Goal: Task Accomplishment & Management: Use online tool/utility

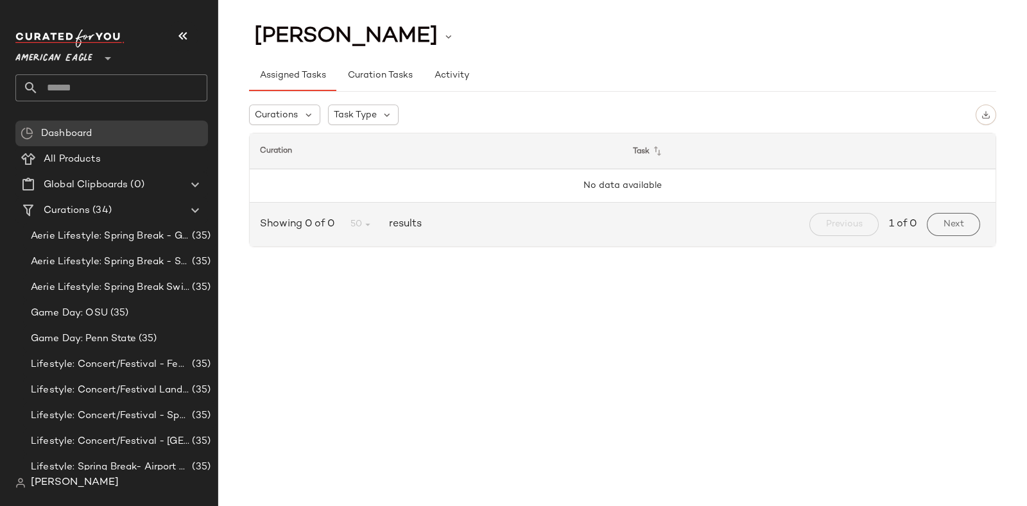
click at [108, 52] on icon at bounding box center [107, 58] width 15 height 15
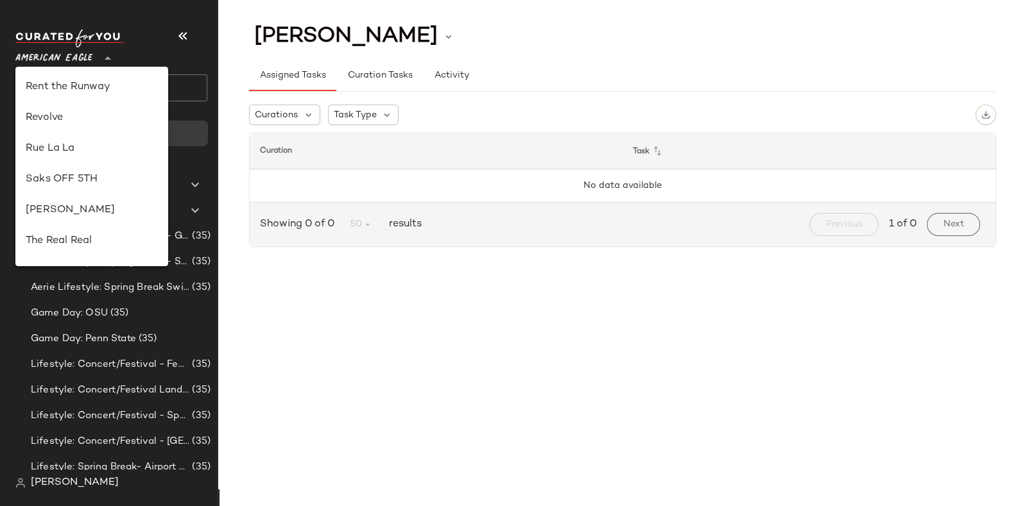
scroll to position [587, 0]
click at [86, 112] on div "Revolve" at bounding box center [92, 116] width 132 height 15
type input "**"
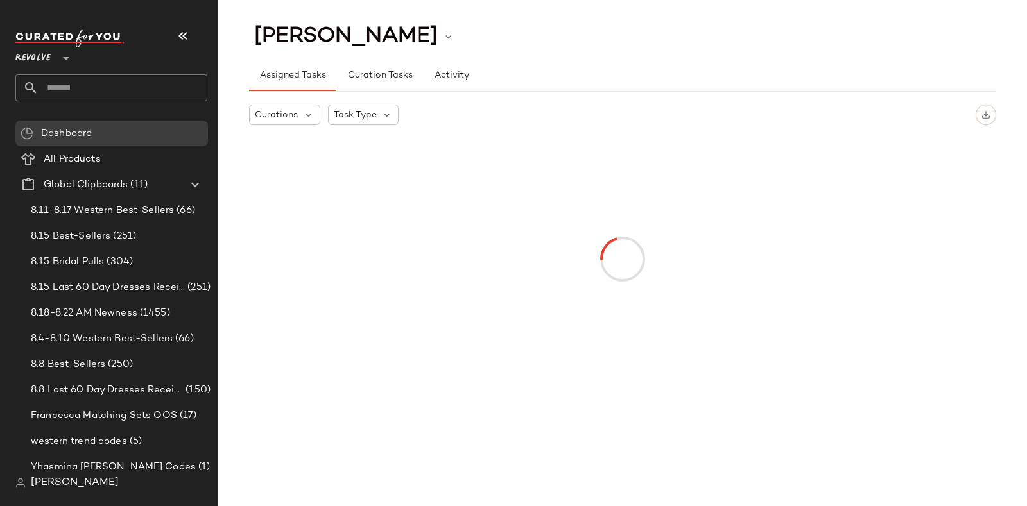
click at [128, 82] on input "text" at bounding box center [123, 87] width 169 height 27
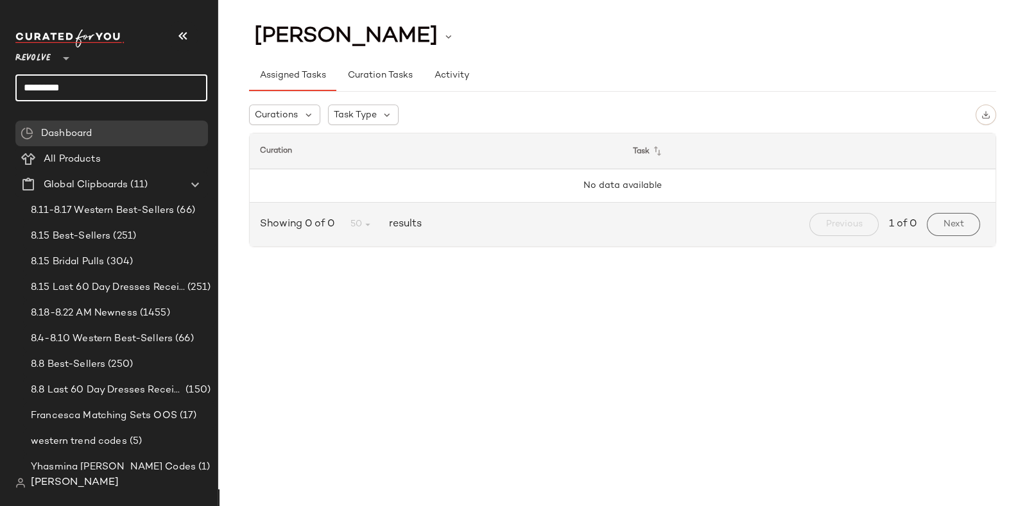
click at [128, 82] on input "*********" at bounding box center [111, 87] width 192 height 27
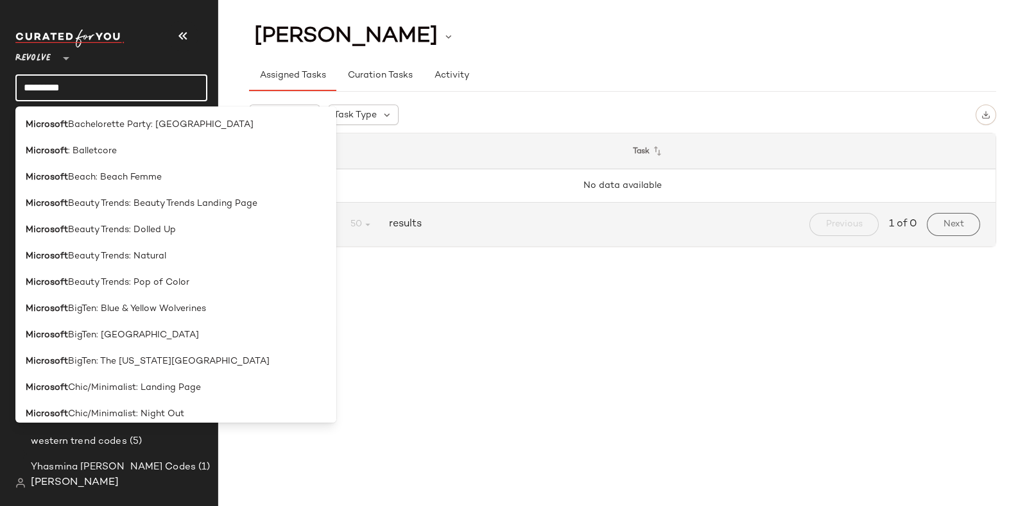
click at [128, 82] on input "*********" at bounding box center [111, 87] width 192 height 27
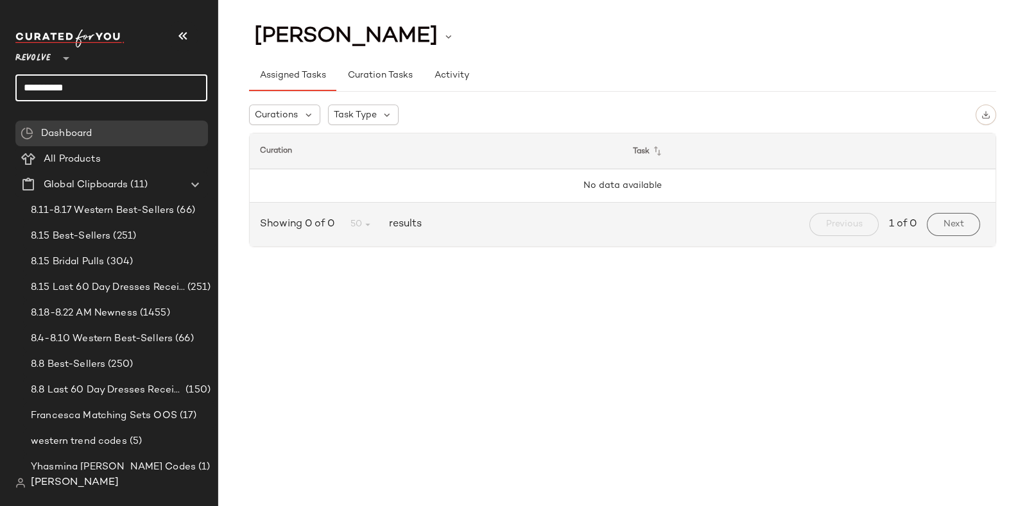
click at [151, 82] on input "*********" at bounding box center [111, 87] width 192 height 27
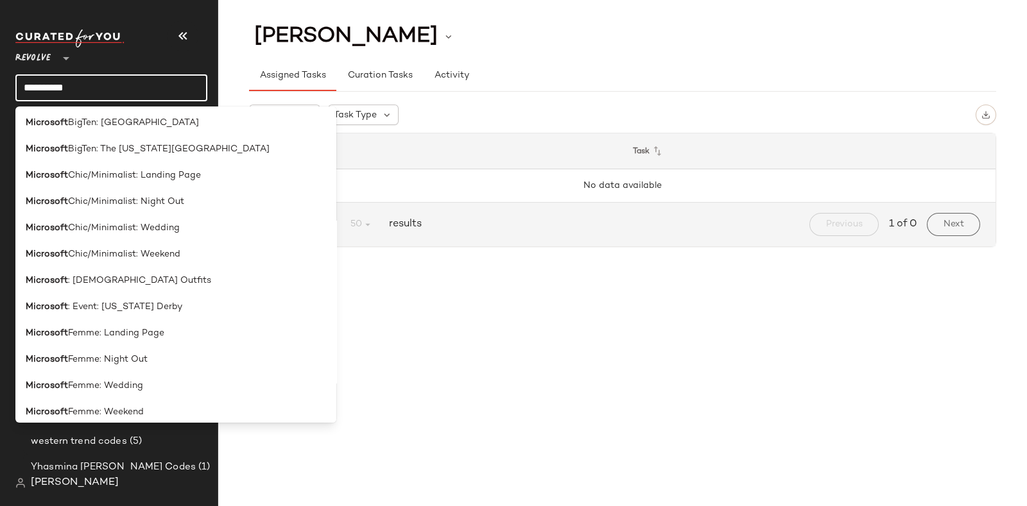
scroll to position [211, 0]
type input "*********"
click at [159, 181] on span "Chic/Minimalist: Landing Page" at bounding box center [134, 176] width 133 height 13
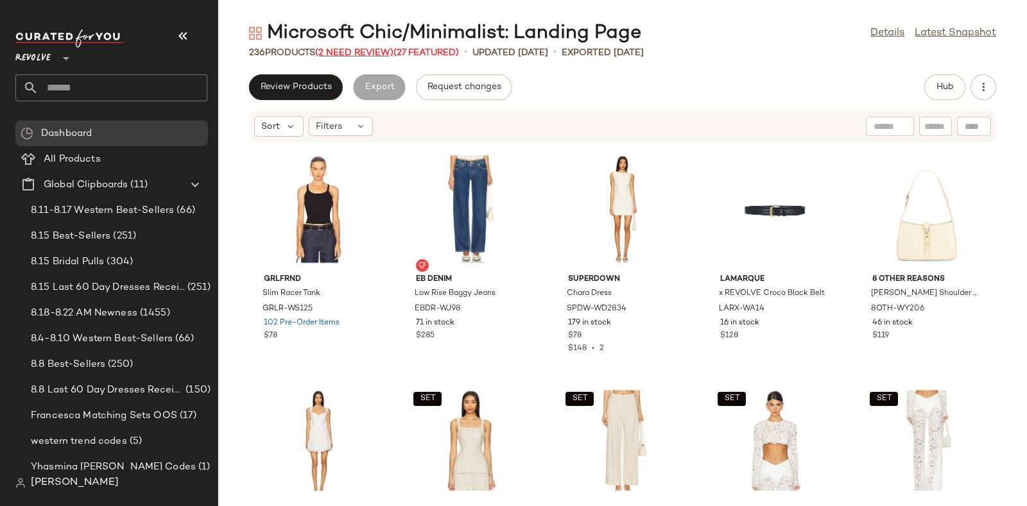
click at [368, 52] on span "(2 Need Review)" at bounding box center [354, 53] width 78 height 10
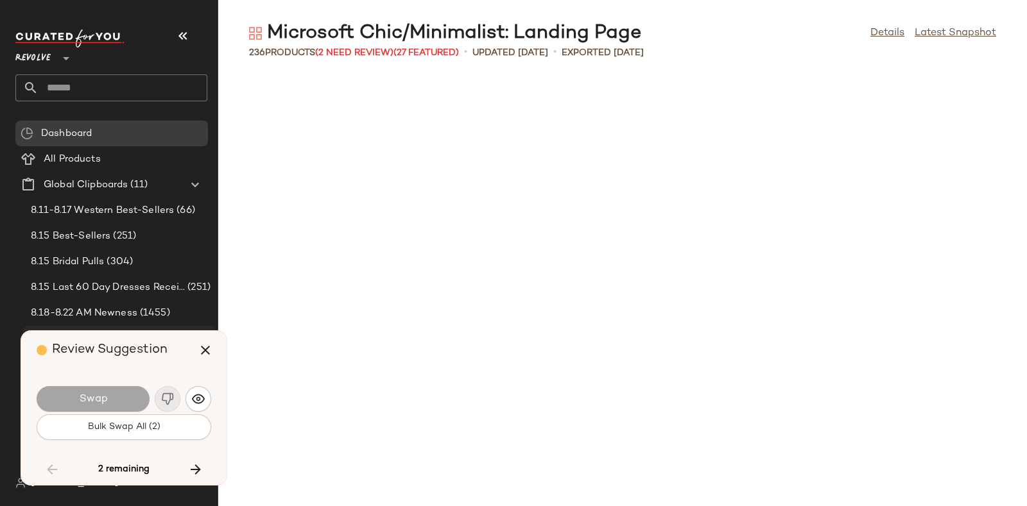
scroll to position [3993, 0]
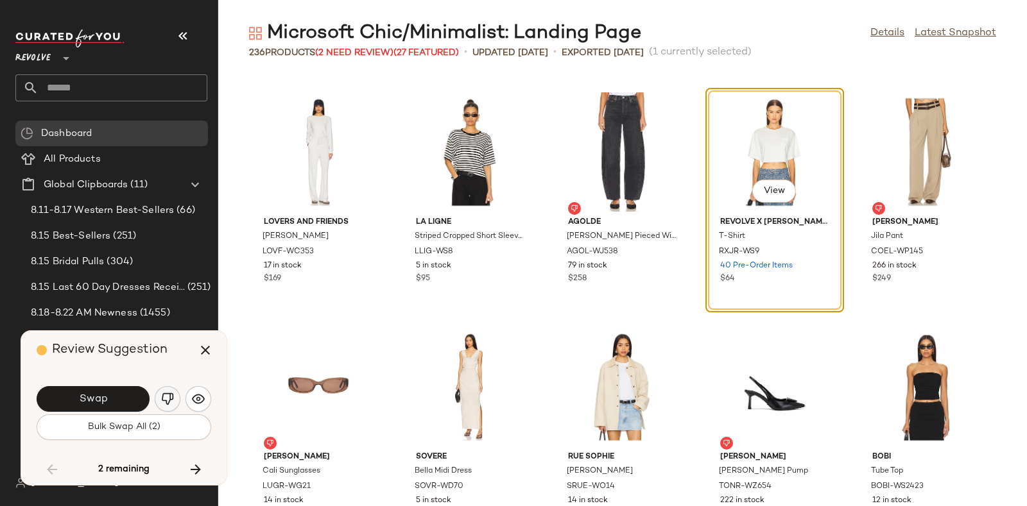
click at [167, 393] on img "button" at bounding box center [167, 399] width 13 height 13
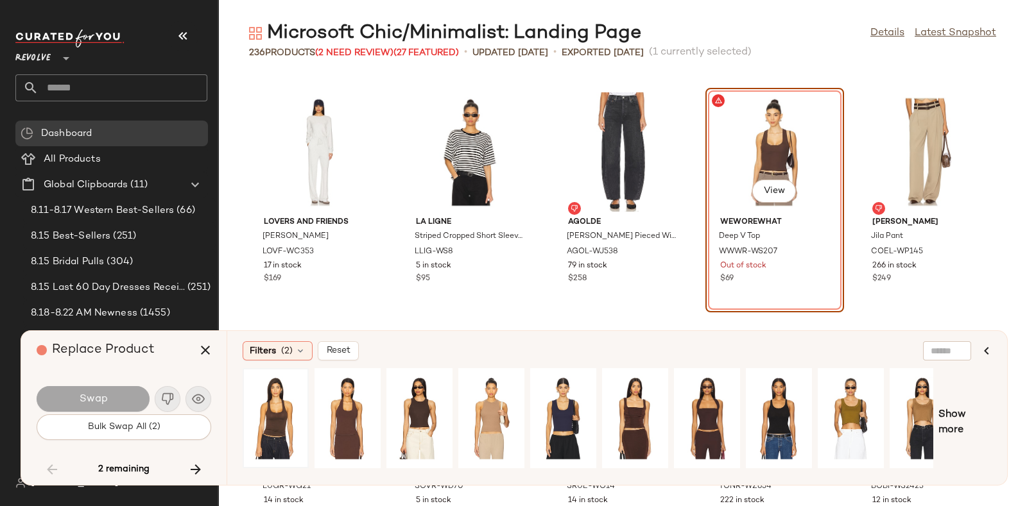
click at [264, 400] on div at bounding box center [275, 418] width 57 height 91
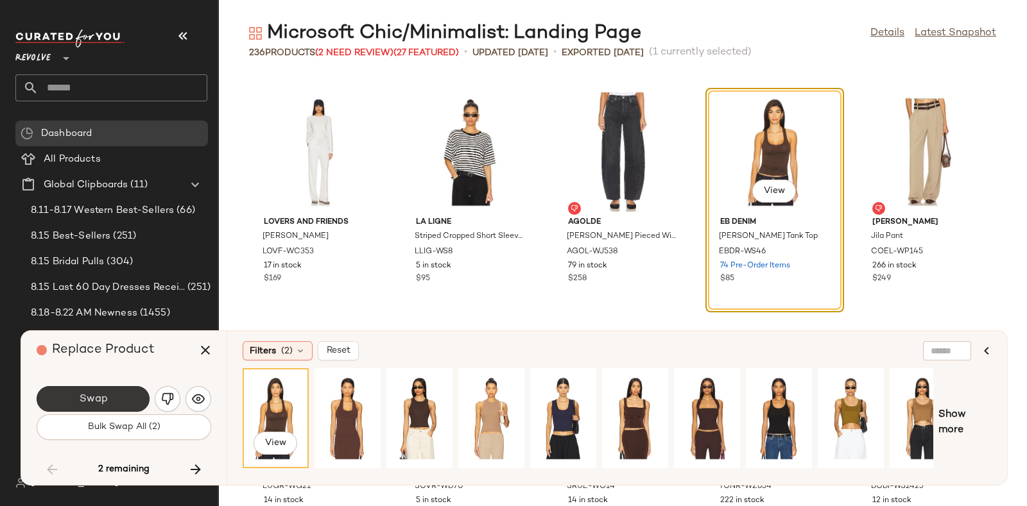
click at [110, 387] on button "Swap" at bounding box center [93, 399] width 113 height 26
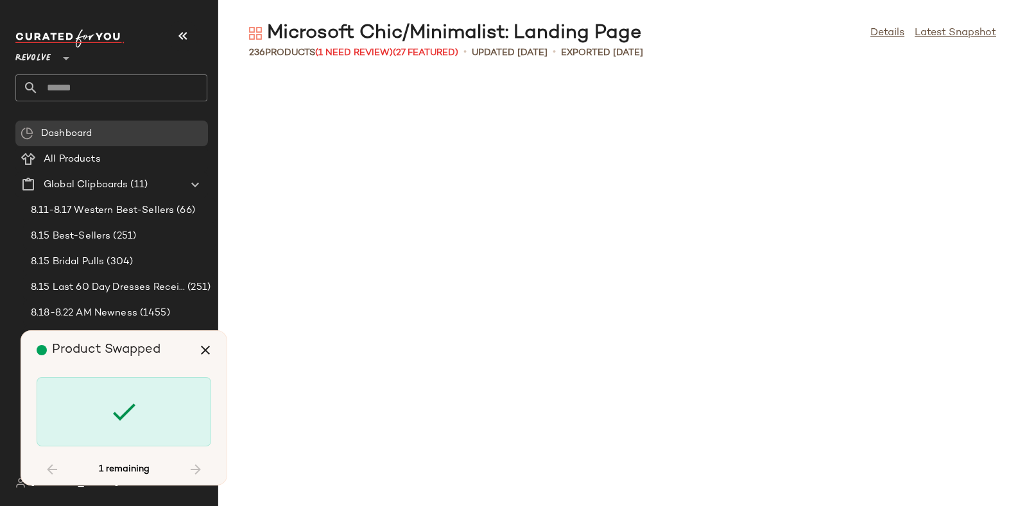
scroll to position [9162, 0]
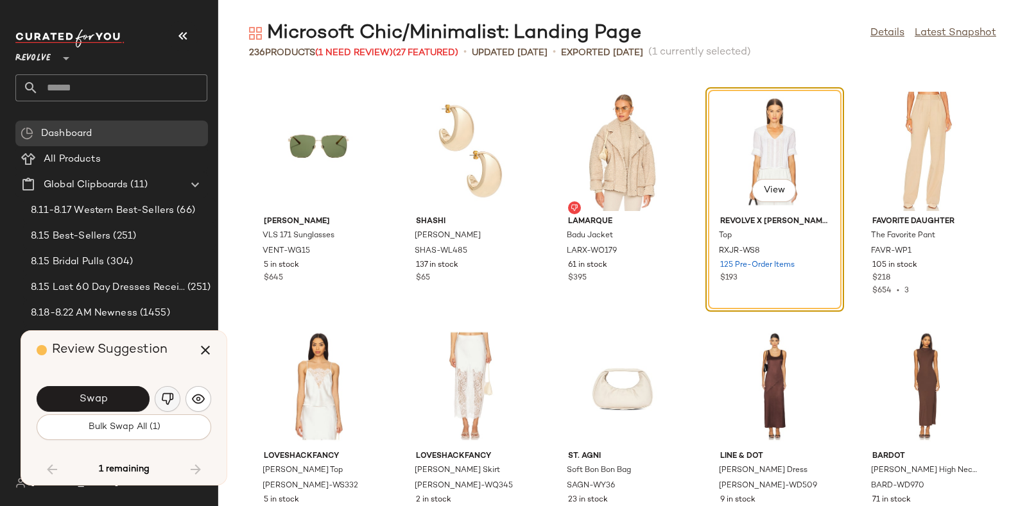
click at [162, 390] on button "button" at bounding box center [168, 399] width 26 height 26
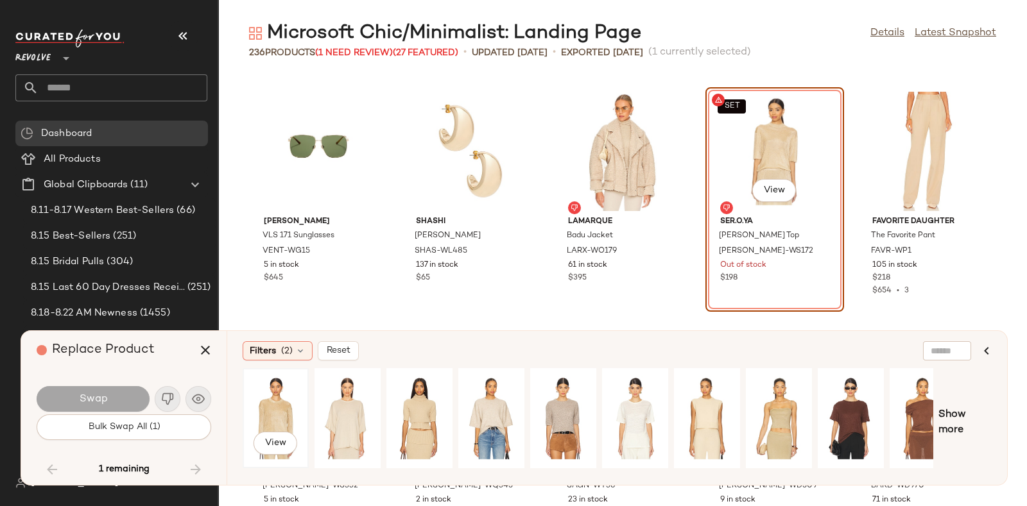
click at [277, 393] on div "View" at bounding box center [275, 418] width 57 height 91
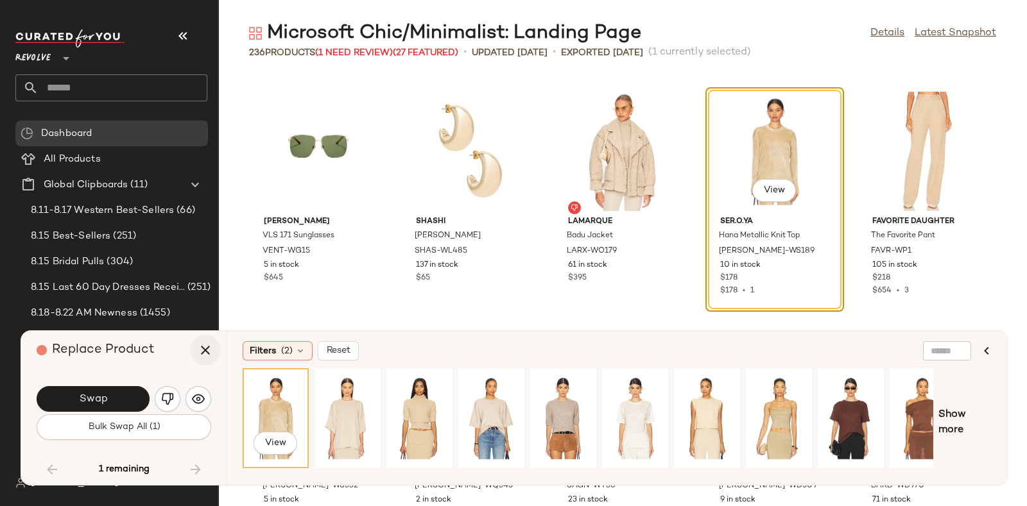
click at [199, 346] on icon "button" at bounding box center [205, 350] width 15 height 15
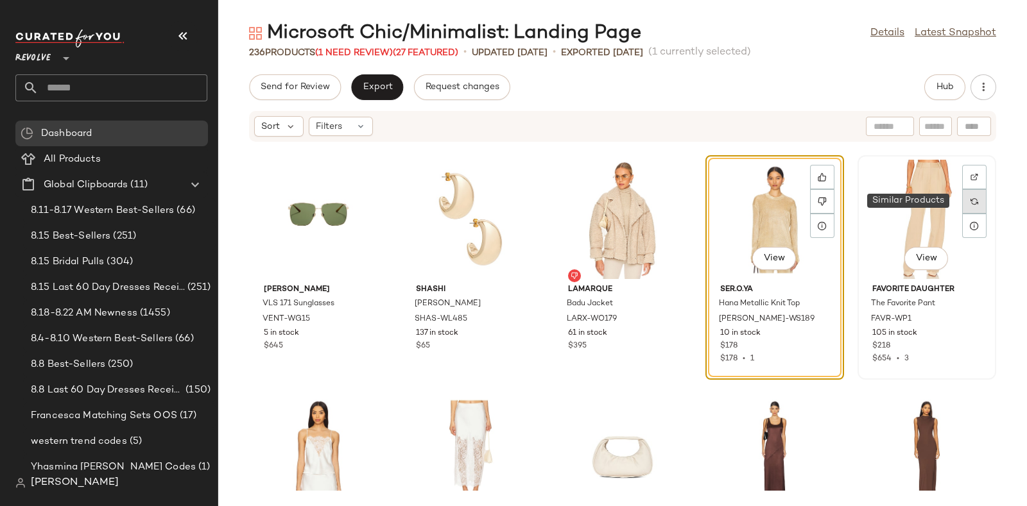
click at [964, 196] on div at bounding box center [974, 201] width 24 height 24
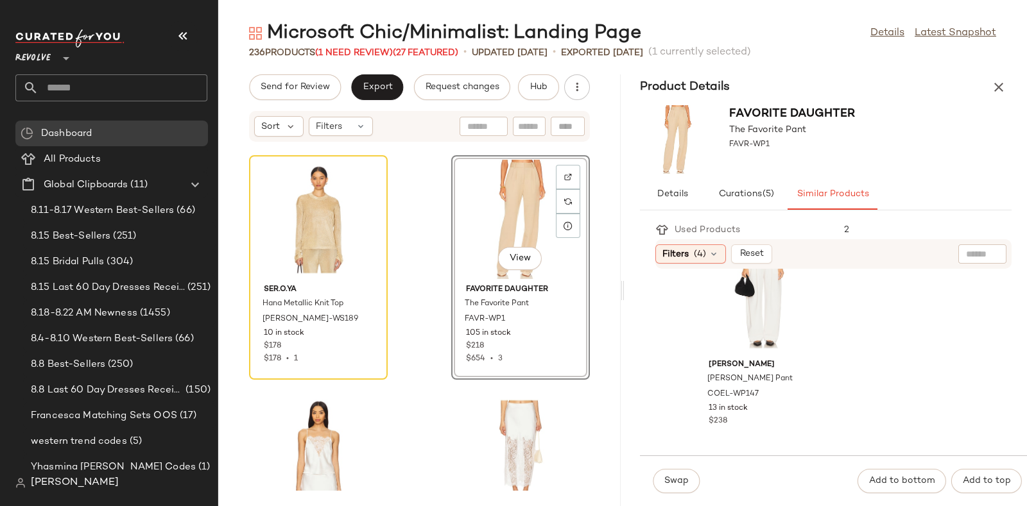
scroll to position [3492, 0]
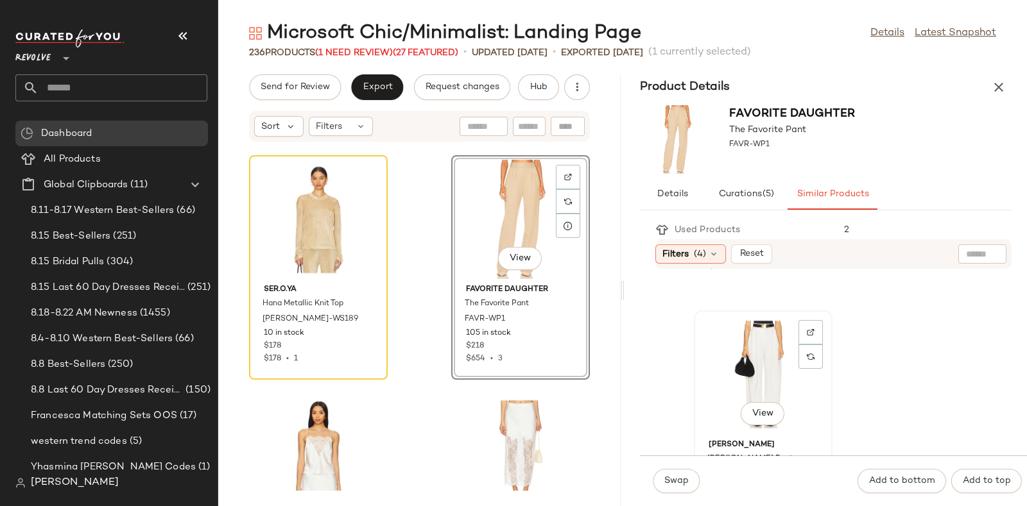
click at [766, 325] on div "View" at bounding box center [763, 374] width 130 height 119
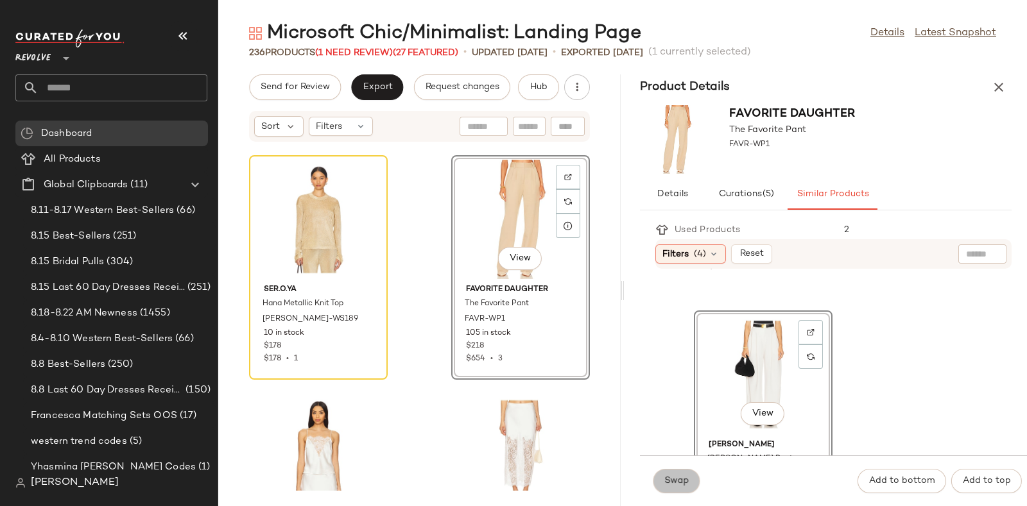
click at [681, 473] on button "Swap" at bounding box center [676, 481] width 47 height 24
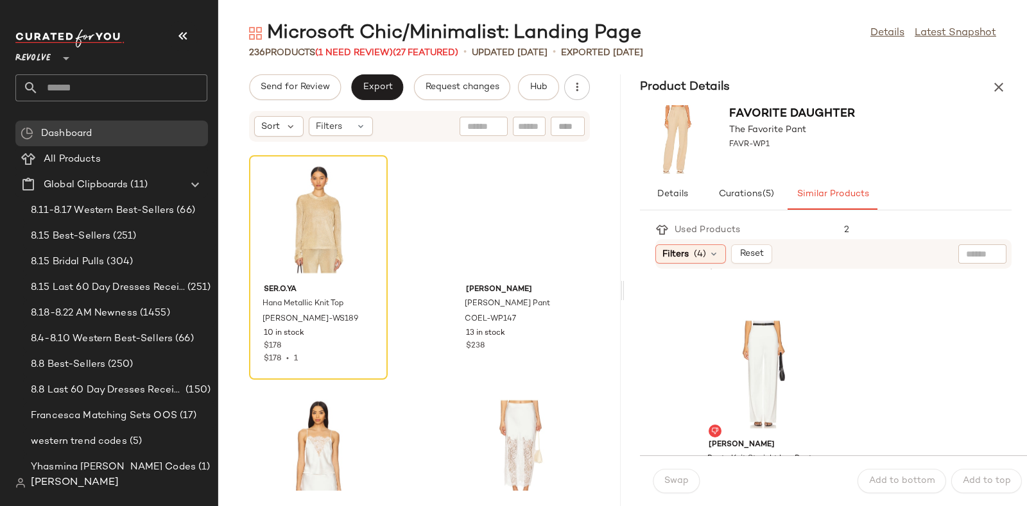
scroll to position [3727, 0]
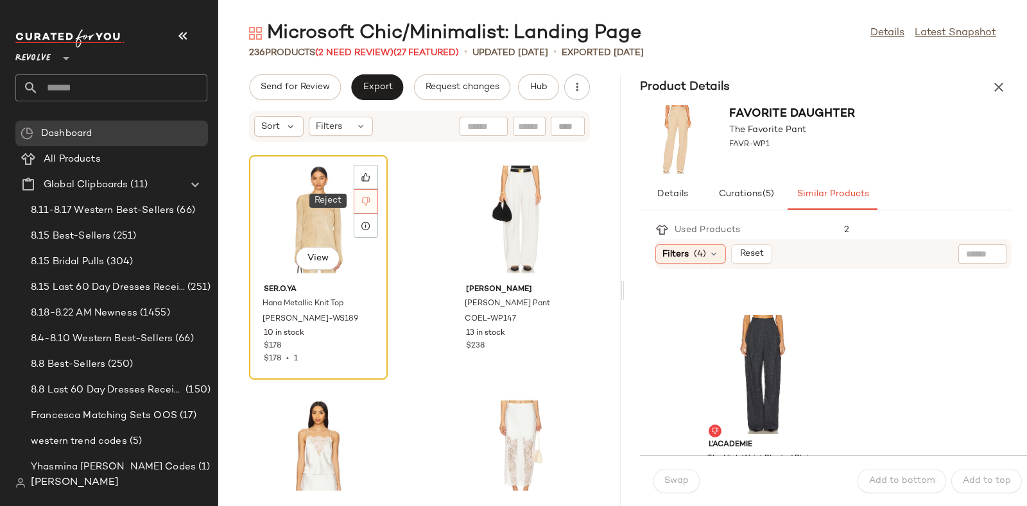
click at [374, 195] on div at bounding box center [366, 201] width 24 height 24
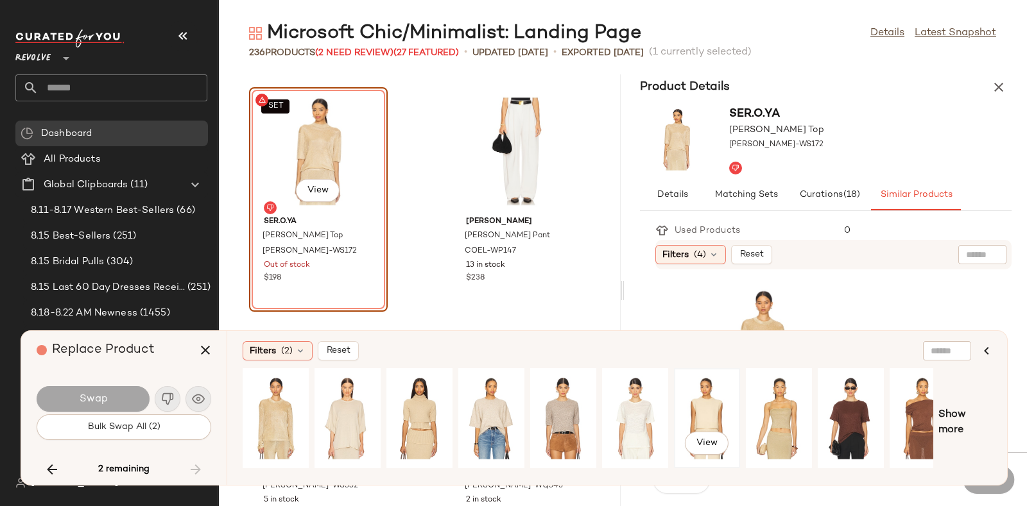
click at [706, 397] on div "View" at bounding box center [706, 418] width 57 height 91
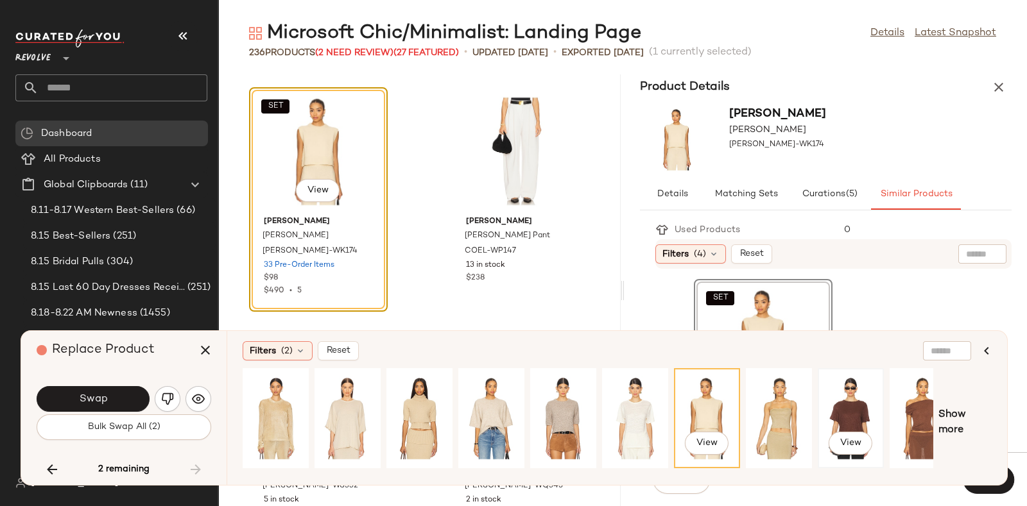
scroll to position [0, 21]
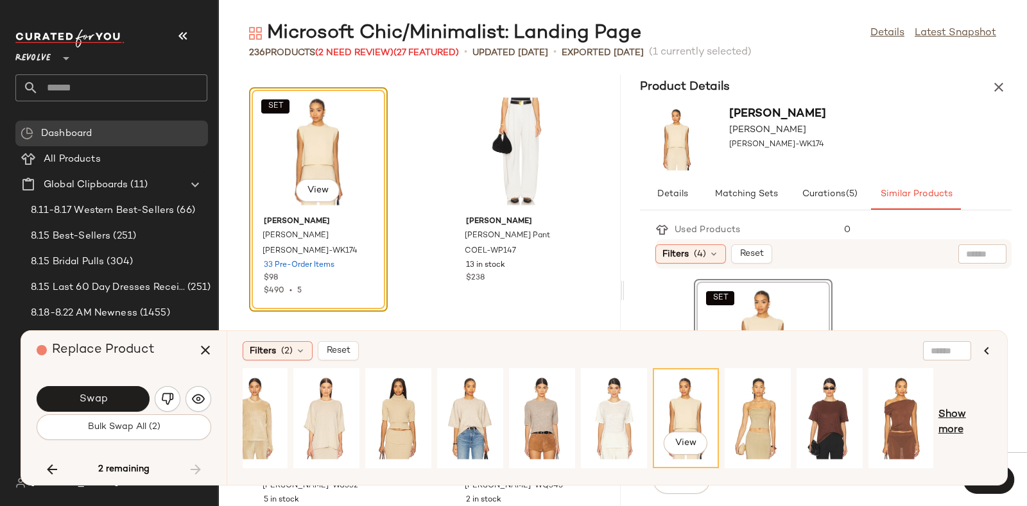
click at [949, 413] on span "Show more" at bounding box center [964, 423] width 53 height 31
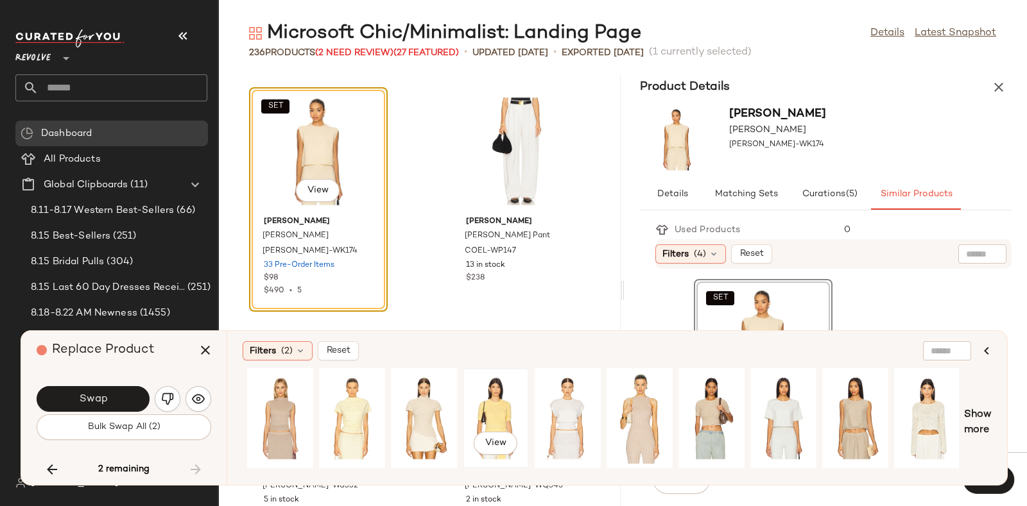
scroll to position [0, 0]
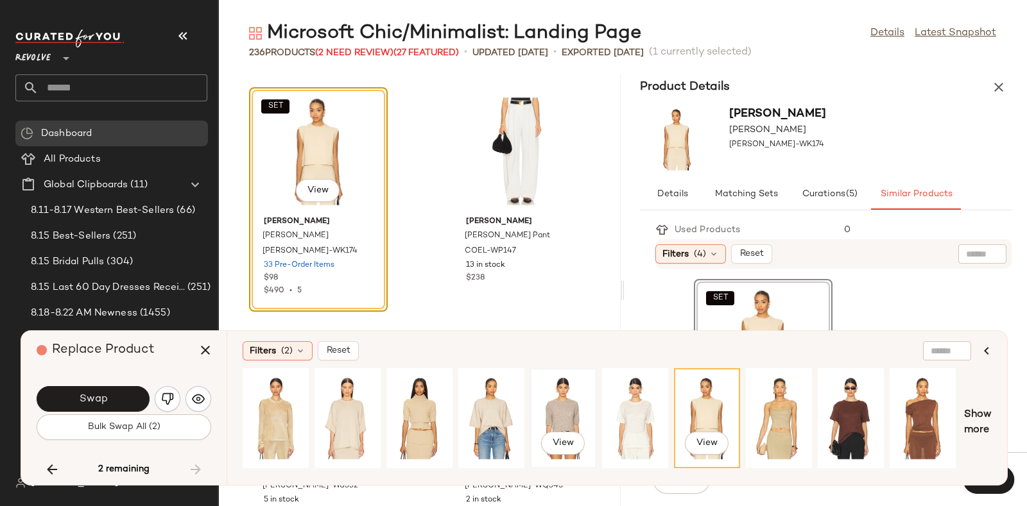
click at [565, 403] on div "View" at bounding box center [563, 418] width 57 height 91
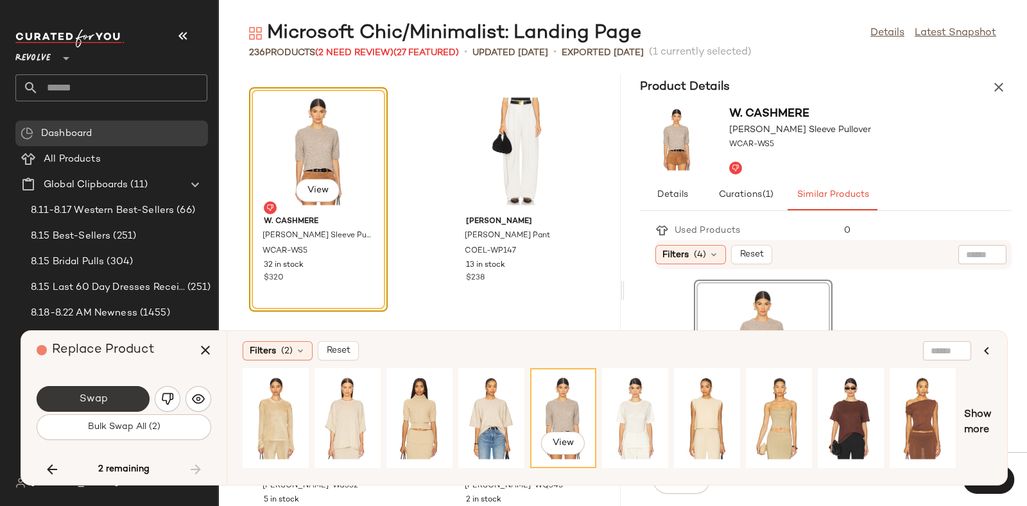
click at [135, 391] on button "Swap" at bounding box center [93, 399] width 113 height 26
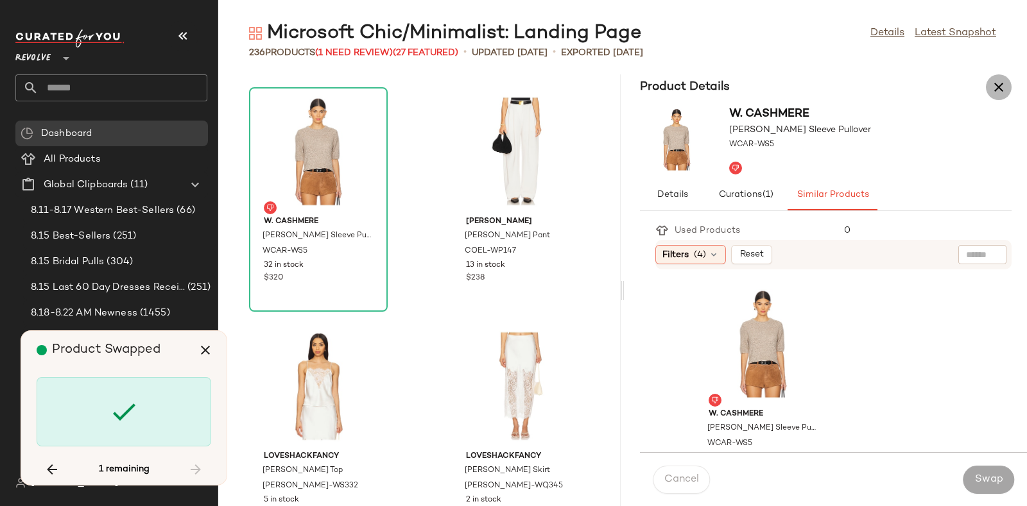
click at [1003, 83] on icon "button" at bounding box center [998, 87] width 15 height 15
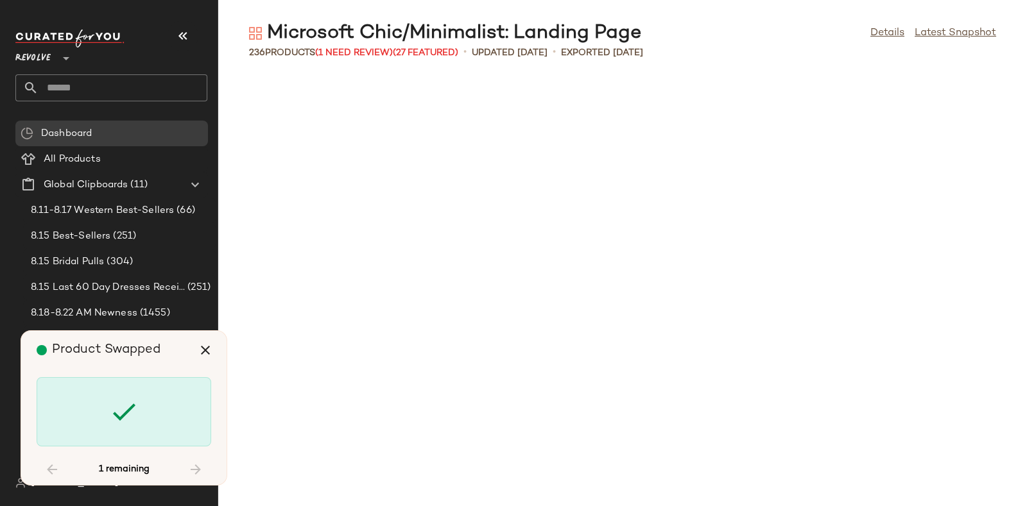
scroll to position [10846, 0]
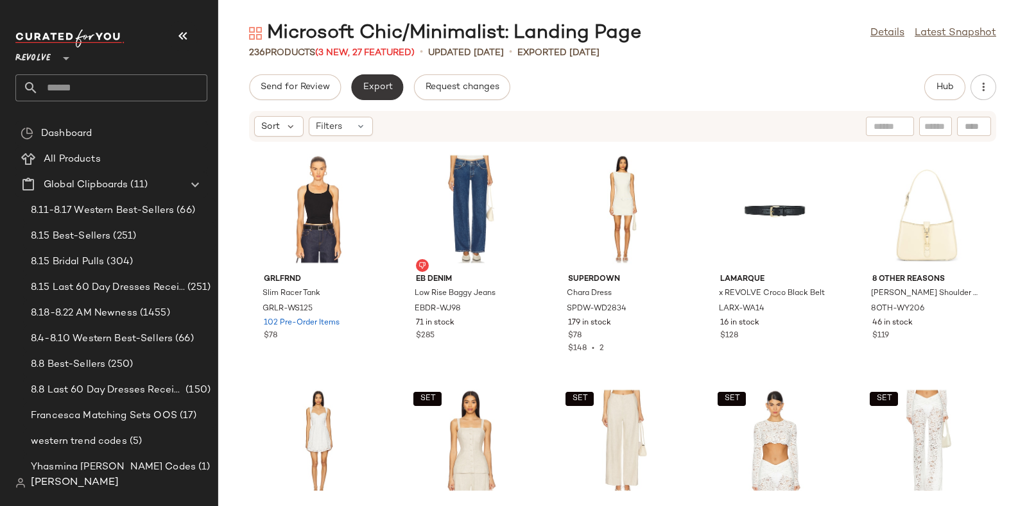
click at [384, 90] on span "Export" at bounding box center [377, 87] width 30 height 10
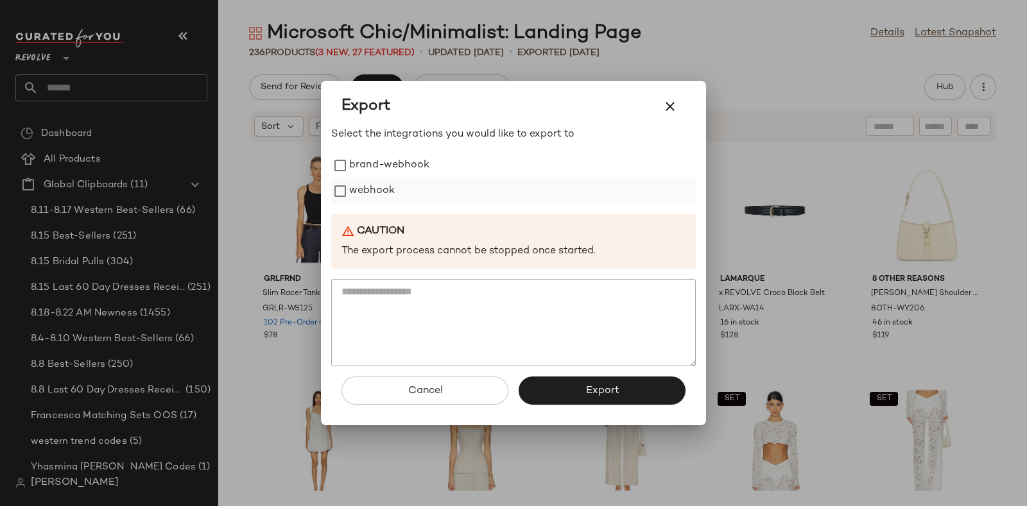
click at [384, 189] on label "webhook" at bounding box center [372, 191] width 46 height 26
click at [547, 391] on button "Export" at bounding box center [602, 391] width 167 height 28
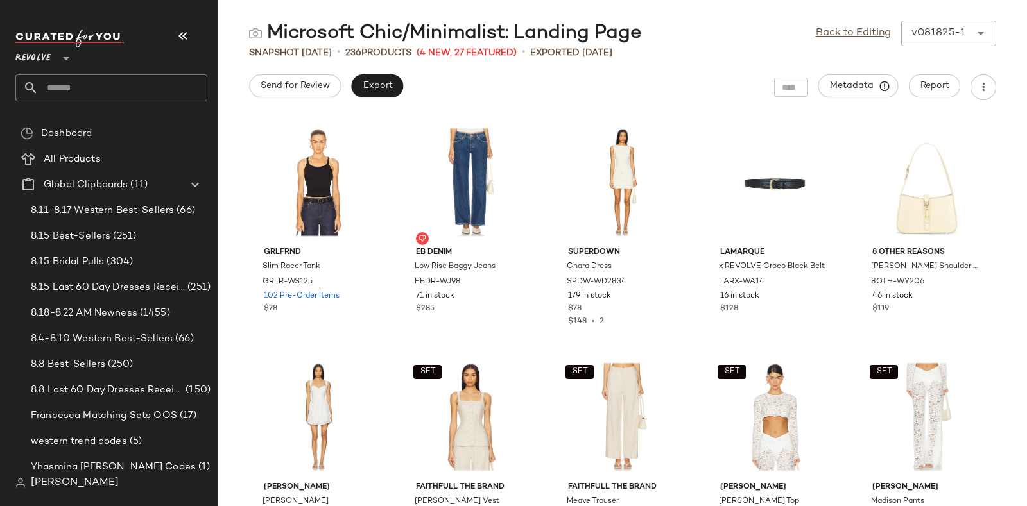
click at [151, 83] on input "text" at bounding box center [123, 87] width 169 height 27
paste input "*********"
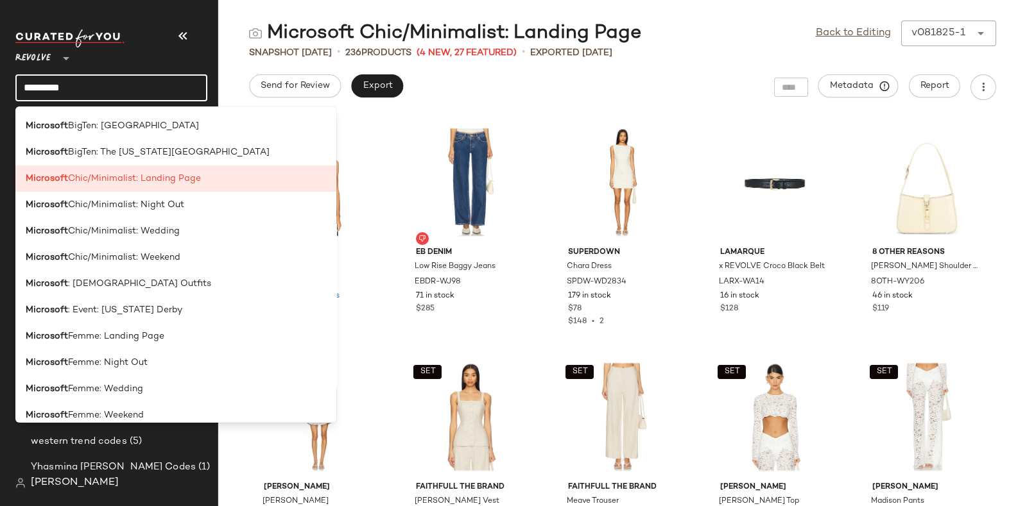
scroll to position [322, 0]
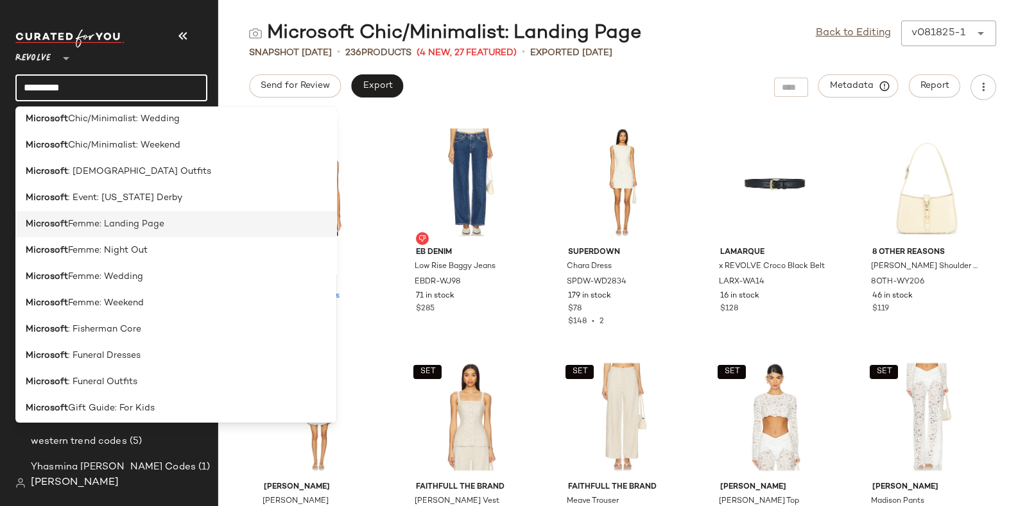
type input "*********"
click at [170, 264] on div "Microsoft Femme: Landing Page" at bounding box center [175, 277] width 321 height 26
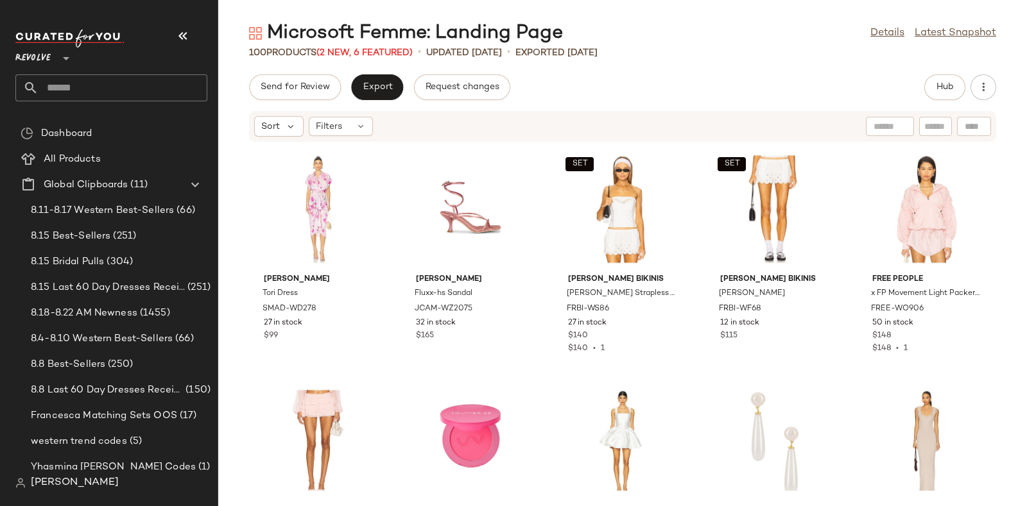
click at [155, 87] on input "text" at bounding box center [123, 87] width 169 height 27
paste input "*********"
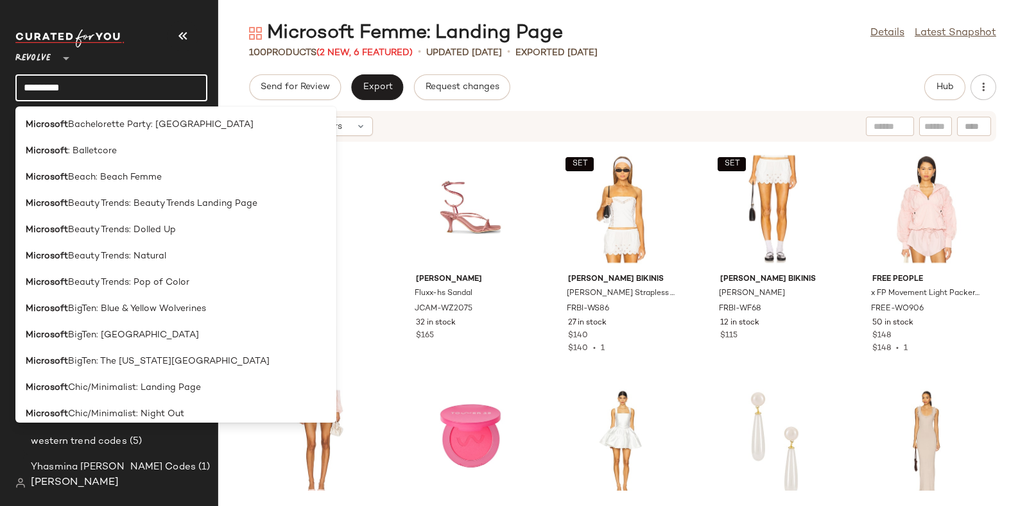
type input "*********"
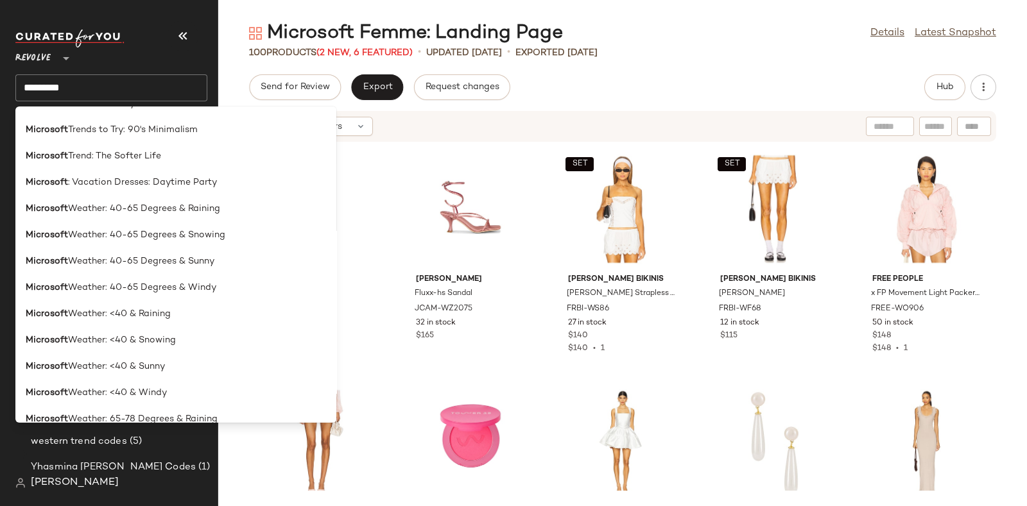
scroll to position [2809, 0]
click at [177, 214] on span "Weather: 40-65 Degrees & Raining" at bounding box center [144, 210] width 152 height 13
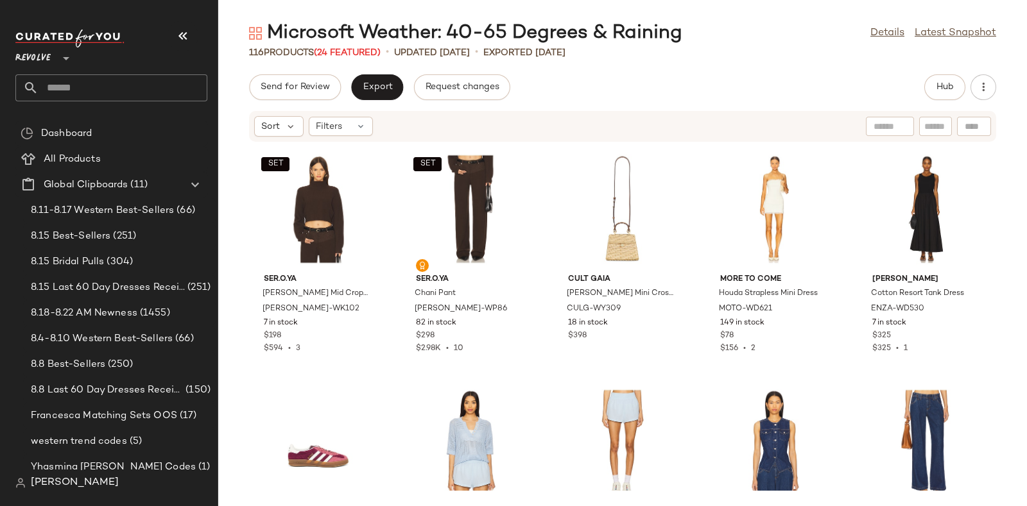
click at [159, 91] on input "text" at bounding box center [123, 87] width 169 height 27
paste input "*********"
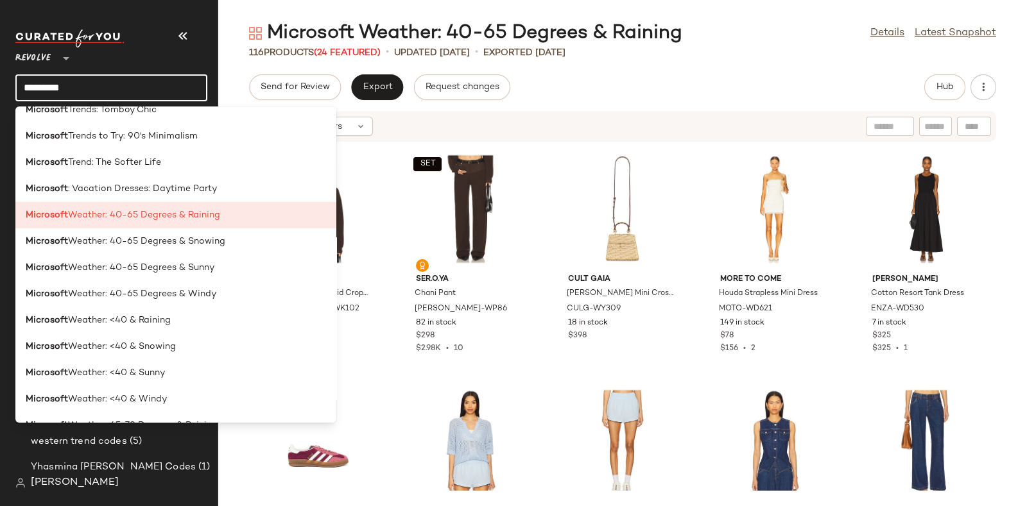
scroll to position [2802, 0]
type input "*********"
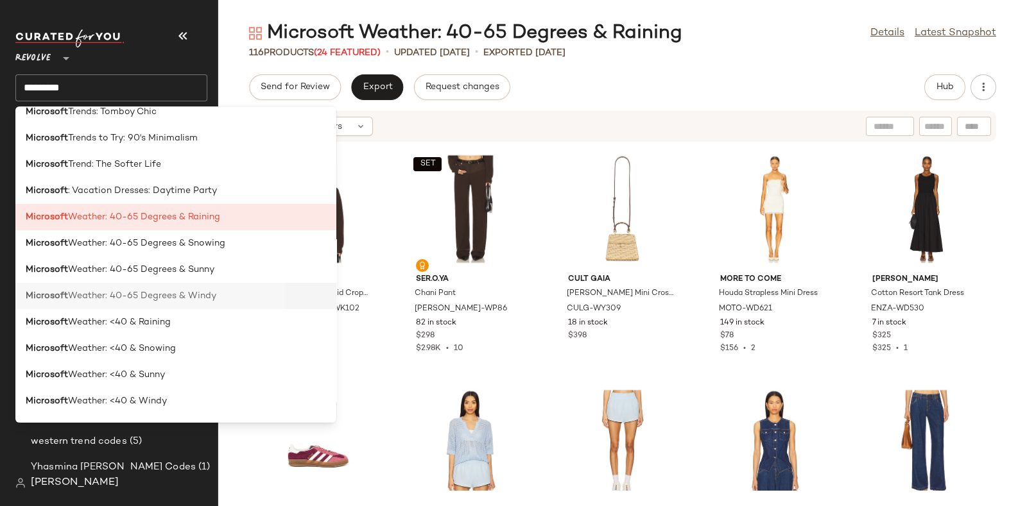
click at [223, 293] on div "Microsoft Weather: 40-65 Degrees & Windy" at bounding box center [176, 295] width 300 height 13
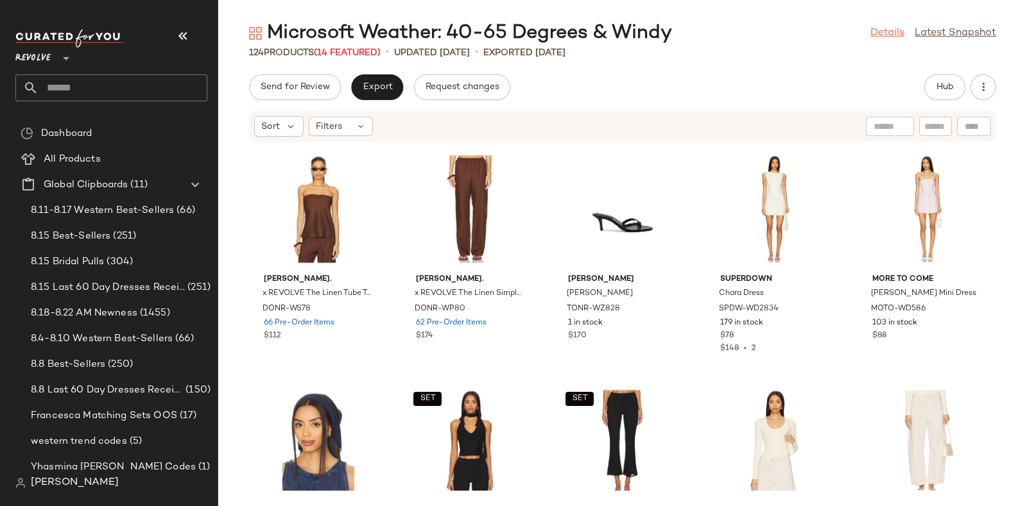
click at [883, 31] on link "Details" at bounding box center [887, 33] width 34 height 15
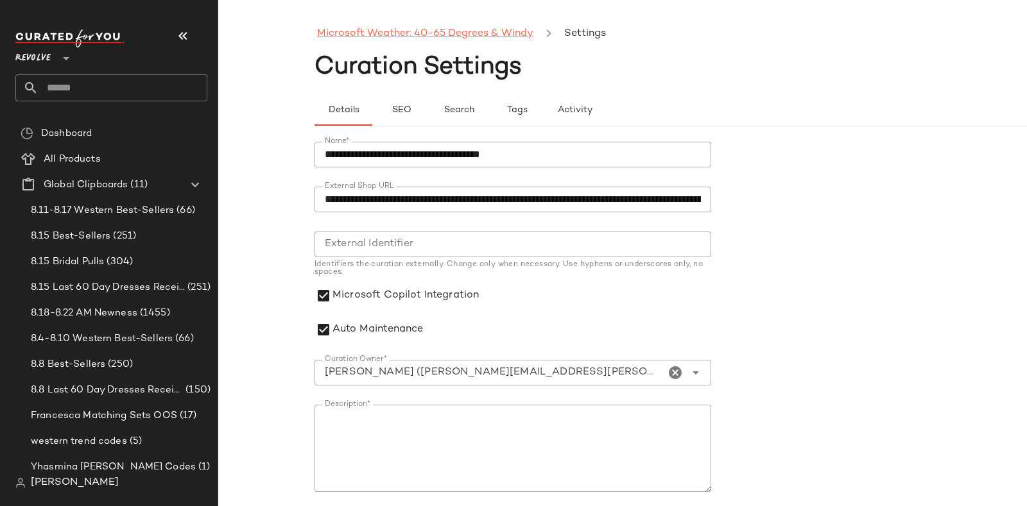
click at [502, 30] on link "Microsoft Weather: 40-65 Degrees & Windy" at bounding box center [425, 34] width 216 height 17
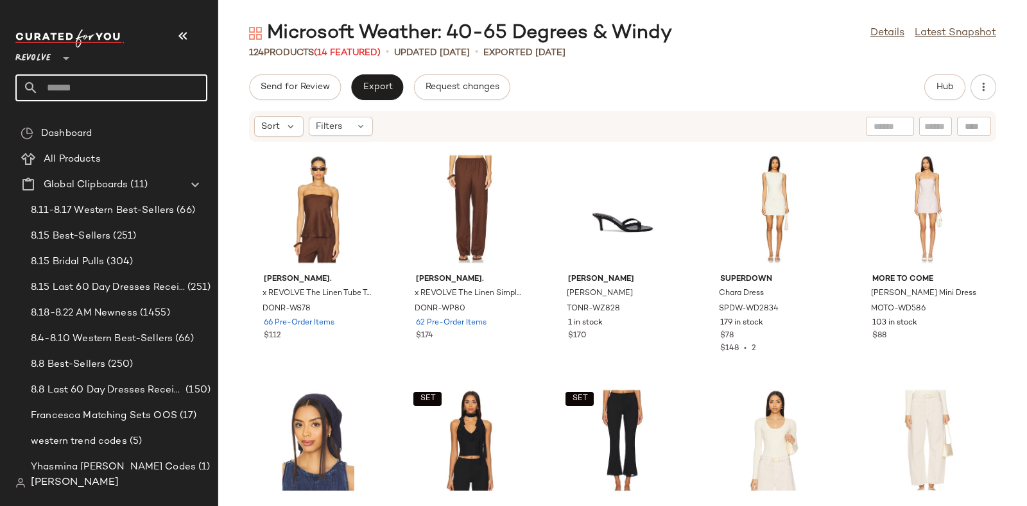
click at [154, 83] on input "text" at bounding box center [123, 87] width 169 height 27
paste input "*********"
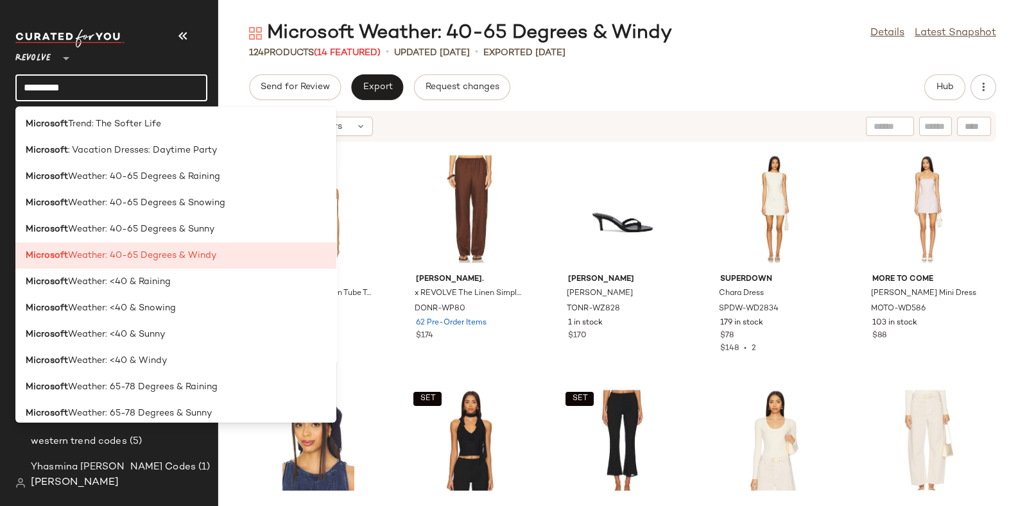
scroll to position [2843, 0]
type input "*********"
click at [183, 201] on span "Weather: 40-65 Degrees & Snowing" at bounding box center [146, 202] width 157 height 13
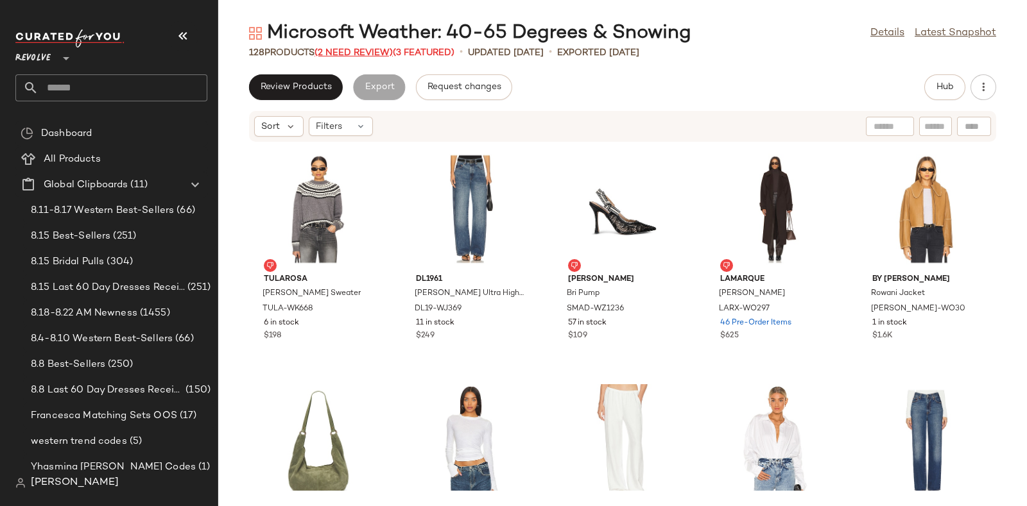
click at [361, 49] on span "(2 Need Review)" at bounding box center [354, 53] width 78 height 10
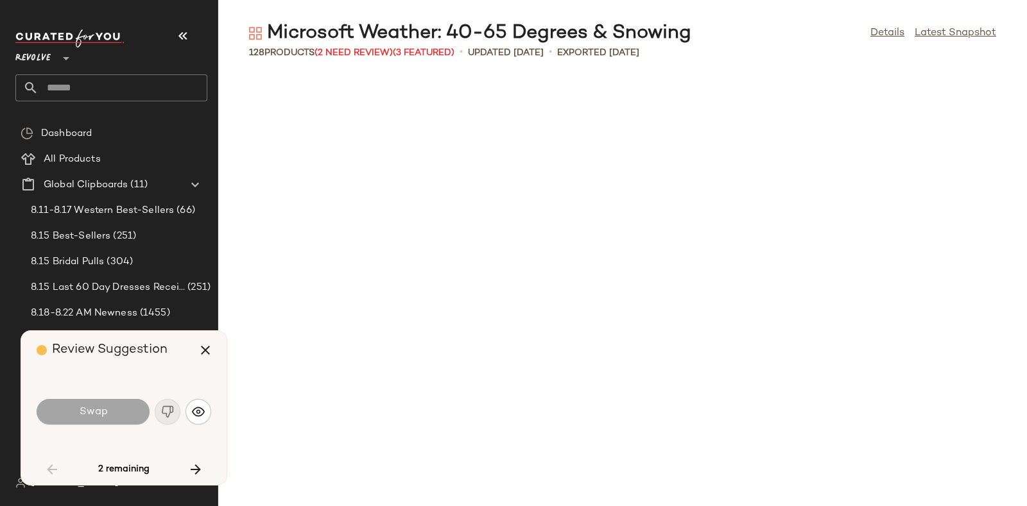
scroll to position [1409, 0]
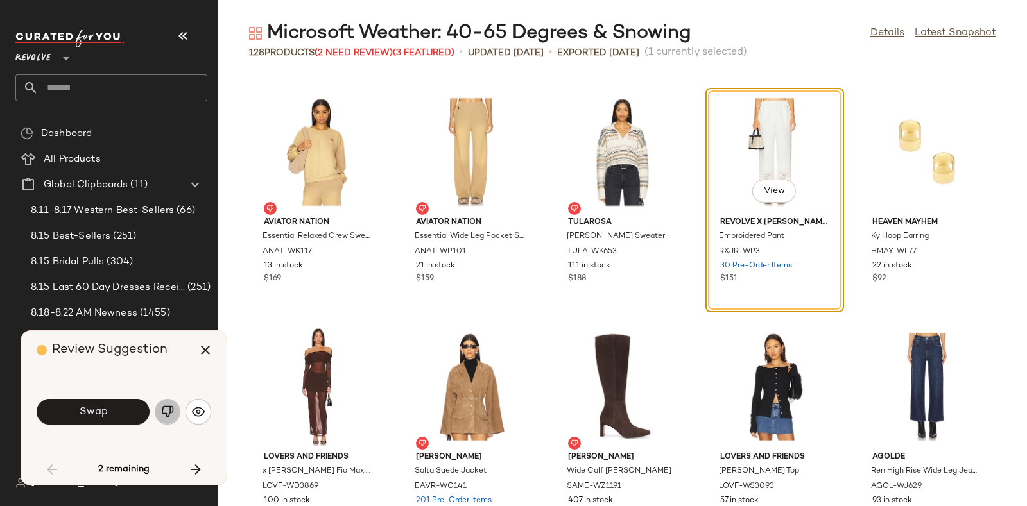
click at [169, 406] on img "button" at bounding box center [167, 412] width 13 height 13
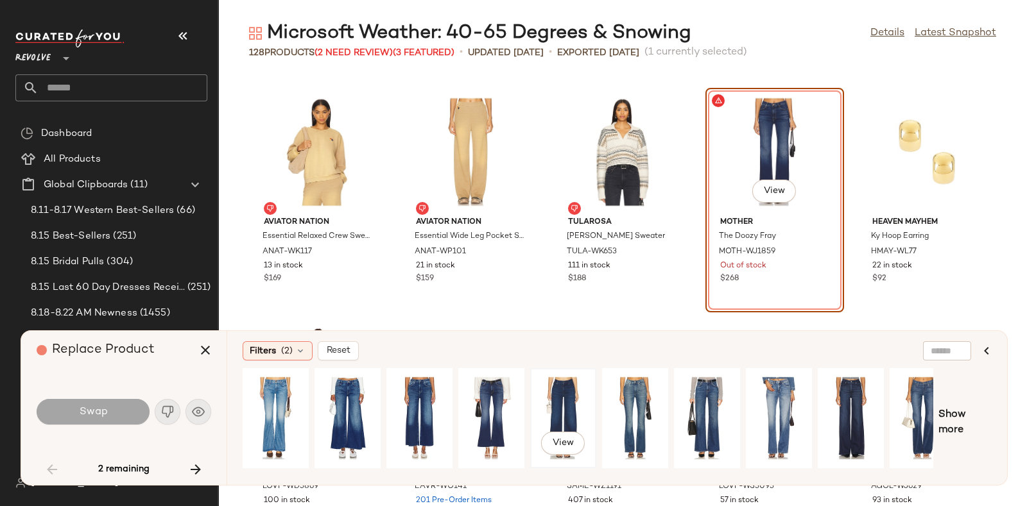
click at [567, 397] on div "View" at bounding box center [563, 418] width 57 height 91
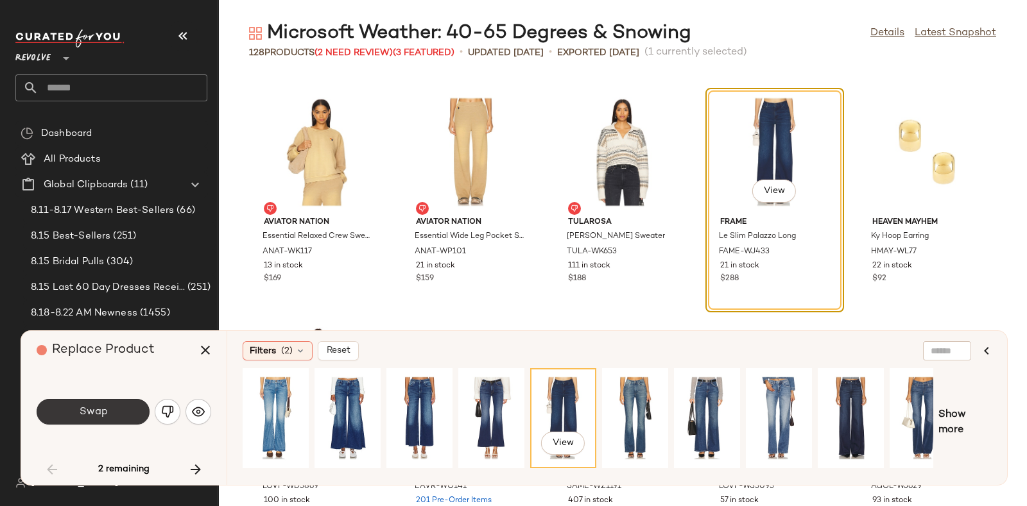
click at [122, 406] on button "Swap" at bounding box center [93, 412] width 113 height 26
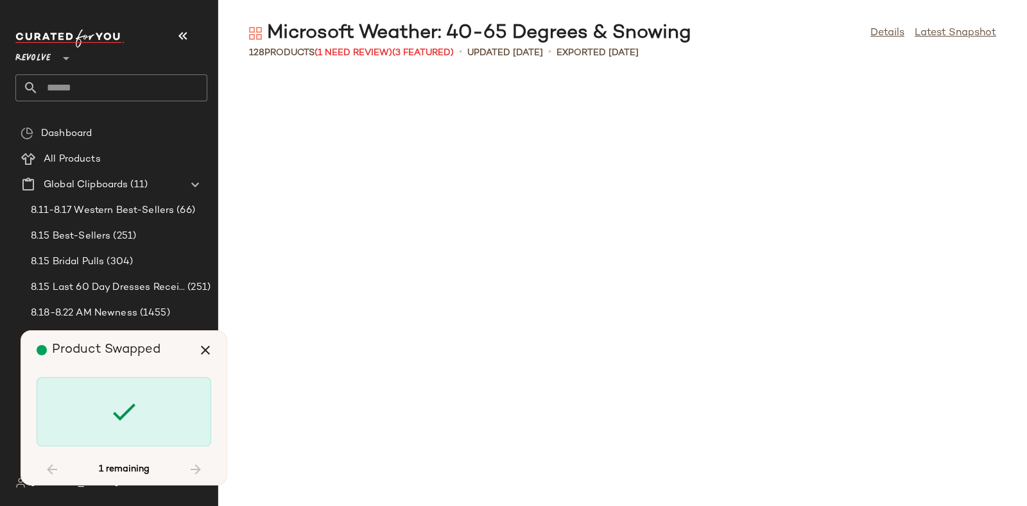
scroll to position [5638, 0]
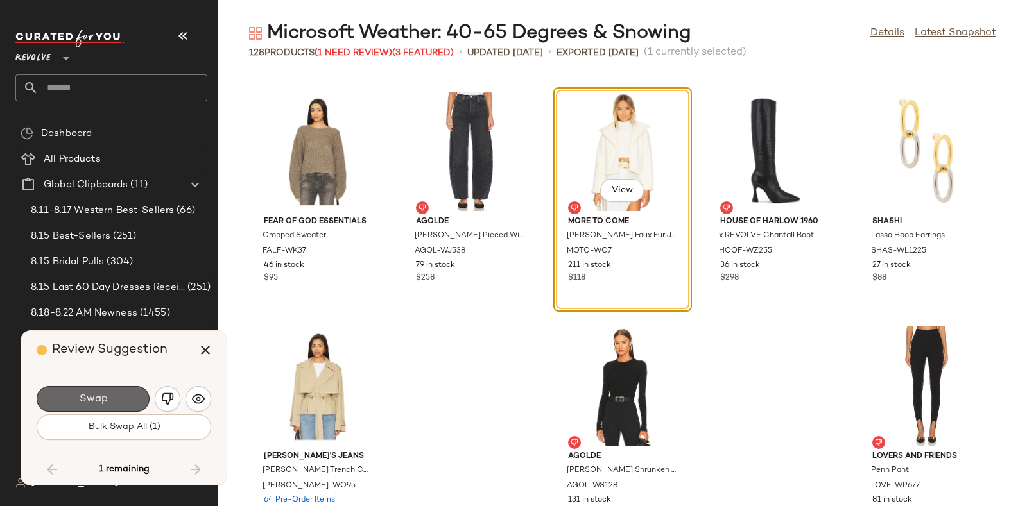
click at [115, 390] on button "Swap" at bounding box center [93, 399] width 113 height 26
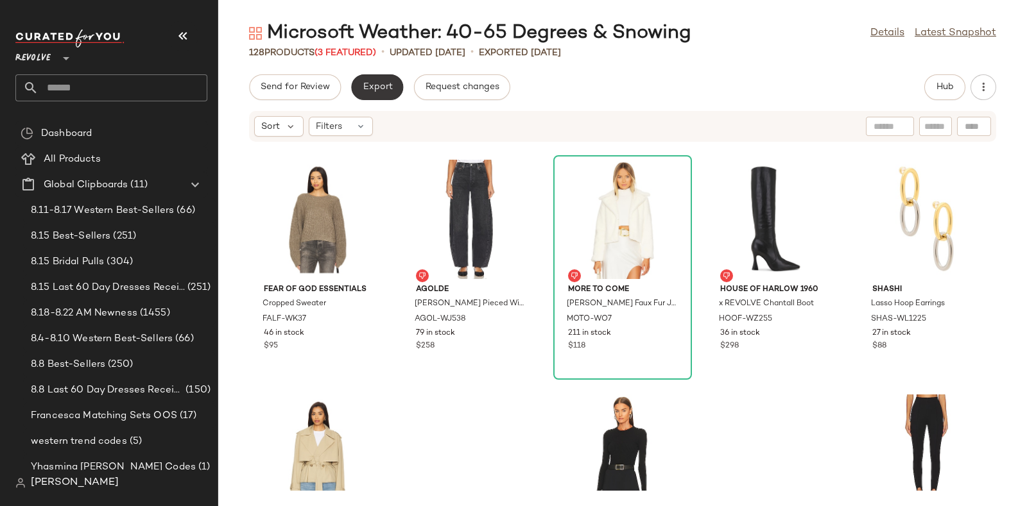
click at [371, 89] on span "Export" at bounding box center [377, 87] width 30 height 10
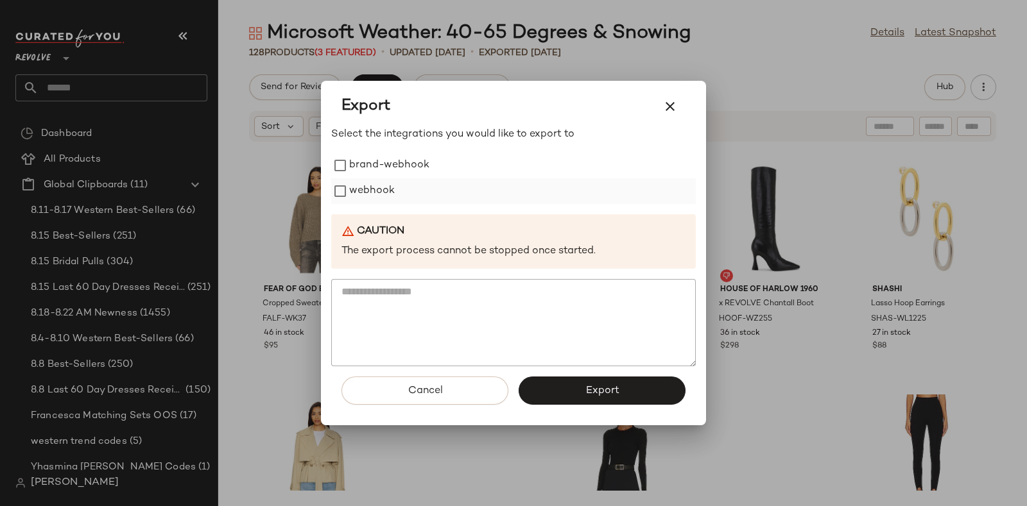
click at [388, 185] on label "webhook" at bounding box center [372, 191] width 46 height 26
click at [553, 389] on button "Export" at bounding box center [602, 391] width 167 height 28
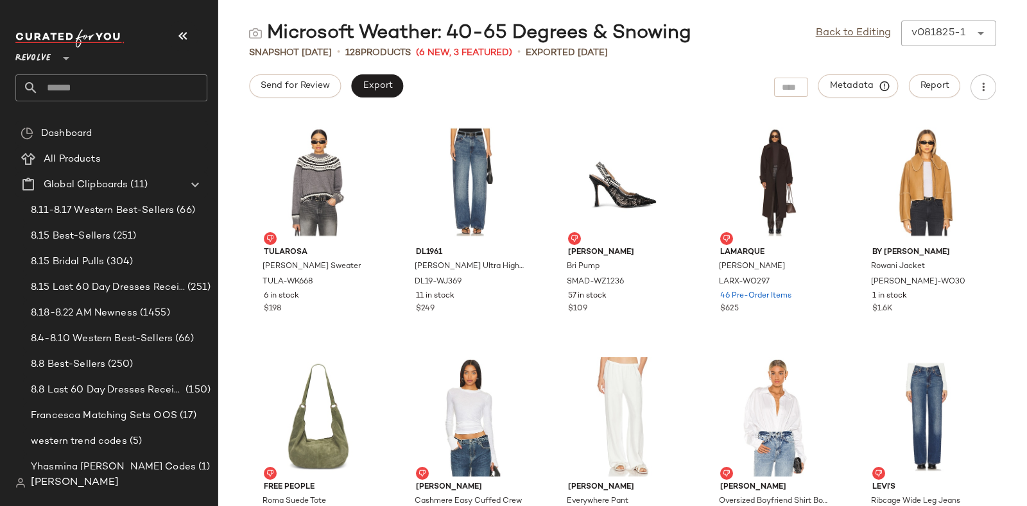
click at [126, 83] on input "text" at bounding box center [123, 87] width 169 height 27
paste input "*********"
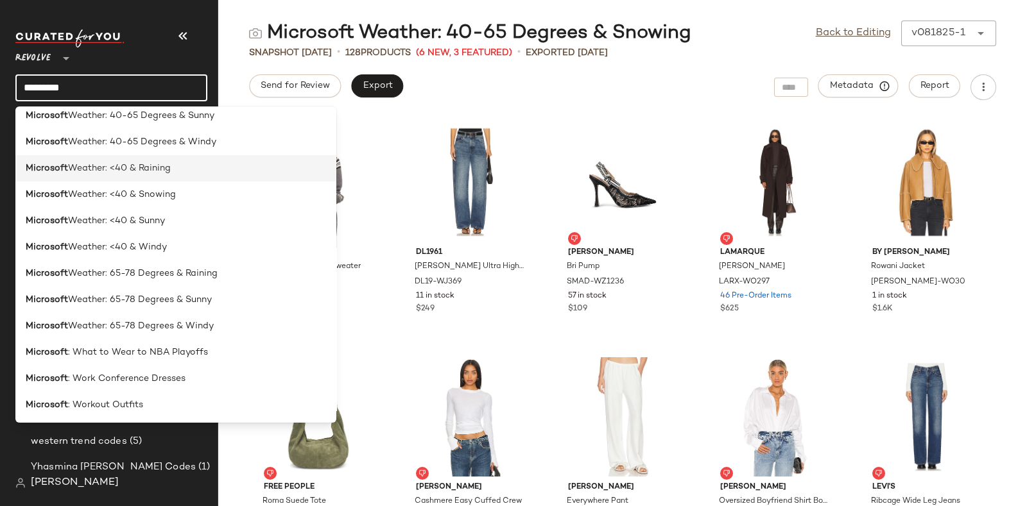
scroll to position [2956, 0]
type input "*********"
click at [202, 273] on span "Weather: 65-78 Degrees & Raining" at bounding box center [143, 273] width 150 height 13
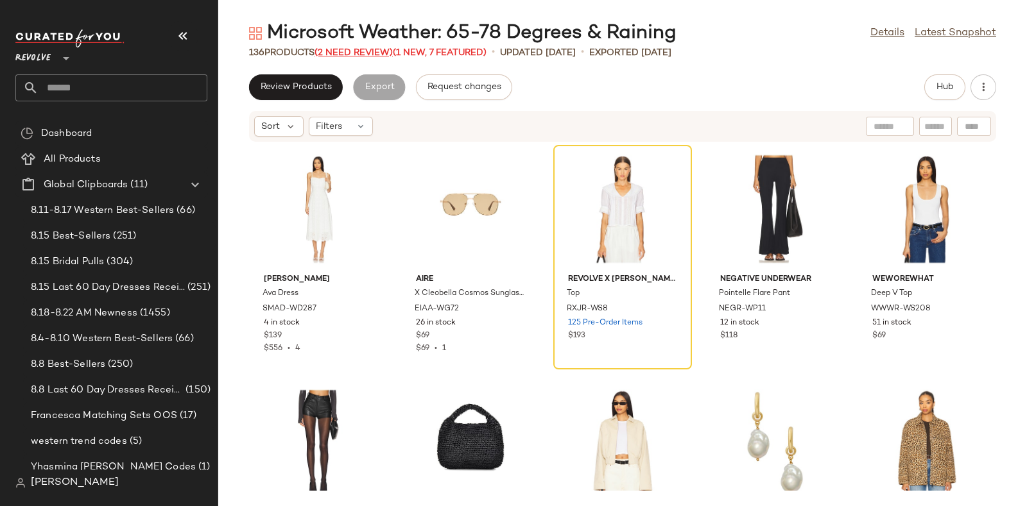
click at [355, 49] on span "(2 Need Review)" at bounding box center [354, 53] width 78 height 10
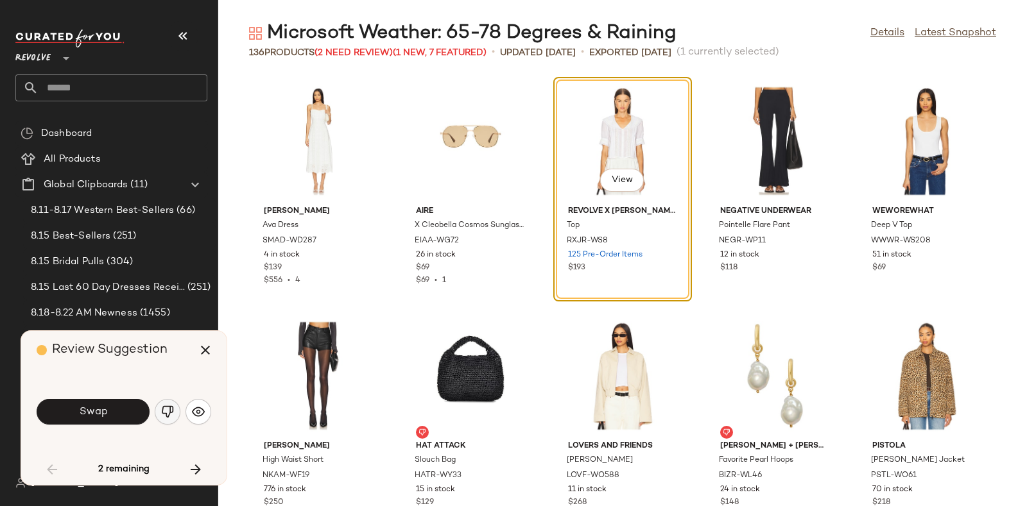
click at [166, 409] on img "button" at bounding box center [167, 412] width 13 height 13
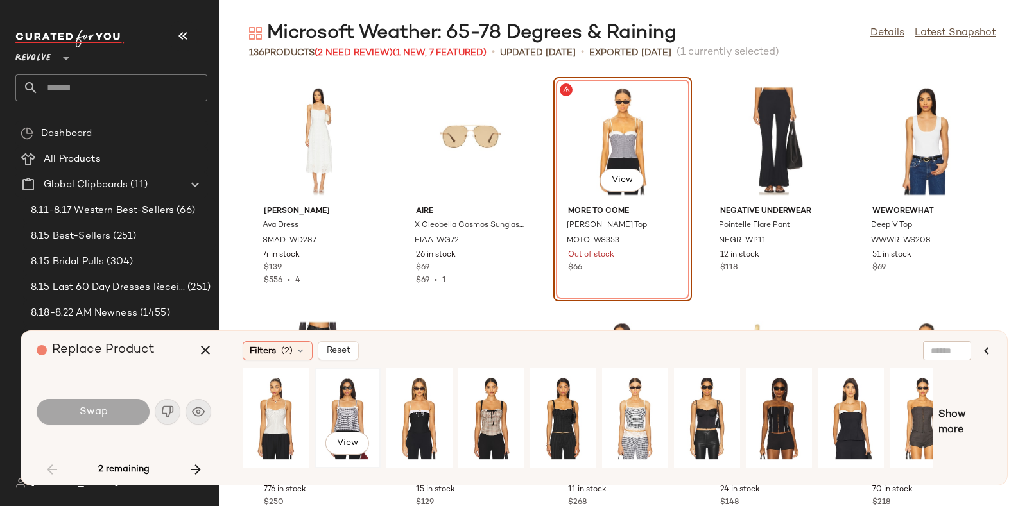
click at [347, 406] on div "View" at bounding box center [347, 418] width 57 height 91
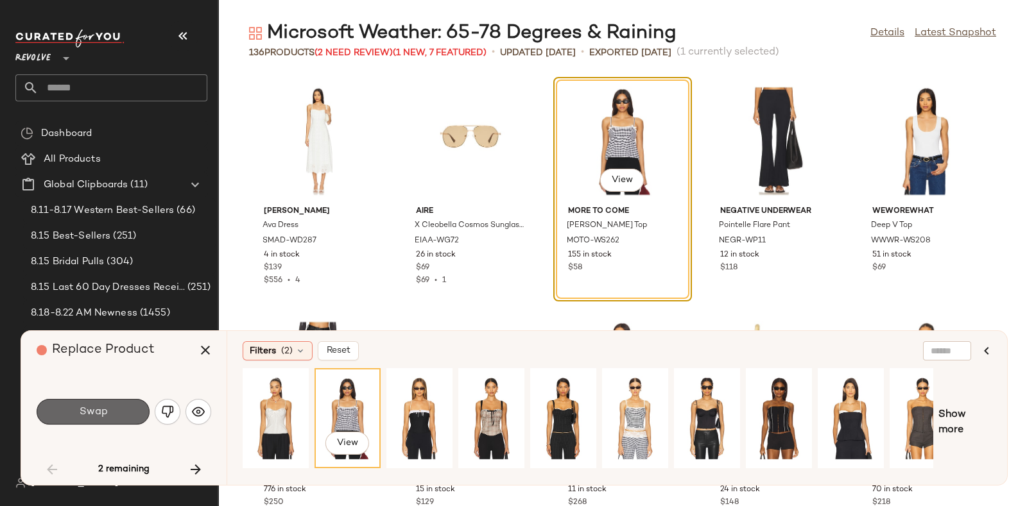
click at [124, 410] on button "Swap" at bounding box center [93, 412] width 113 height 26
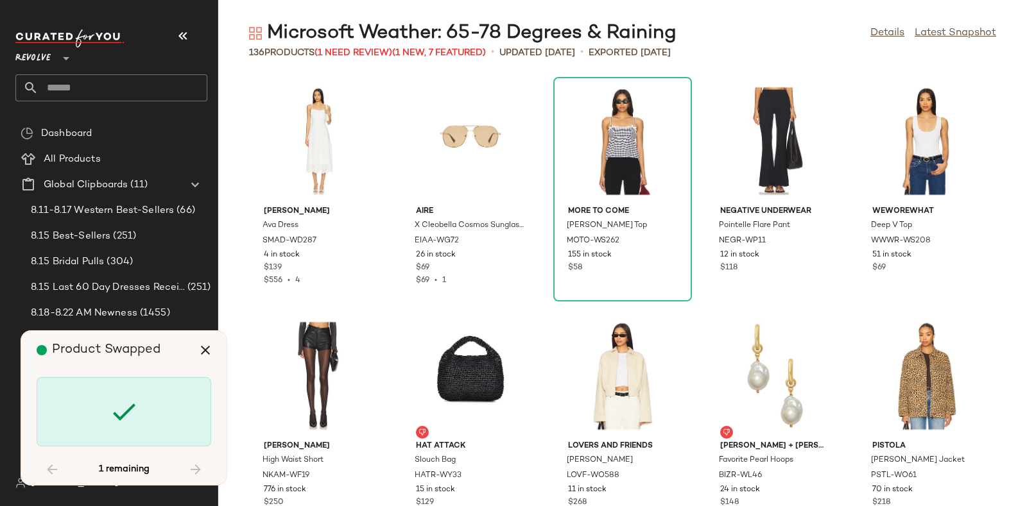
click at [160, 353] on div "Product Swapped" at bounding box center [129, 350] width 184 height 39
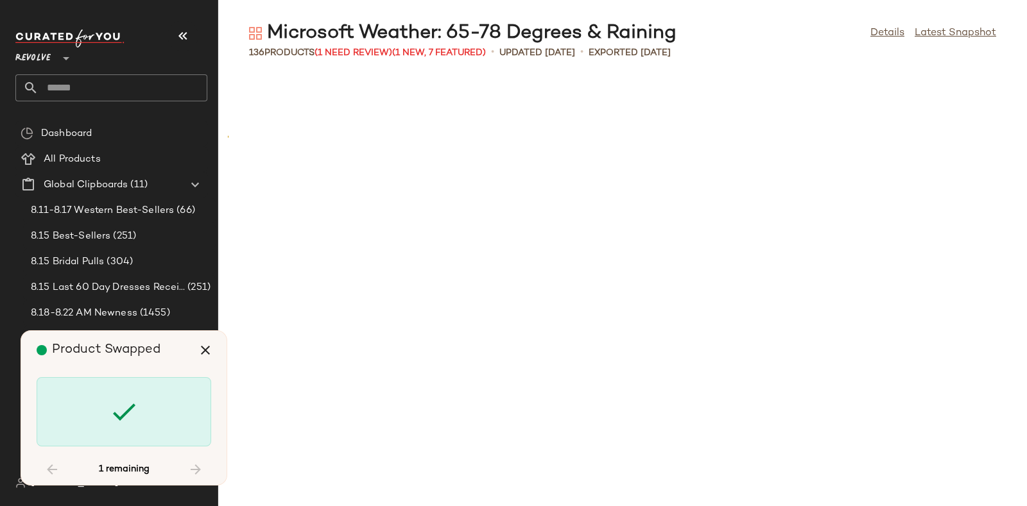
scroll to position [3054, 0]
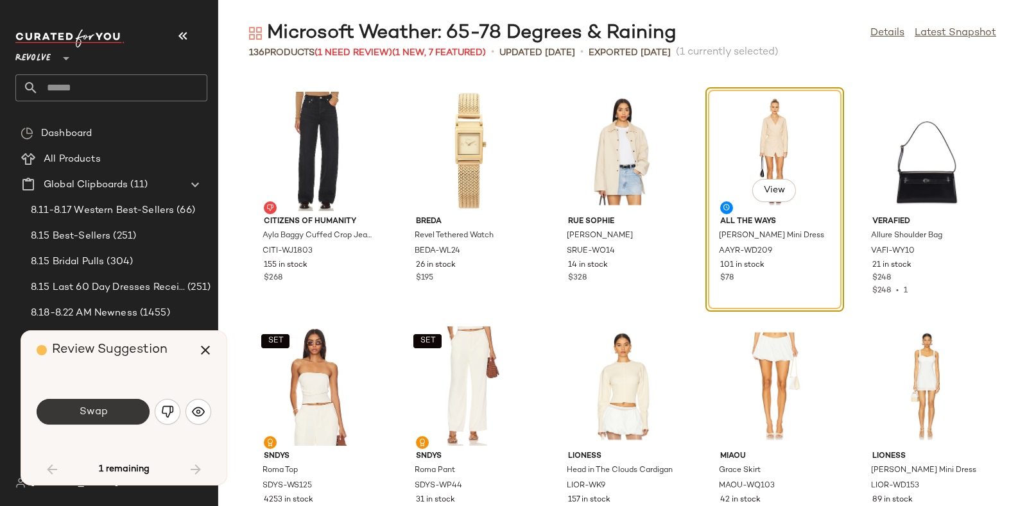
click at [119, 407] on button "Swap" at bounding box center [93, 412] width 113 height 26
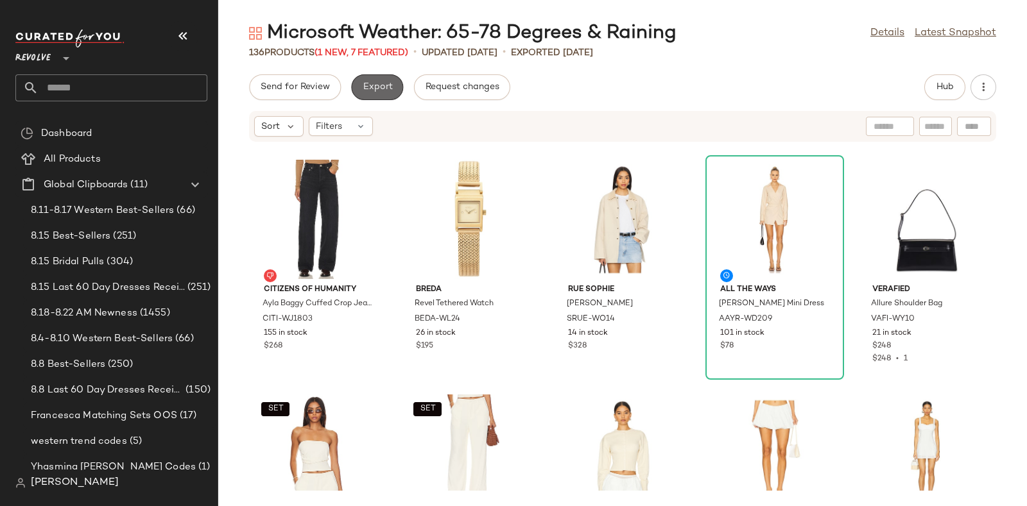
click at [388, 82] on span "Export" at bounding box center [377, 87] width 30 height 10
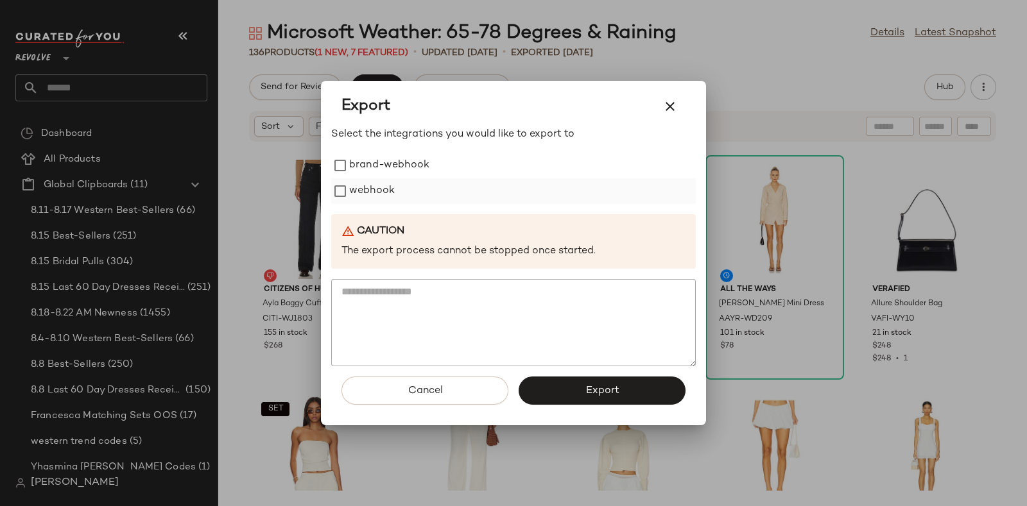
click at [379, 187] on label "webhook" at bounding box center [372, 191] width 46 height 26
click at [567, 384] on button "Export" at bounding box center [602, 391] width 167 height 28
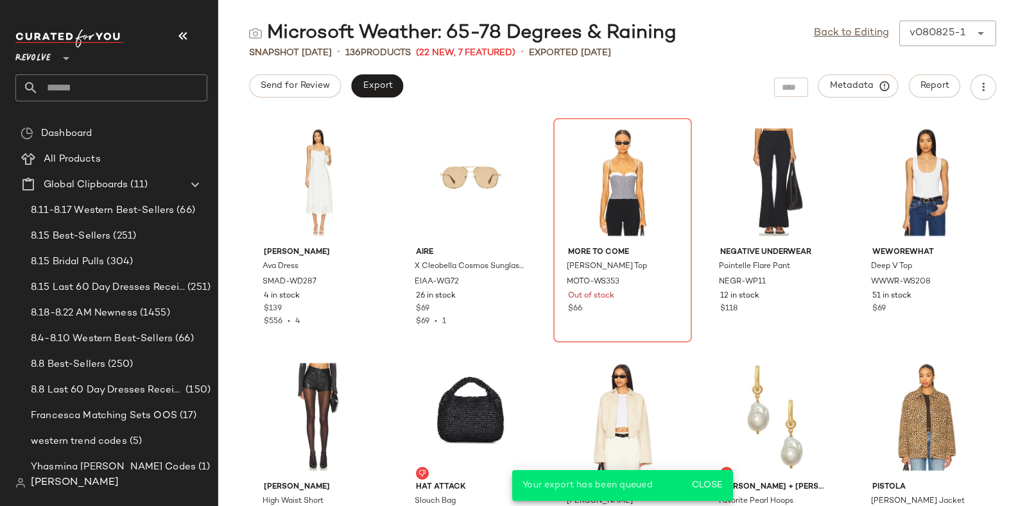
click at [168, 85] on input "text" at bounding box center [123, 87] width 169 height 27
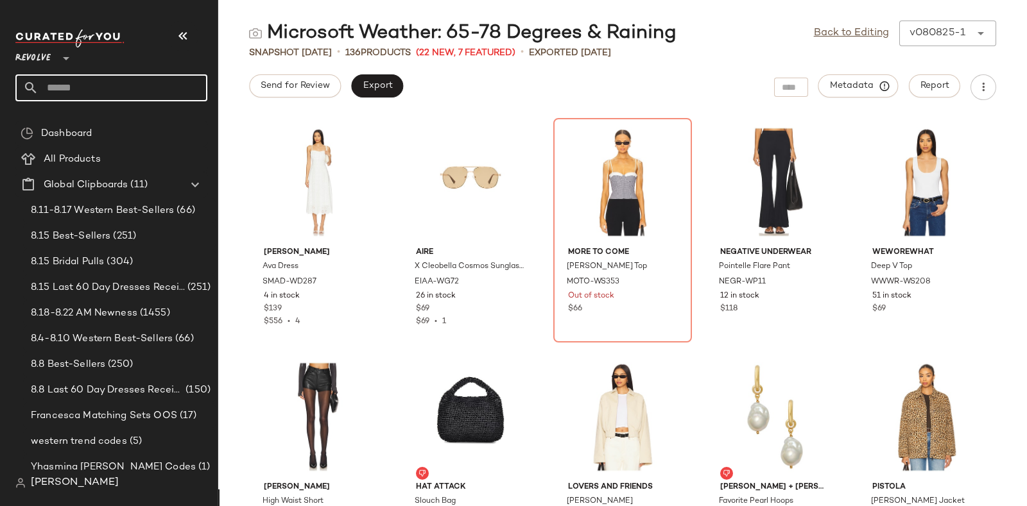
paste input "*********"
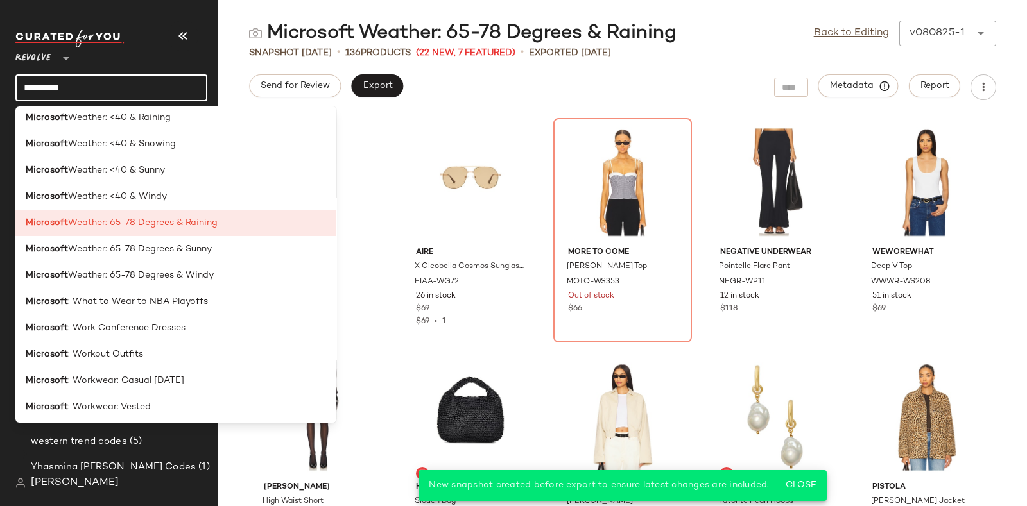
scroll to position [3020, 0]
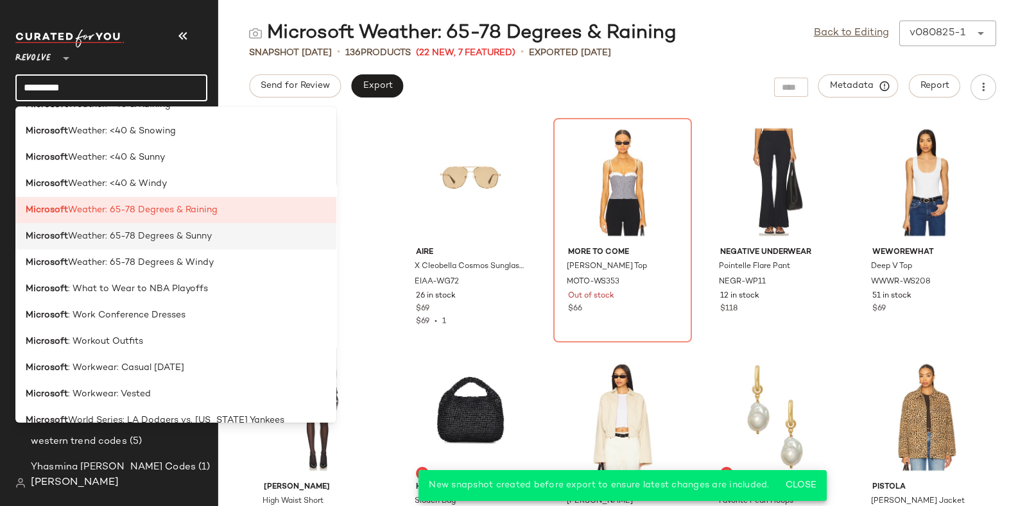
type input "*********"
click at [200, 242] on span "Weather: 65-78 Degrees & Sunny" at bounding box center [140, 236] width 144 height 13
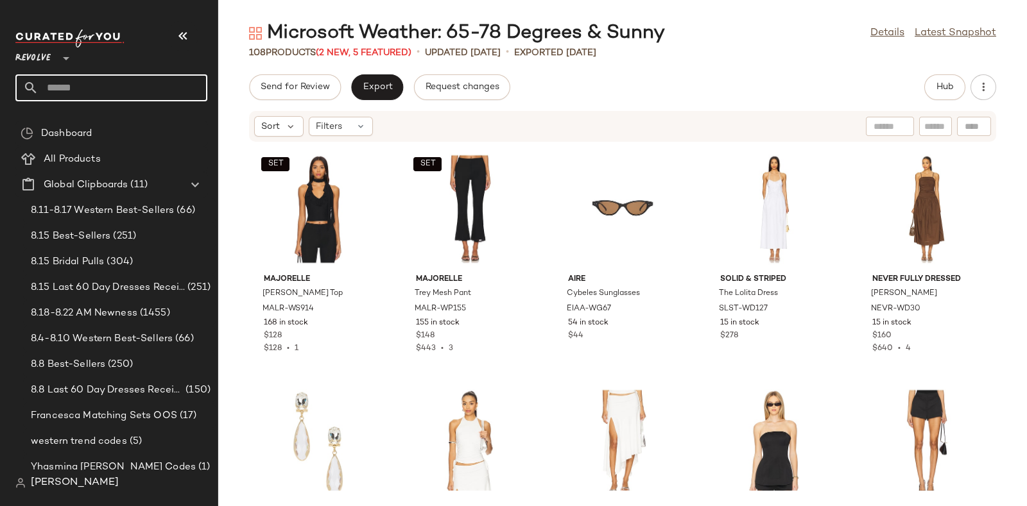
click at [189, 79] on input "text" at bounding box center [123, 87] width 169 height 27
paste input "*********"
click at [189, 79] on input "*********" at bounding box center [111, 87] width 192 height 27
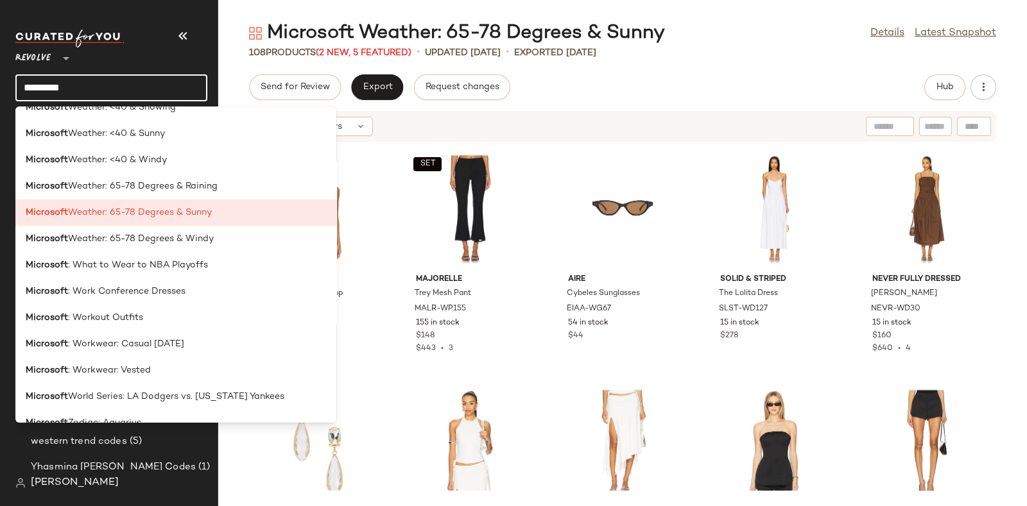
scroll to position [3045, 0]
type input "*********"
click at [187, 238] on span "Weather: 65-78 Degrees & Windy" at bounding box center [141, 237] width 146 height 13
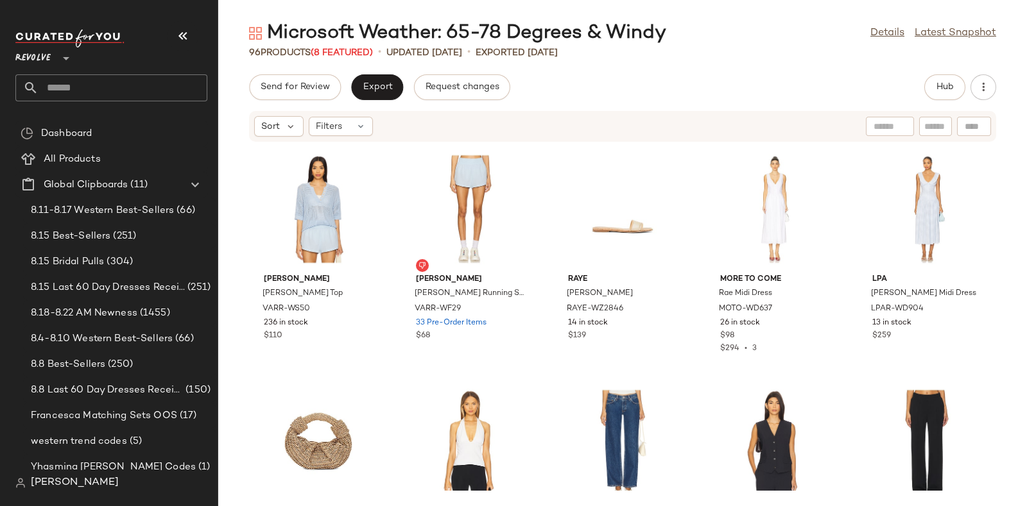
click at [147, 87] on input "text" at bounding box center [123, 87] width 169 height 27
paste input "*********"
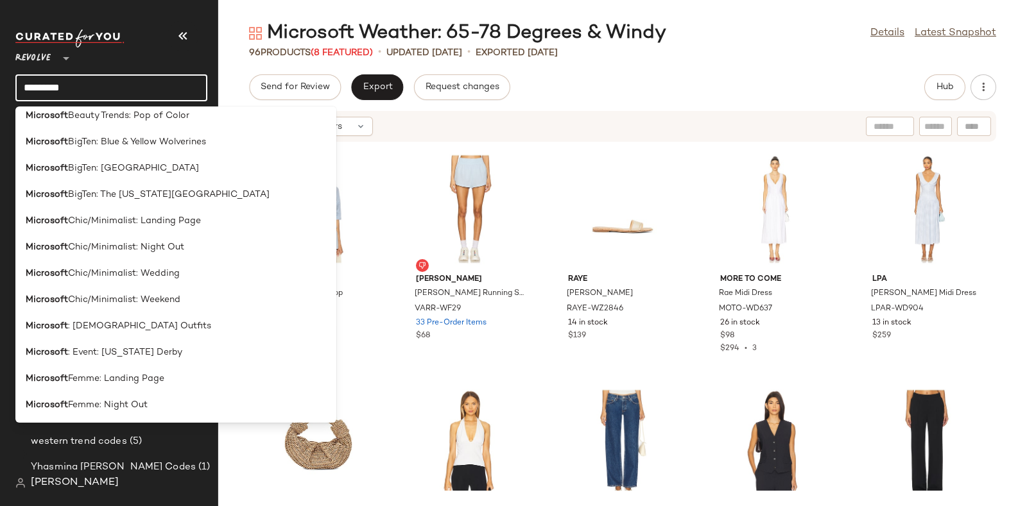
scroll to position [193, 0]
type input "*********"
click at [193, 220] on div "Microsoft Chic/Minimalist: Night Out" at bounding box center [176, 220] width 300 height 13
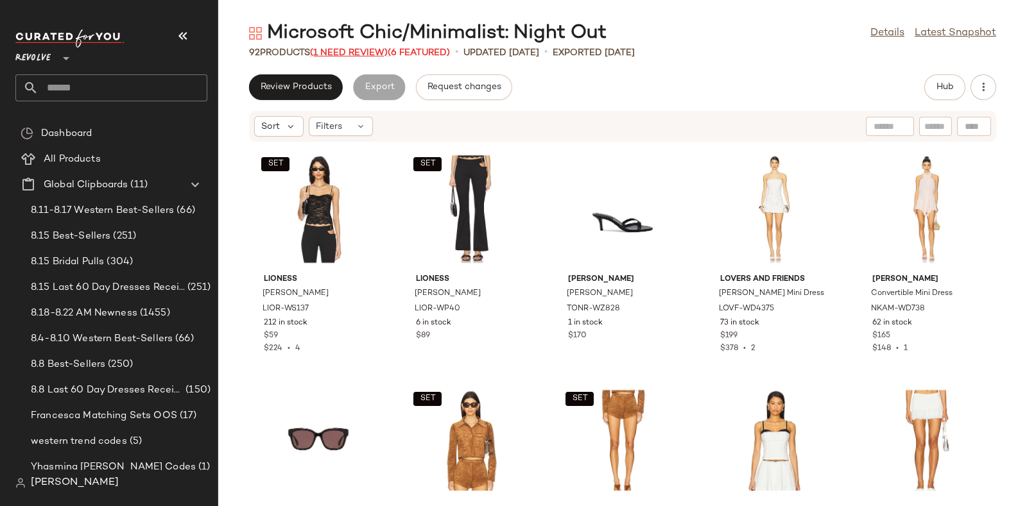
click at [358, 50] on span "(1 Need Review)" at bounding box center [349, 53] width 78 height 10
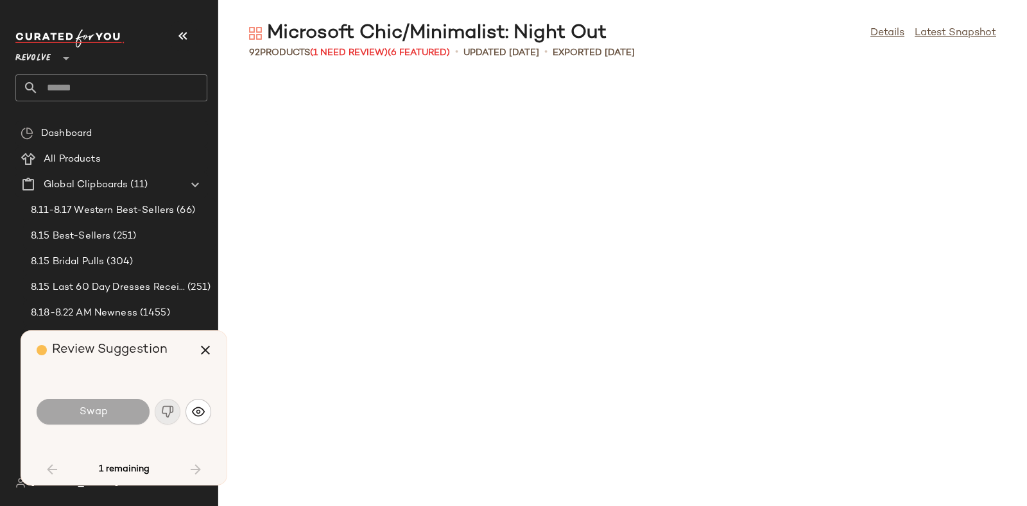
scroll to position [2349, 0]
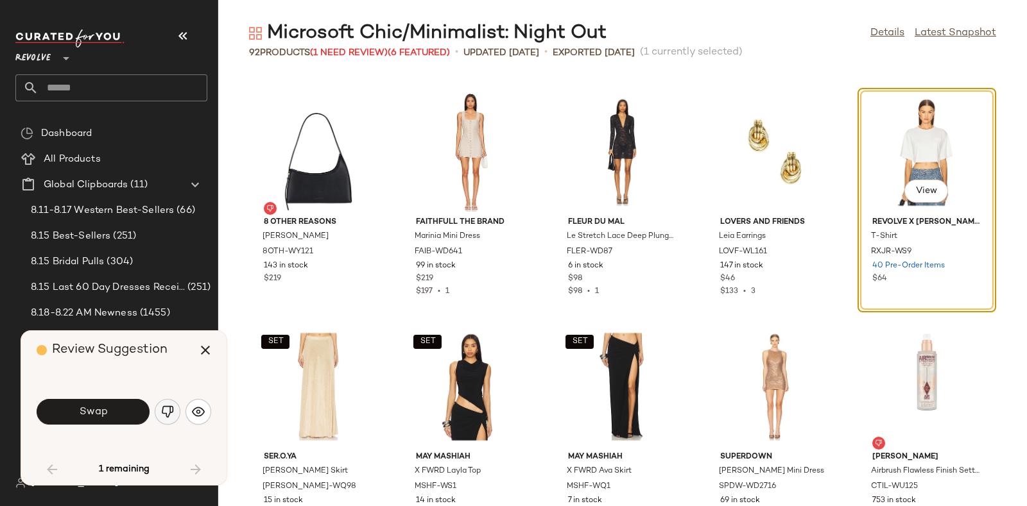
click at [167, 409] on img "button" at bounding box center [167, 412] width 13 height 13
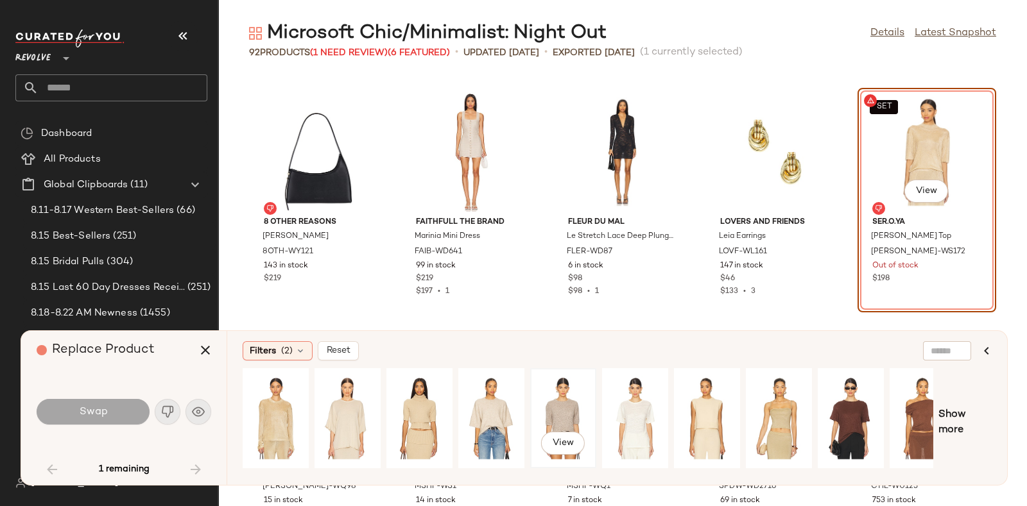
click at [573, 401] on div "View" at bounding box center [563, 418] width 57 height 91
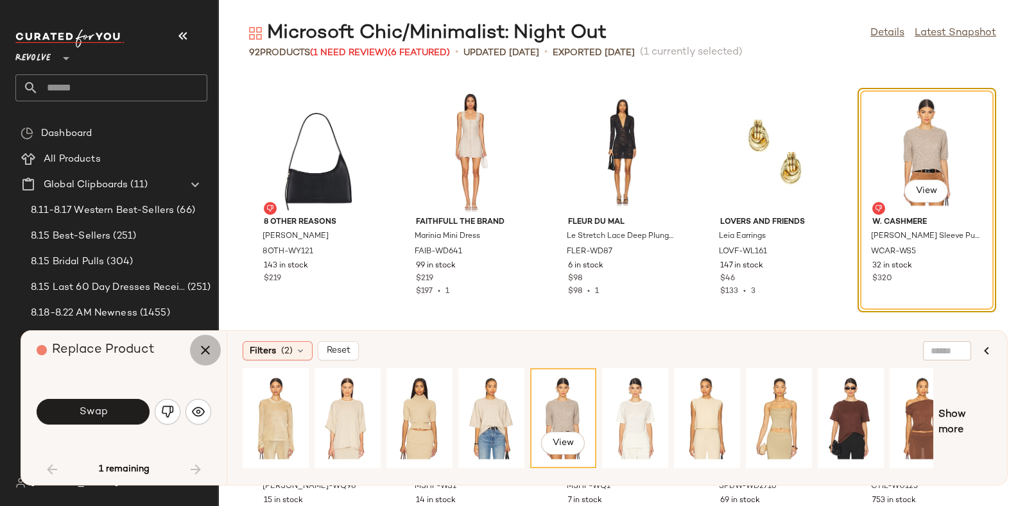
click at [205, 345] on icon "button" at bounding box center [205, 350] width 15 height 15
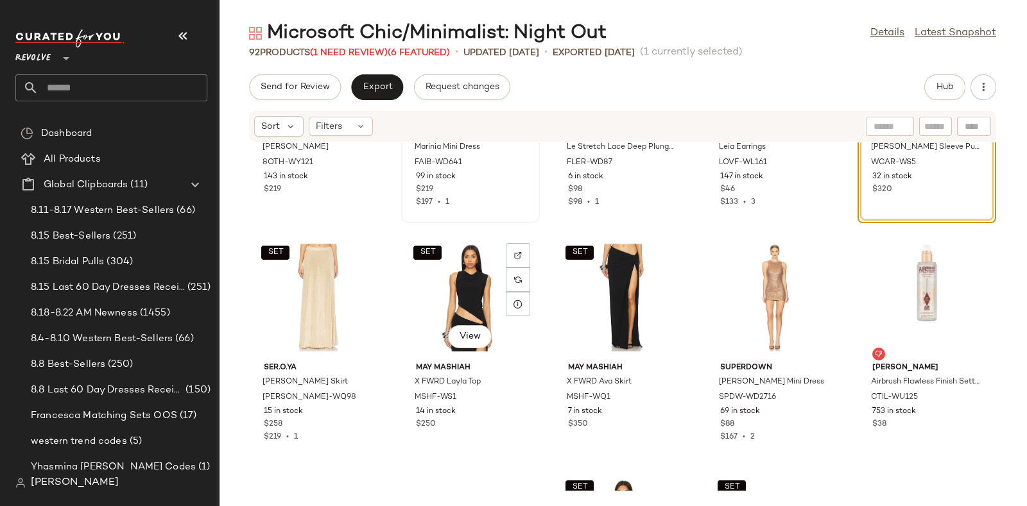
scroll to position [2506, 0]
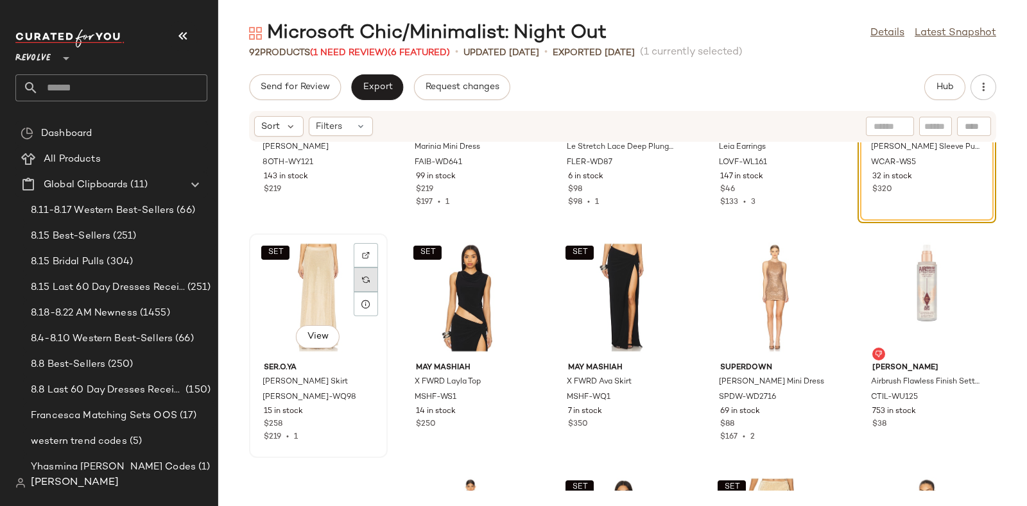
click at [359, 277] on div at bounding box center [366, 280] width 24 height 24
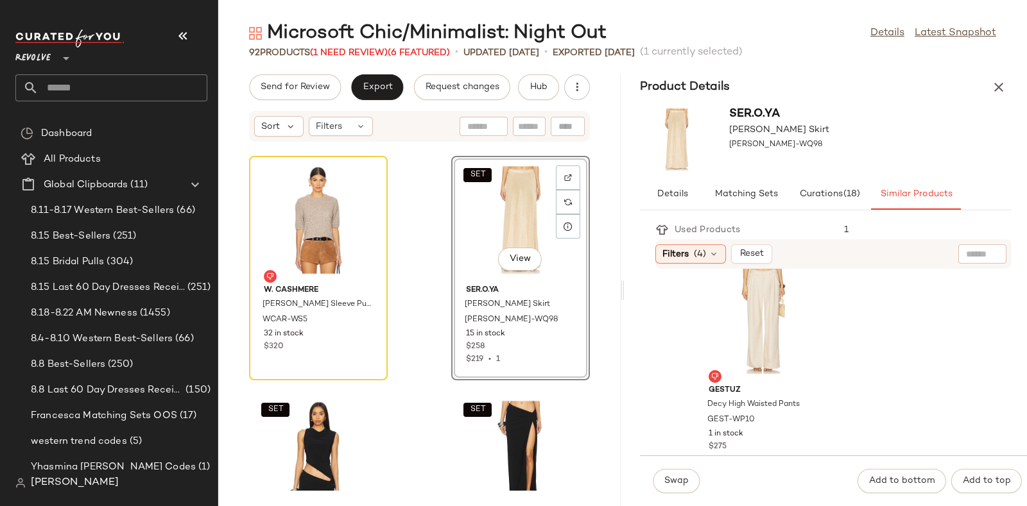
scroll to position [1425, 0]
click at [773, 318] on div "View" at bounding box center [763, 327] width 130 height 119
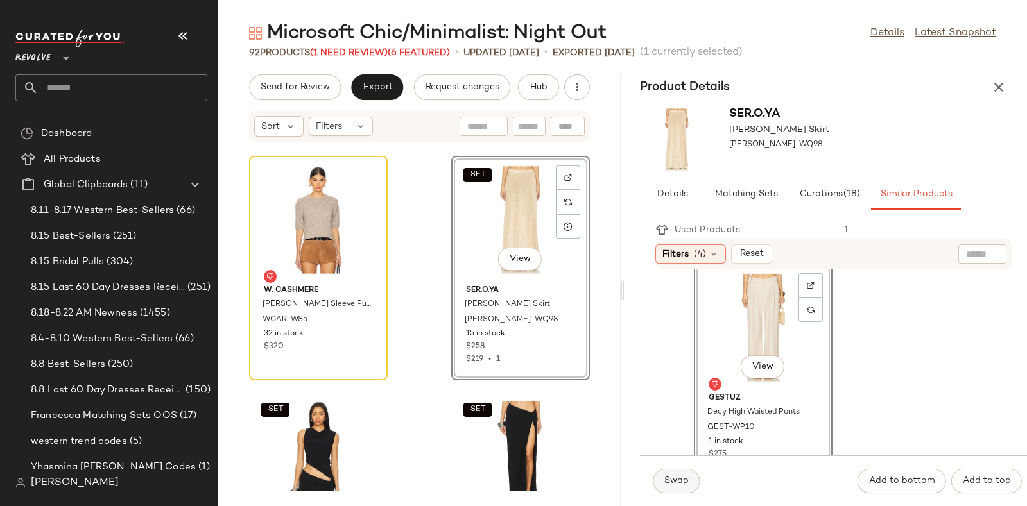
click at [675, 476] on span "Swap" at bounding box center [676, 481] width 25 height 10
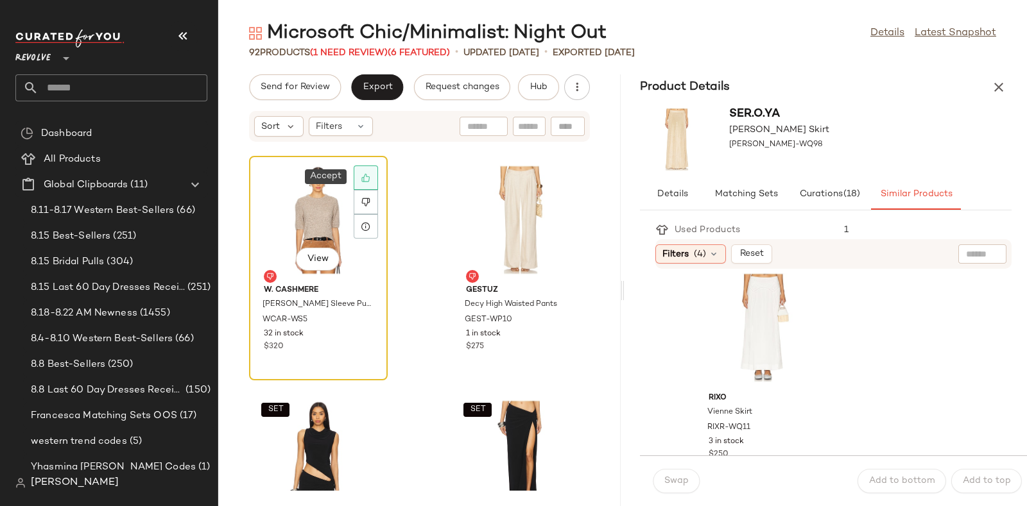
click at [372, 173] on div at bounding box center [366, 178] width 24 height 24
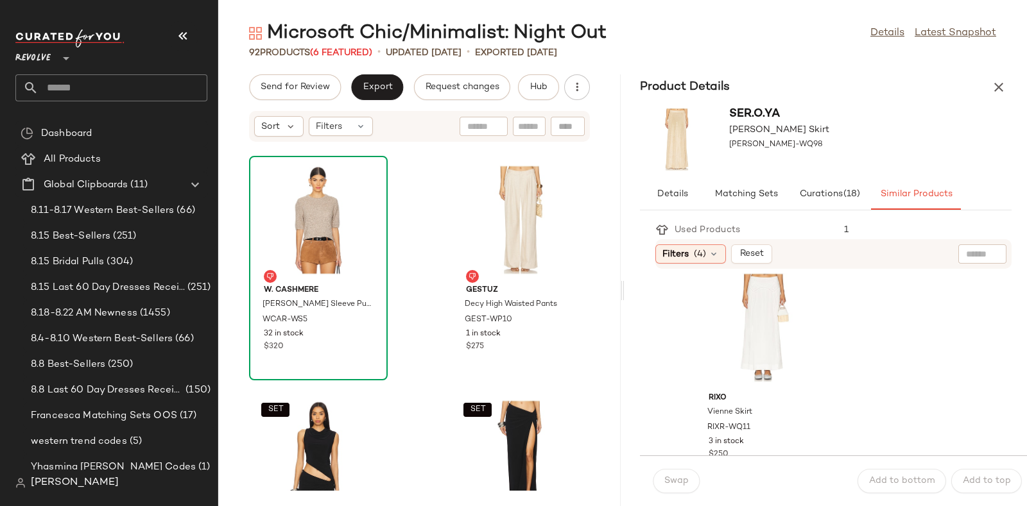
click at [1005, 75] on div "Product Details" at bounding box center [826, 87] width 402 height 26
click at [1003, 82] on icon "button" at bounding box center [998, 87] width 15 height 15
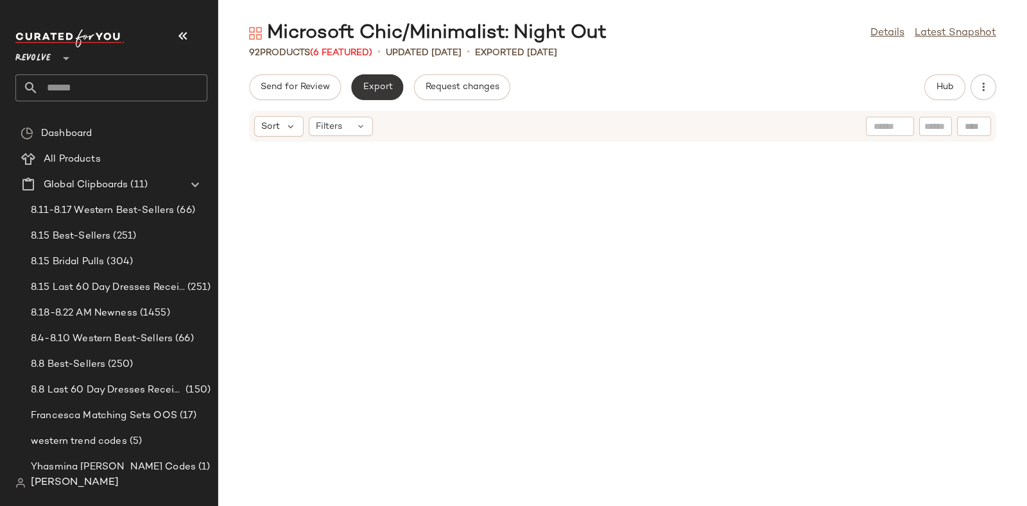
scroll to position [2349, 0]
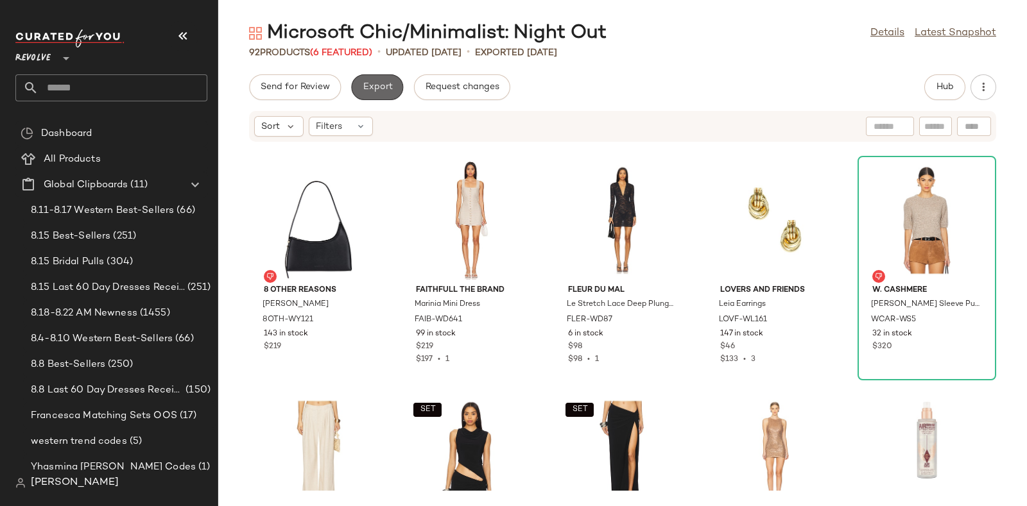
click at [379, 87] on span "Export" at bounding box center [377, 87] width 30 height 10
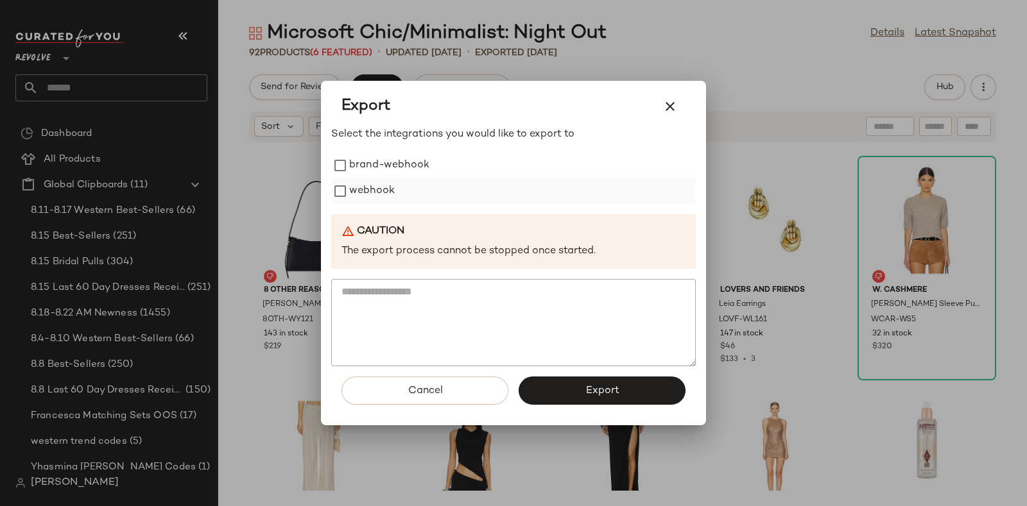
click at [372, 184] on label "webhook" at bounding box center [372, 191] width 46 height 26
click at [573, 393] on button "Export" at bounding box center [602, 391] width 167 height 28
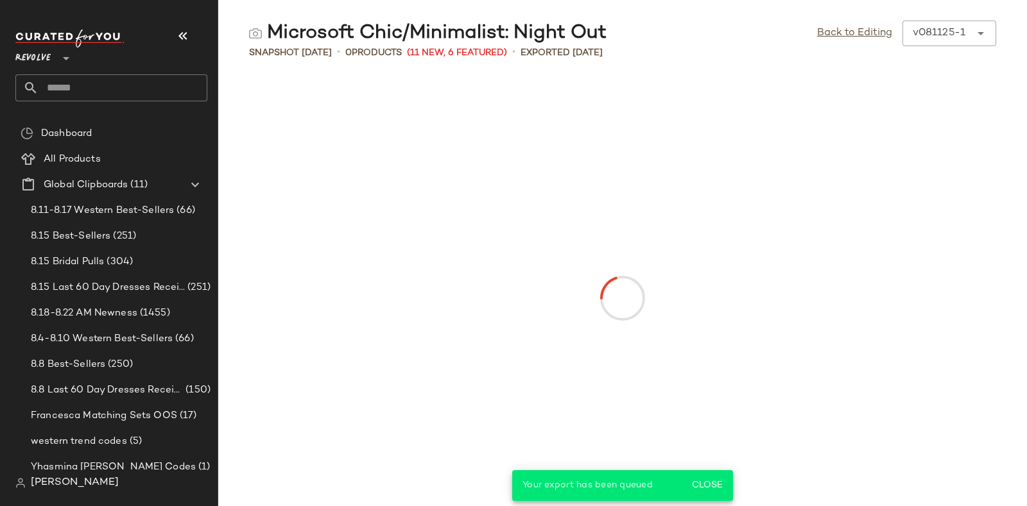
click at [138, 80] on input "text" at bounding box center [123, 87] width 169 height 27
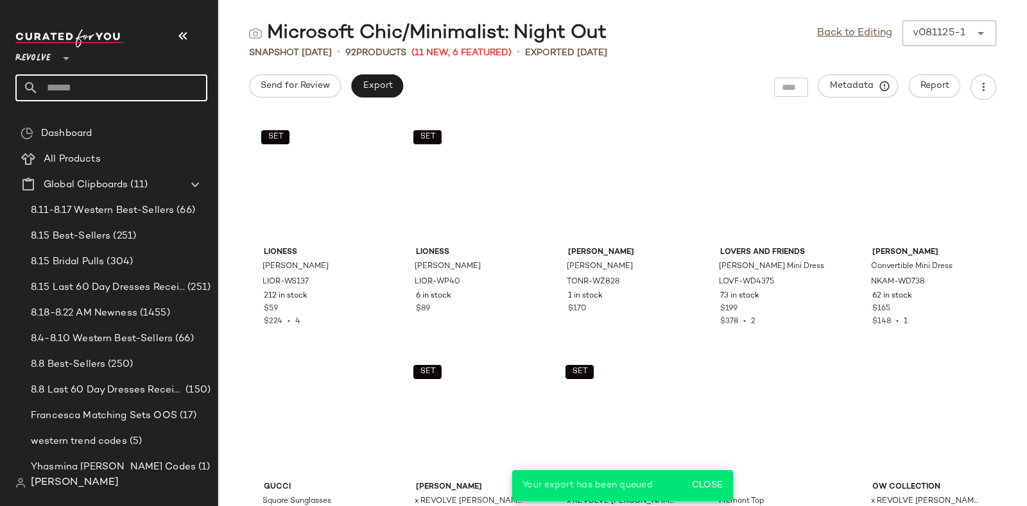
paste input "*********"
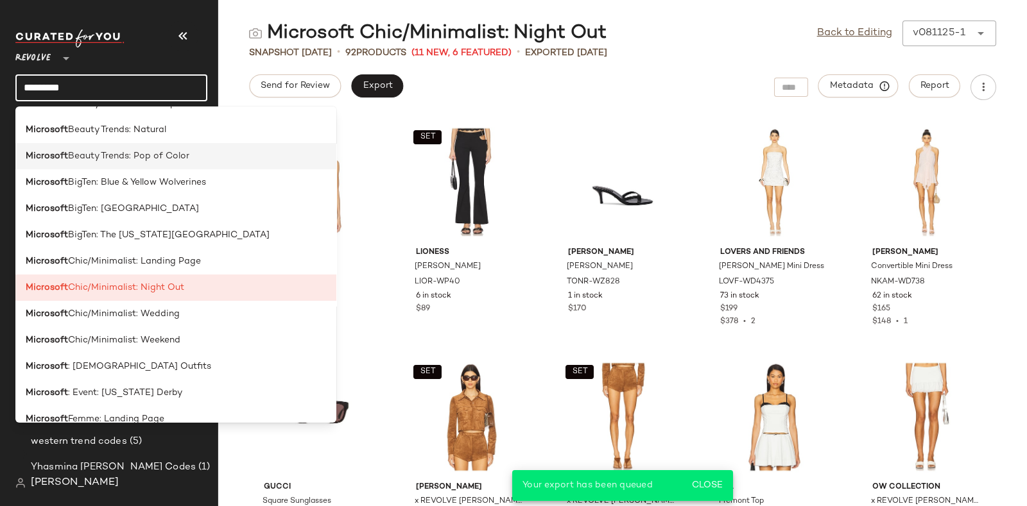
scroll to position [128, 0]
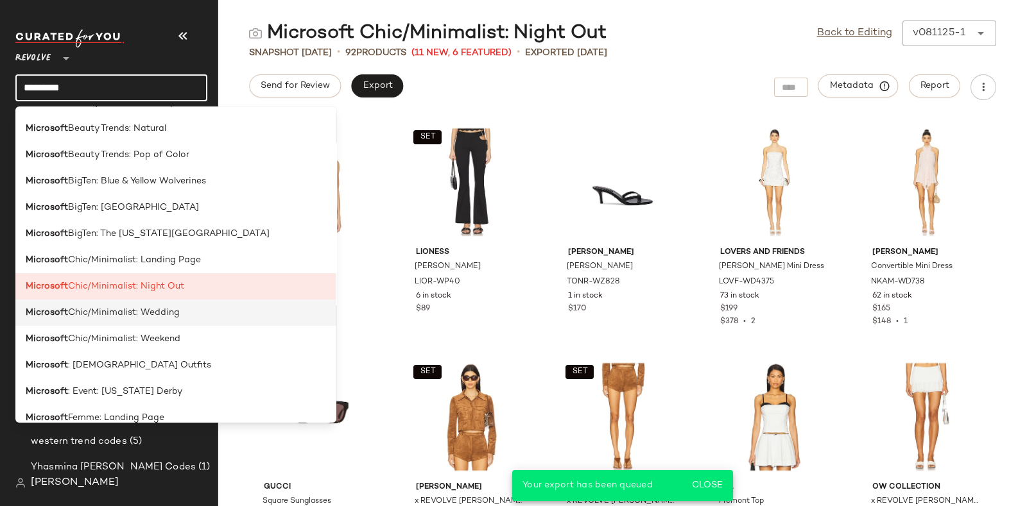
type input "*********"
click at [154, 313] on span "Chic/Minimalist: Wedding" at bounding box center [124, 312] width 112 height 13
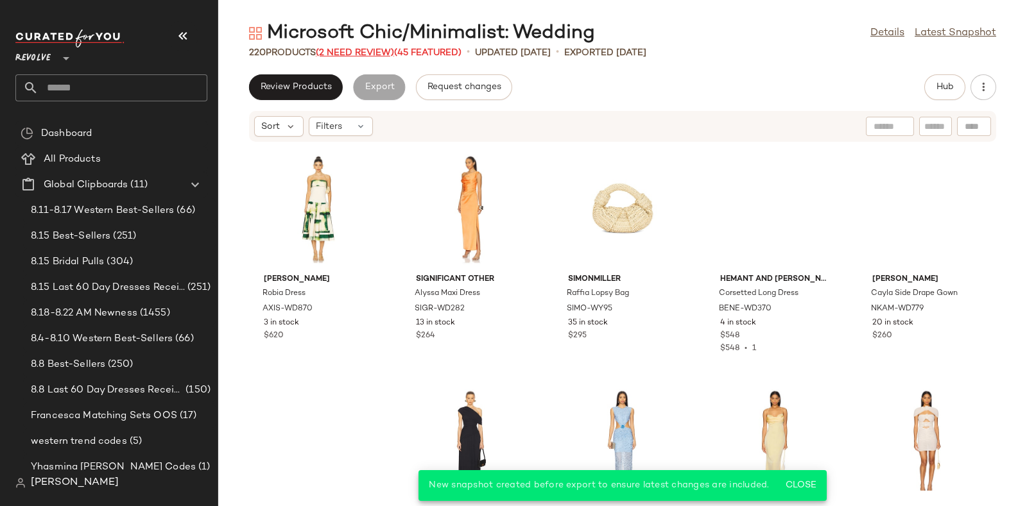
click at [355, 48] on span "(2 Need Review)" at bounding box center [355, 53] width 78 height 10
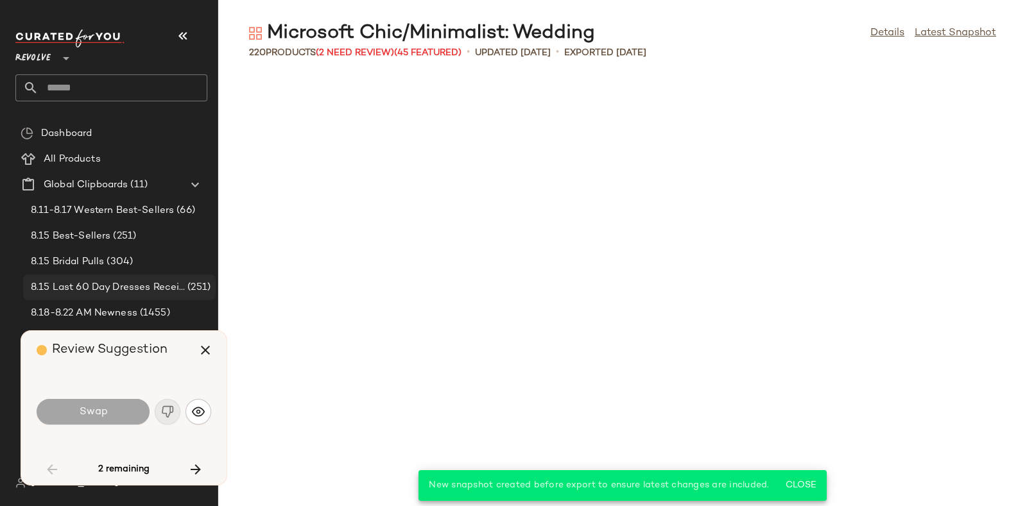
scroll to position [1409, 0]
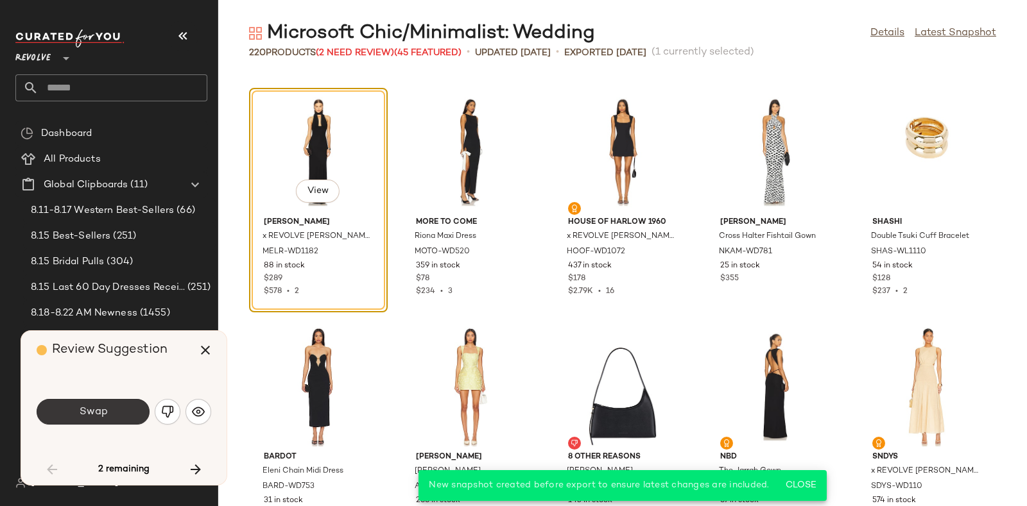
click at [107, 415] on span "Swap" at bounding box center [92, 412] width 29 height 12
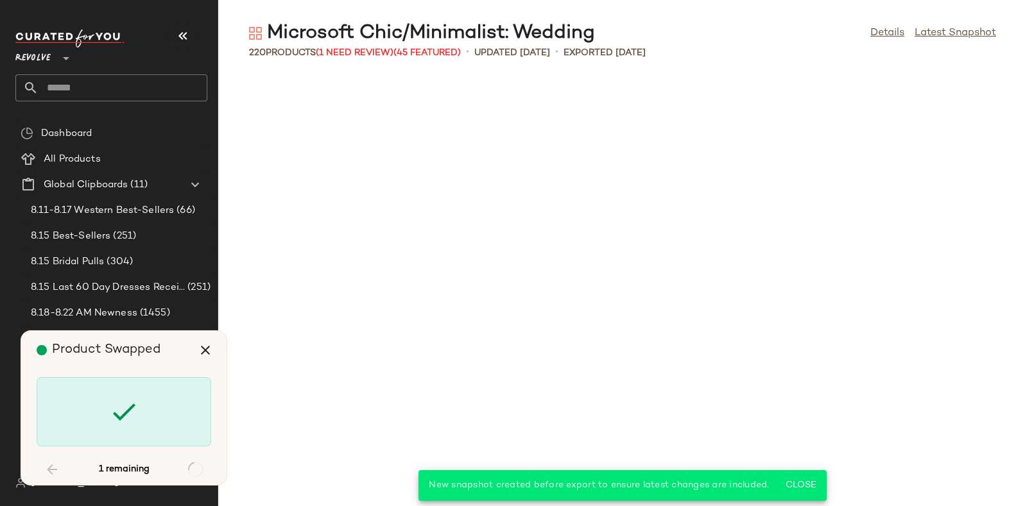
scroll to position [3054, 0]
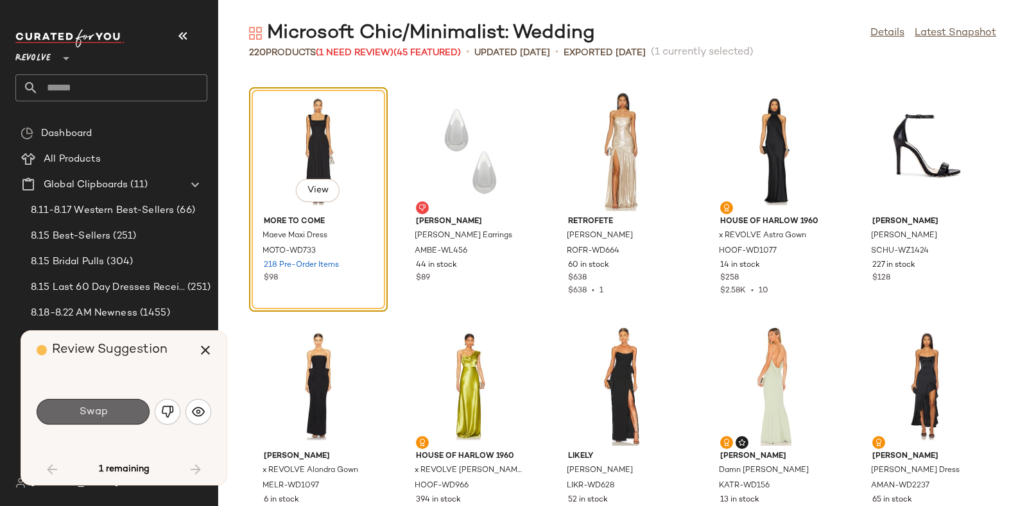
click at [128, 404] on button "Swap" at bounding box center [93, 412] width 113 height 26
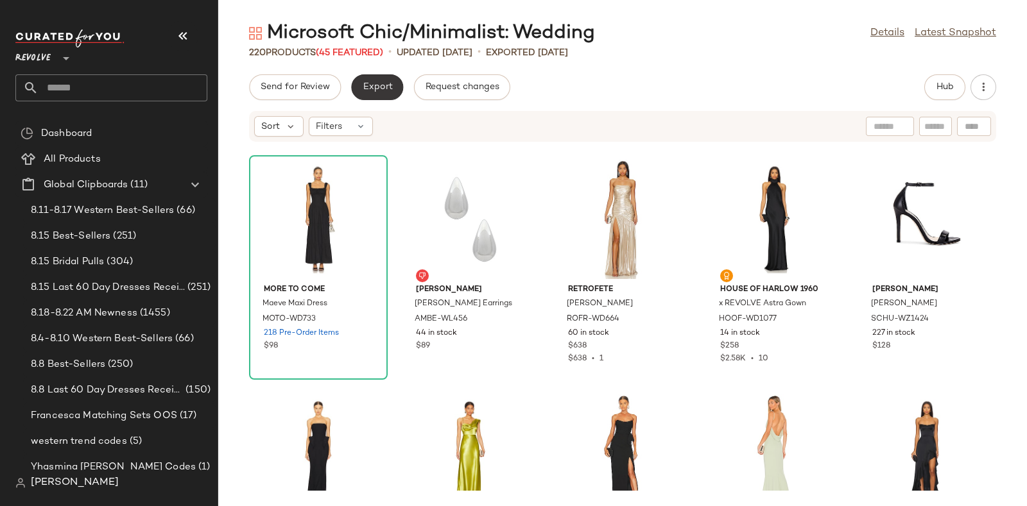
click at [386, 82] on span "Export" at bounding box center [377, 87] width 30 height 10
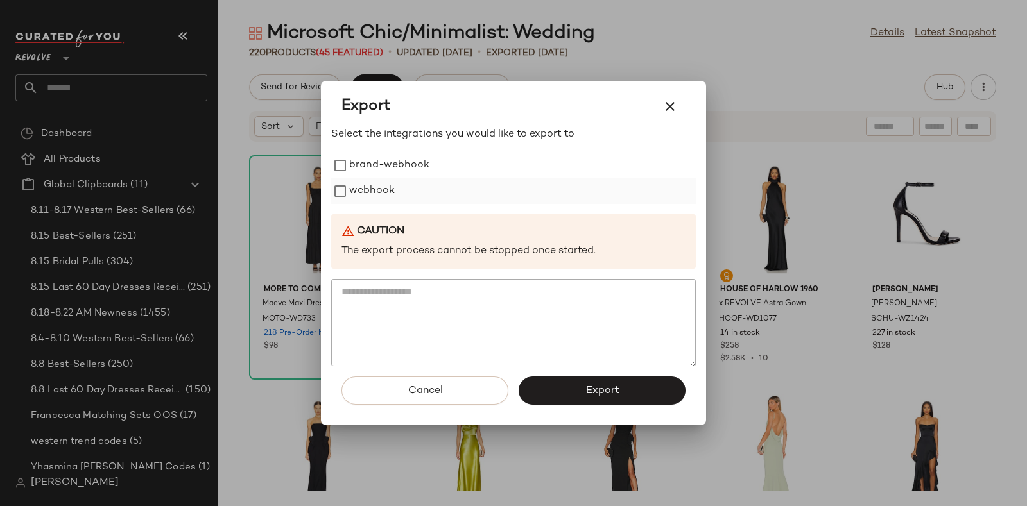
click at [363, 178] on label "webhook" at bounding box center [372, 191] width 46 height 26
click at [558, 384] on button "Export" at bounding box center [602, 391] width 167 height 28
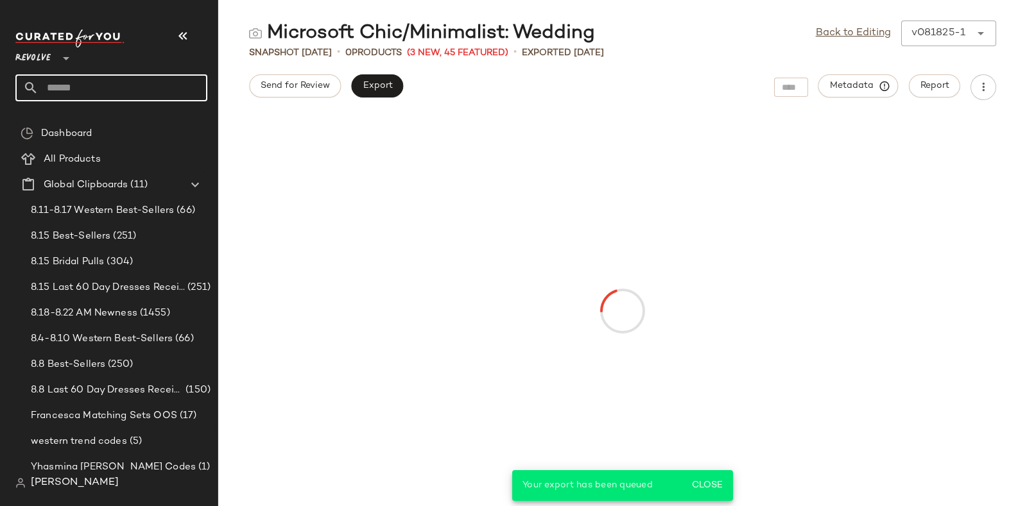
click at [160, 82] on input "text" at bounding box center [123, 87] width 169 height 27
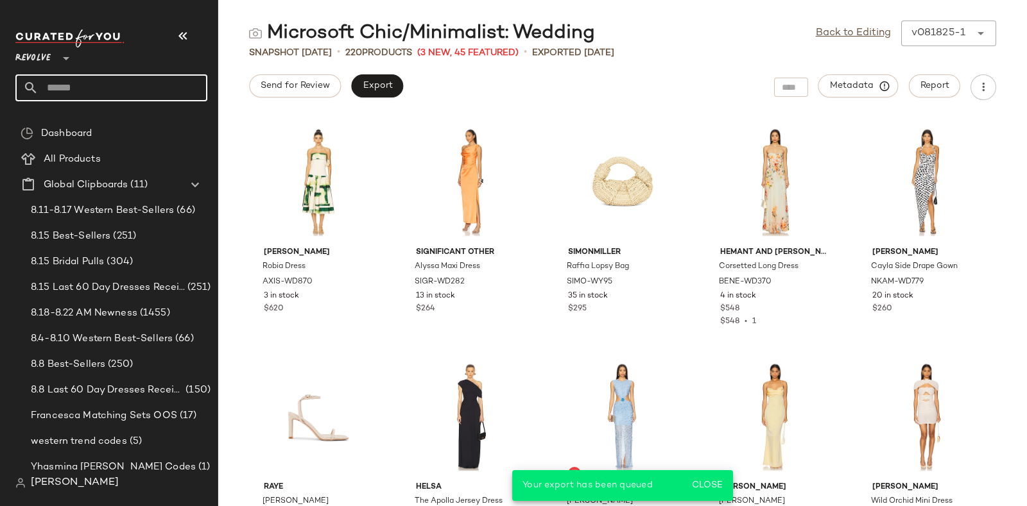
paste input "*********"
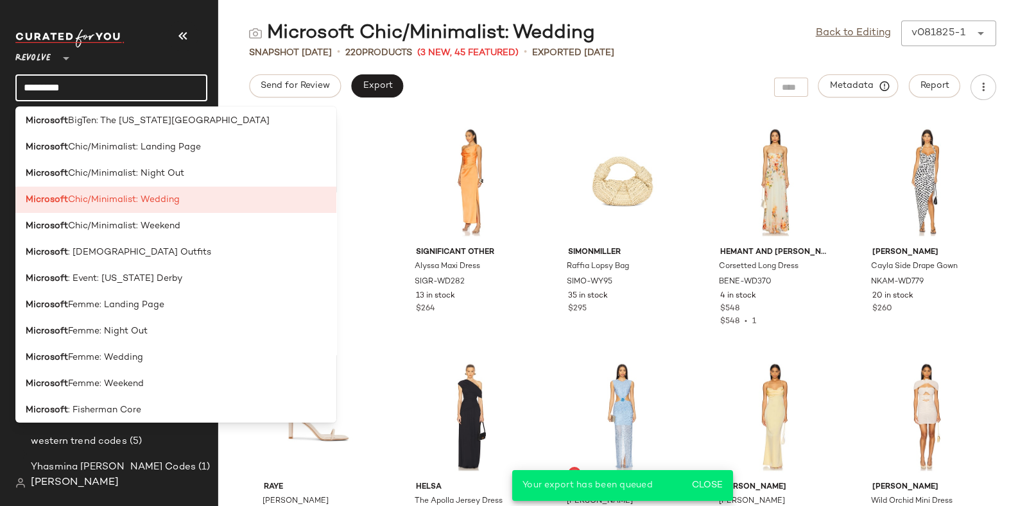
scroll to position [246, 0]
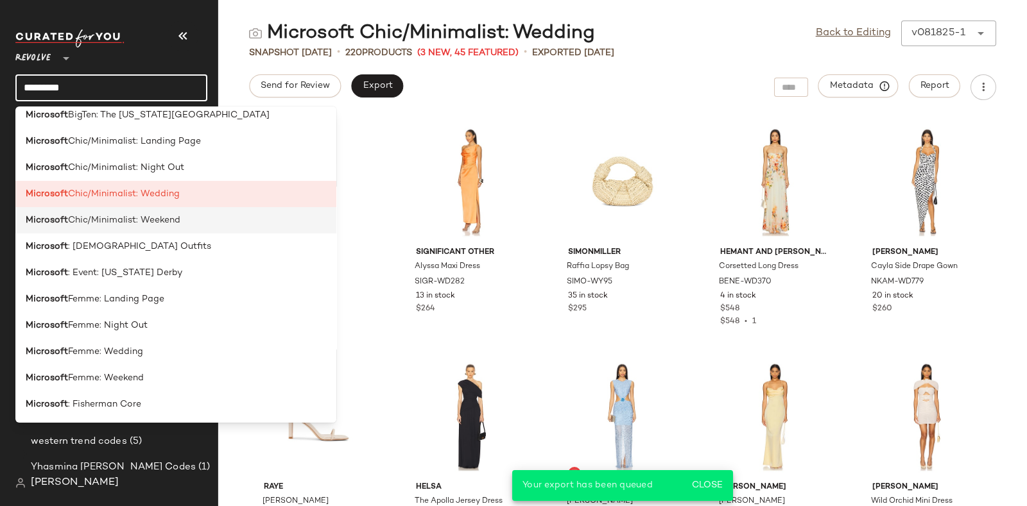
type input "*********"
click at [181, 223] on div "Microsoft Chic/Minimalist: Weekend" at bounding box center [176, 220] width 300 height 13
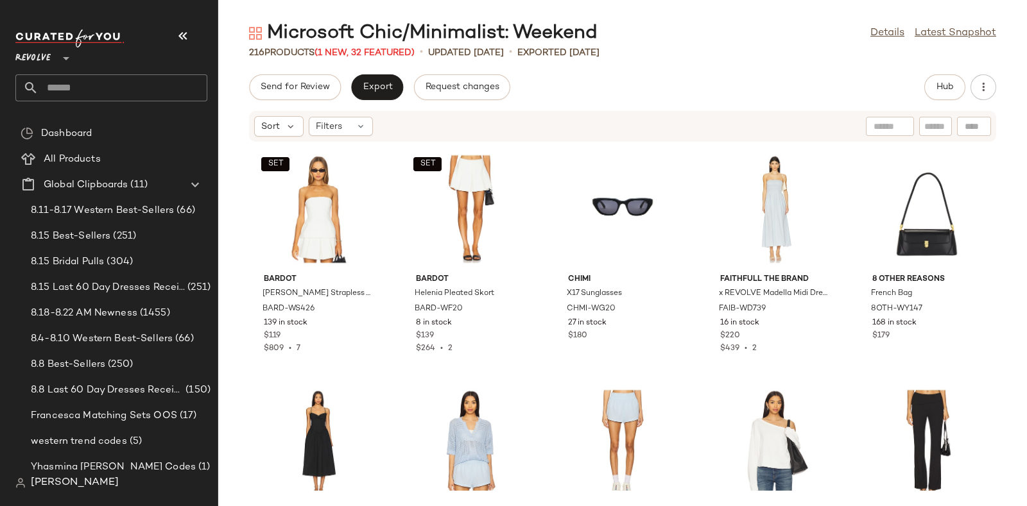
click at [123, 87] on input "text" at bounding box center [123, 87] width 169 height 27
paste input "*********"
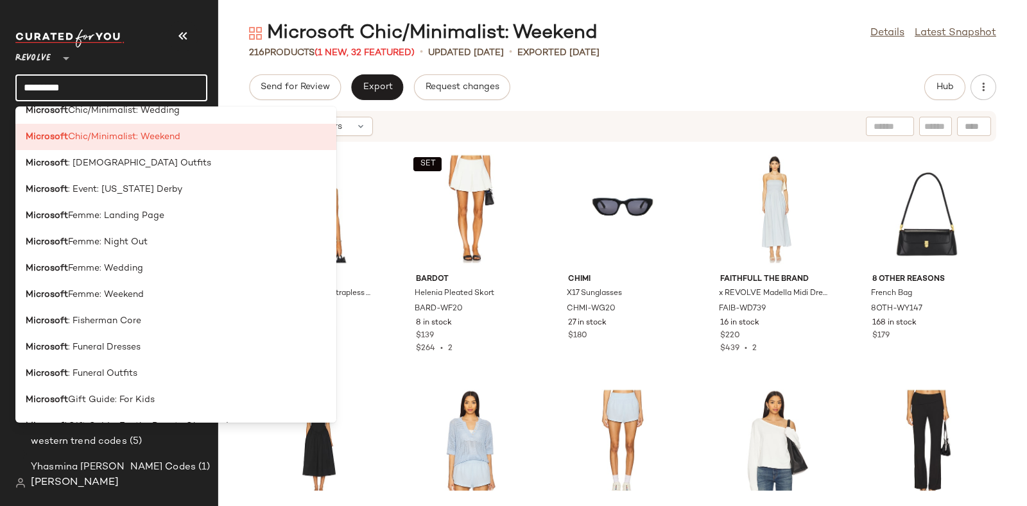
scroll to position [331, 0]
type input "*********"
click at [167, 248] on div "Microsoft Femme: Night Out" at bounding box center [176, 241] width 300 height 13
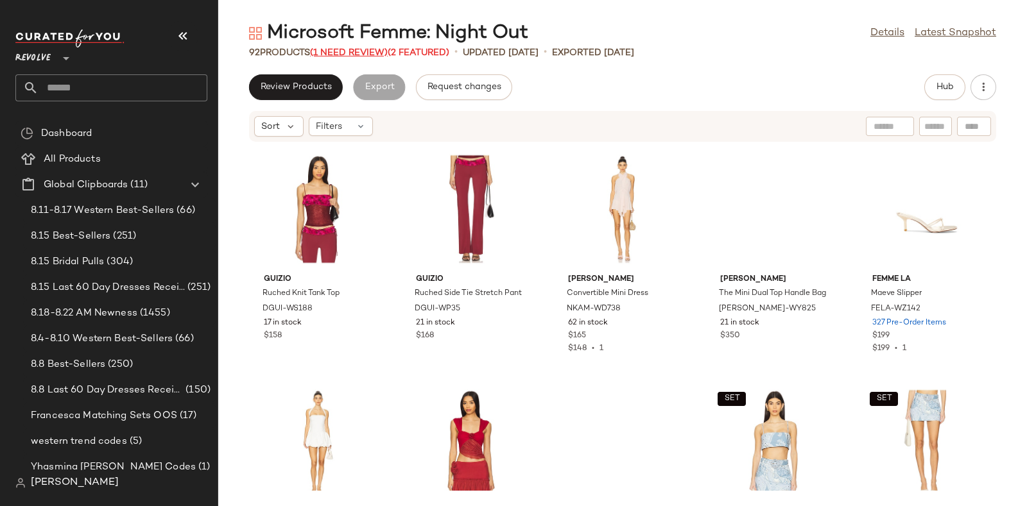
click at [355, 49] on span "(1 Need Review)" at bounding box center [349, 53] width 78 height 10
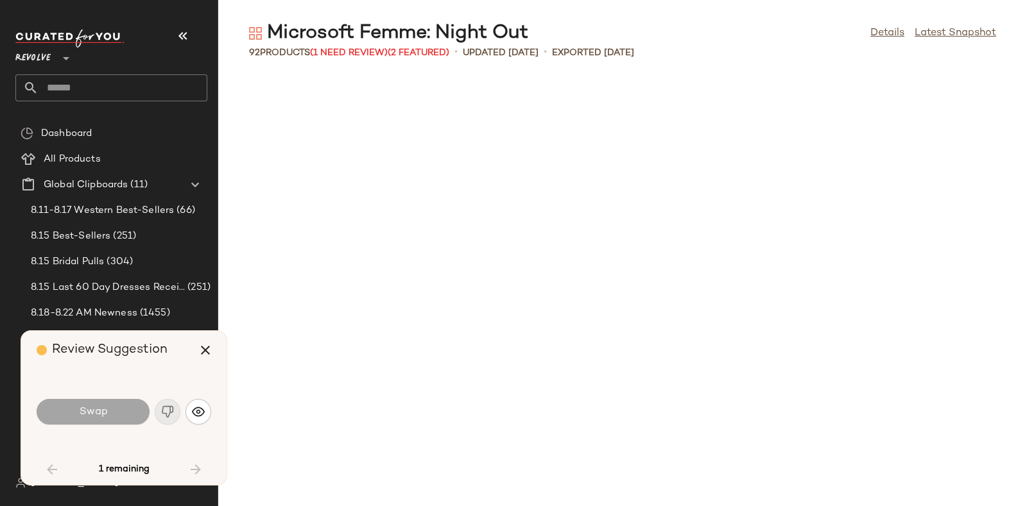
scroll to position [1174, 0]
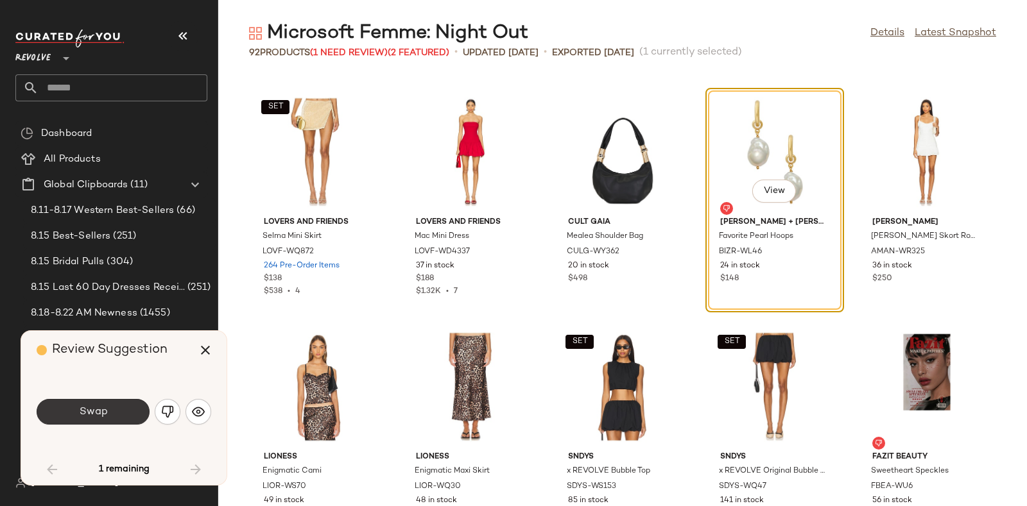
click at [110, 411] on button "Swap" at bounding box center [93, 412] width 113 height 26
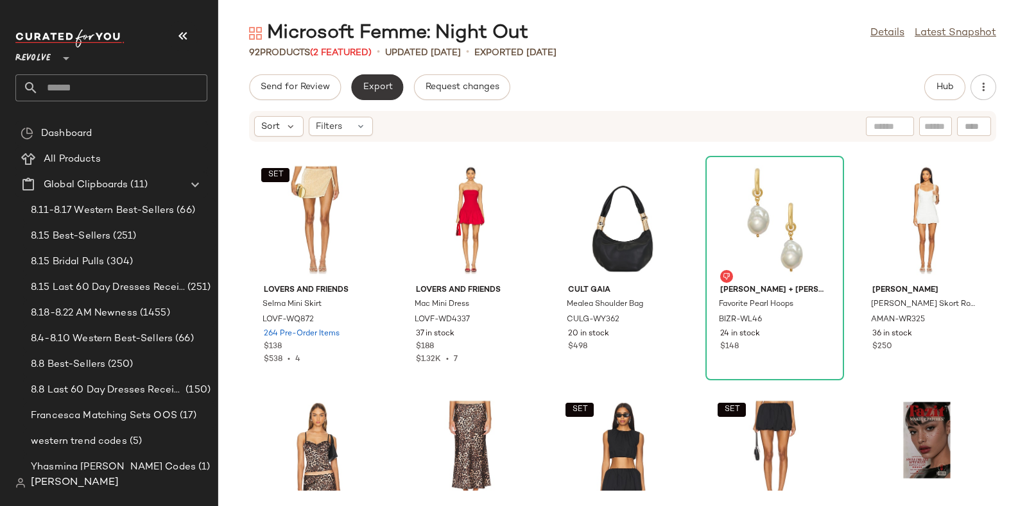
click at [380, 80] on button "Export" at bounding box center [377, 87] width 52 height 26
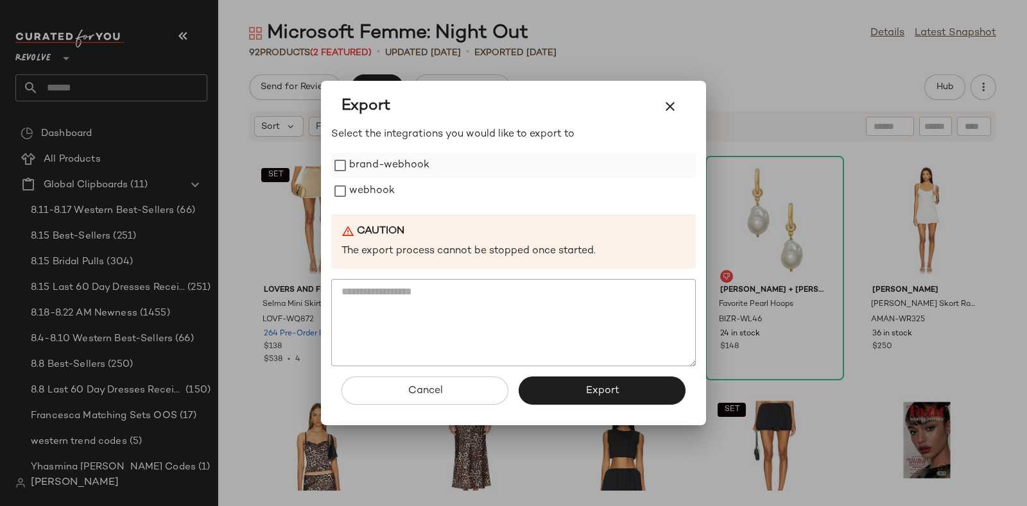
click at [375, 177] on label "brand-webhook" at bounding box center [389, 166] width 80 height 26
click at [373, 187] on label "webhook" at bounding box center [372, 191] width 46 height 26
click at [375, 159] on label "brand-webhook" at bounding box center [389, 166] width 80 height 26
click at [610, 387] on span "Export" at bounding box center [602, 391] width 34 height 12
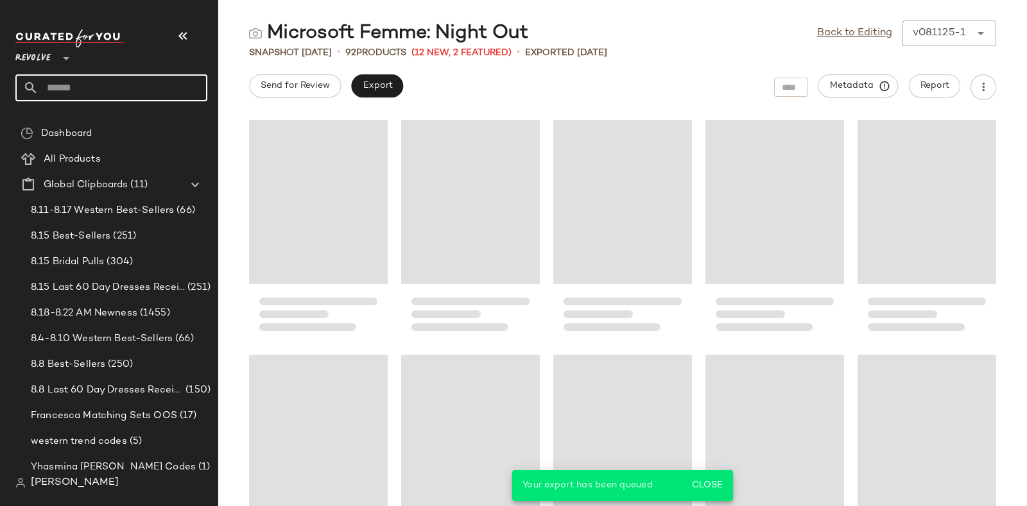
click at [175, 83] on input "text" at bounding box center [123, 87] width 169 height 27
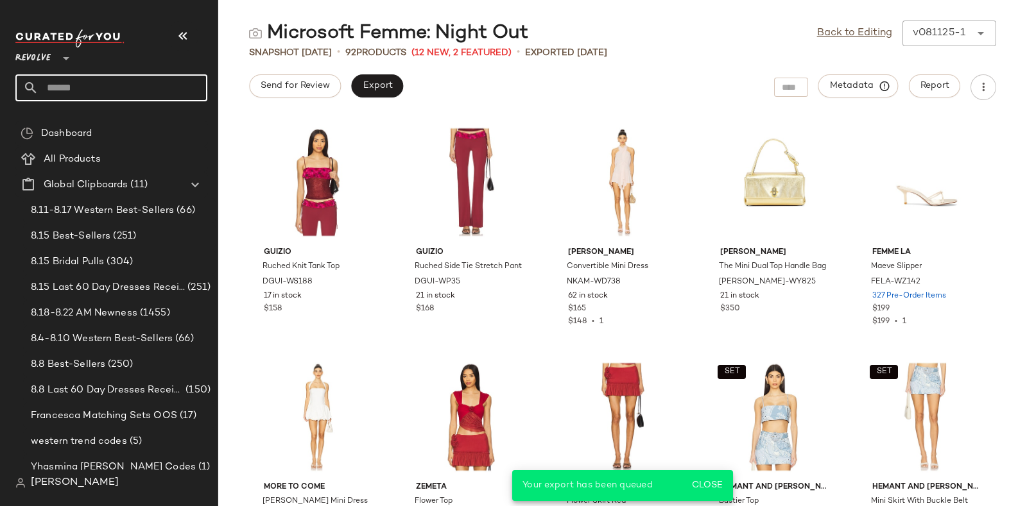
paste input "*********"
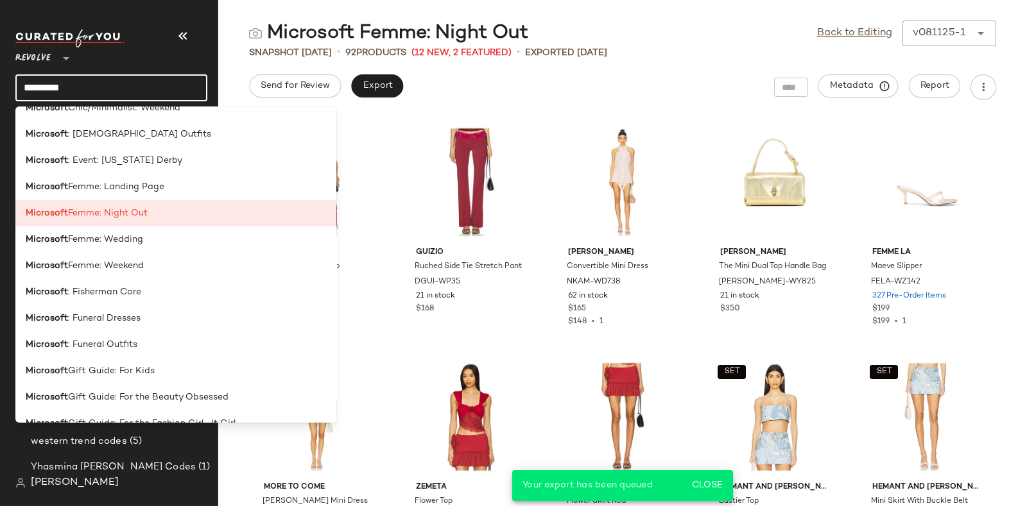
scroll to position [359, 0]
type input "*********"
click at [148, 243] on div "Microsoft Femme: Wedding" at bounding box center [176, 238] width 300 height 13
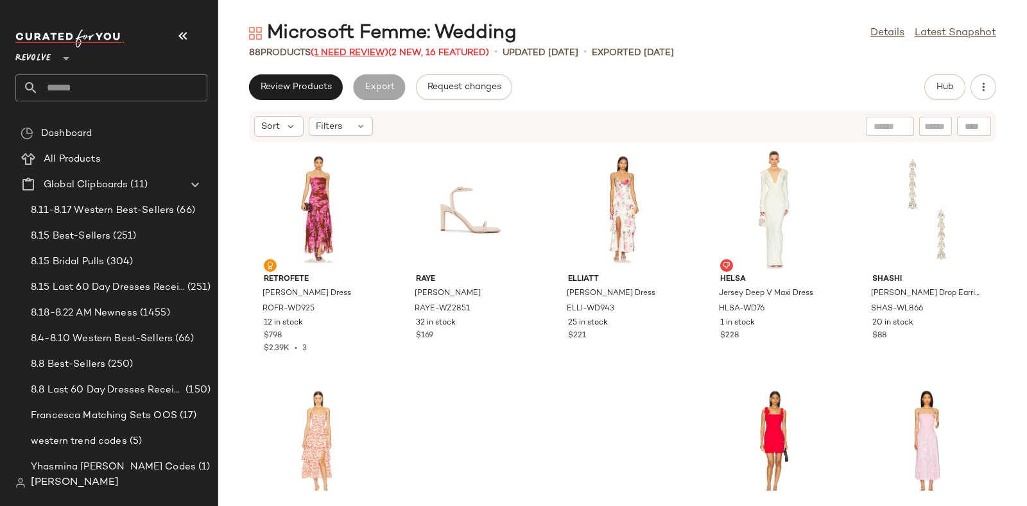
click at [356, 48] on span "(1 Need Review)" at bounding box center [350, 53] width 78 height 10
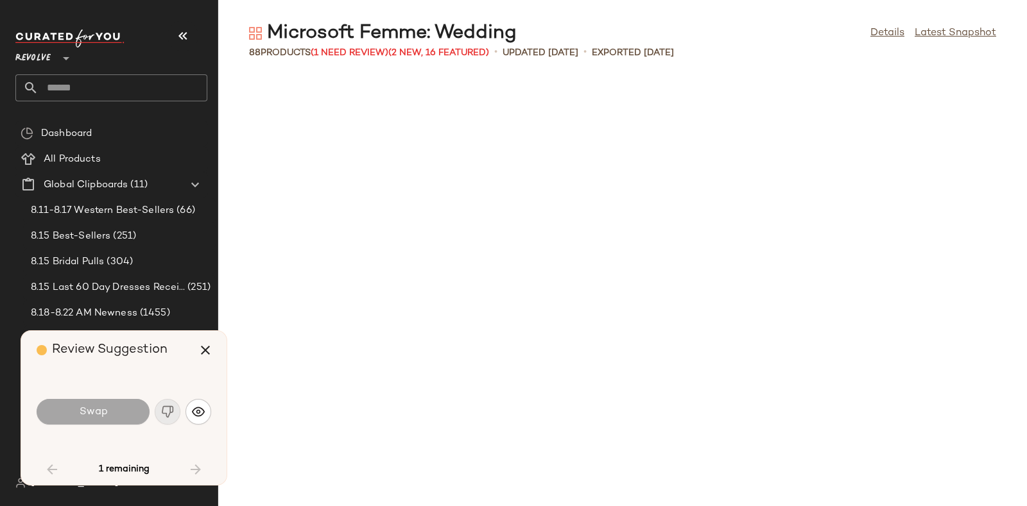
scroll to position [1409, 0]
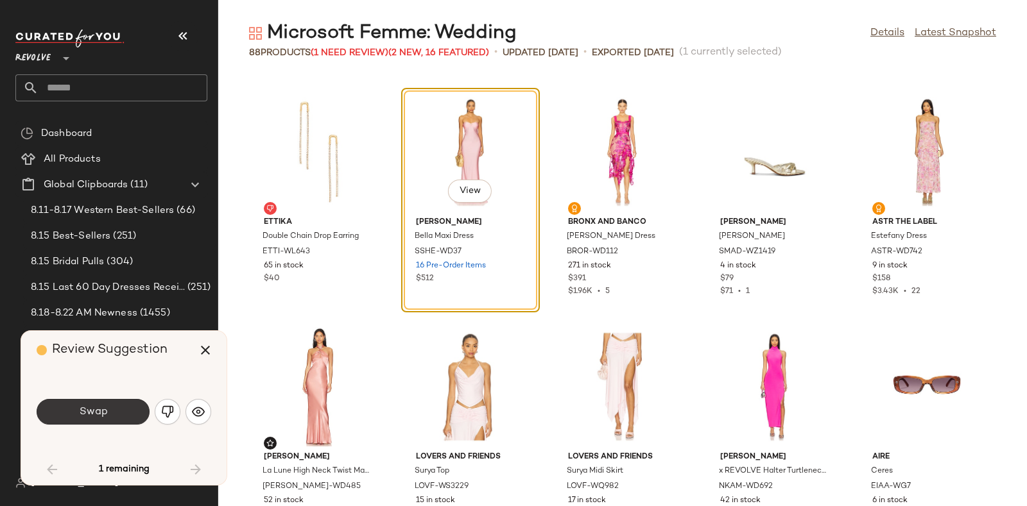
click at [119, 413] on button "Swap" at bounding box center [93, 412] width 113 height 26
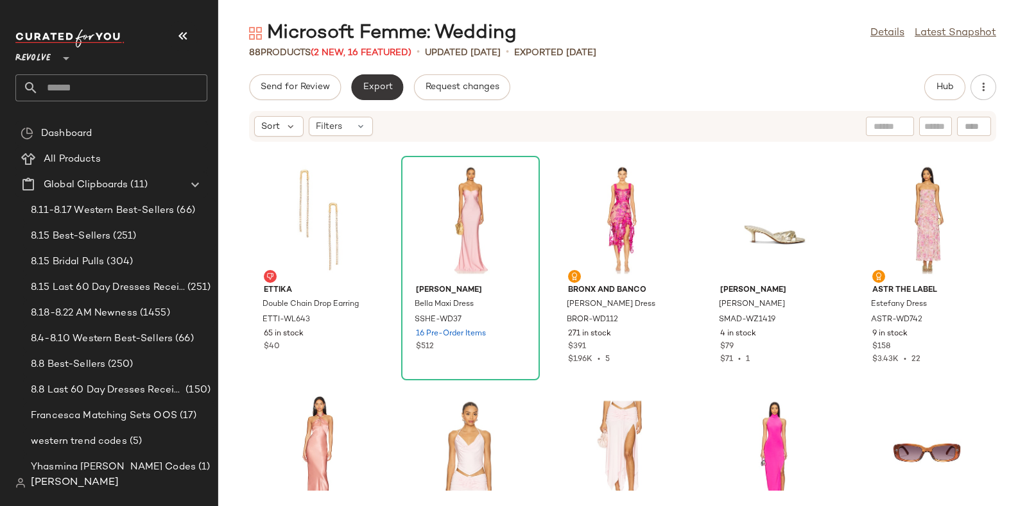
click at [384, 79] on button "Export" at bounding box center [377, 87] width 52 height 26
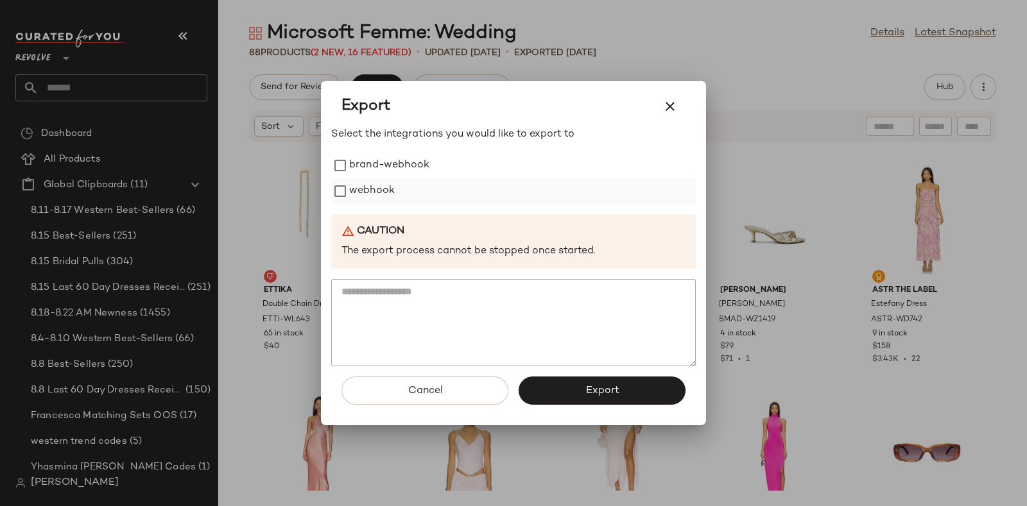
click at [384, 186] on label "webhook" at bounding box center [372, 191] width 46 height 26
click at [558, 383] on button "Export" at bounding box center [602, 391] width 167 height 28
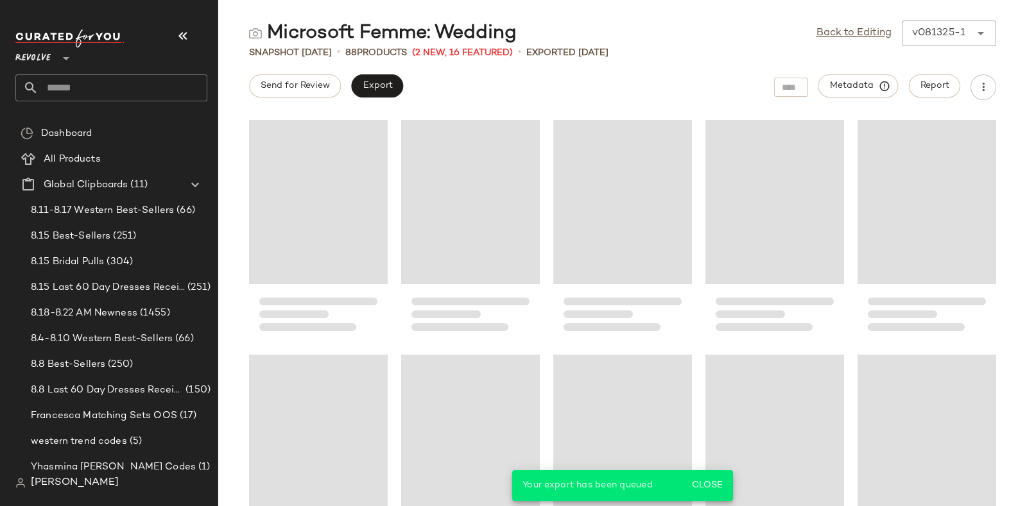
click at [183, 89] on input "text" at bounding box center [123, 87] width 169 height 27
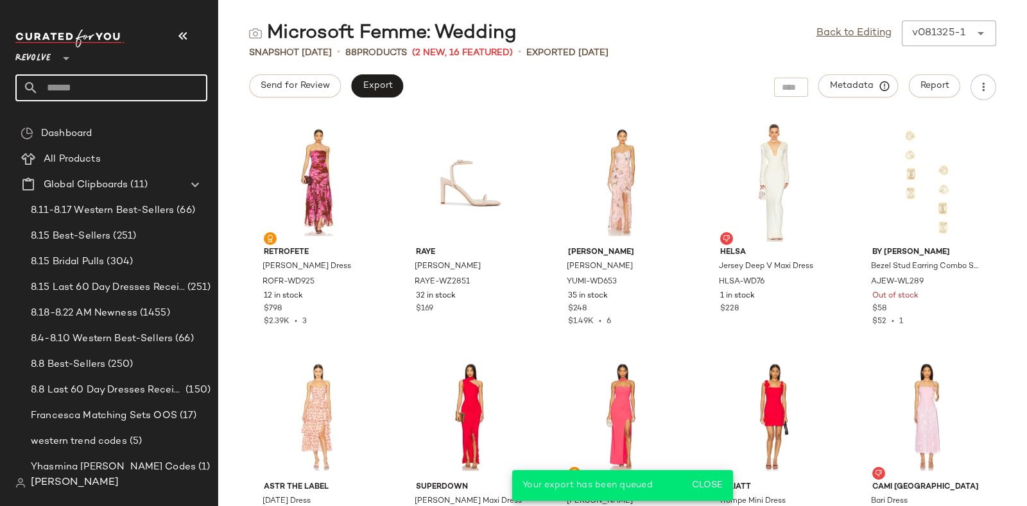
paste input "*********"
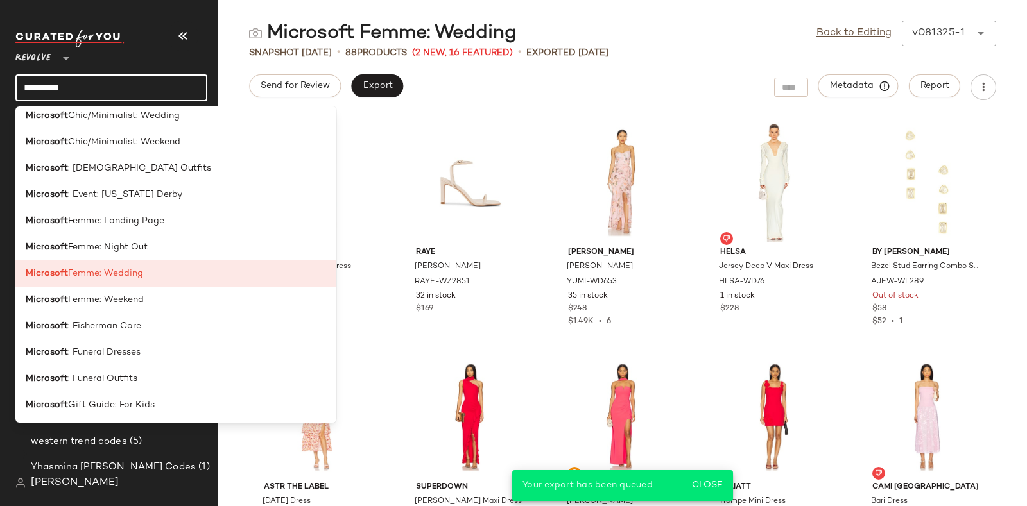
scroll to position [375, 0]
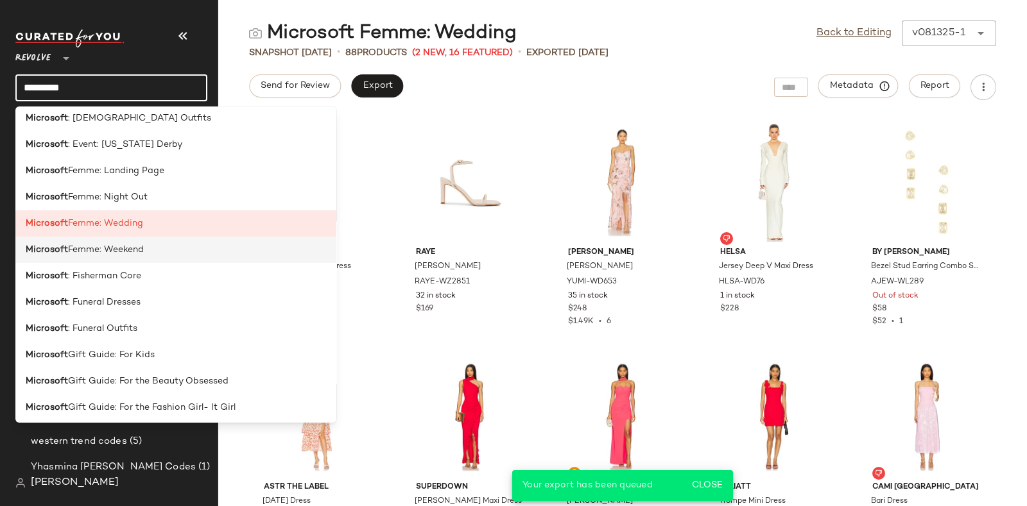
type input "*********"
click at [137, 253] on span "Femme: Weekend" at bounding box center [106, 249] width 76 height 13
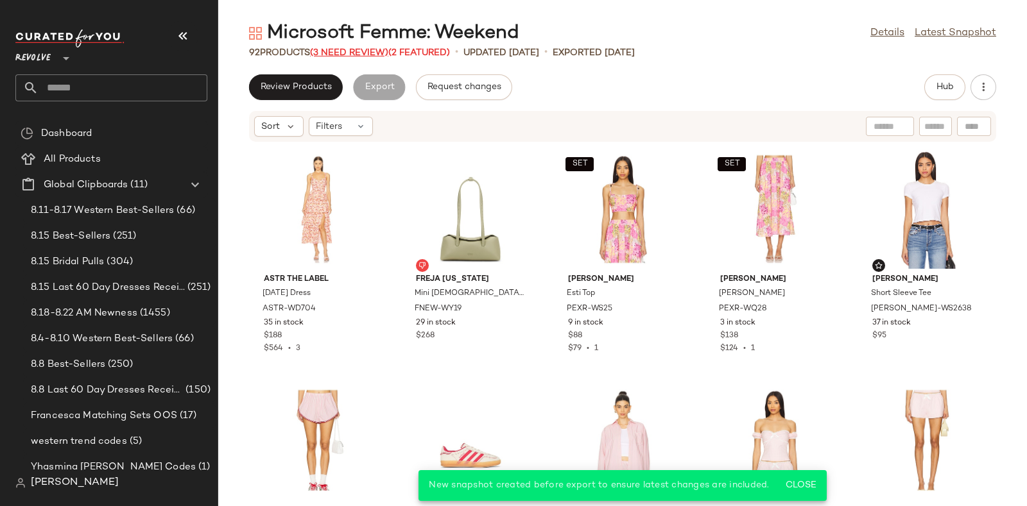
click at [338, 48] on span "(3 Need Review)" at bounding box center [349, 53] width 78 height 10
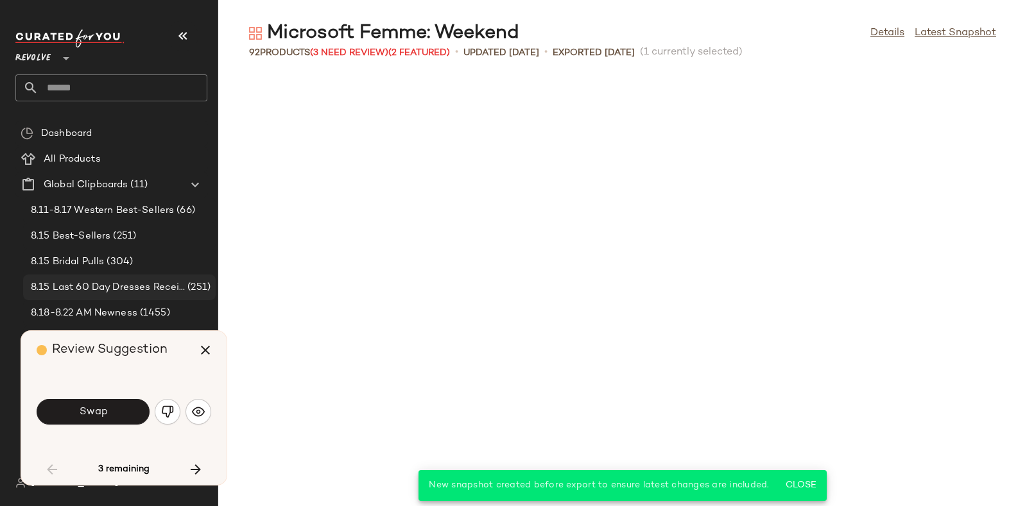
scroll to position [716, 0]
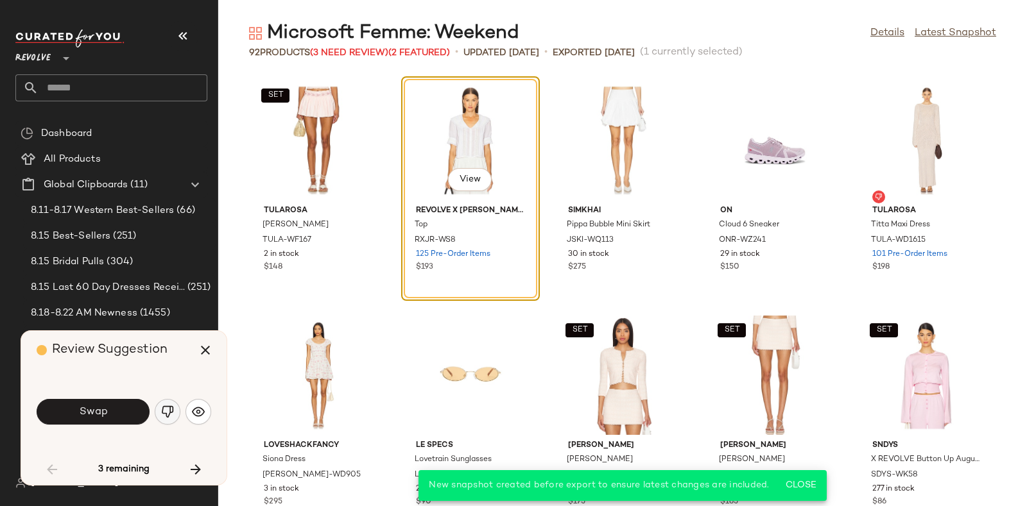
click at [160, 406] on button "button" at bounding box center [168, 412] width 26 height 26
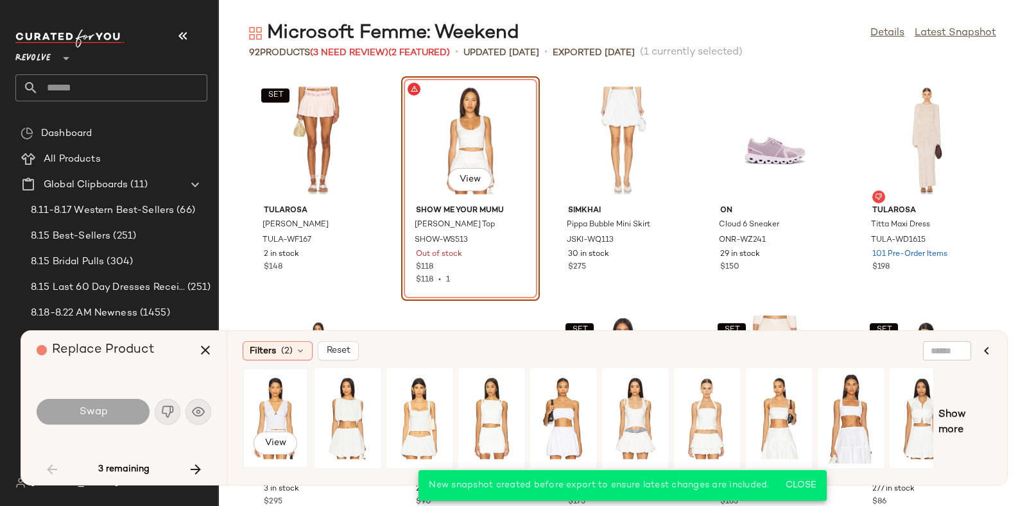
click at [273, 408] on div "View" at bounding box center [275, 418] width 57 height 91
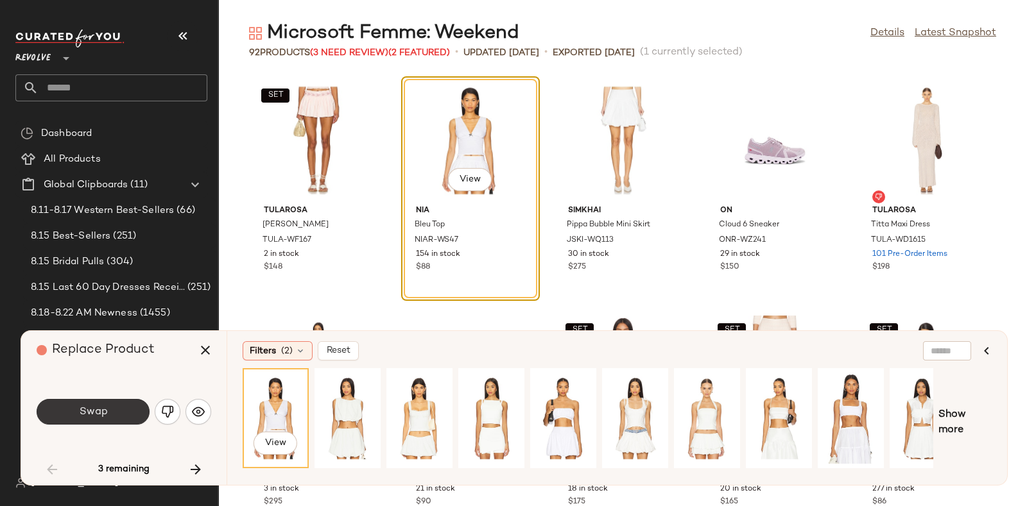
click at [103, 415] on span "Swap" at bounding box center [92, 412] width 29 height 12
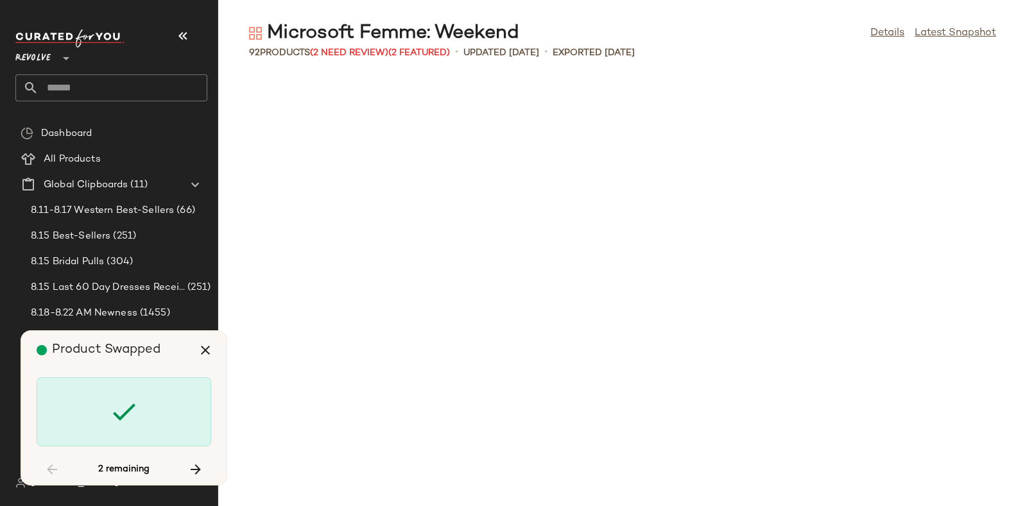
scroll to position [2114, 0]
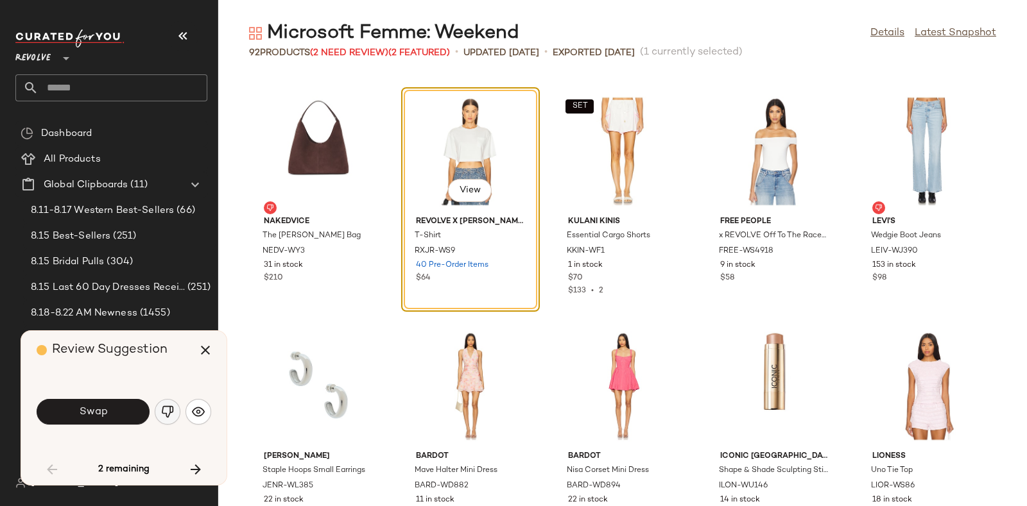
click at [166, 403] on button "button" at bounding box center [168, 412] width 26 height 26
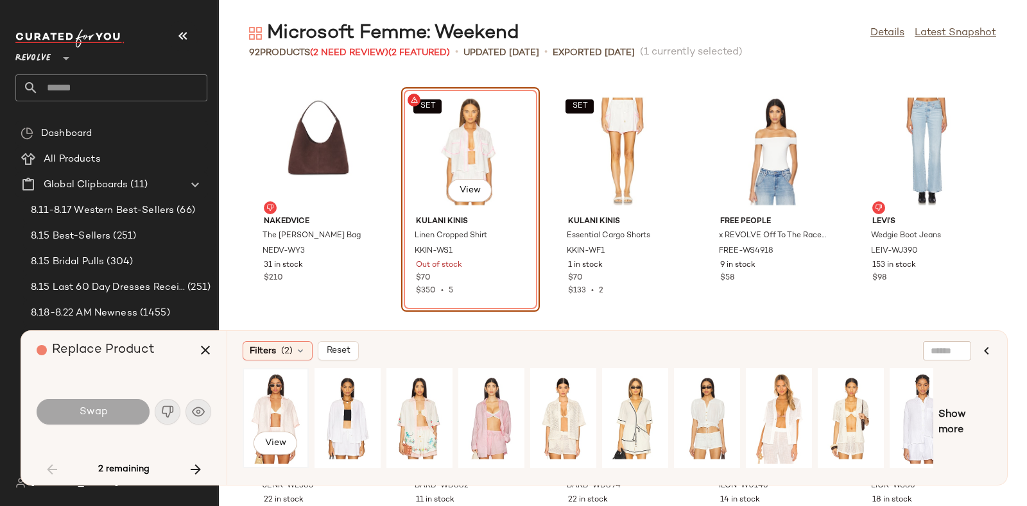
click at [263, 407] on div "View" at bounding box center [275, 418] width 57 height 91
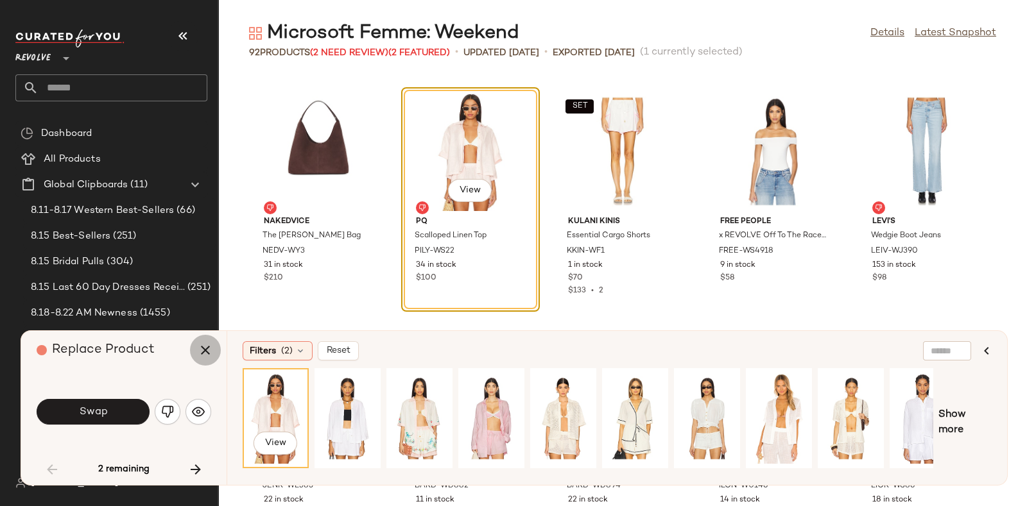
click at [205, 351] on icon "button" at bounding box center [205, 350] width 15 height 15
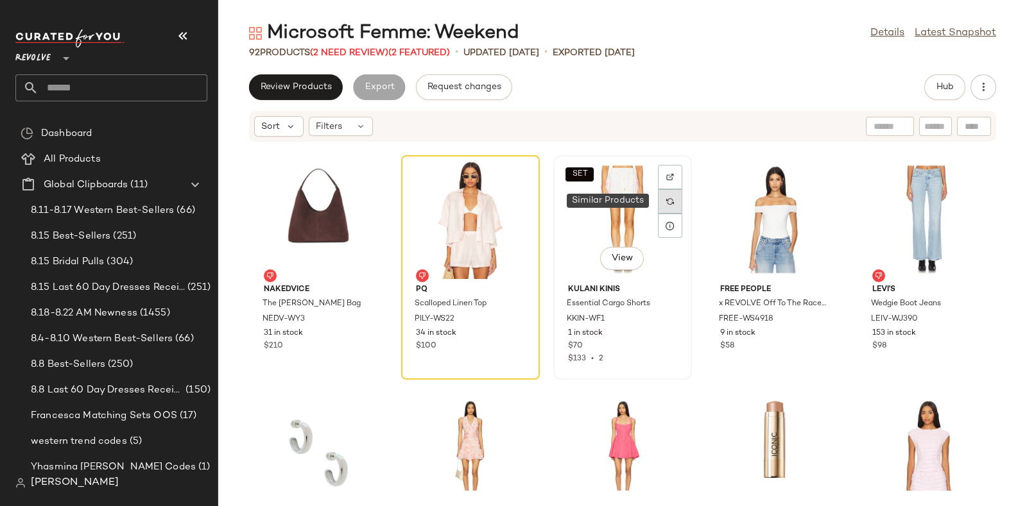
click at [670, 199] on img at bounding box center [670, 202] width 8 height 8
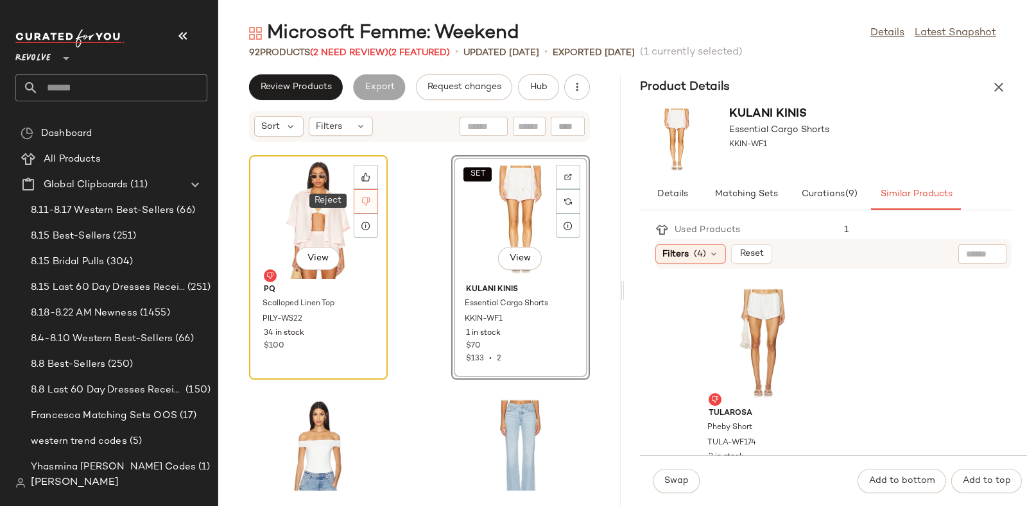
click at [366, 200] on icon at bounding box center [365, 201] width 9 height 9
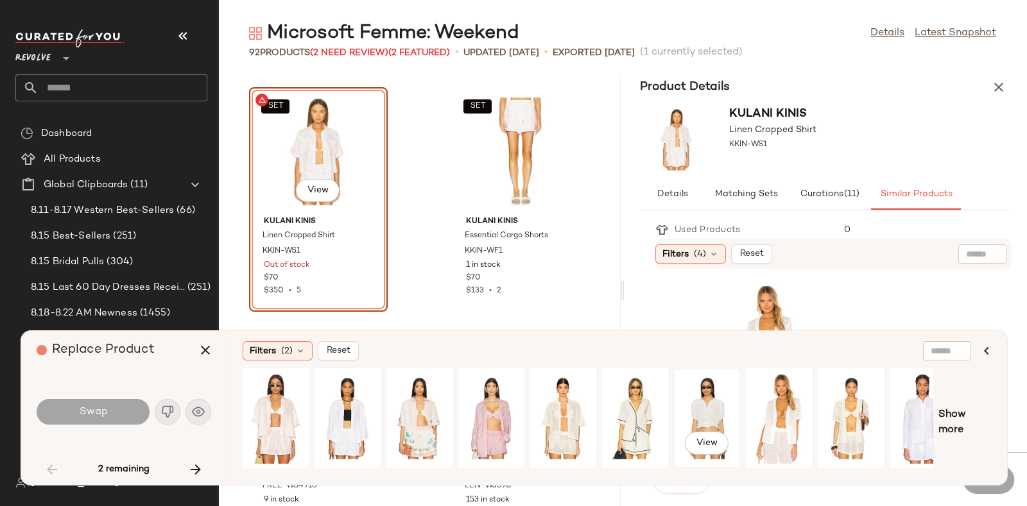
scroll to position [0, 21]
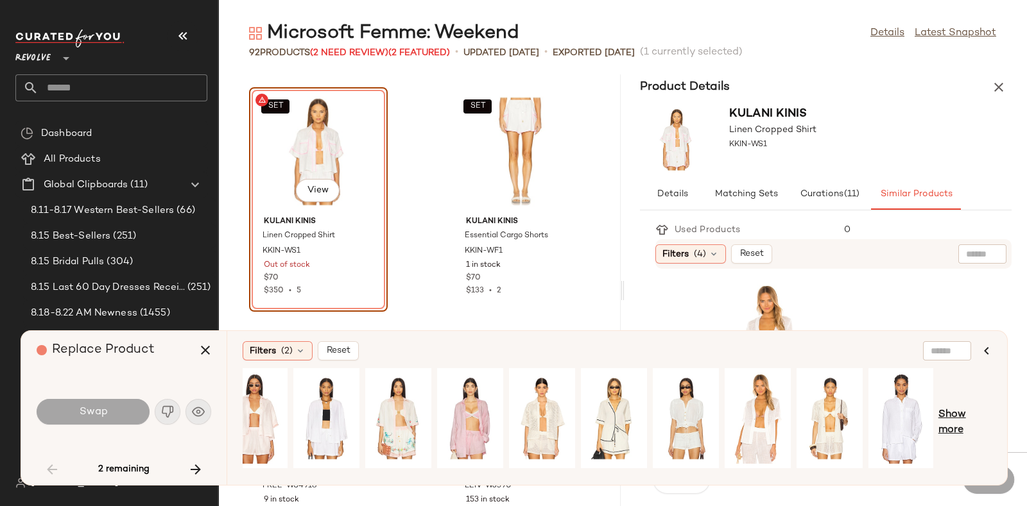
click at [956, 415] on span "Show more" at bounding box center [964, 423] width 53 height 31
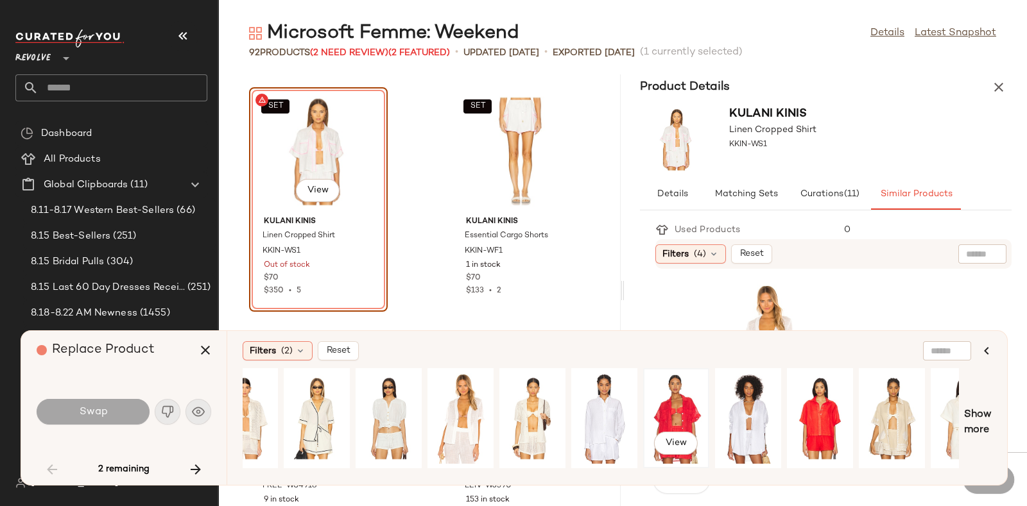
scroll to position [0, 317]
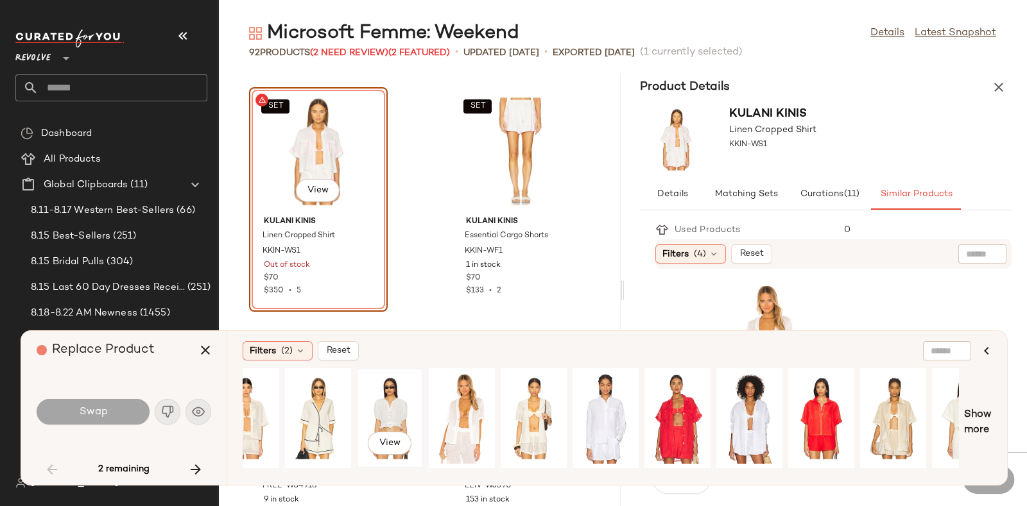
click at [385, 399] on div "View" at bounding box center [389, 418] width 57 height 91
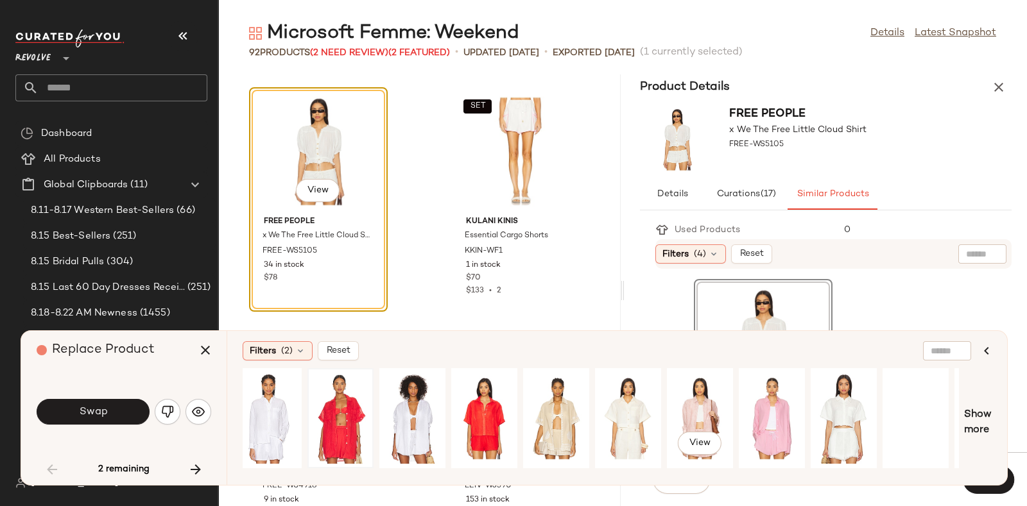
scroll to position [0, 714]
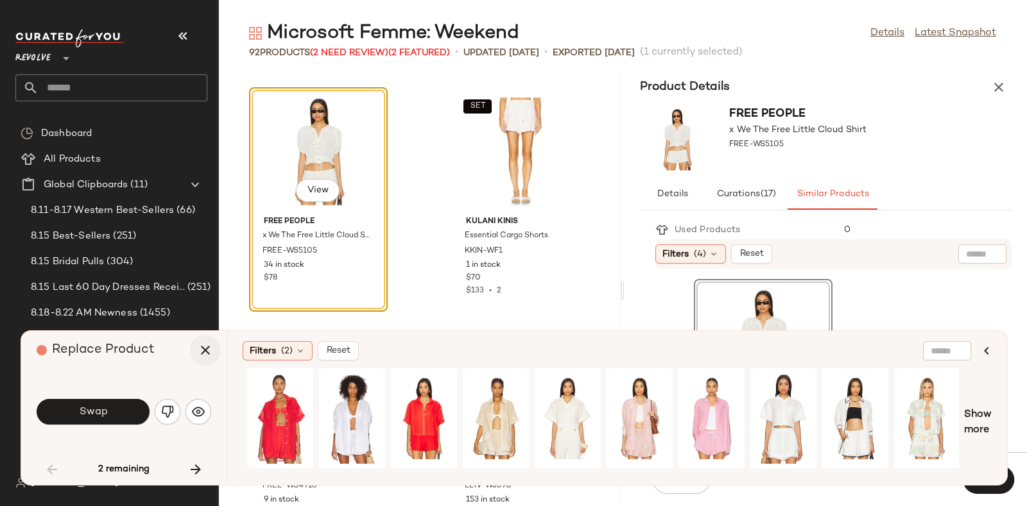
click at [202, 345] on icon "button" at bounding box center [205, 350] width 15 height 15
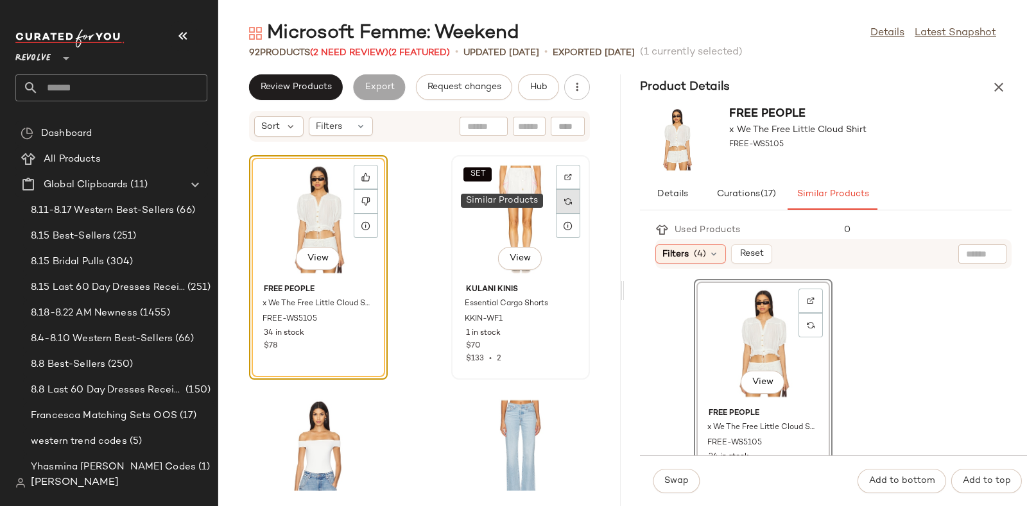
click at [564, 198] on img at bounding box center [568, 202] width 8 height 8
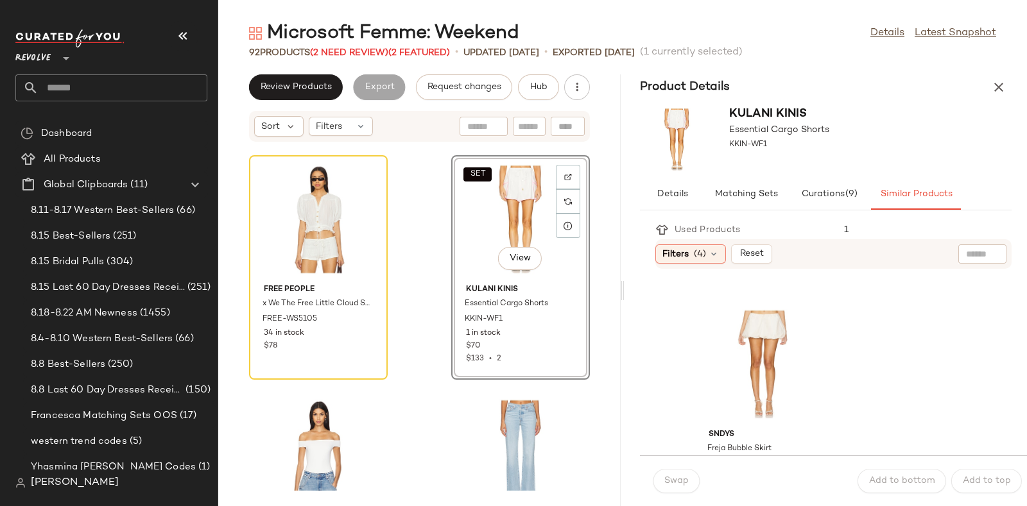
scroll to position [3533, 0]
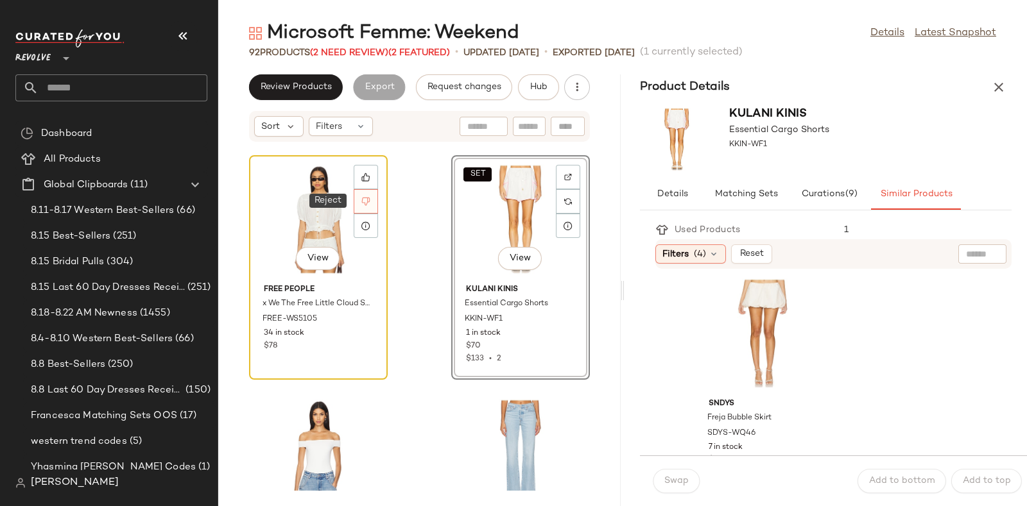
click at [361, 204] on icon at bounding box center [365, 201] width 9 height 9
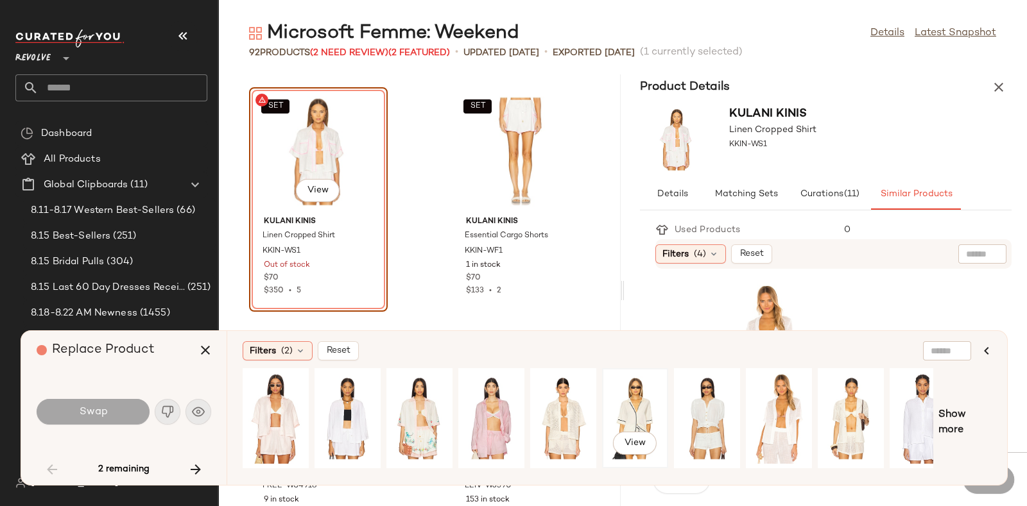
click at [632, 401] on div "View" at bounding box center [635, 418] width 57 height 91
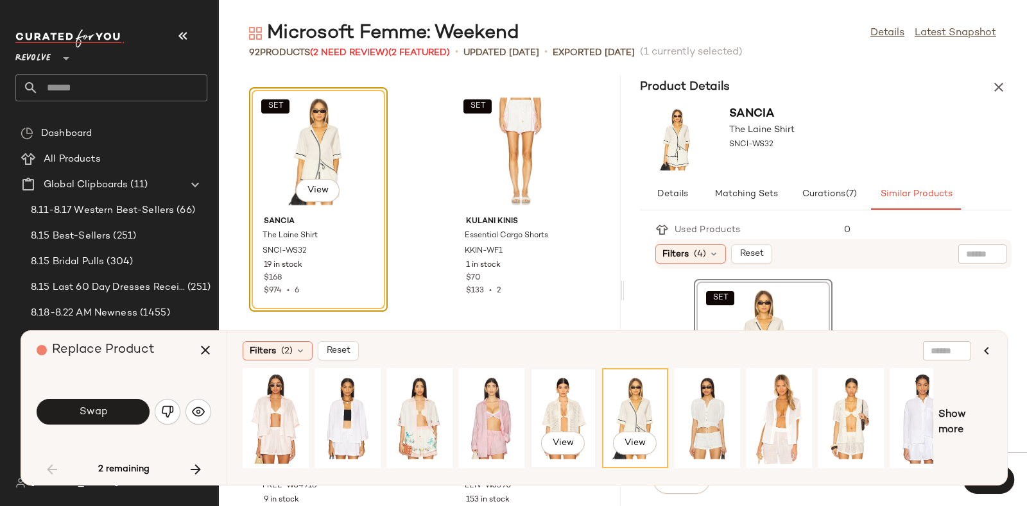
scroll to position [0, 21]
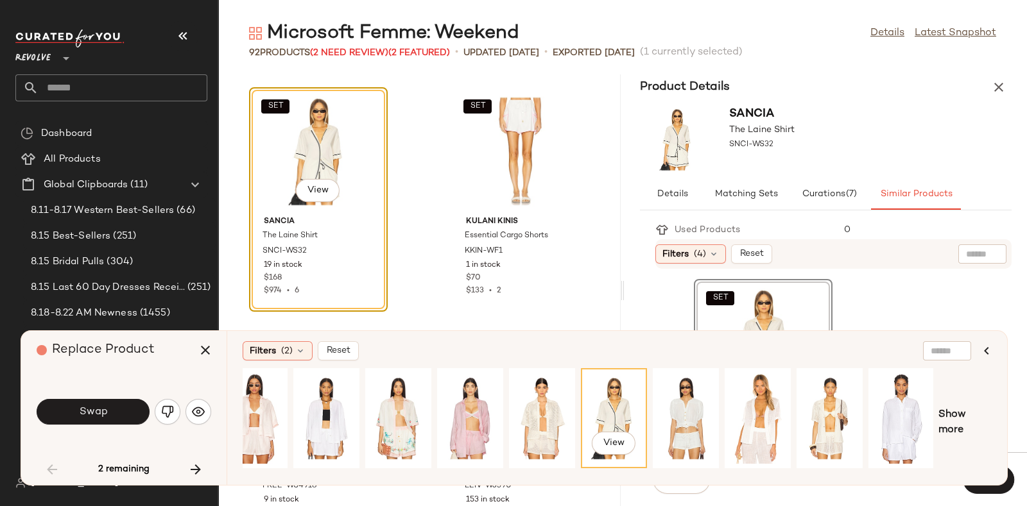
click at [943, 408] on span "Show more" at bounding box center [964, 423] width 53 height 31
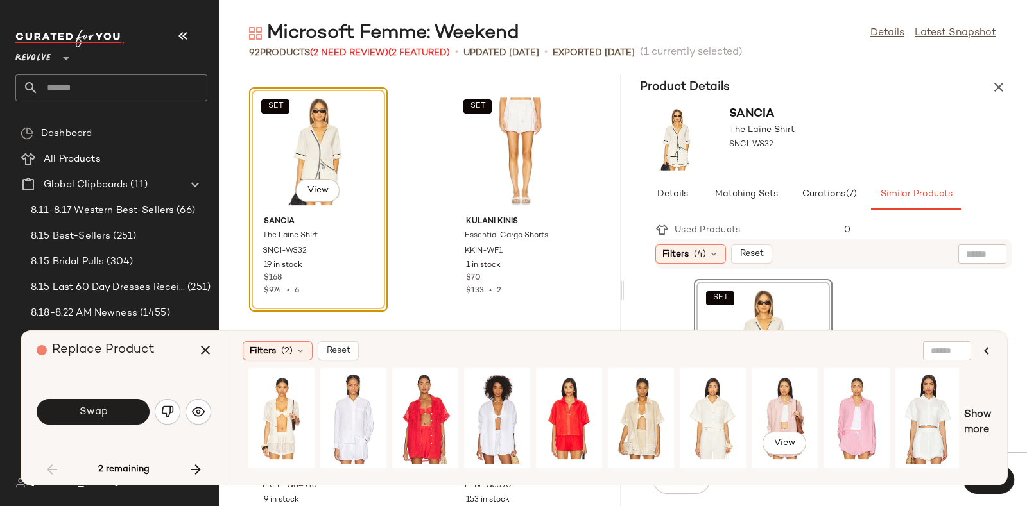
scroll to position [0, 714]
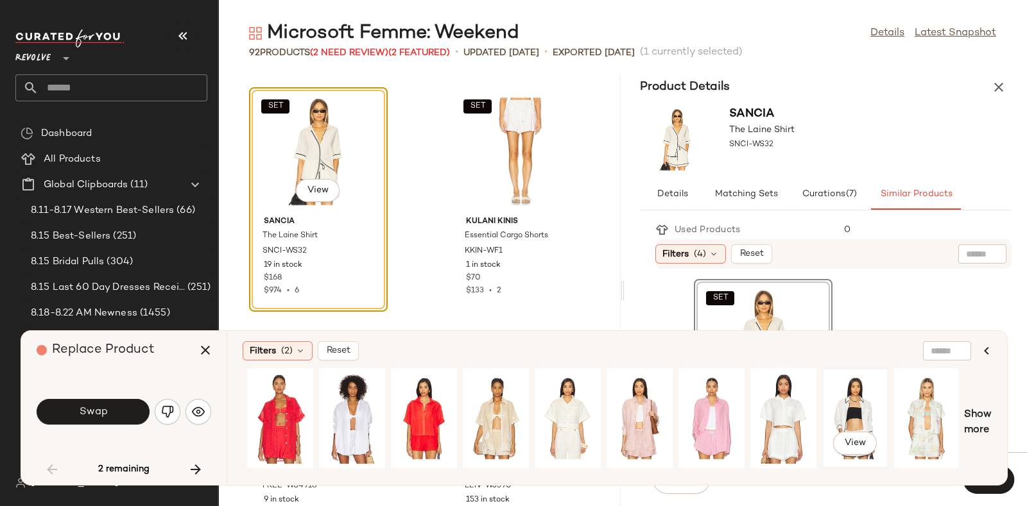
click at [863, 401] on div "View" at bounding box center [855, 418] width 57 height 91
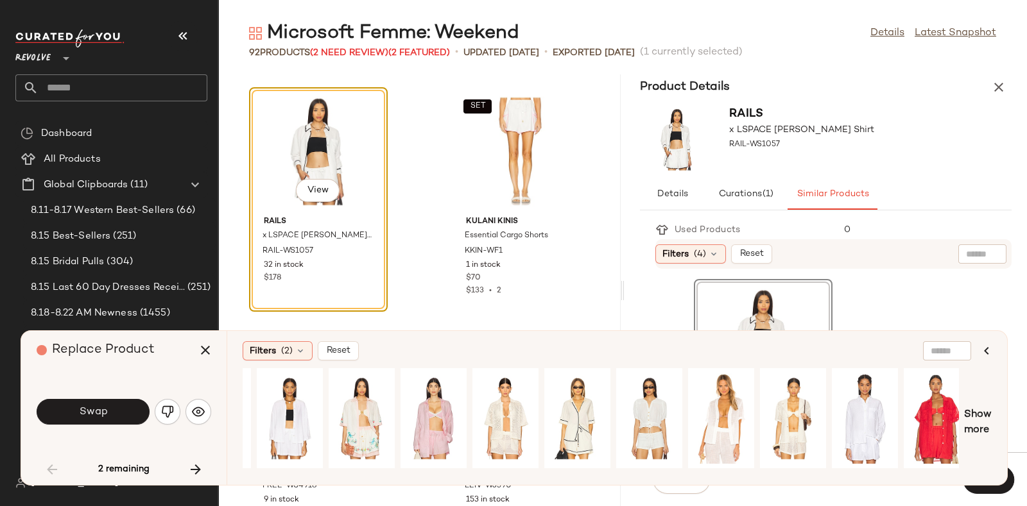
scroll to position [0, 0]
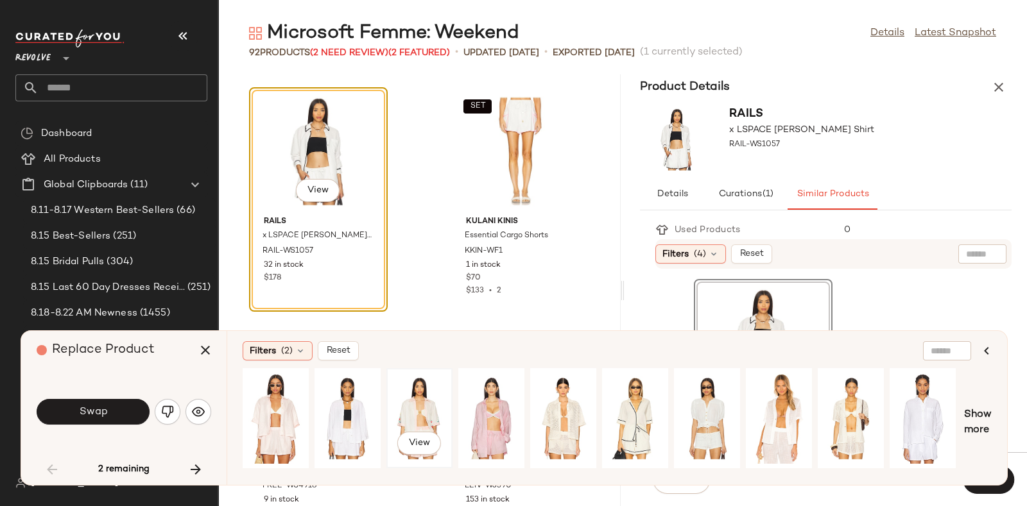
click at [414, 418] on div "View" at bounding box center [419, 418] width 57 height 91
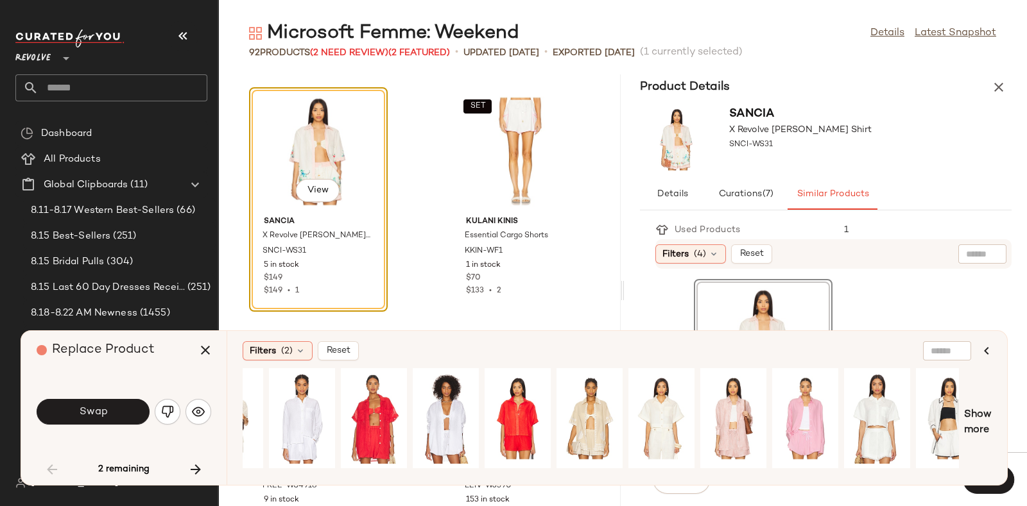
scroll to position [0, 714]
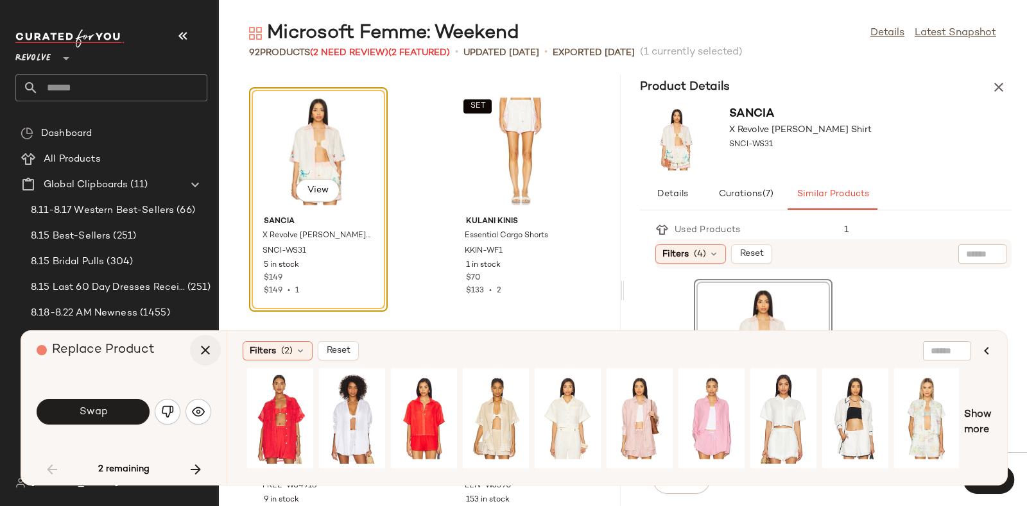
click at [204, 346] on icon "button" at bounding box center [205, 350] width 15 height 15
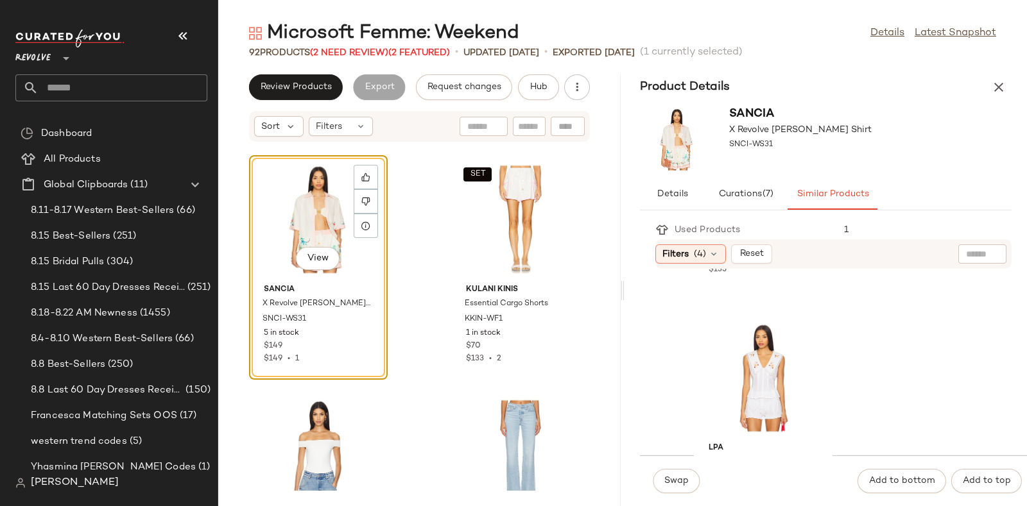
scroll to position [1862, 0]
click at [769, 354] on div "View" at bounding box center [763, 360] width 130 height 119
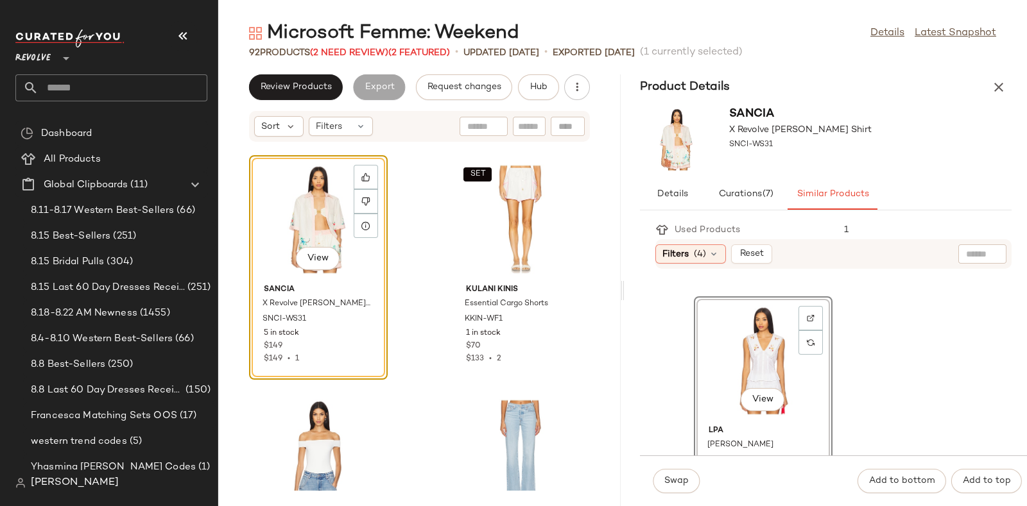
click at [689, 466] on div "Swap Add to bottom Add to top" at bounding box center [833, 481] width 387 height 51
click at [673, 481] on span "Swap" at bounding box center [676, 481] width 25 height 10
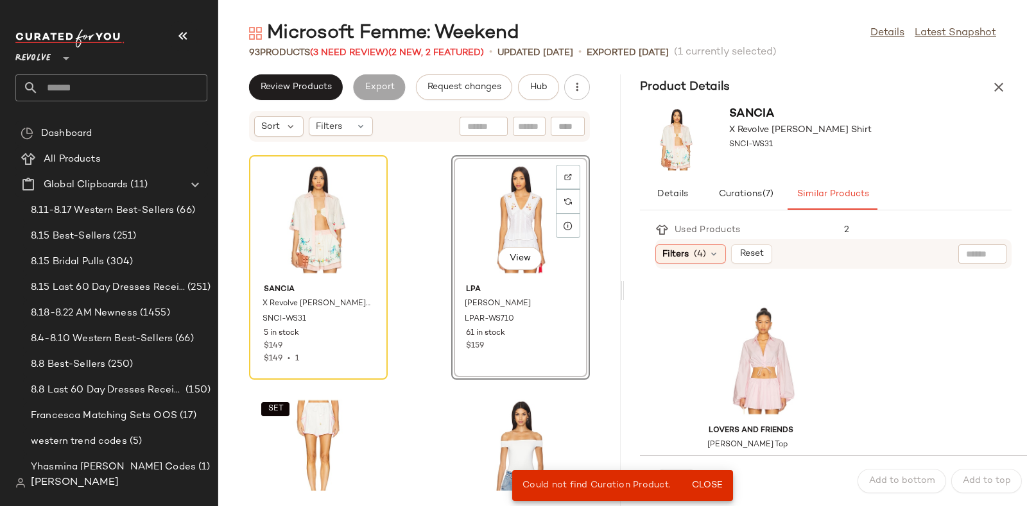
scroll to position [5493, 0]
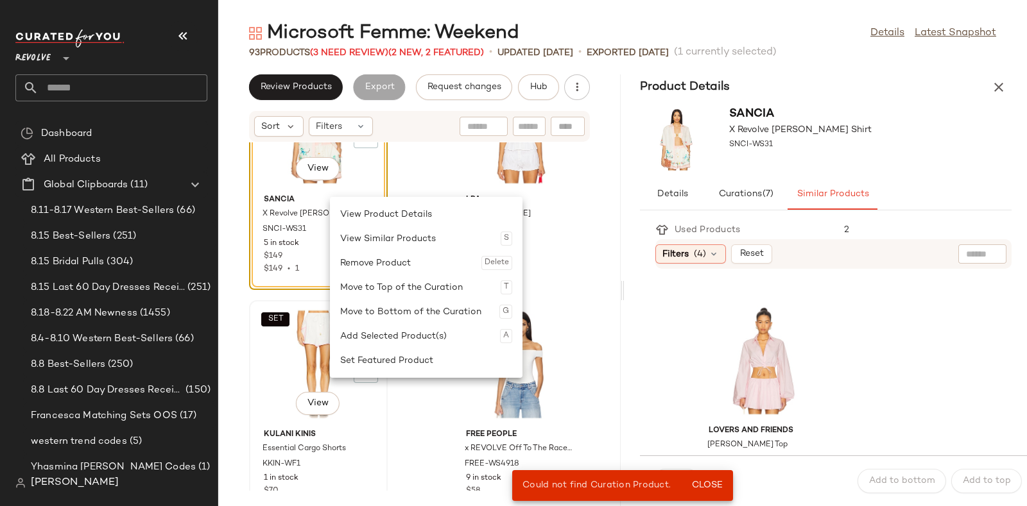
click at [311, 370] on div "SET View" at bounding box center [319, 364] width 130 height 119
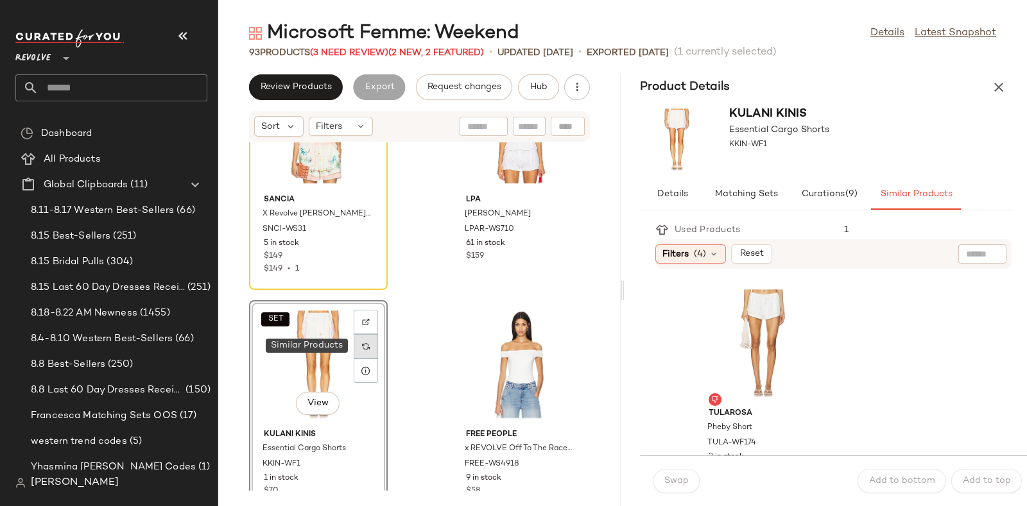
click at [364, 343] on img at bounding box center [366, 347] width 8 height 8
click at [767, 346] on div "View" at bounding box center [763, 343] width 130 height 119
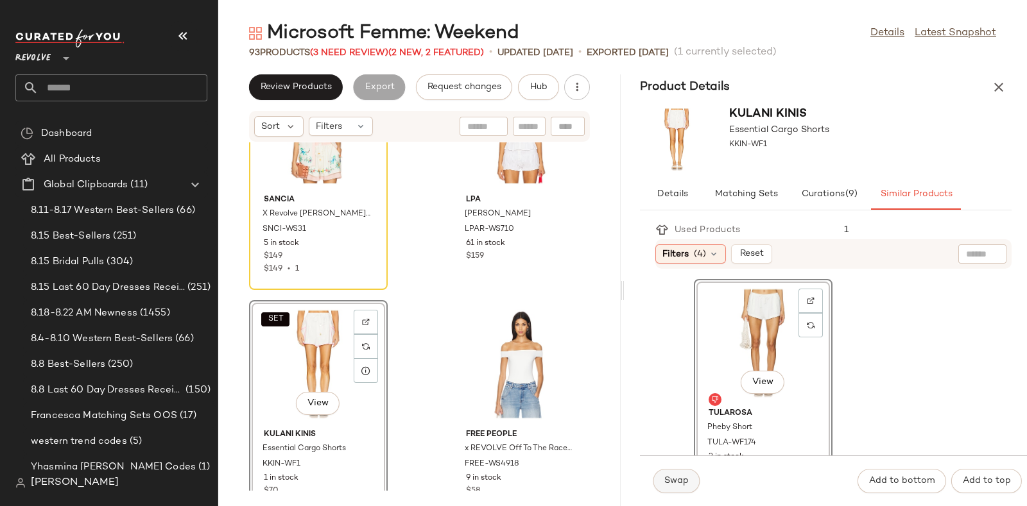
click at [673, 477] on span "Swap" at bounding box center [676, 481] width 25 height 10
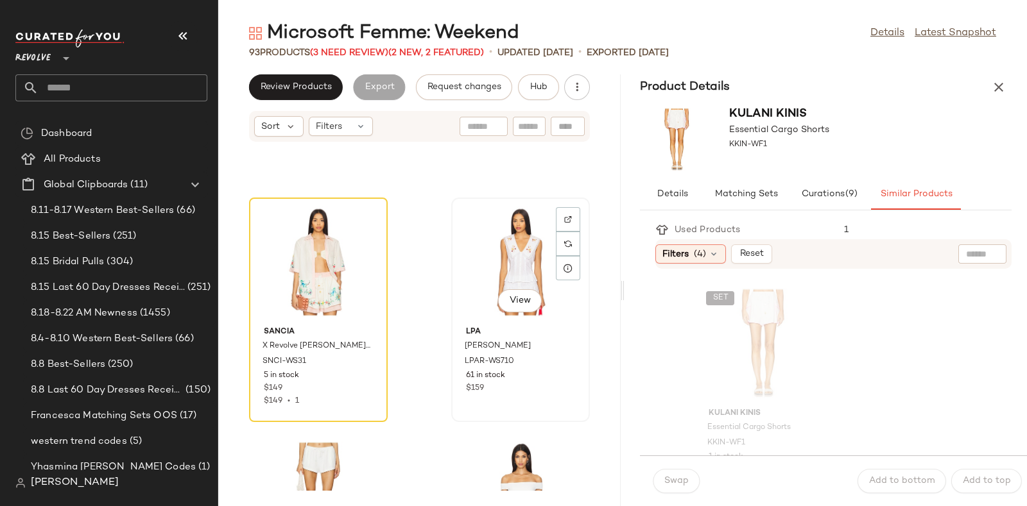
scroll to position [5360, 0]
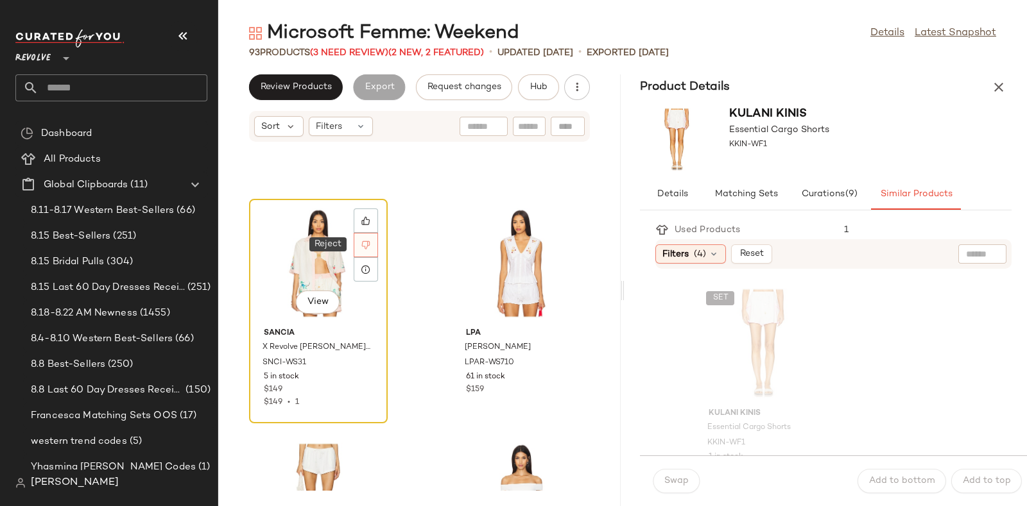
click at [367, 241] on icon at bounding box center [366, 245] width 8 height 8
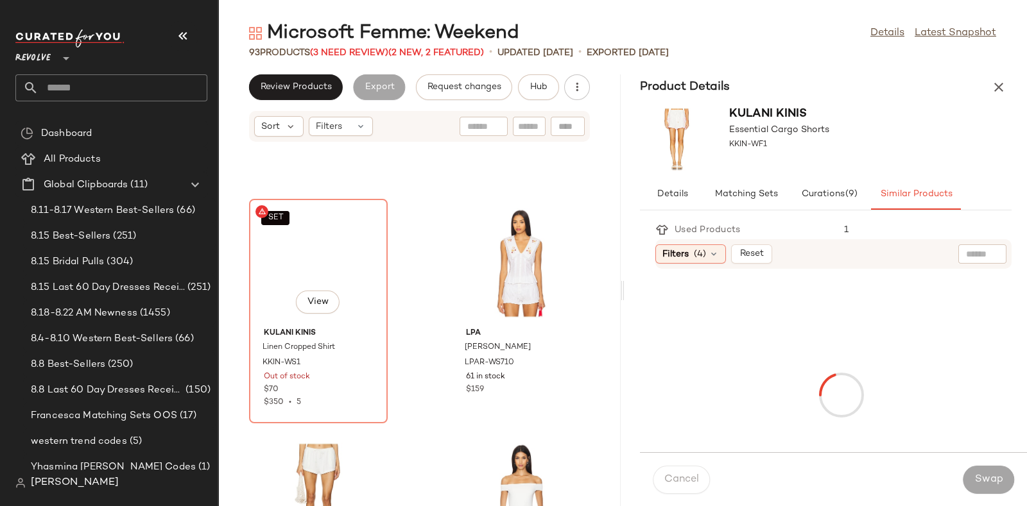
scroll to position [5403, 0]
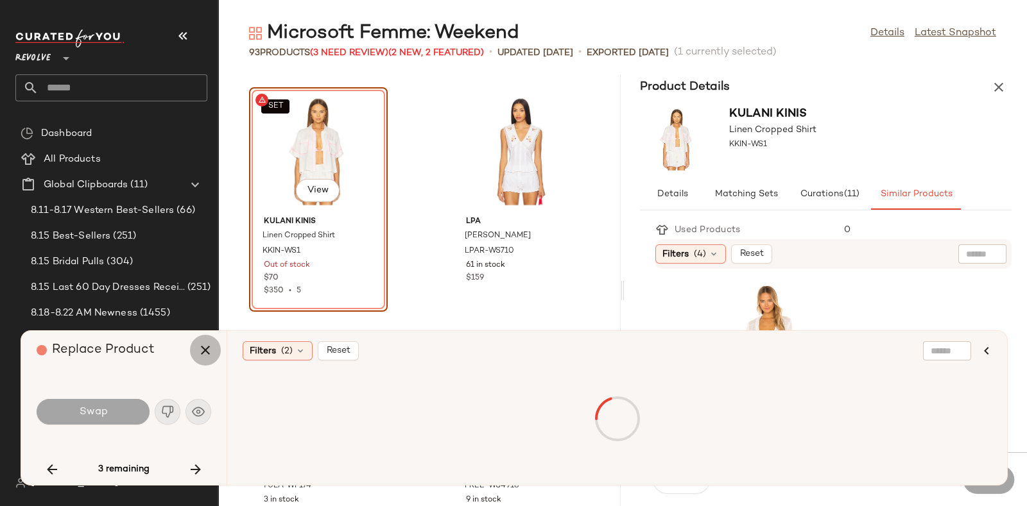
click at [202, 345] on icon "button" at bounding box center [205, 350] width 15 height 15
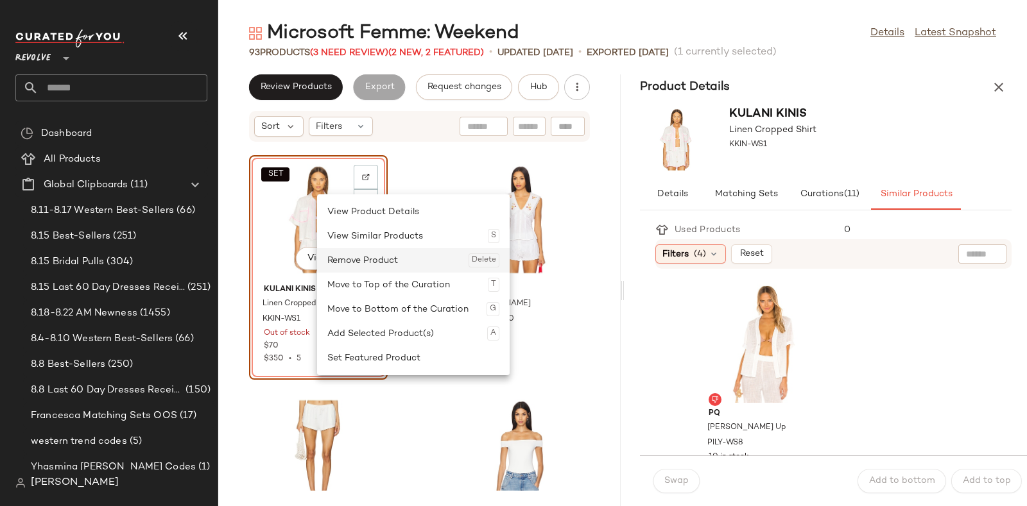
click at [343, 261] on div "Remove Product Delete" at bounding box center [413, 260] width 172 height 24
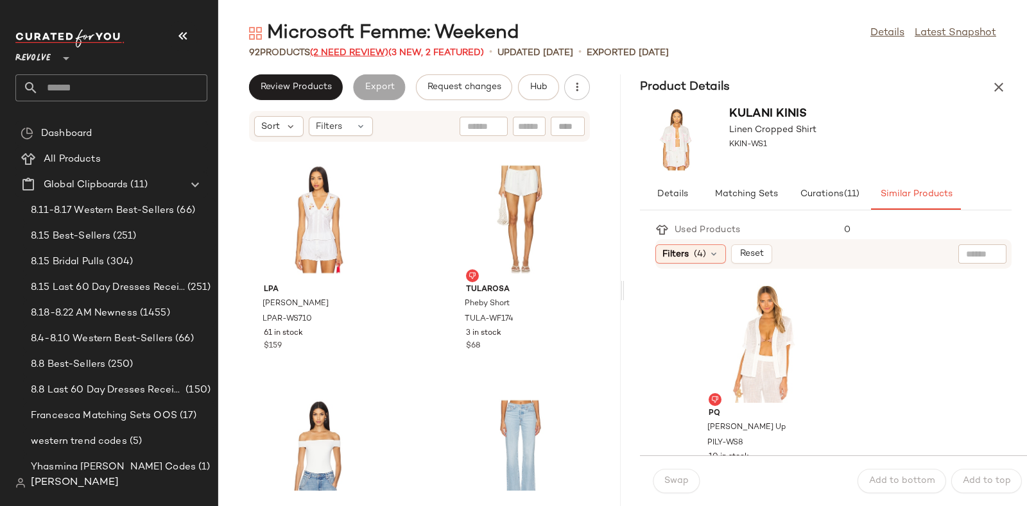
click at [331, 53] on span "(2 Need Review)" at bounding box center [349, 53] width 78 height 10
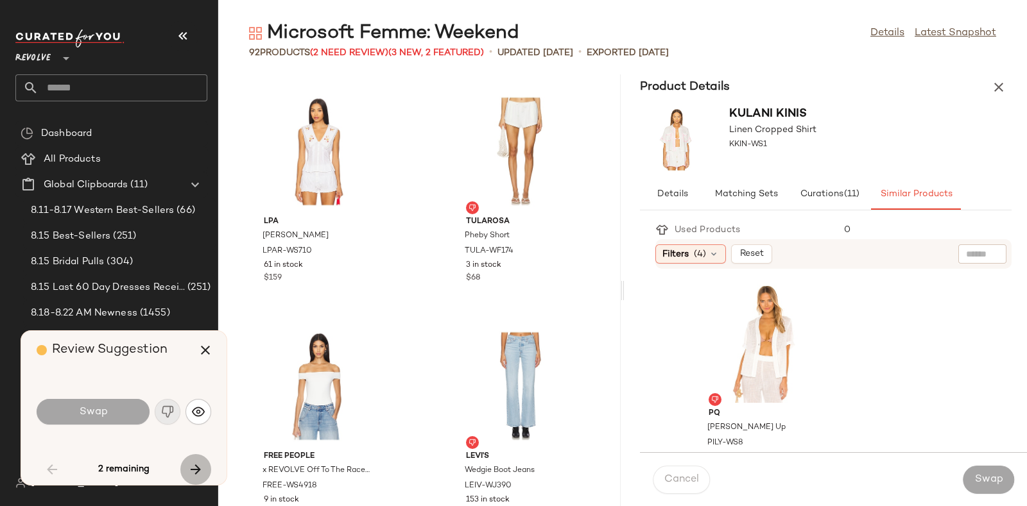
click at [198, 469] on icon "button" at bounding box center [195, 469] width 15 height 15
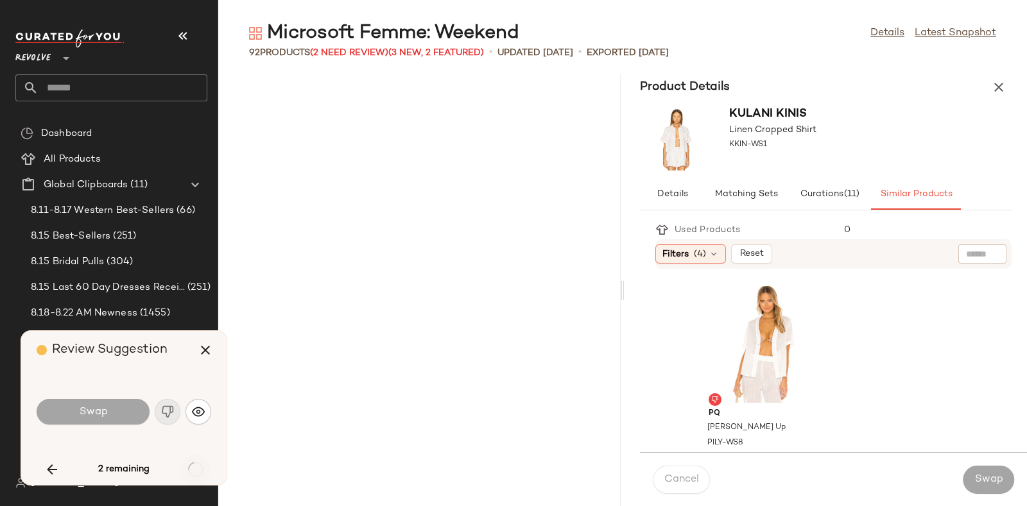
scroll to position [8457, 0]
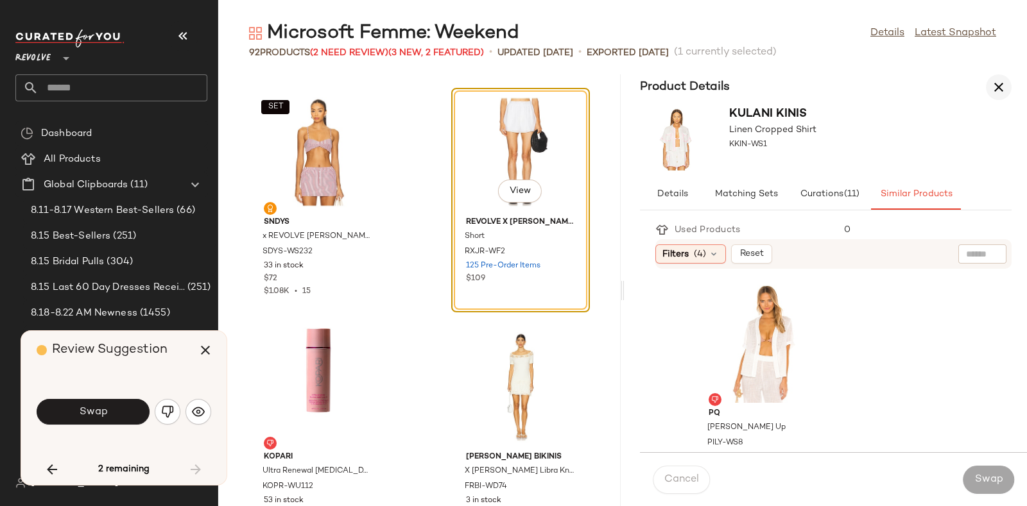
click at [998, 88] on icon "button" at bounding box center [998, 87] width 15 height 15
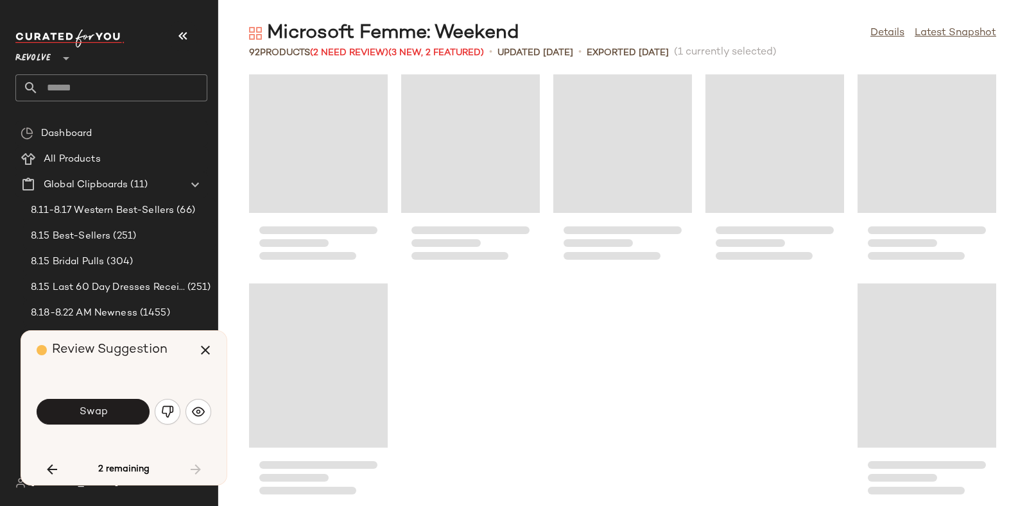
scroll to position [4033, 0]
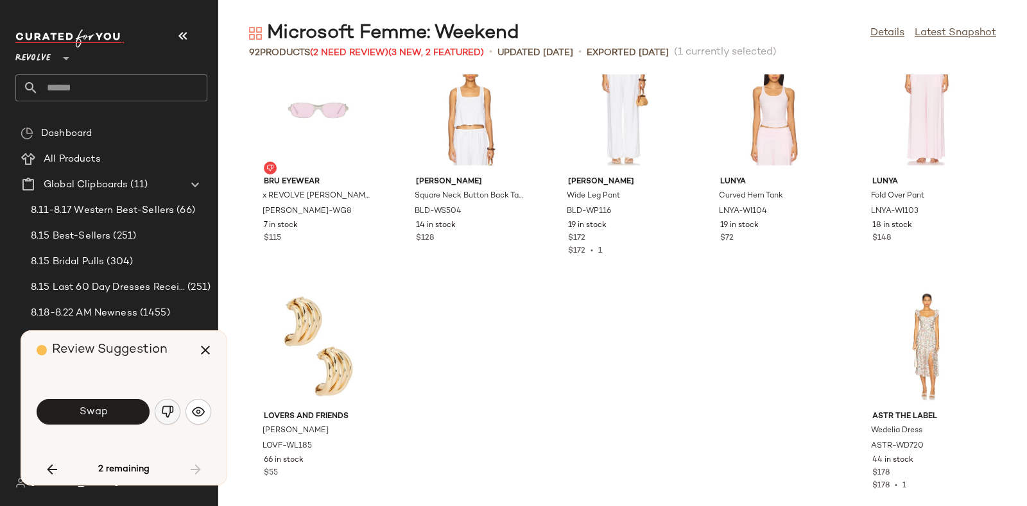
click at [168, 410] on img "button" at bounding box center [167, 412] width 13 height 13
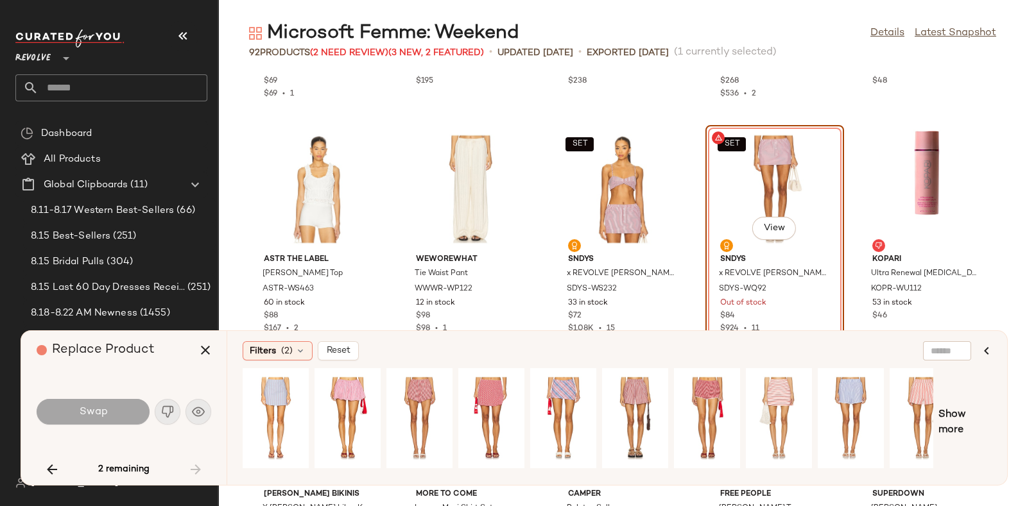
scroll to position [3251, 0]
click at [212, 350] on icon "button" at bounding box center [205, 350] width 15 height 15
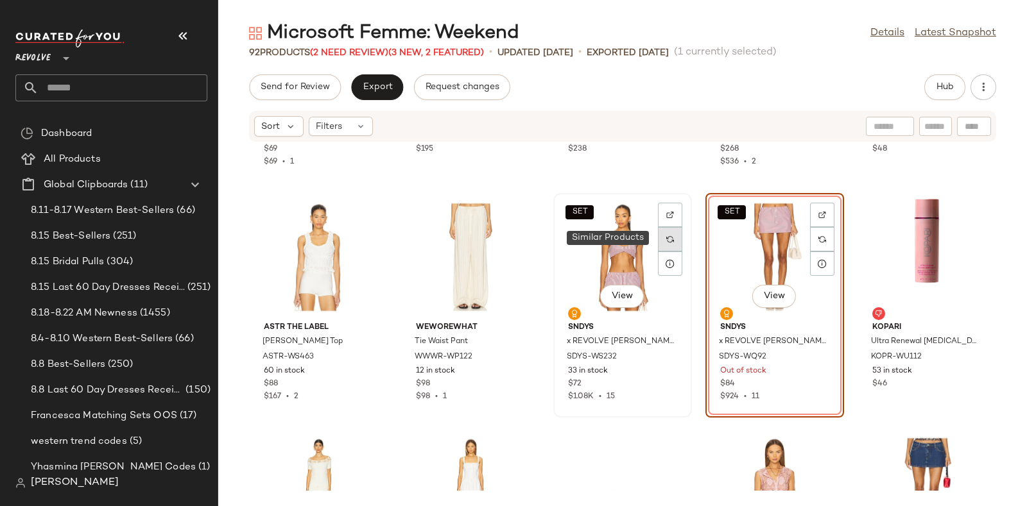
click at [666, 241] on img at bounding box center [670, 240] width 8 height 8
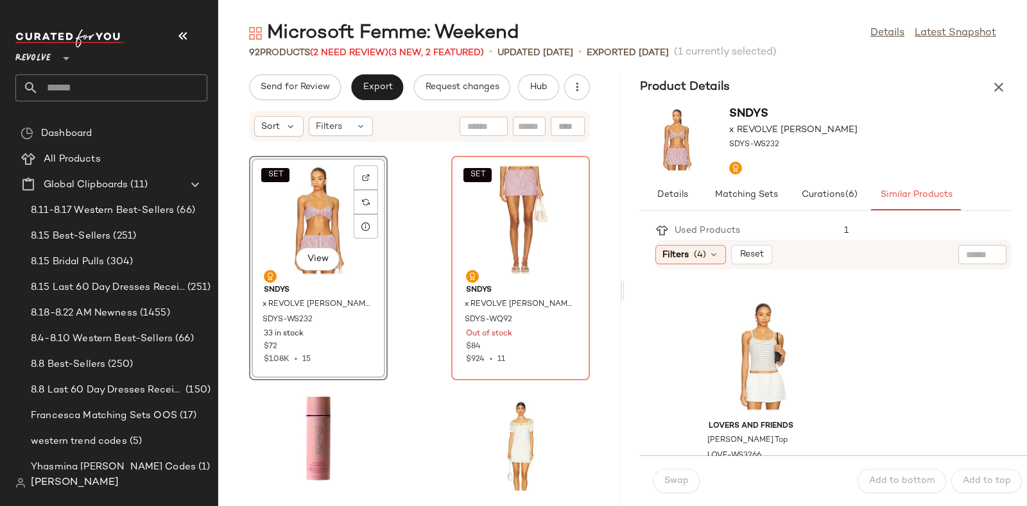
scroll to position [927, 0]
click at [777, 334] on div "View" at bounding box center [763, 356] width 130 height 119
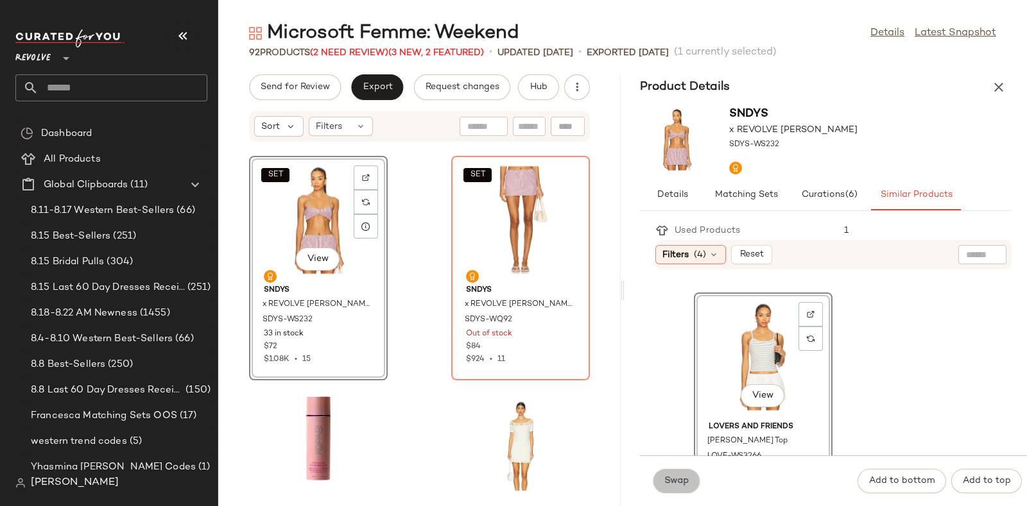
click at [677, 477] on span "Swap" at bounding box center [676, 481] width 25 height 10
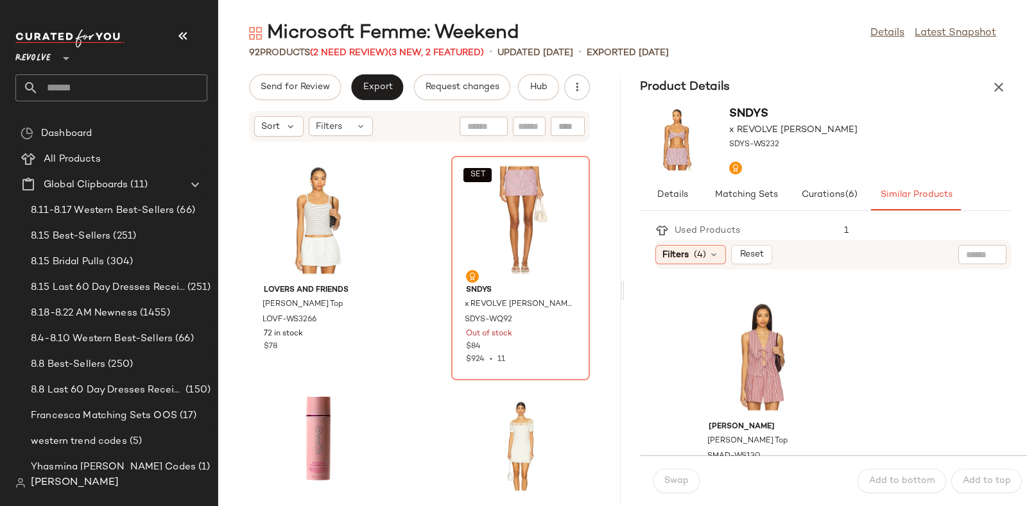
scroll to position [1161, 0]
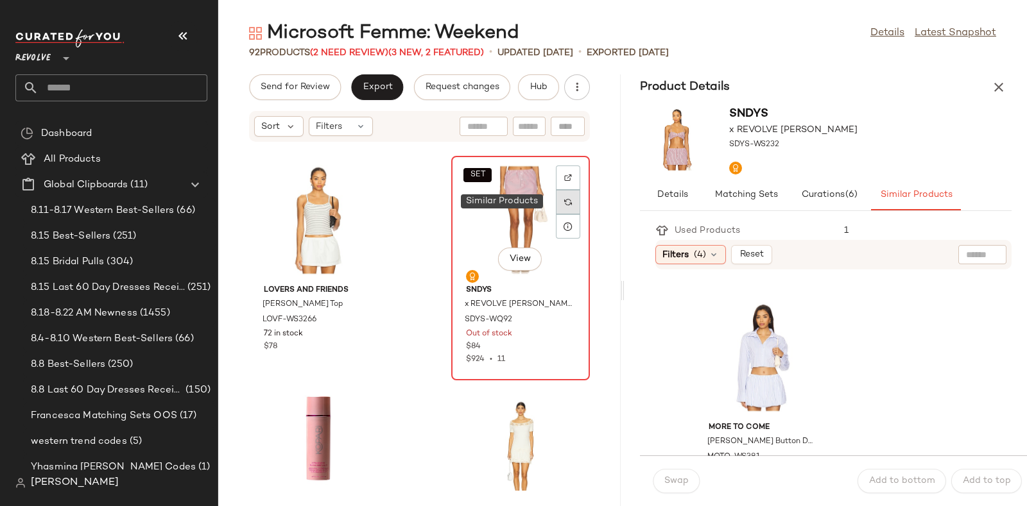
click at [564, 204] on img at bounding box center [568, 202] width 8 height 8
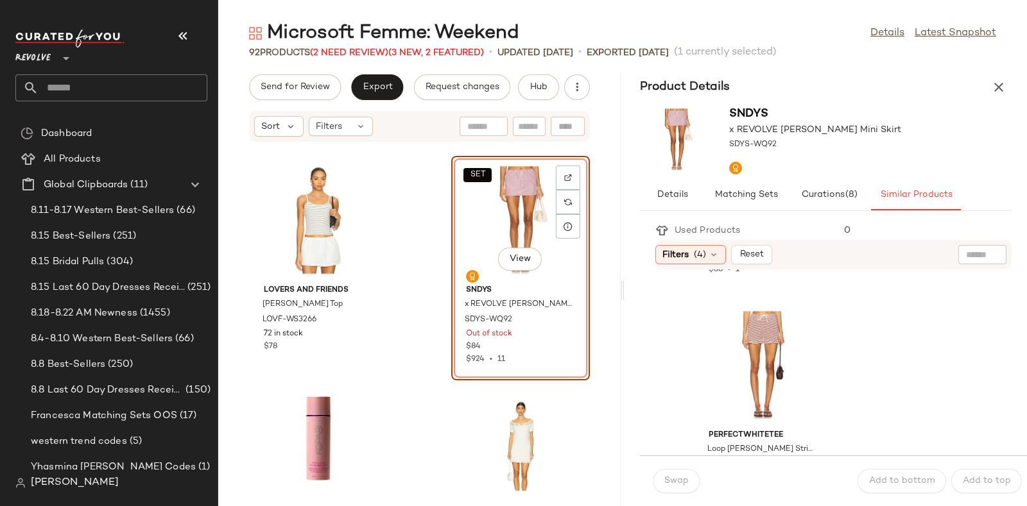
scroll to position [918, 0]
click at [781, 335] on div "View" at bounding box center [763, 365] width 130 height 119
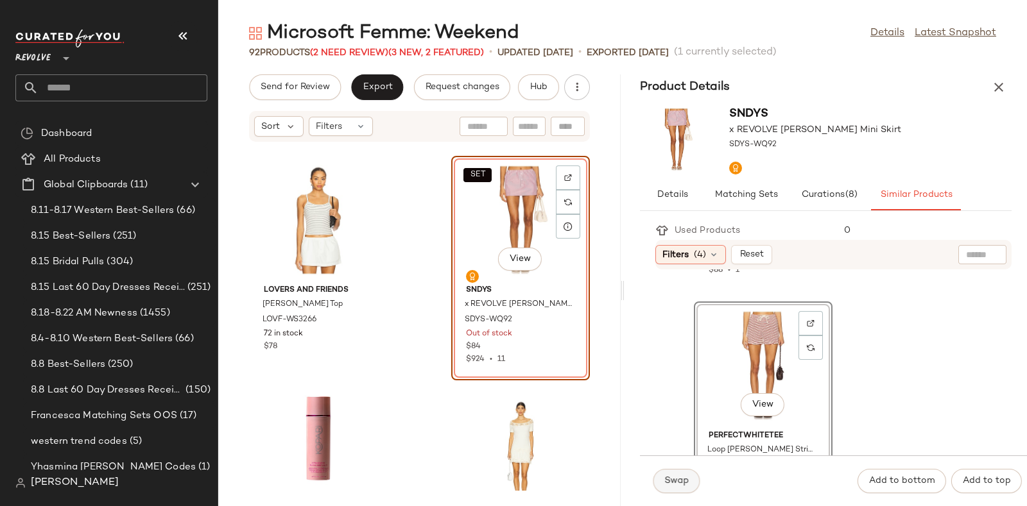
click at [667, 477] on span "Swap" at bounding box center [676, 481] width 25 height 10
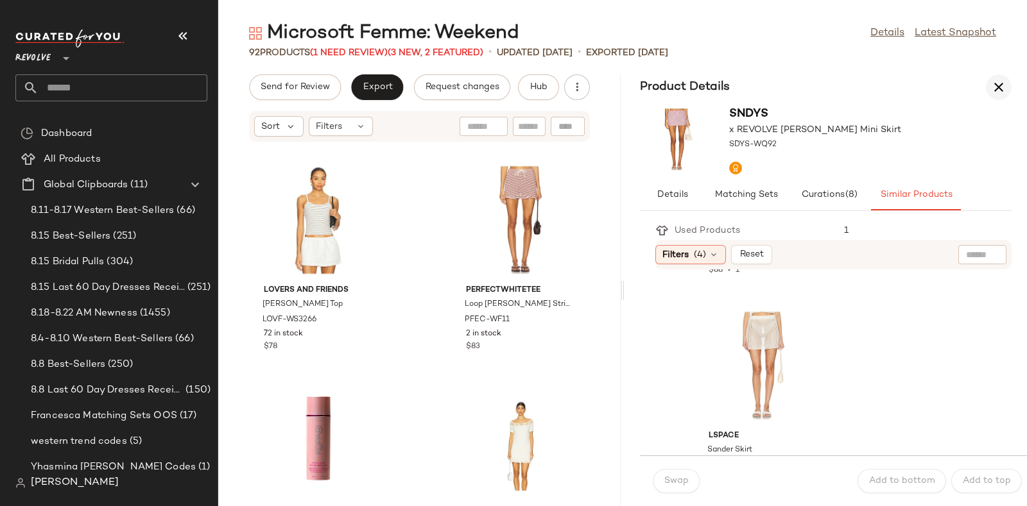
click at [1003, 81] on icon "button" at bounding box center [998, 87] width 15 height 15
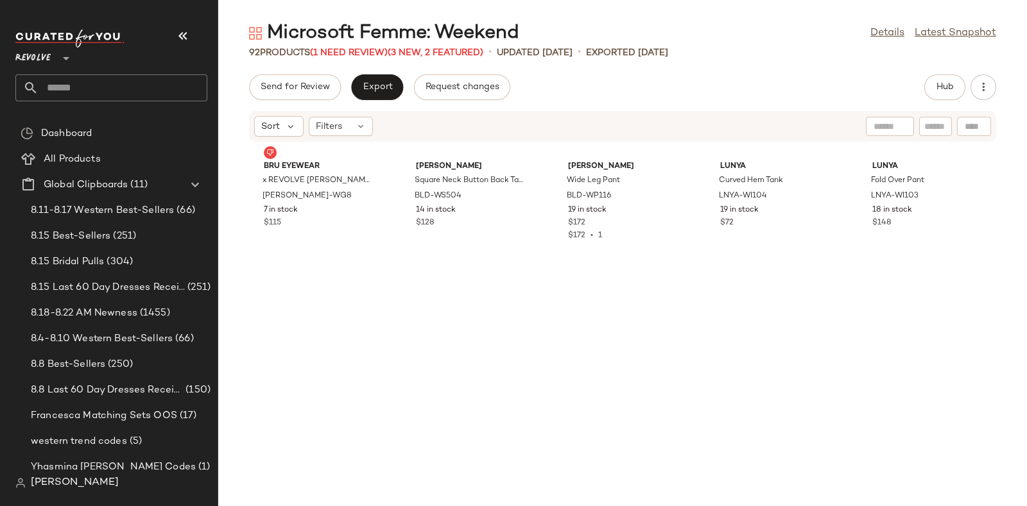
scroll to position [3289, 0]
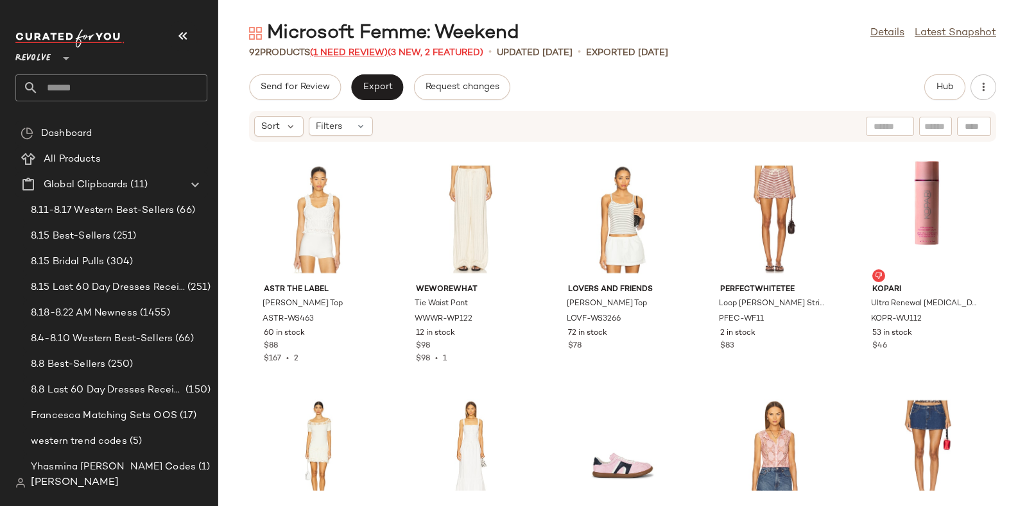
click at [341, 49] on span "(1 Need Review)" at bounding box center [349, 53] width 78 height 10
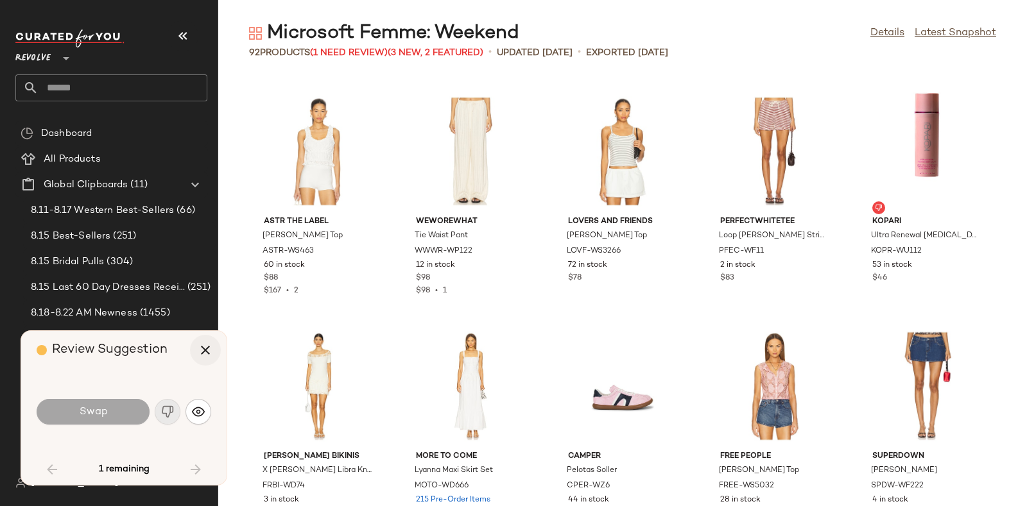
click at [205, 346] on icon "button" at bounding box center [205, 350] width 15 height 15
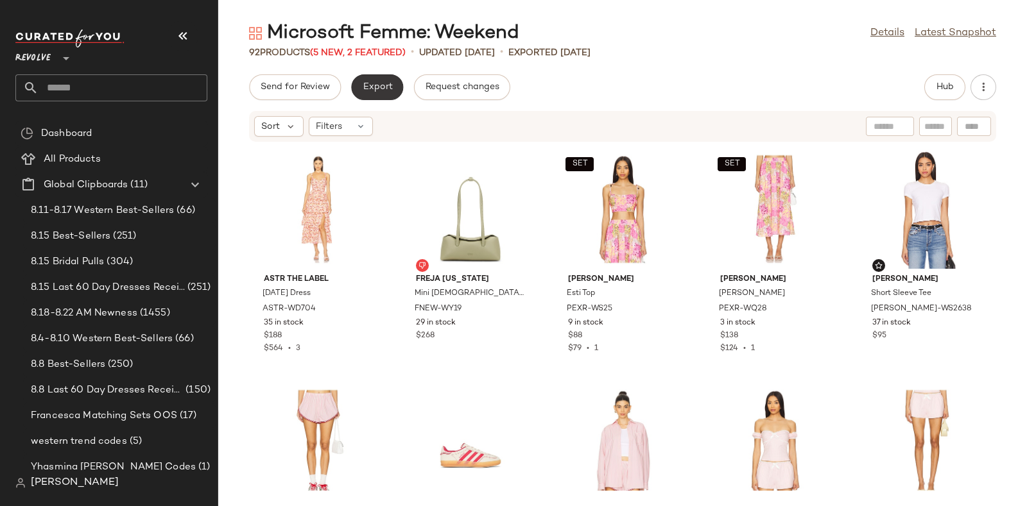
click at [382, 78] on button "Export" at bounding box center [377, 87] width 52 height 26
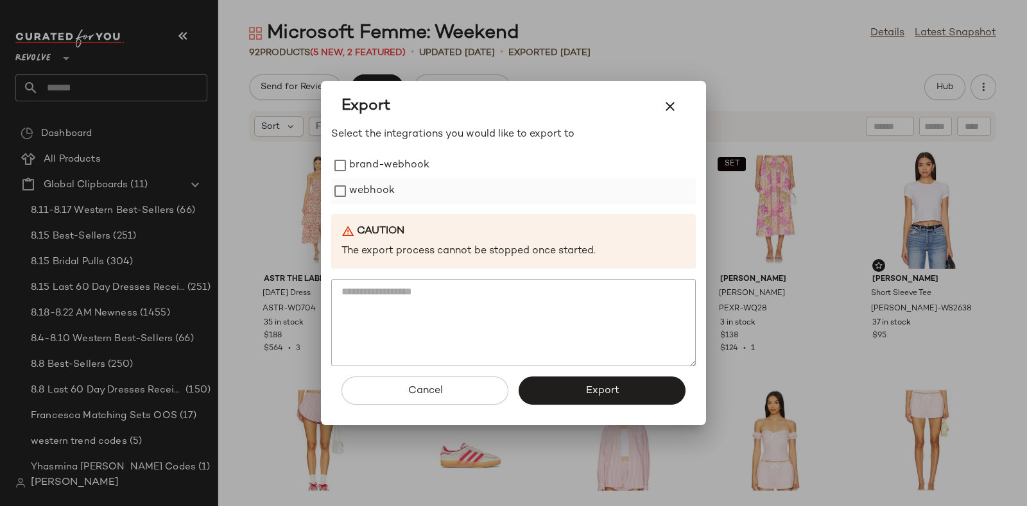
click at [384, 189] on label "webhook" at bounding box center [372, 191] width 46 height 26
click at [555, 379] on button "Export" at bounding box center [602, 391] width 167 height 28
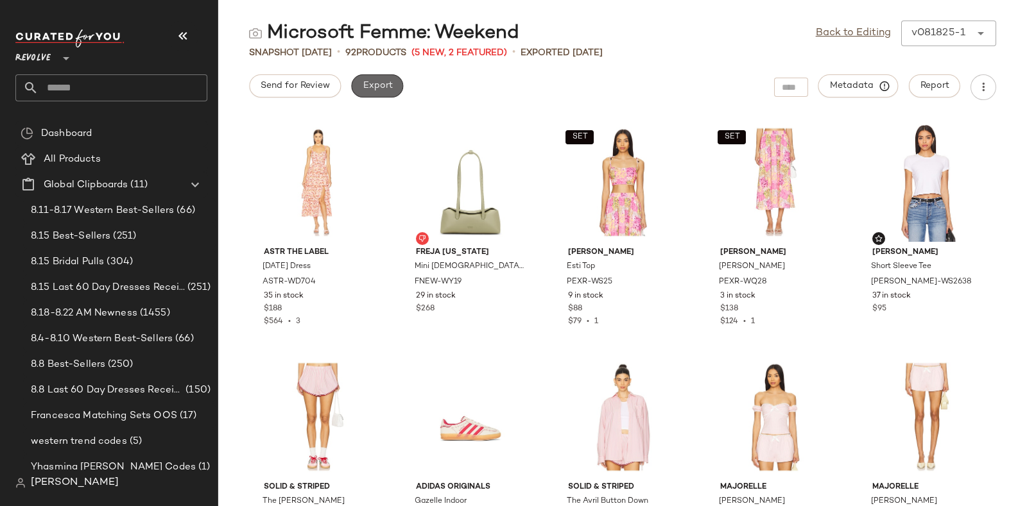
click at [379, 81] on span "Export" at bounding box center [377, 86] width 30 height 10
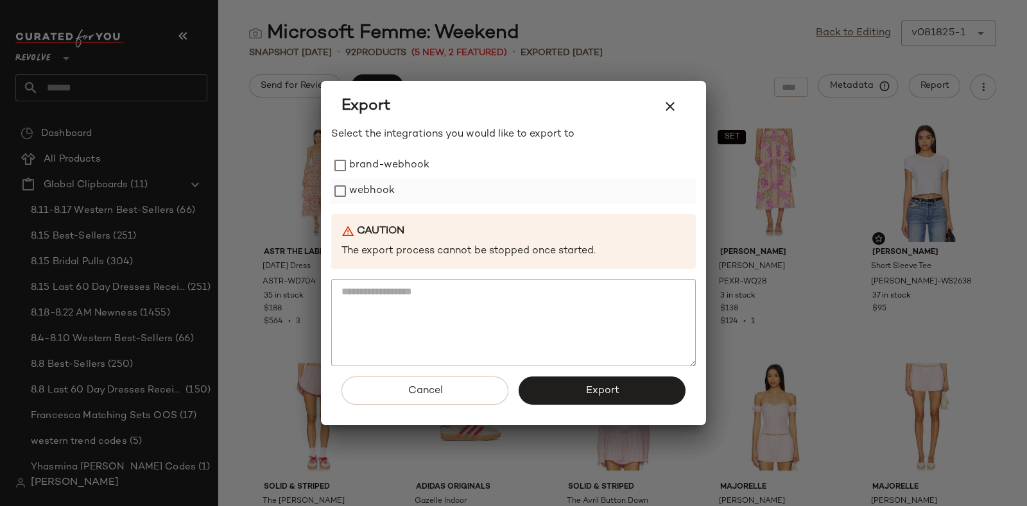
click at [390, 184] on label "webhook" at bounding box center [372, 191] width 46 height 26
click at [554, 384] on button "Export" at bounding box center [602, 391] width 167 height 28
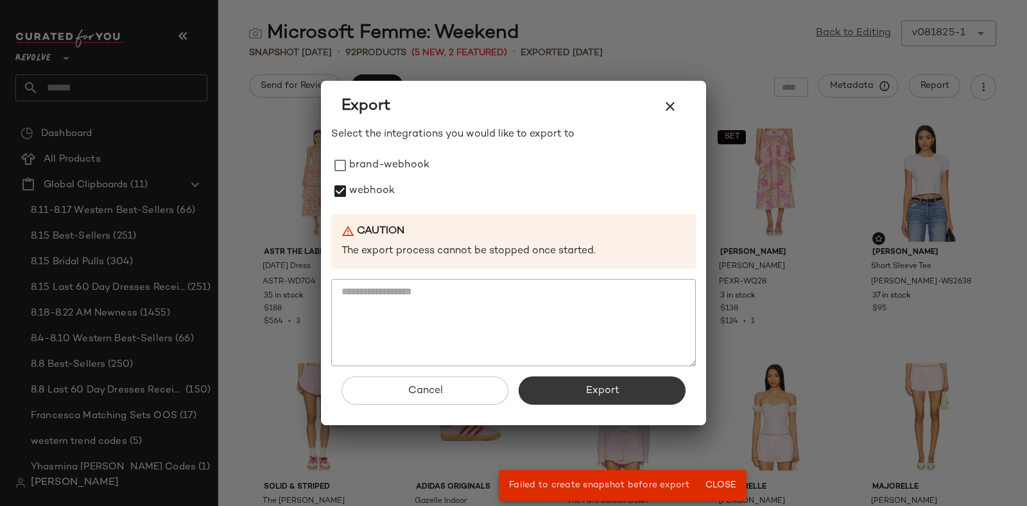
click at [632, 396] on button "Export" at bounding box center [602, 391] width 167 height 28
click at [670, 107] on icon "button" at bounding box center [669, 106] width 15 height 15
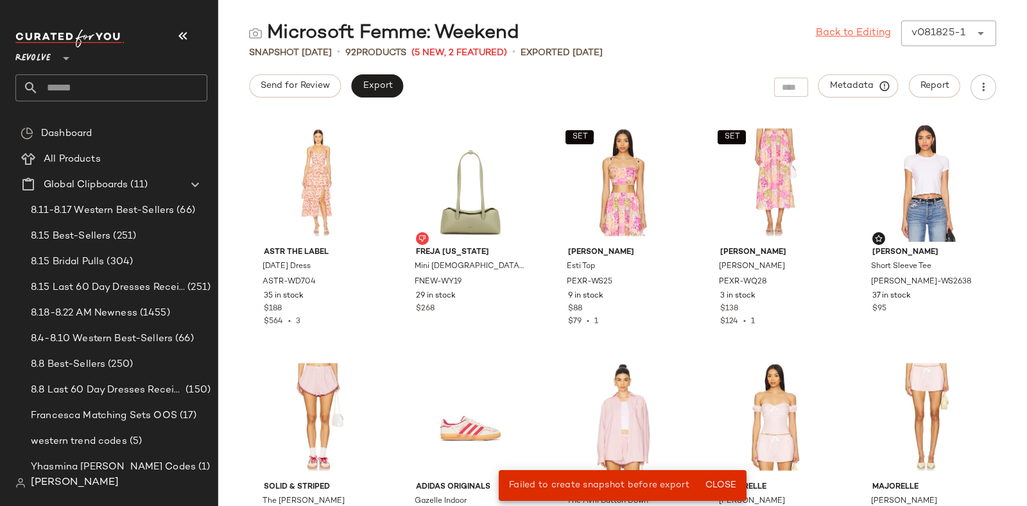
click at [827, 35] on link "Back to Editing" at bounding box center [853, 33] width 75 height 15
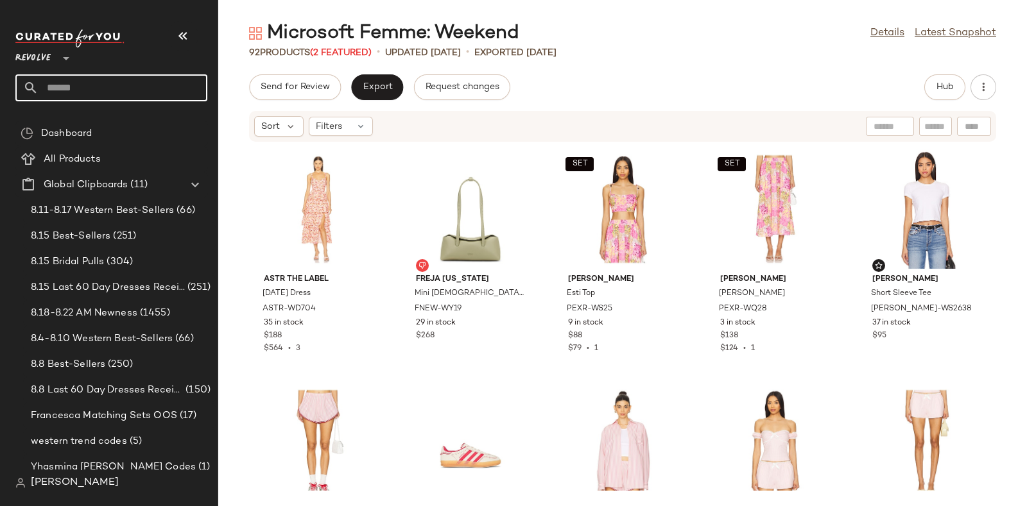
click at [151, 80] on input "text" at bounding box center [123, 87] width 169 height 27
paste input "*********"
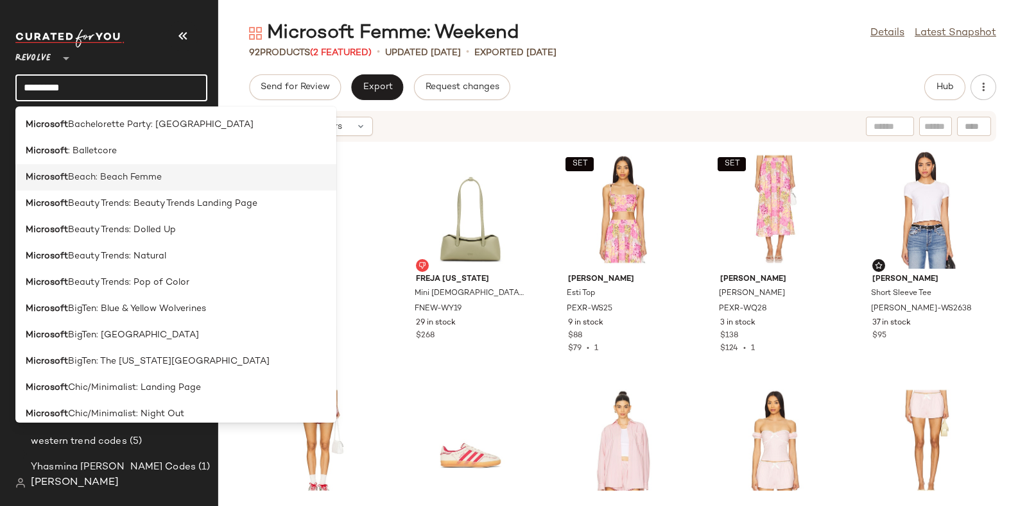
type input "*********"
click at [154, 177] on span "Beach: Beach Femme" at bounding box center [115, 177] width 94 height 13
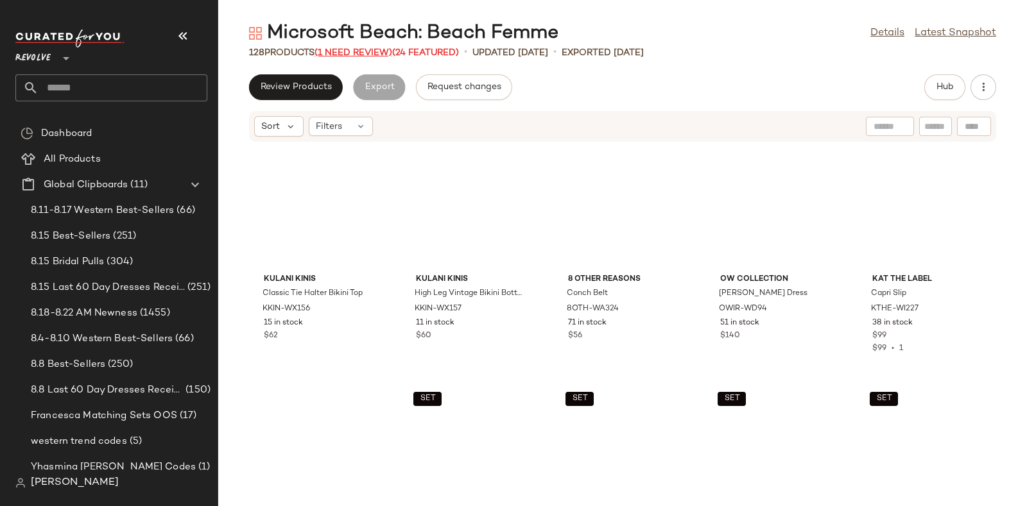
click at [364, 48] on span "(1 Need Review)" at bounding box center [354, 53] width 78 height 10
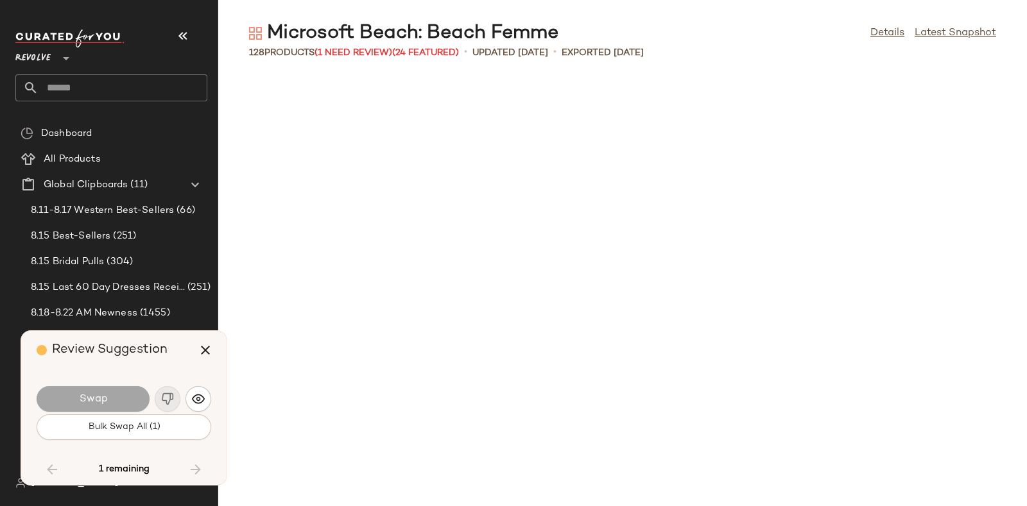
scroll to position [4464, 0]
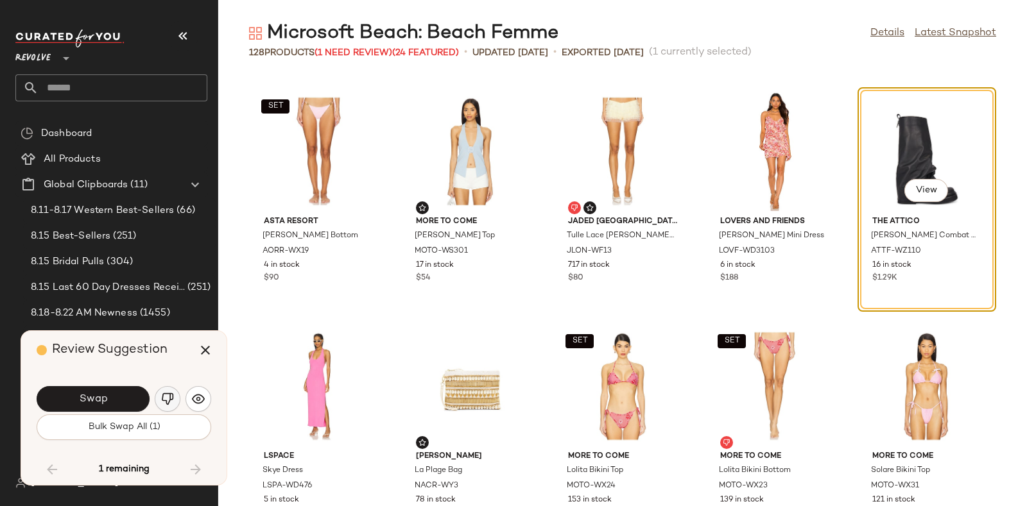
click at [170, 393] on img "button" at bounding box center [167, 399] width 13 height 13
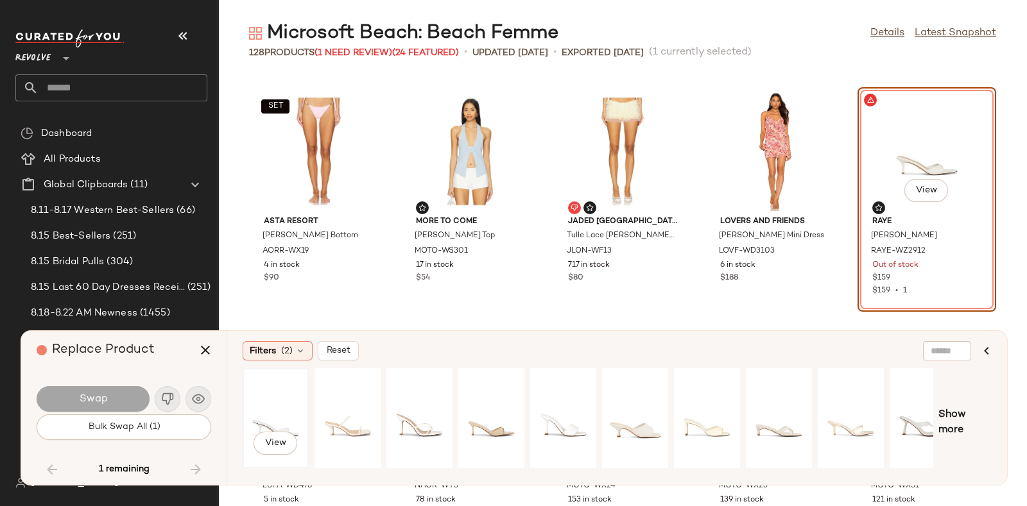
click at [288, 399] on div "View" at bounding box center [275, 418] width 57 height 91
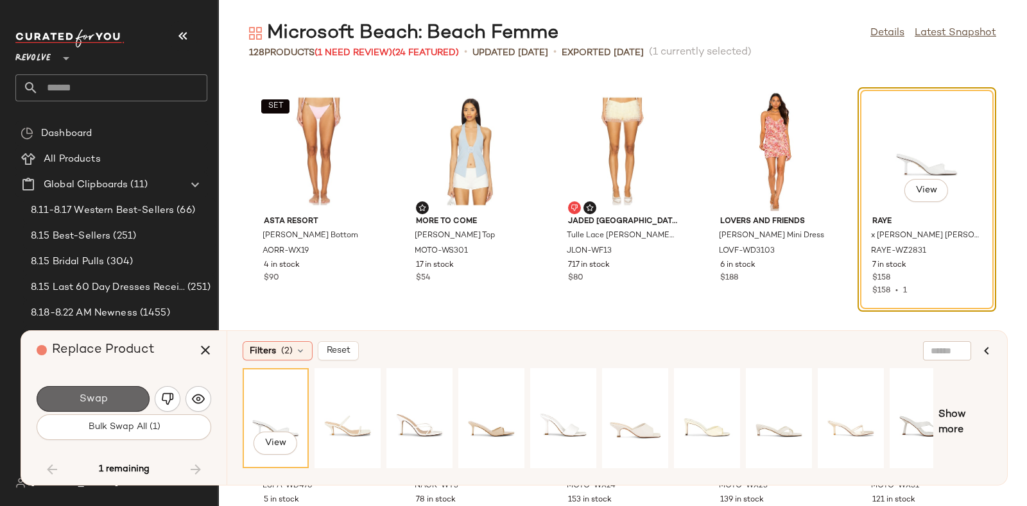
click at [117, 395] on button "Swap" at bounding box center [93, 399] width 113 height 26
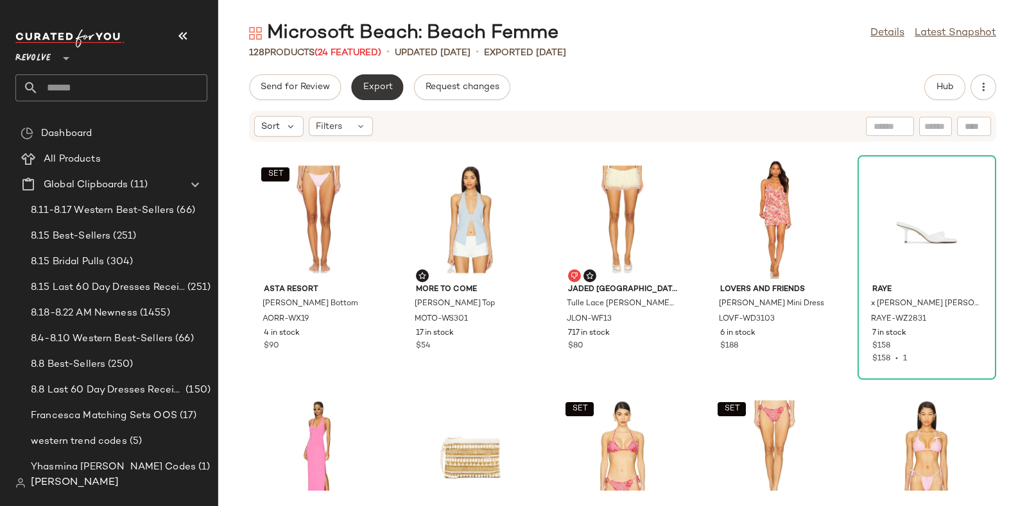
click at [382, 78] on button "Export" at bounding box center [377, 87] width 52 height 26
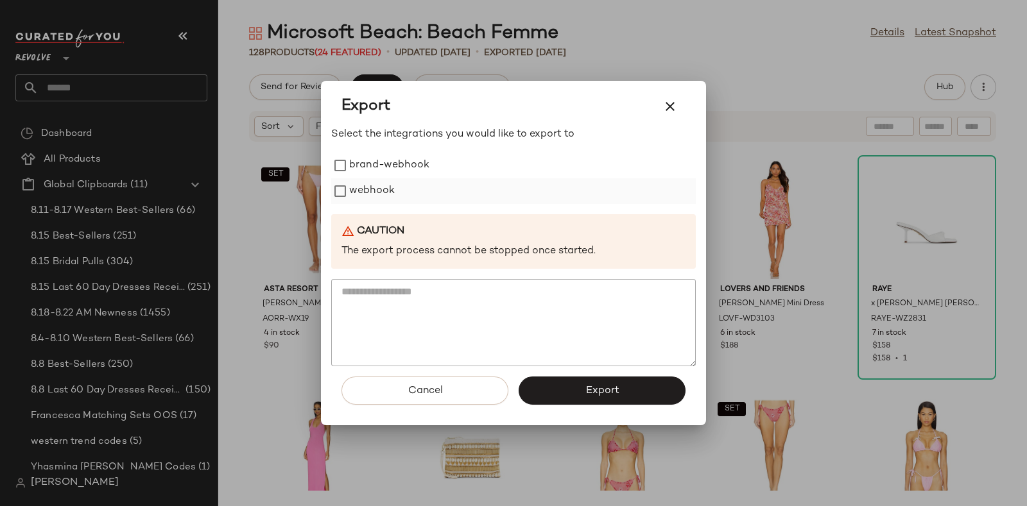
click at [382, 187] on label "webhook" at bounding box center [372, 191] width 46 height 26
click at [564, 394] on button "Export" at bounding box center [602, 391] width 167 height 28
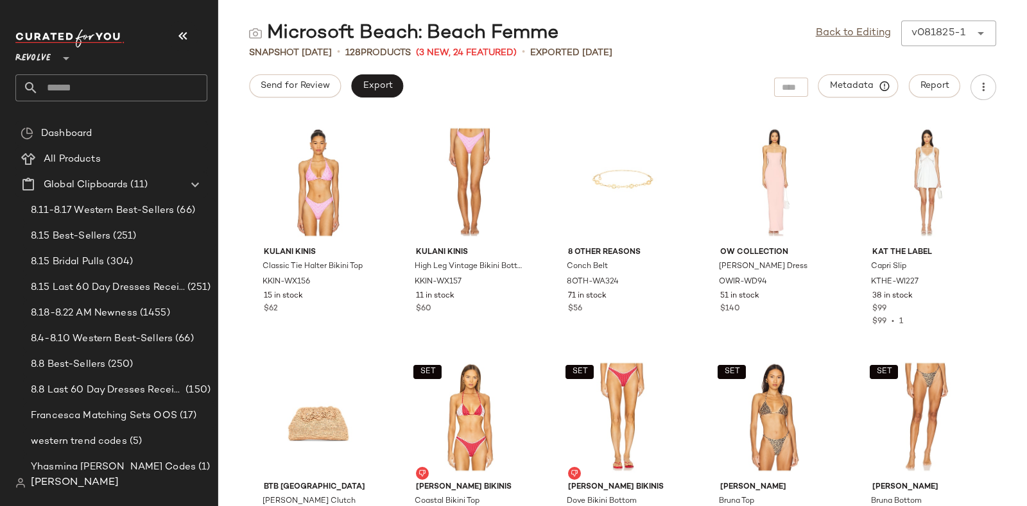
click at [121, 89] on input "text" at bounding box center [123, 87] width 169 height 27
paste input "*********"
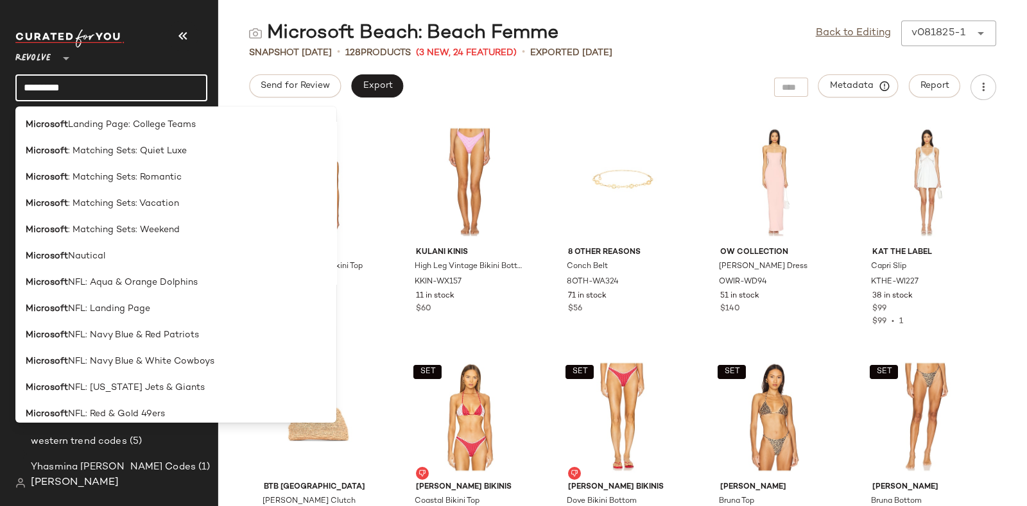
scroll to position [1263, 0]
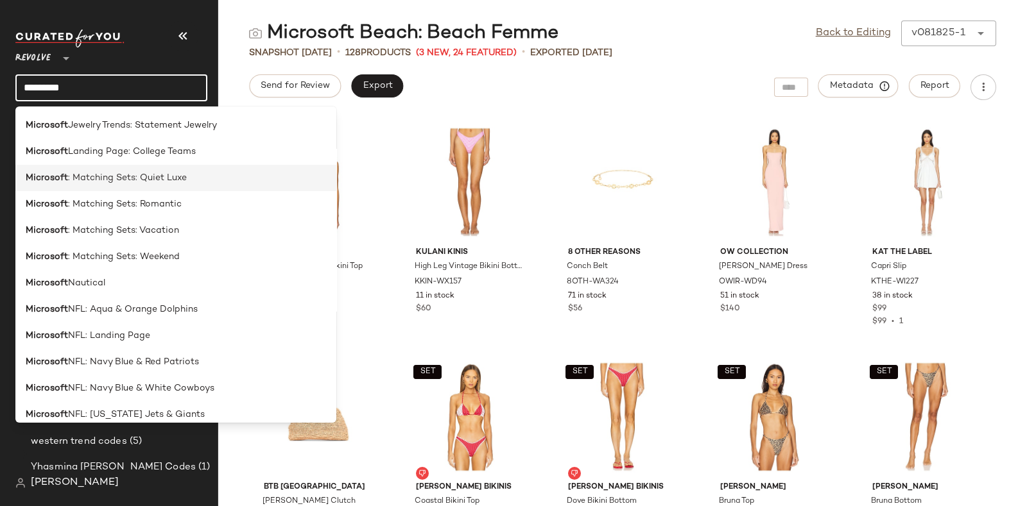
type input "*********"
click at [164, 178] on span ": Matching Sets: Quiet Luxe" at bounding box center [127, 177] width 119 height 13
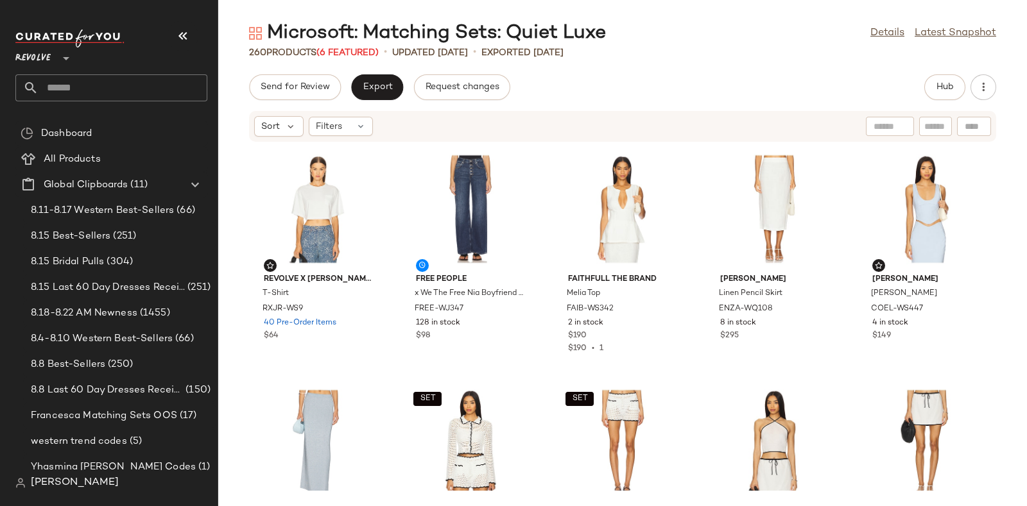
click at [178, 79] on input "text" at bounding box center [123, 87] width 169 height 27
paste input "*********"
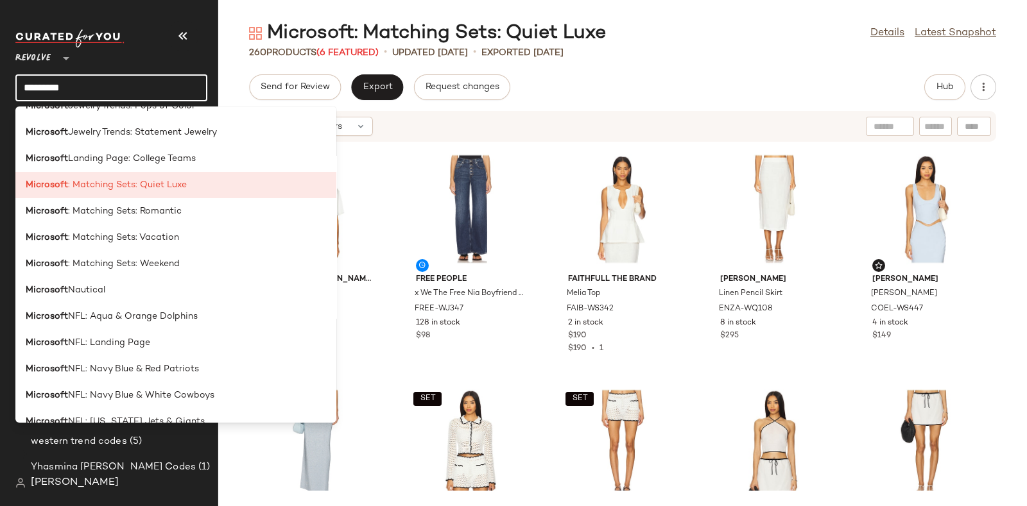
scroll to position [1257, 0]
type input "*********"
click at [158, 249] on div "Microsoft : Matching Sets: Romantic" at bounding box center [175, 262] width 321 height 26
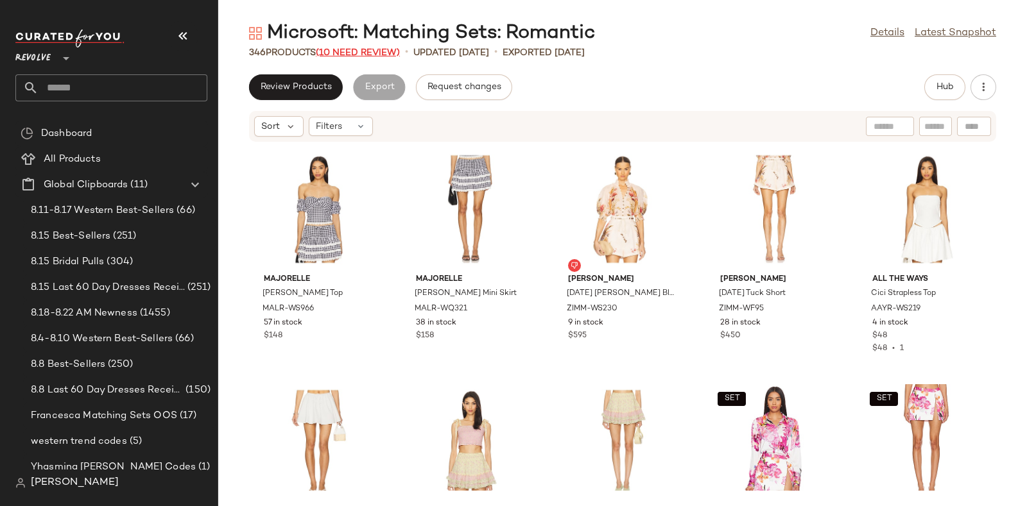
click at [364, 53] on span "(10 Need Review)" at bounding box center [358, 53] width 84 height 10
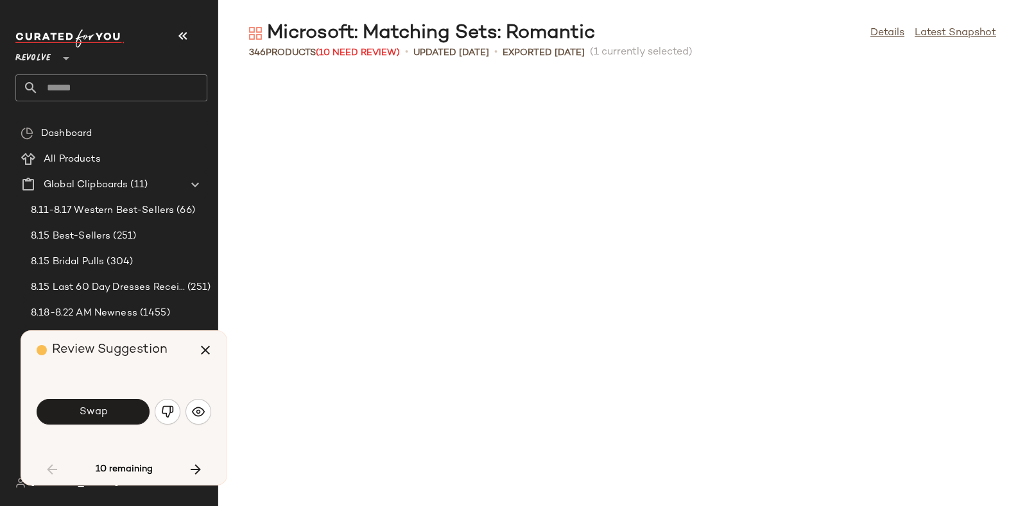
scroll to position [716, 0]
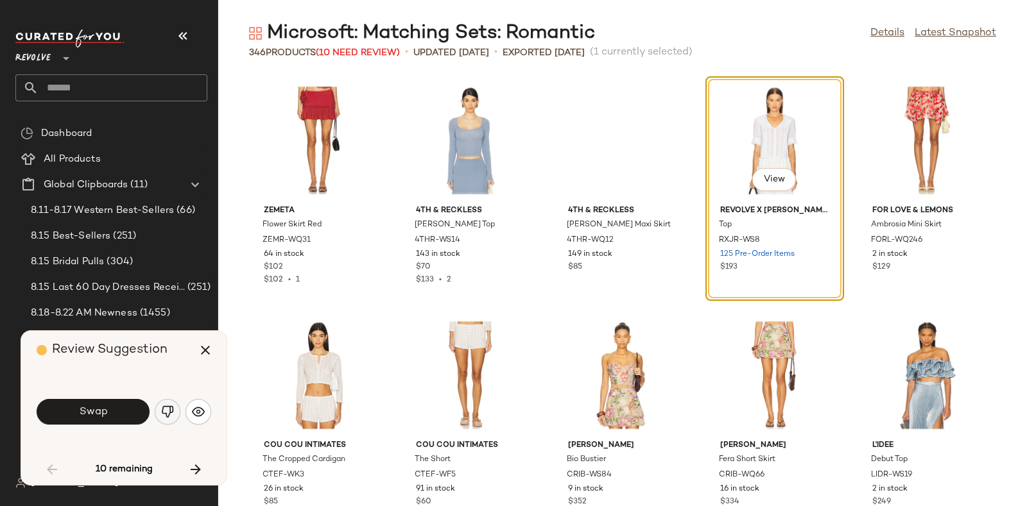
click at [161, 409] on img "button" at bounding box center [167, 412] width 13 height 13
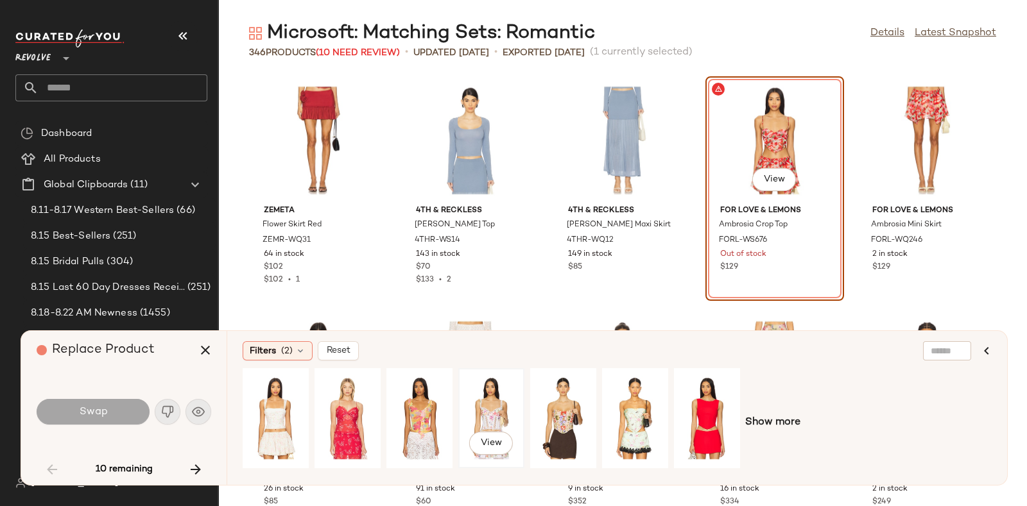
click at [494, 403] on div "View" at bounding box center [491, 418] width 57 height 91
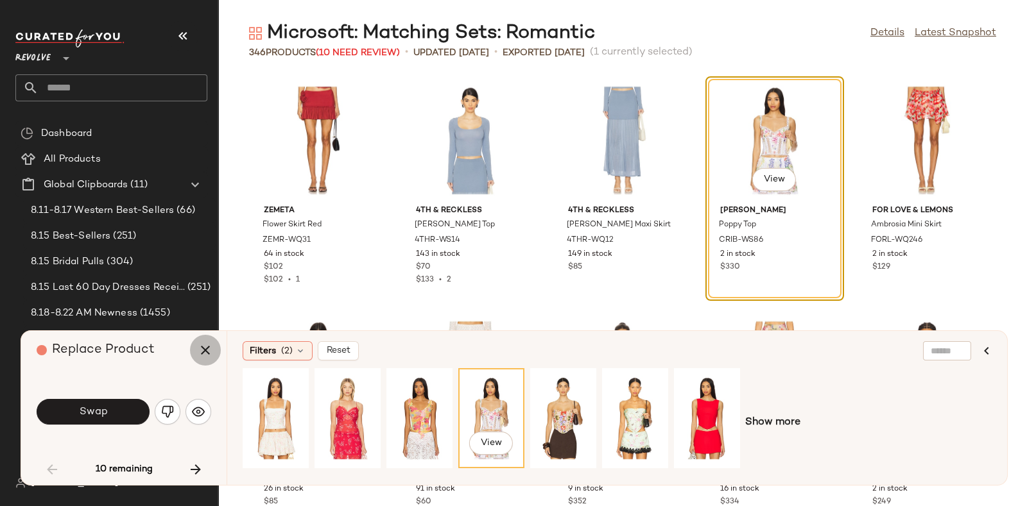
click at [208, 347] on icon "button" at bounding box center [205, 350] width 15 height 15
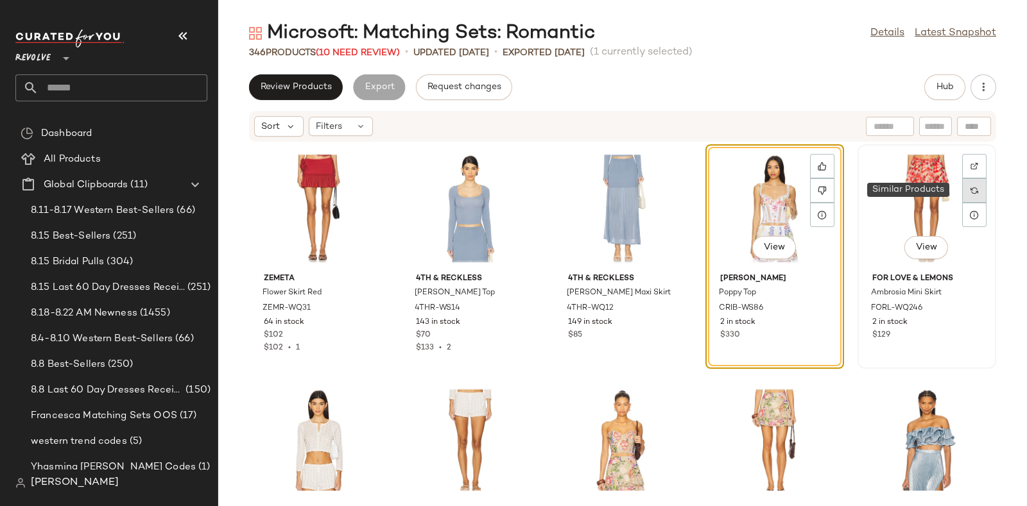
click at [967, 184] on div at bounding box center [974, 190] width 24 height 24
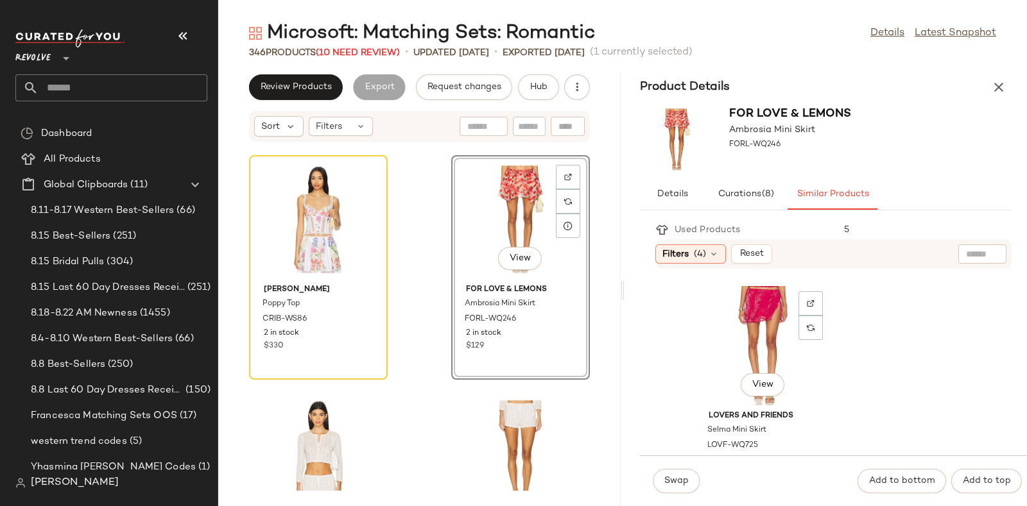
scroll to position [2583, 0]
click at [748, 320] on div "View" at bounding box center [763, 343] width 130 height 119
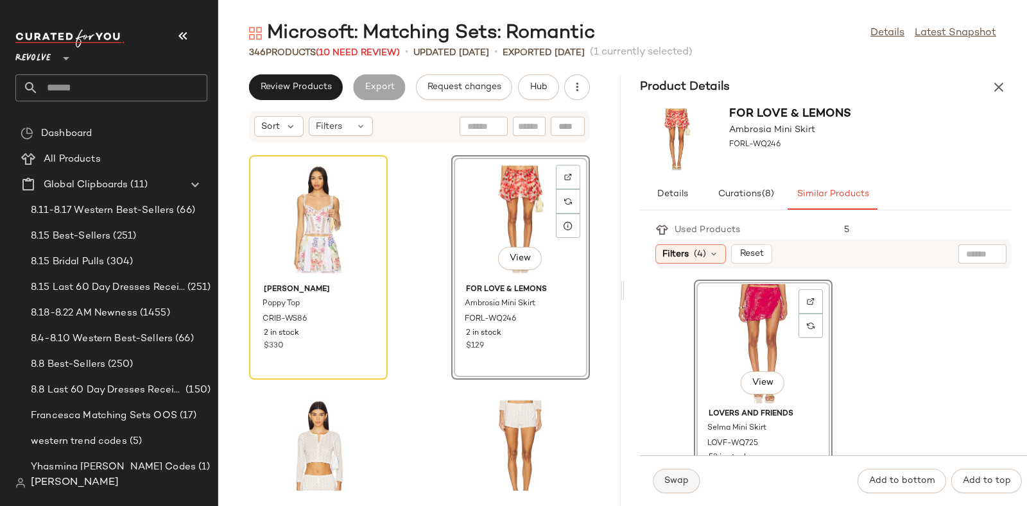
click at [674, 477] on span "Swap" at bounding box center [676, 481] width 25 height 10
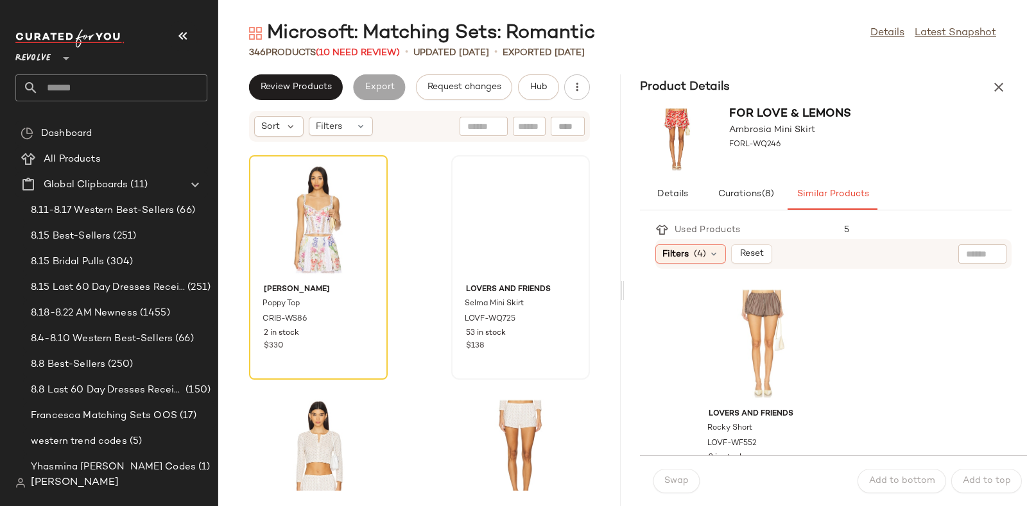
scroll to position [2818, 0]
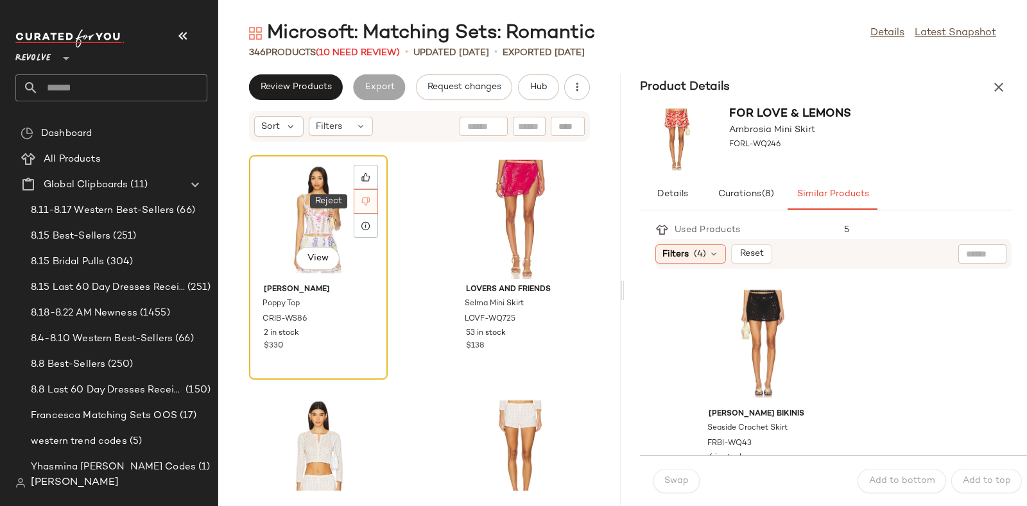
click at [366, 198] on icon at bounding box center [365, 201] width 9 height 9
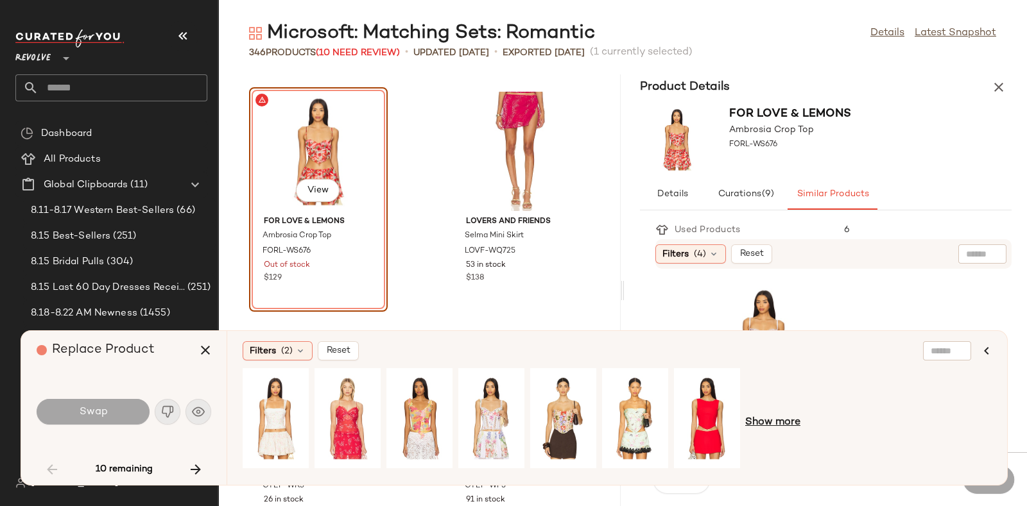
click at [773, 418] on span "Show more" at bounding box center [772, 422] width 55 height 15
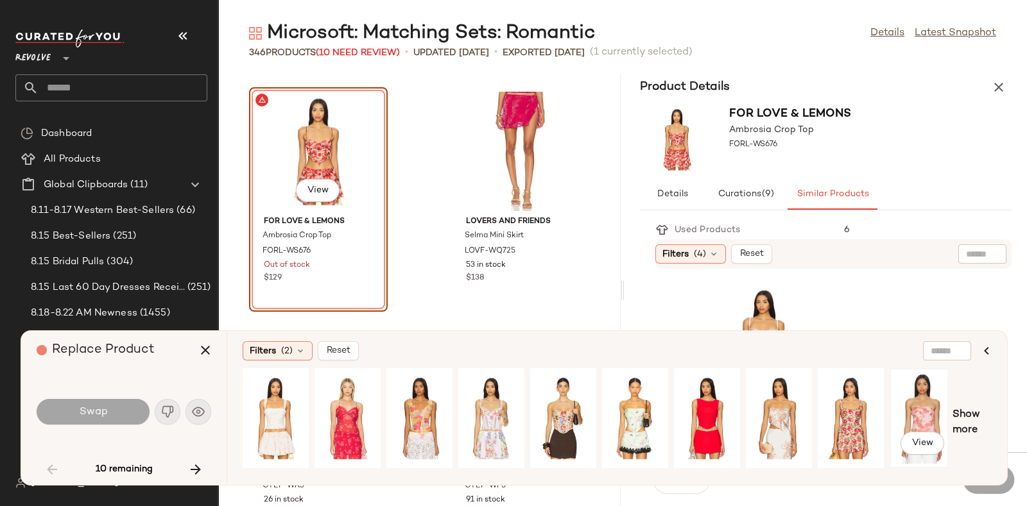
scroll to position [0, 295]
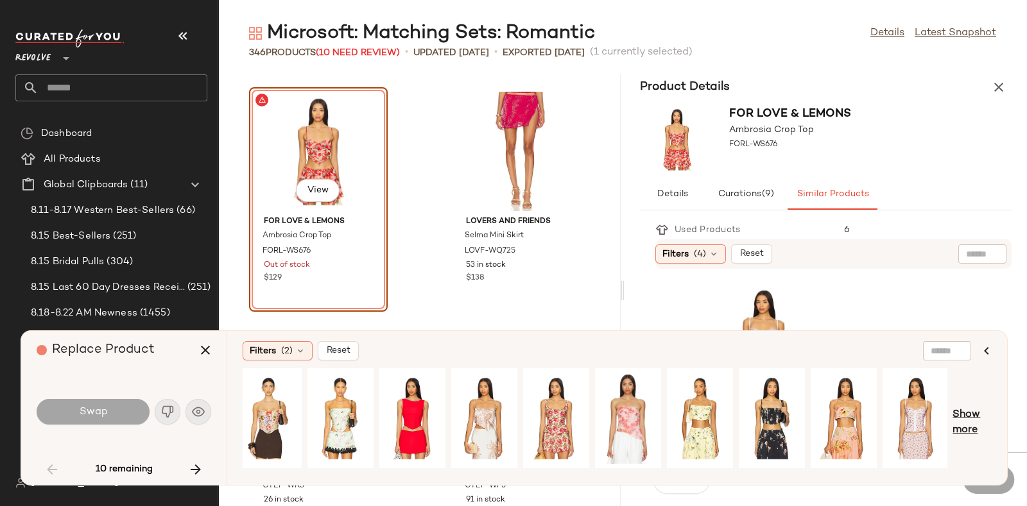
click at [969, 411] on span "Show more" at bounding box center [972, 423] width 39 height 31
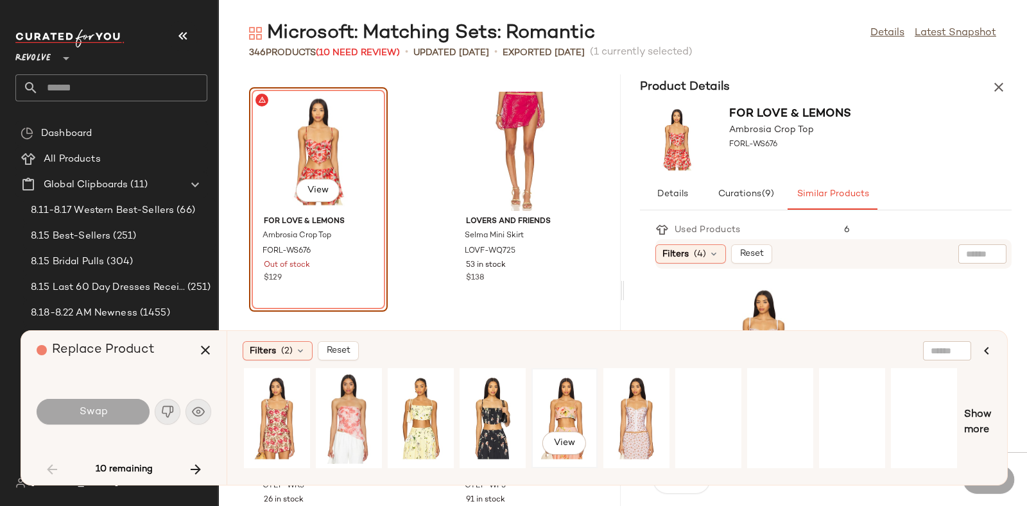
scroll to position [0, 786]
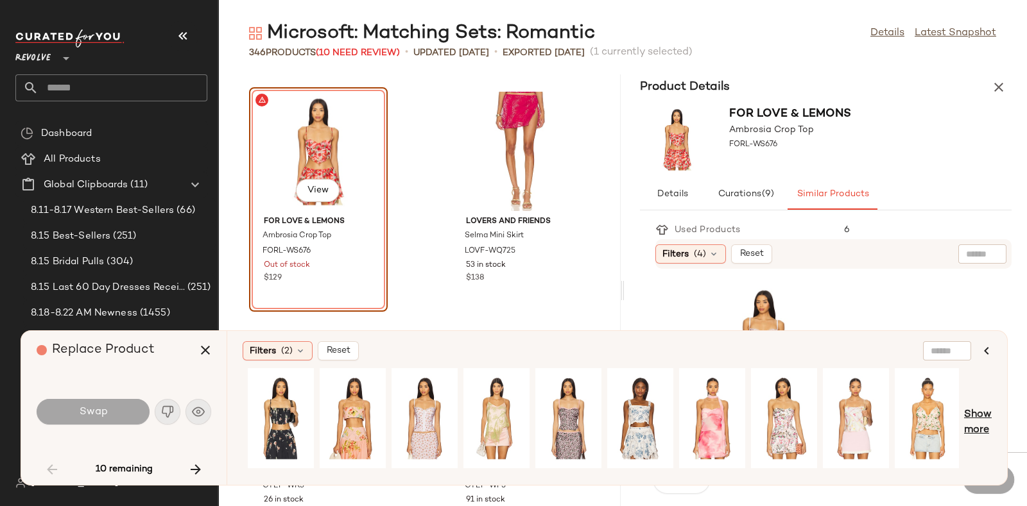
click at [979, 412] on span "Show more" at bounding box center [978, 423] width 28 height 31
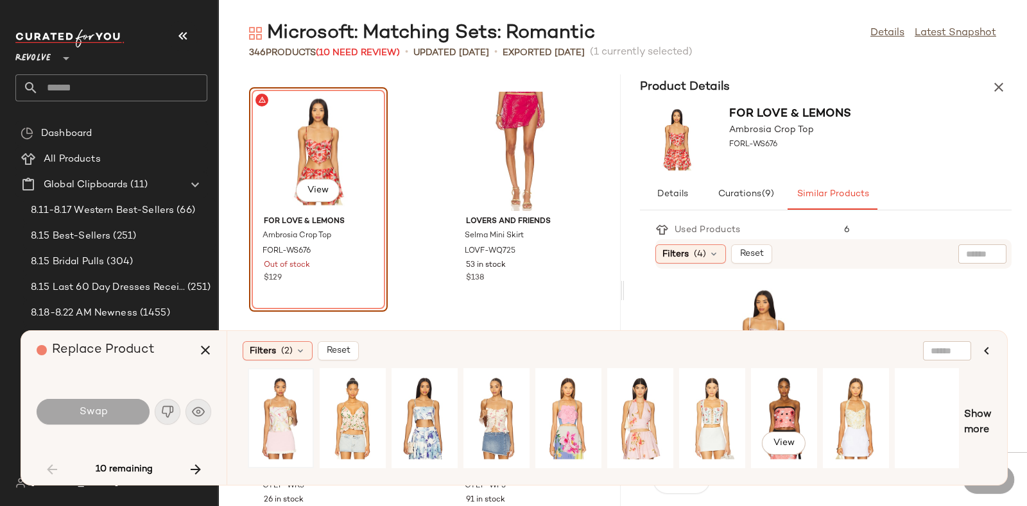
scroll to position [0, 1361]
click at [988, 413] on span "Show more" at bounding box center [978, 423] width 28 height 31
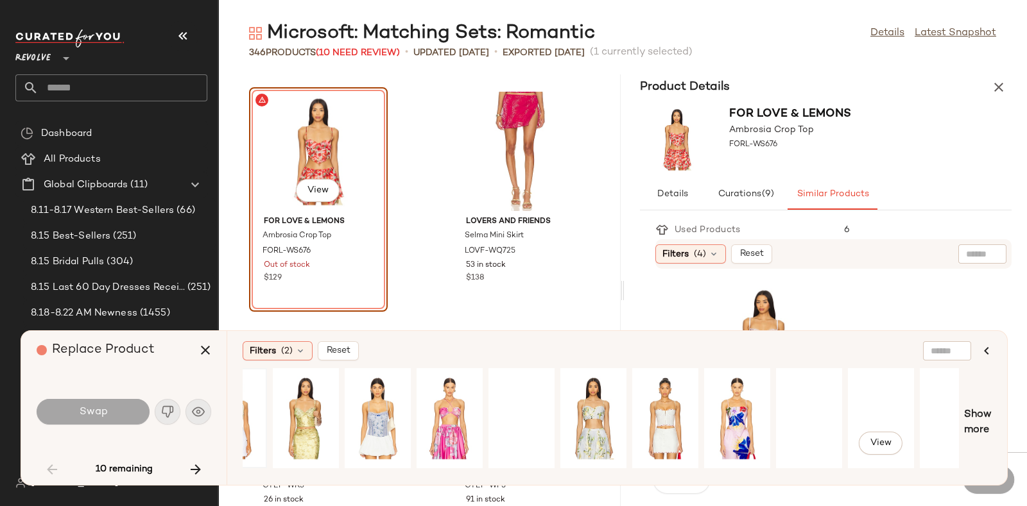
scroll to position [0, 2008]
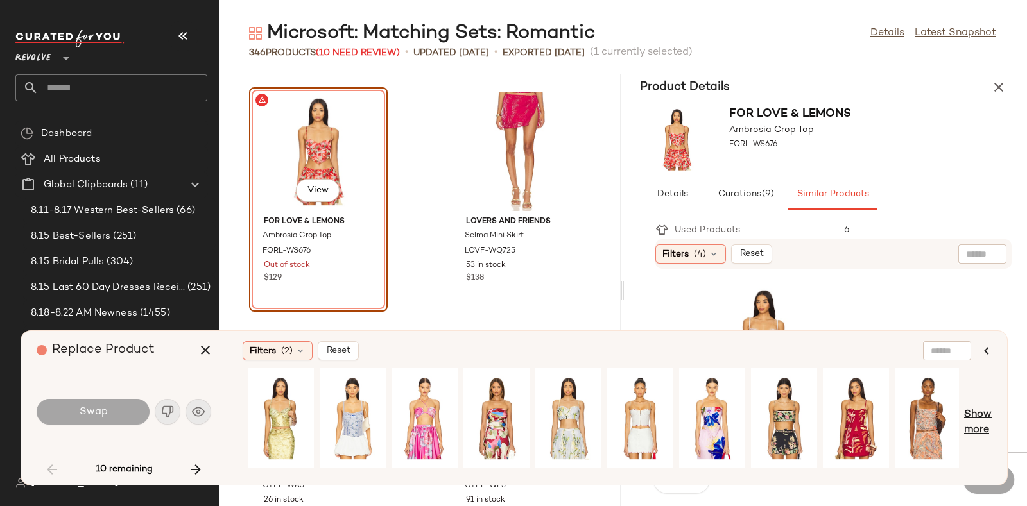
click at [987, 414] on span "Show more" at bounding box center [978, 423] width 28 height 31
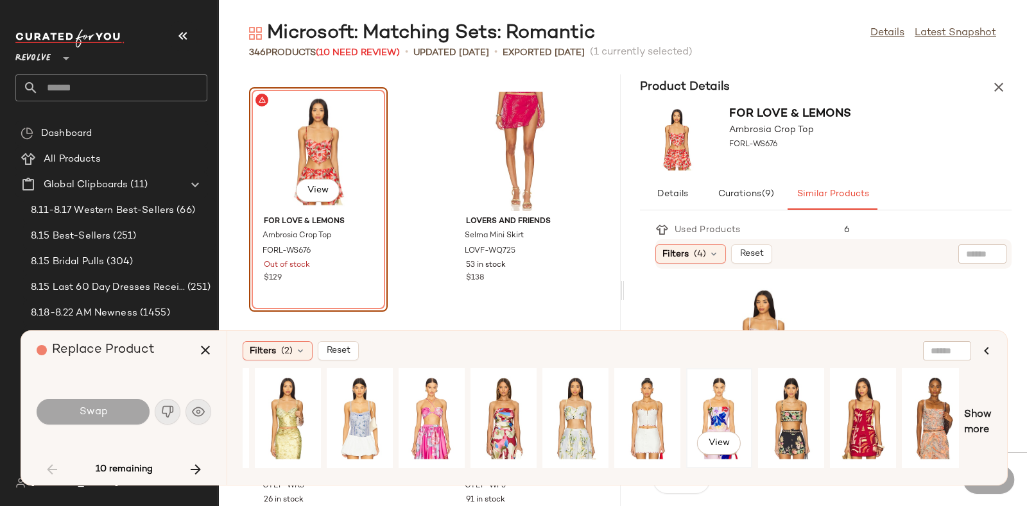
scroll to position [0, 2438]
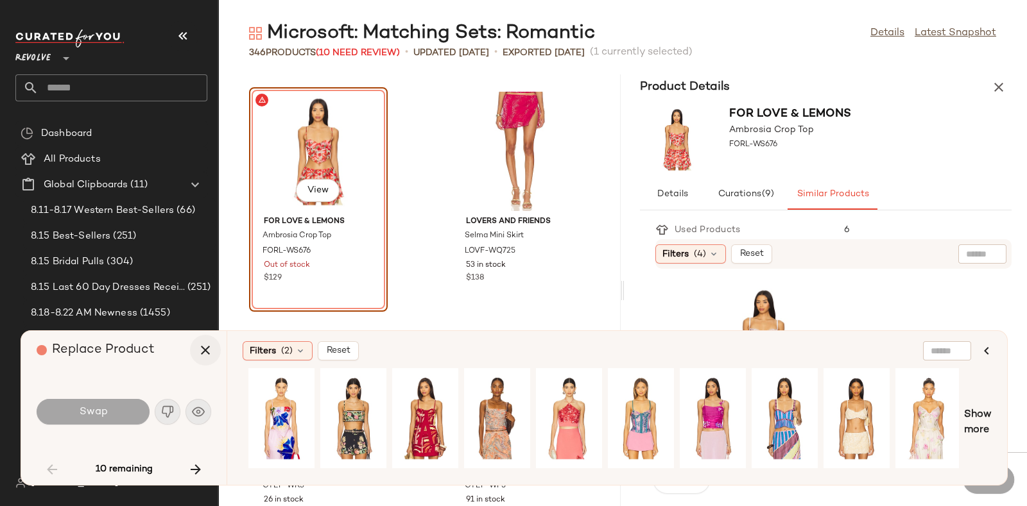
click at [205, 347] on icon "button" at bounding box center [205, 350] width 15 height 15
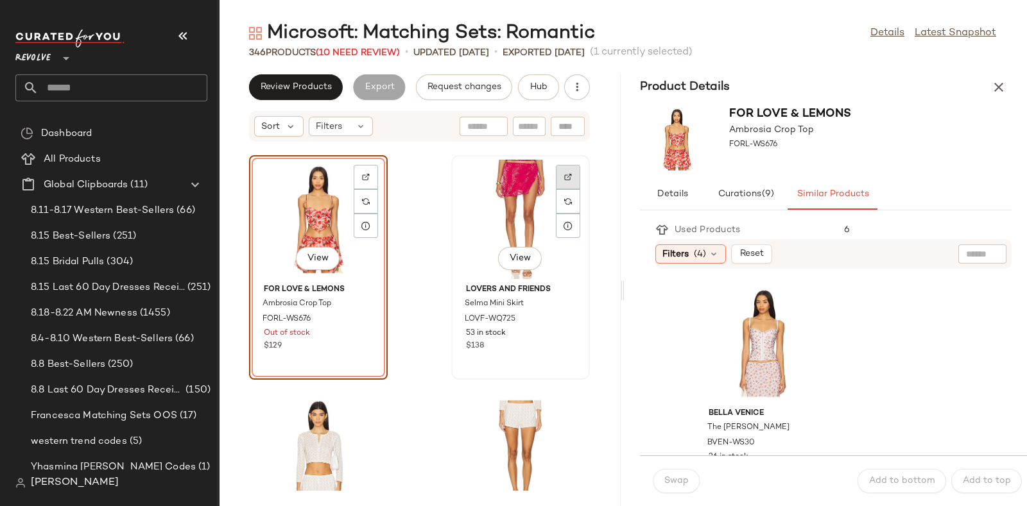
click at [565, 189] on div at bounding box center [568, 201] width 24 height 24
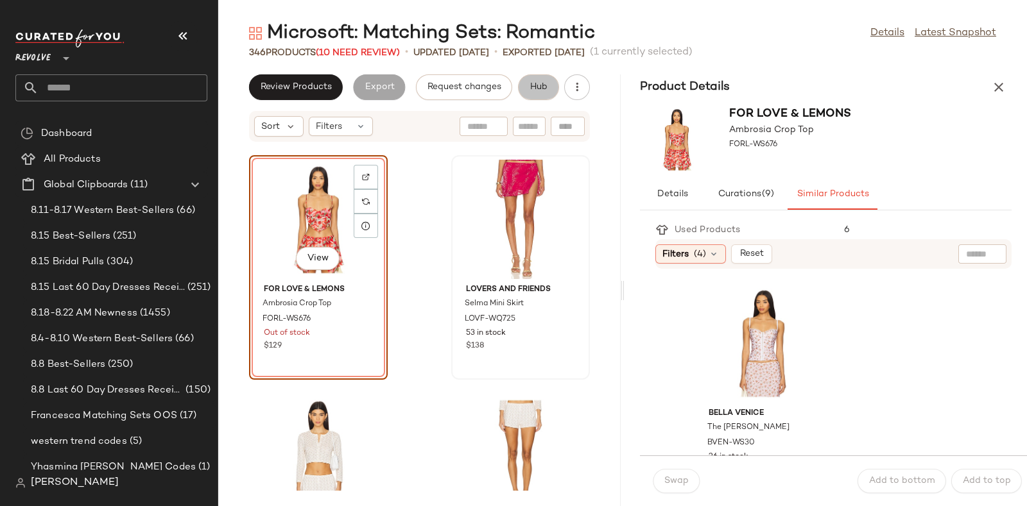
click at [547, 89] on span "Hub" at bounding box center [539, 87] width 18 height 10
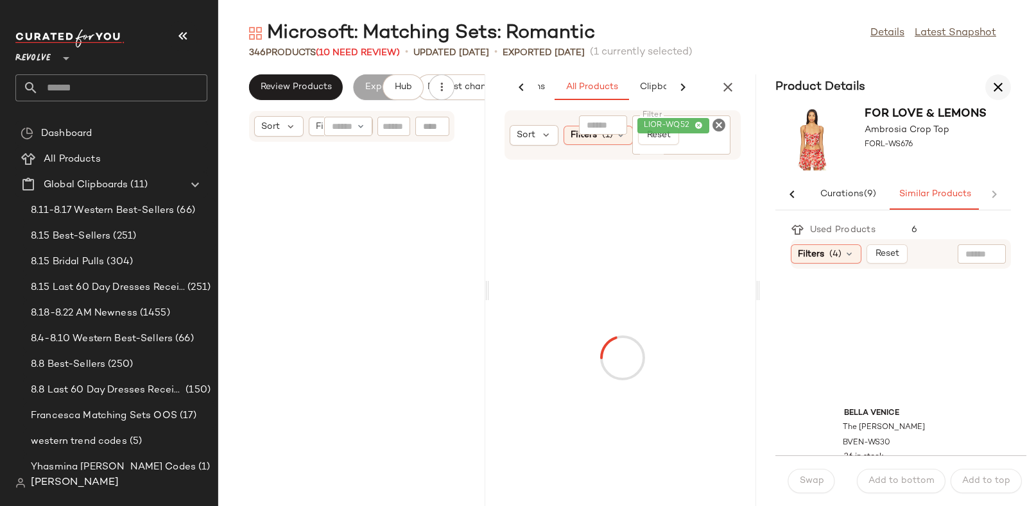
scroll to position [4229, 0]
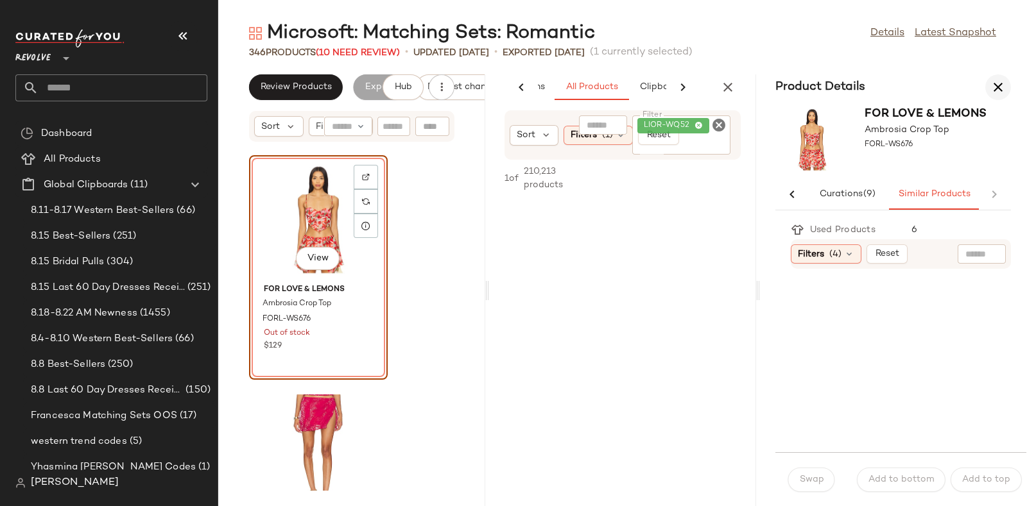
click at [1005, 82] on icon "button" at bounding box center [997, 87] width 15 height 15
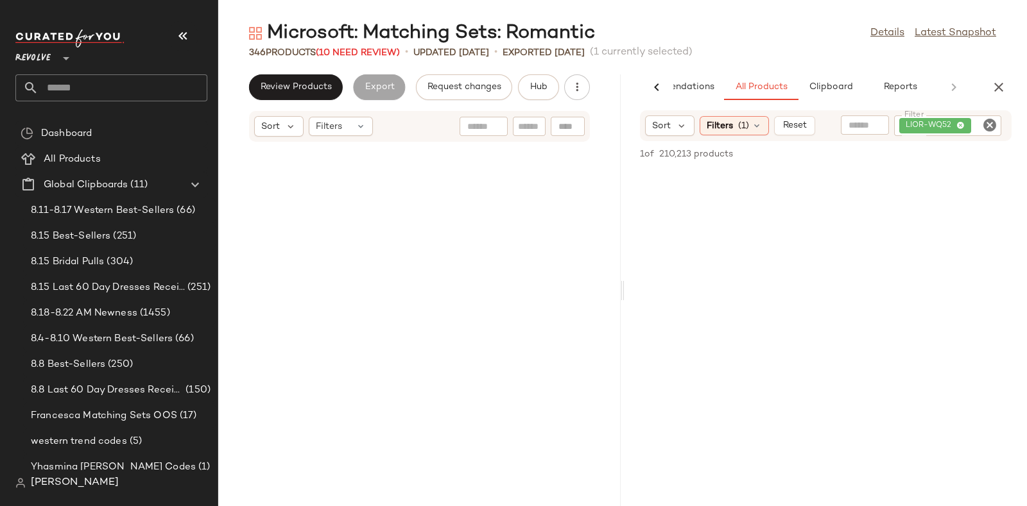
scroll to position [2114, 0]
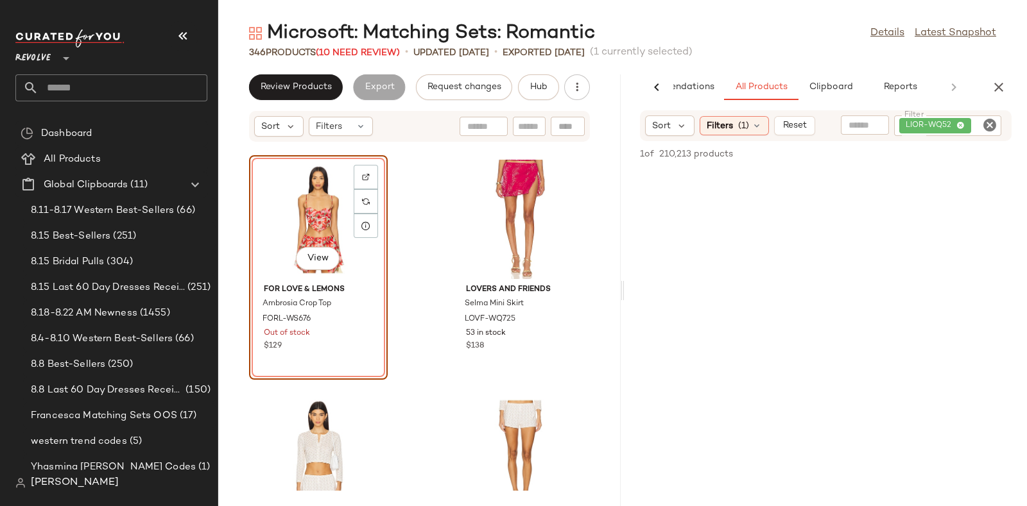
click at [991, 125] on icon "Clear Filter" at bounding box center [989, 124] width 15 height 15
paste input "**********"
type input "**********"
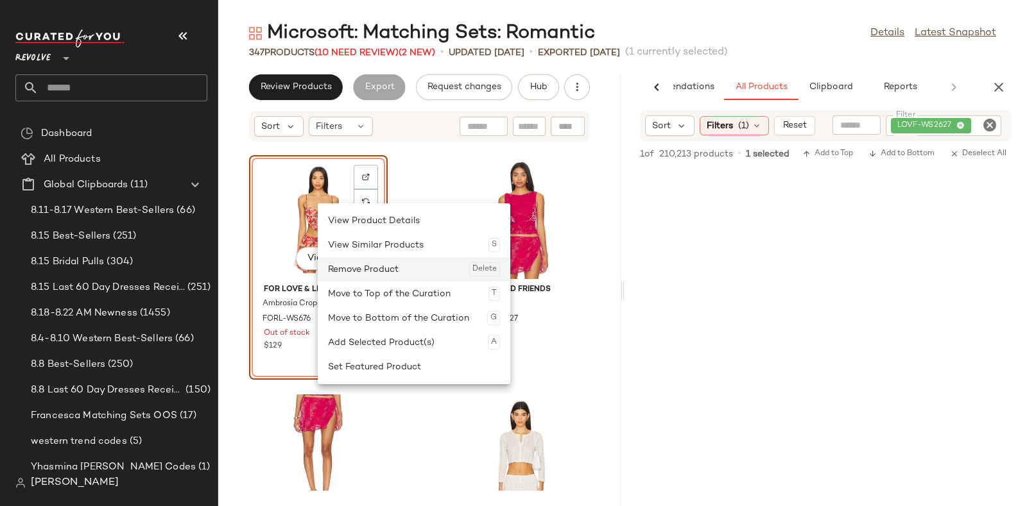
click at [350, 269] on div "Remove Product Delete" at bounding box center [414, 269] width 172 height 24
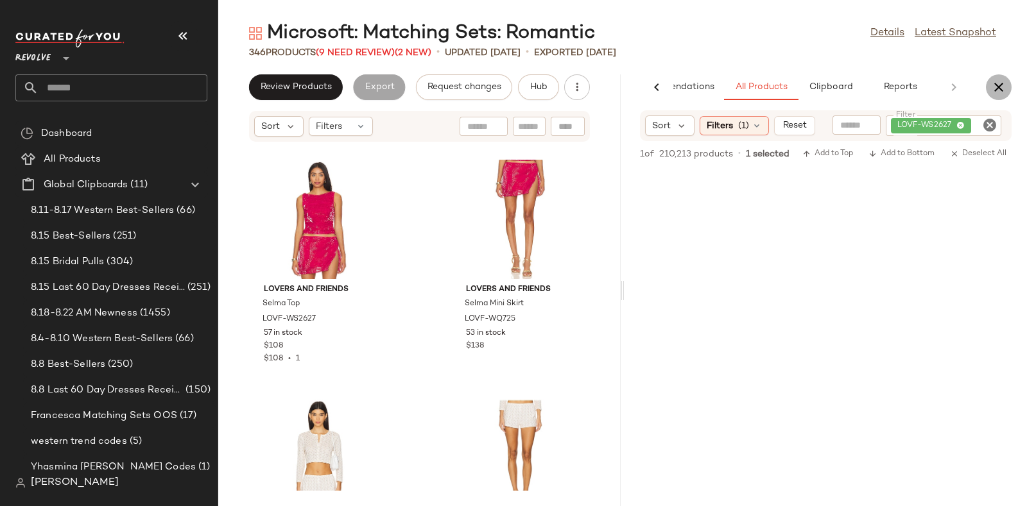
click at [994, 82] on icon "button" at bounding box center [998, 87] width 15 height 15
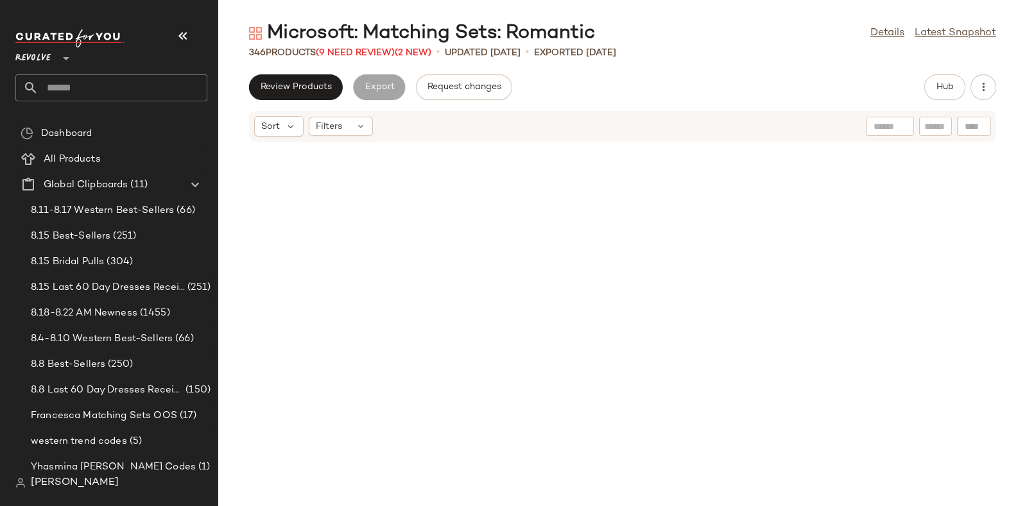
scroll to position [1879, 0]
click at [359, 49] on span "(9 Need Review)" at bounding box center [355, 53] width 79 height 10
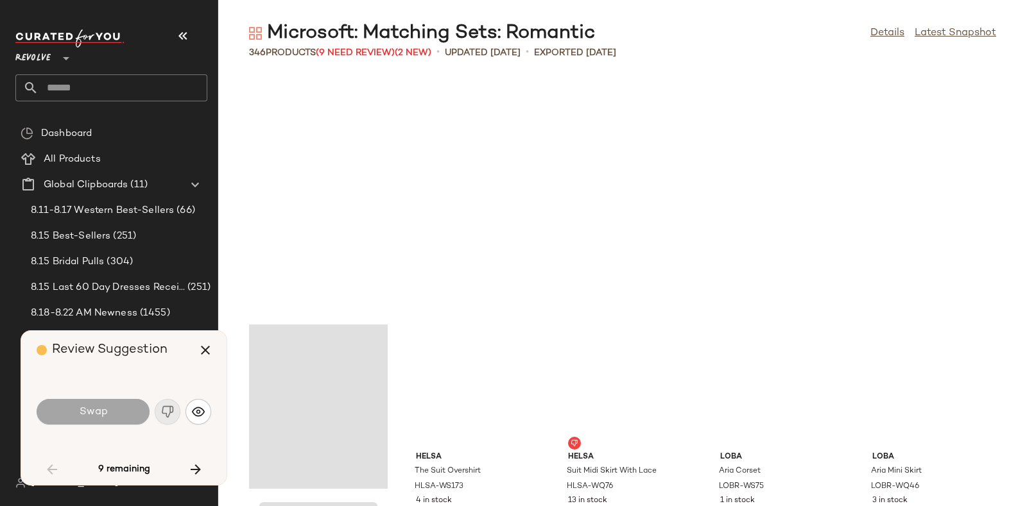
scroll to position [2114, 0]
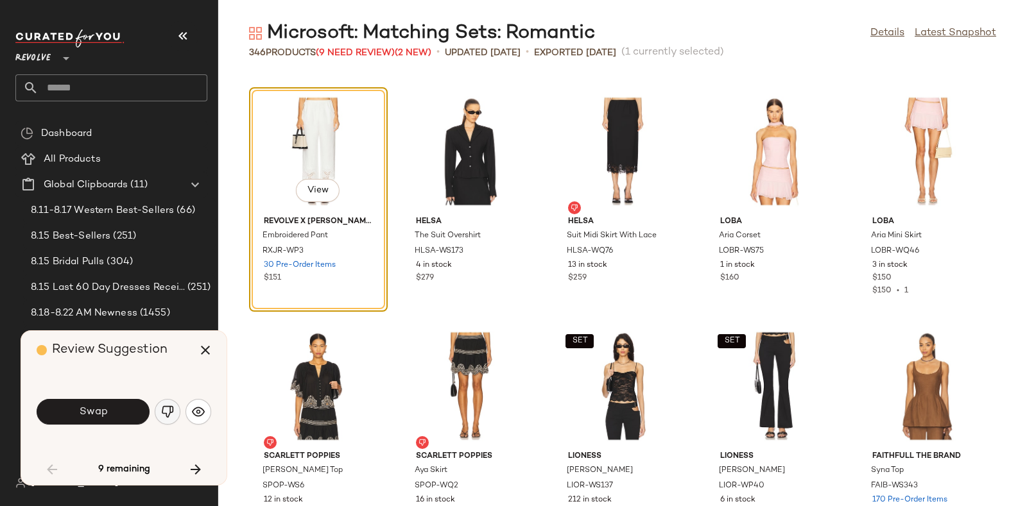
click at [164, 409] on img "button" at bounding box center [167, 412] width 13 height 13
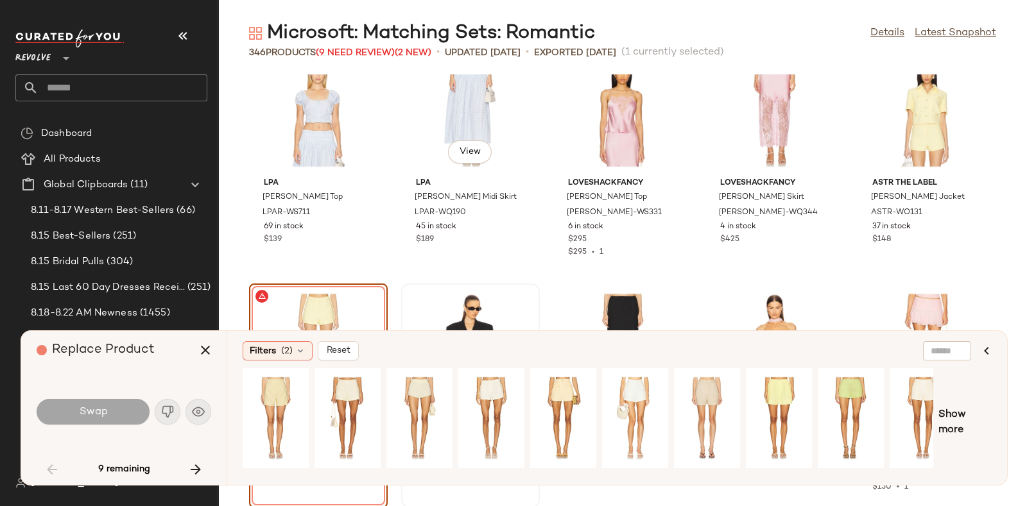
scroll to position [1942, 0]
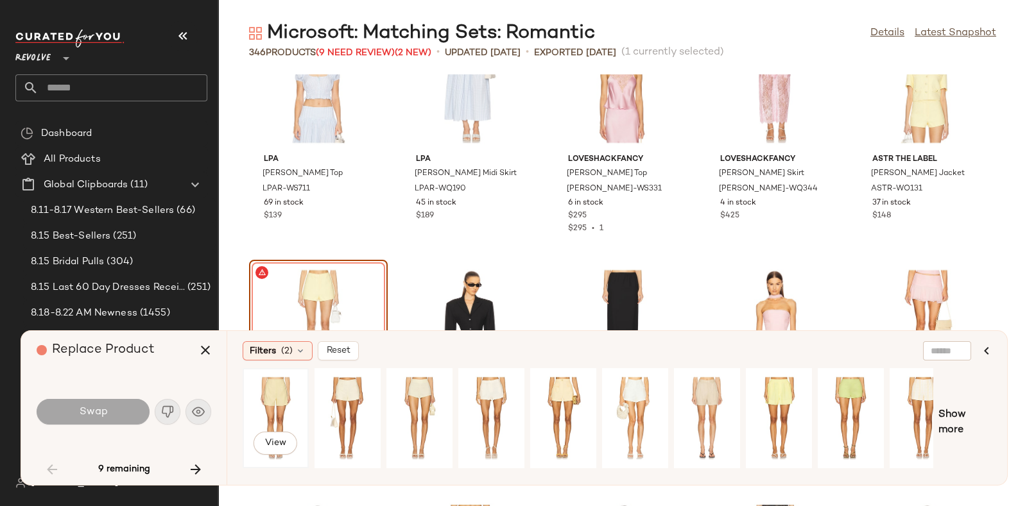
click at [263, 392] on div "View" at bounding box center [275, 418] width 57 height 91
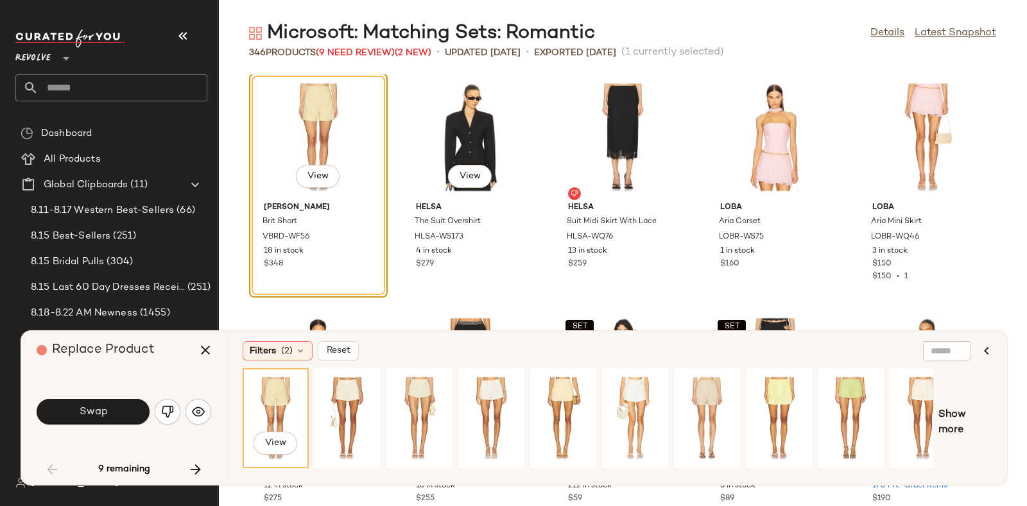
scroll to position [2130, 0]
click at [200, 347] on icon "button" at bounding box center [205, 350] width 15 height 15
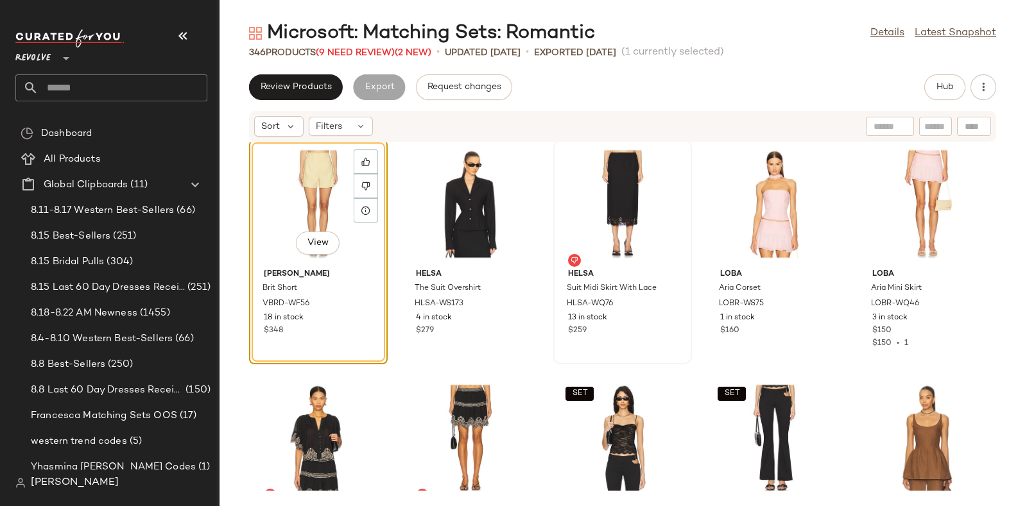
scroll to position [1850, 0]
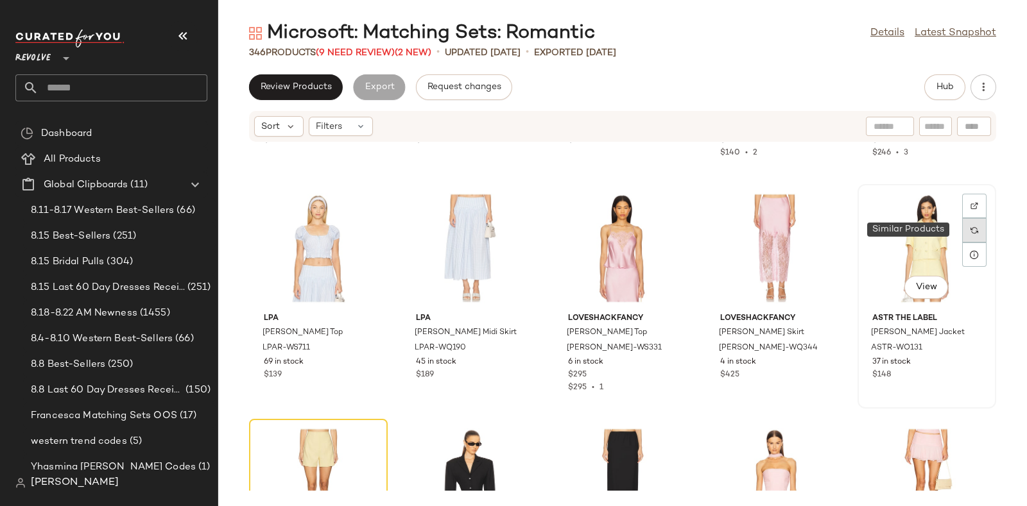
click at [978, 225] on div at bounding box center [974, 230] width 24 height 24
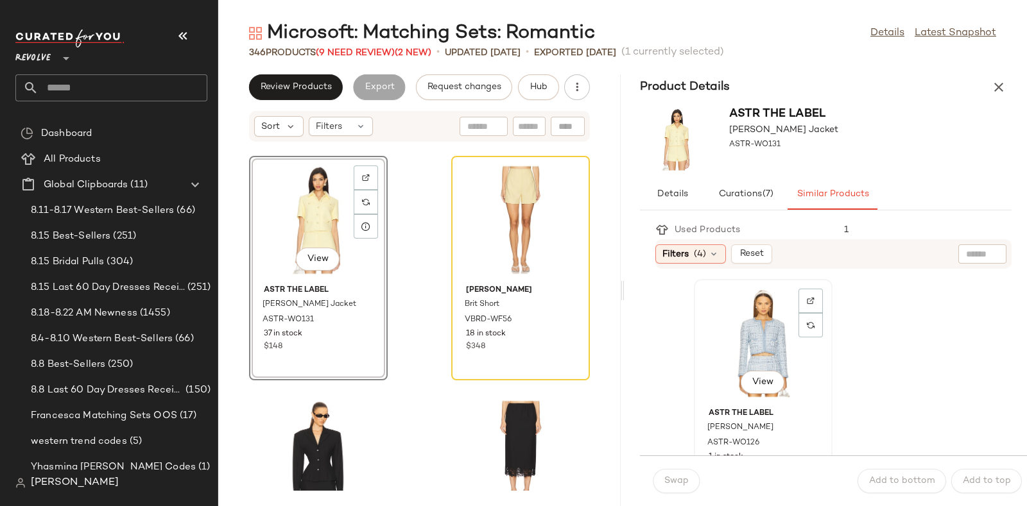
click at [755, 340] on div "View" at bounding box center [763, 343] width 130 height 119
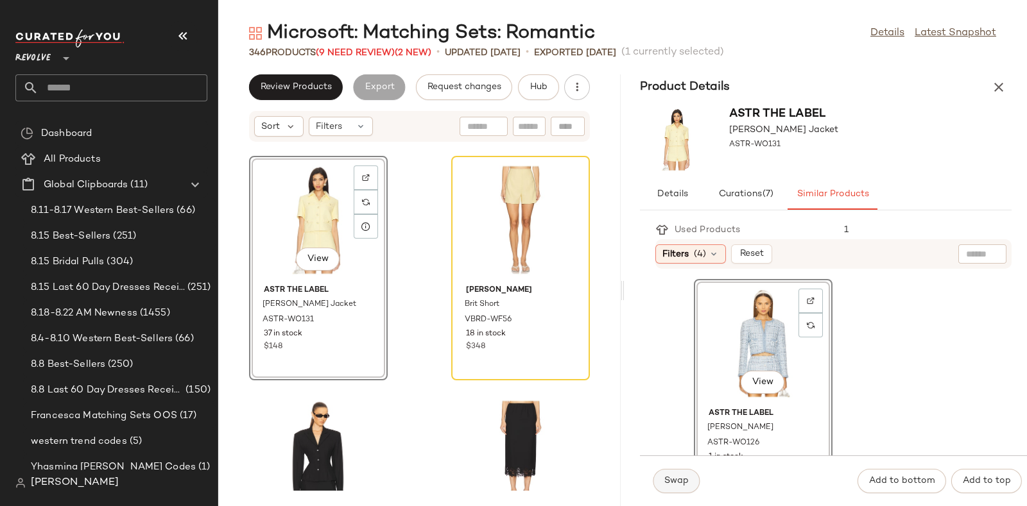
click at [684, 481] on span "Swap" at bounding box center [676, 481] width 25 height 10
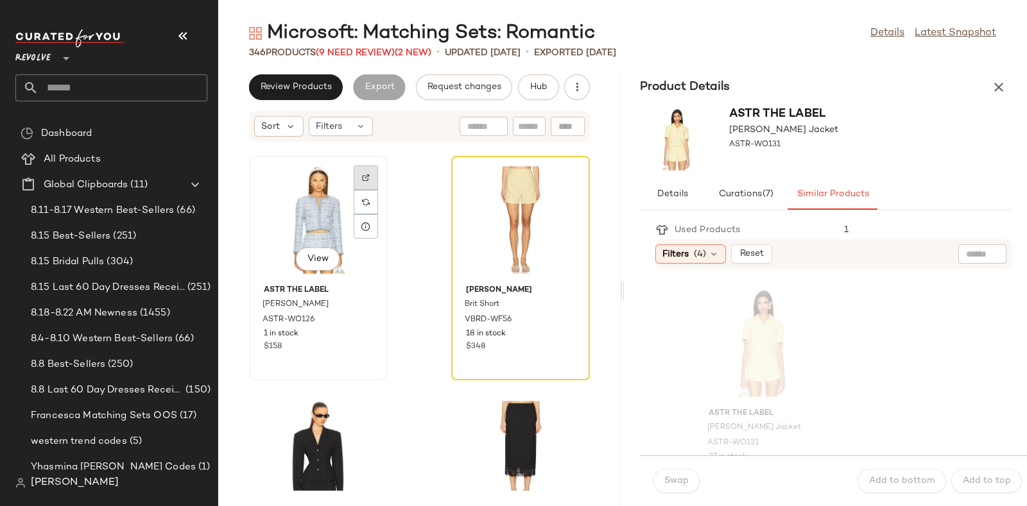
click at [363, 190] on div at bounding box center [366, 202] width 24 height 24
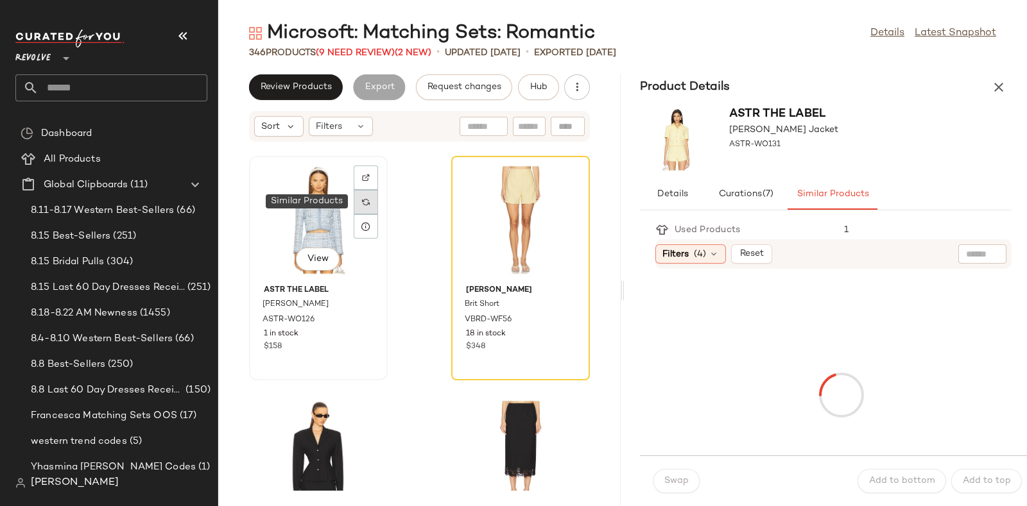
click at [361, 202] on div at bounding box center [366, 202] width 24 height 24
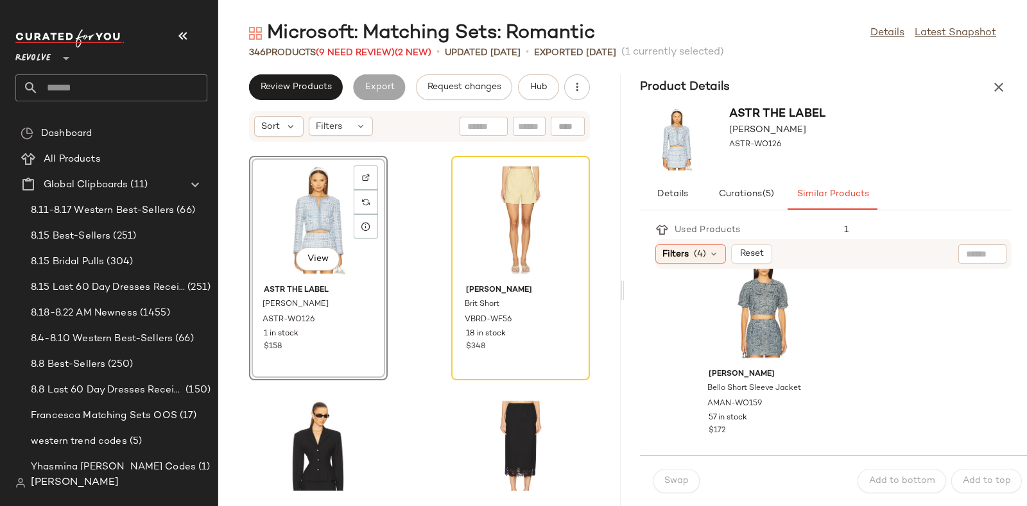
scroll to position [973, 0]
click at [773, 331] on div "View" at bounding box center [763, 309] width 130 height 119
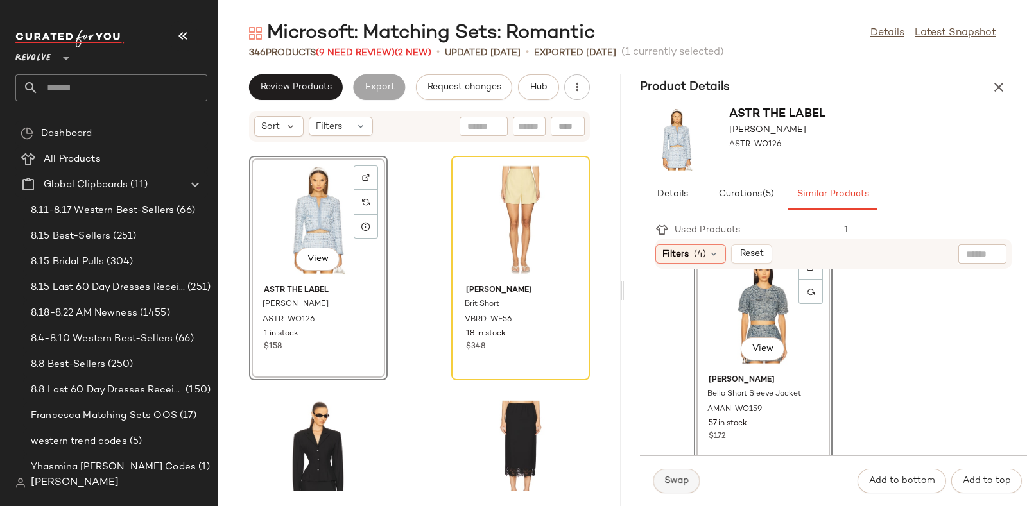
click at [664, 482] on span "Swap" at bounding box center [676, 481] width 25 height 10
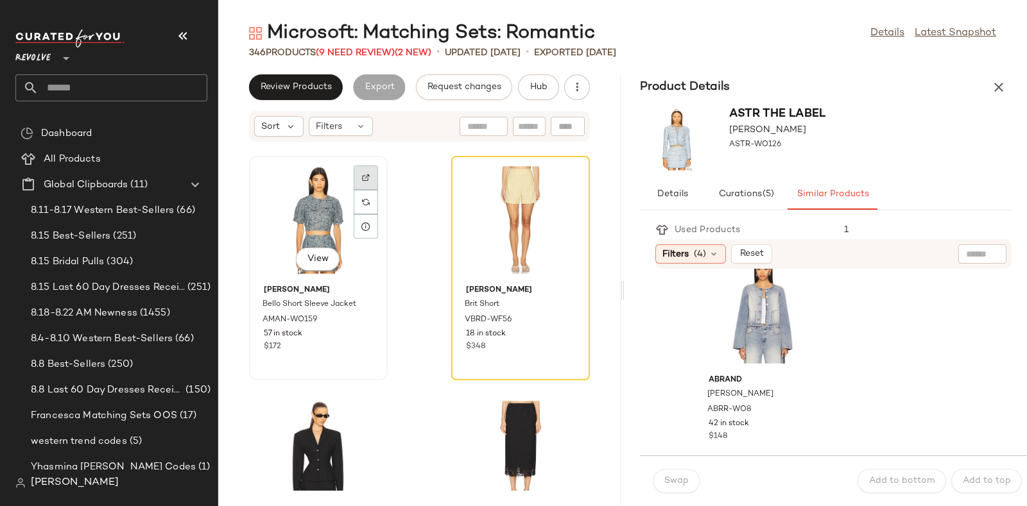
click at [362, 190] on div at bounding box center [366, 202] width 24 height 24
click at [538, 78] on button "Hub" at bounding box center [538, 87] width 41 height 26
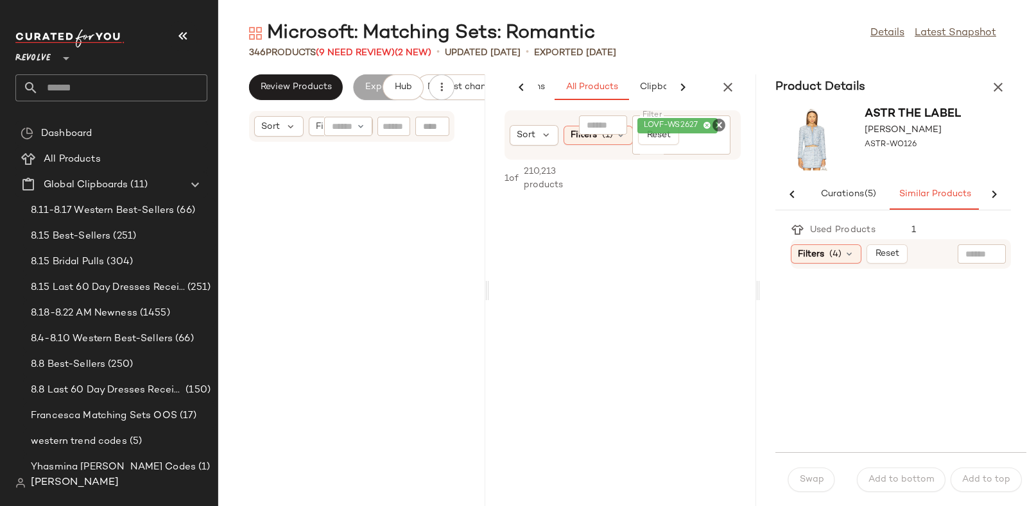
scroll to position [10337, 0]
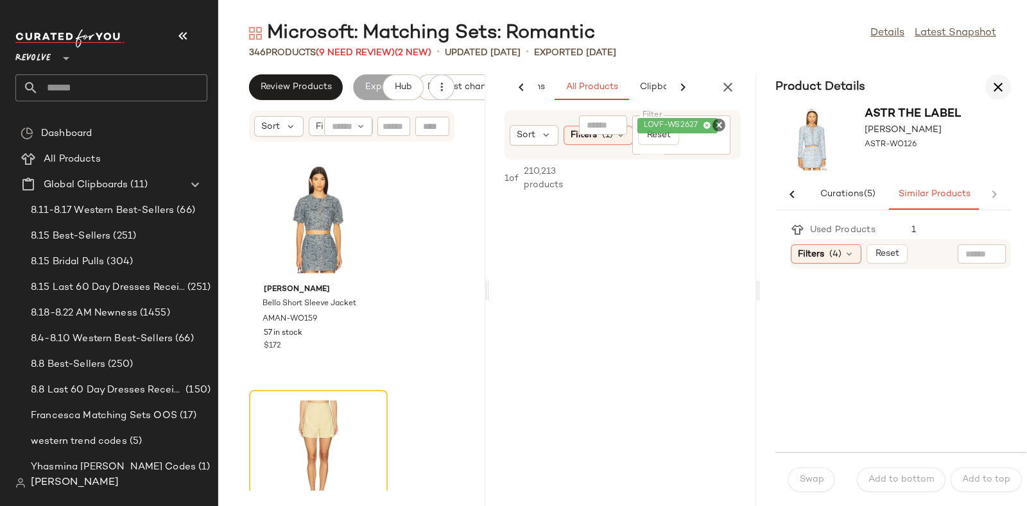
click at [992, 82] on icon "button" at bounding box center [997, 87] width 15 height 15
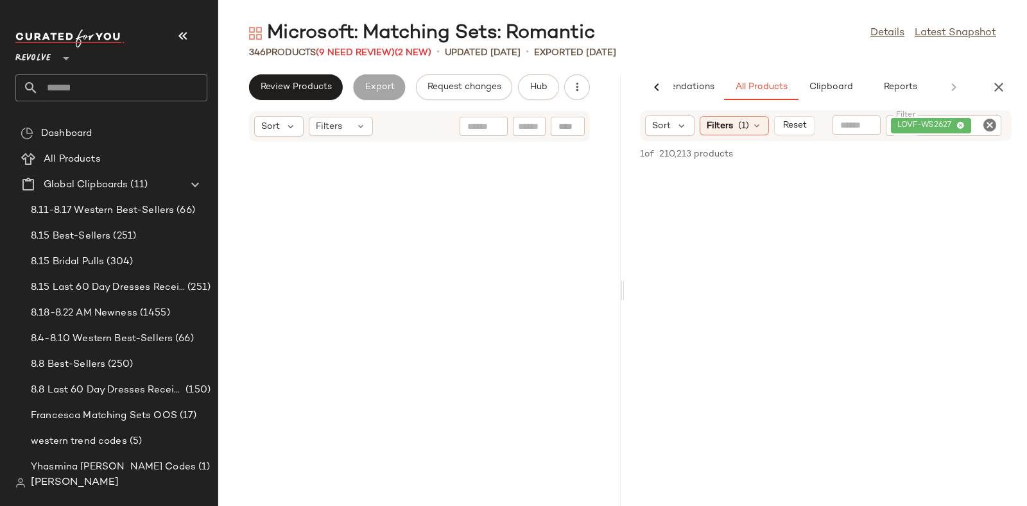
scroll to position [5168, 0]
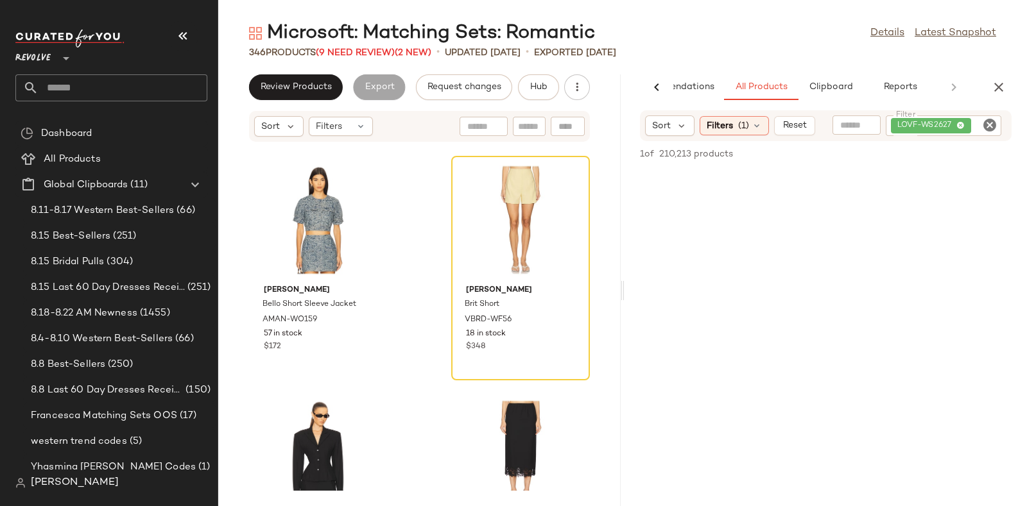
click at [989, 117] on icon "Clear Filter" at bounding box center [989, 124] width 15 height 15
paste input "**********"
type input "**********"
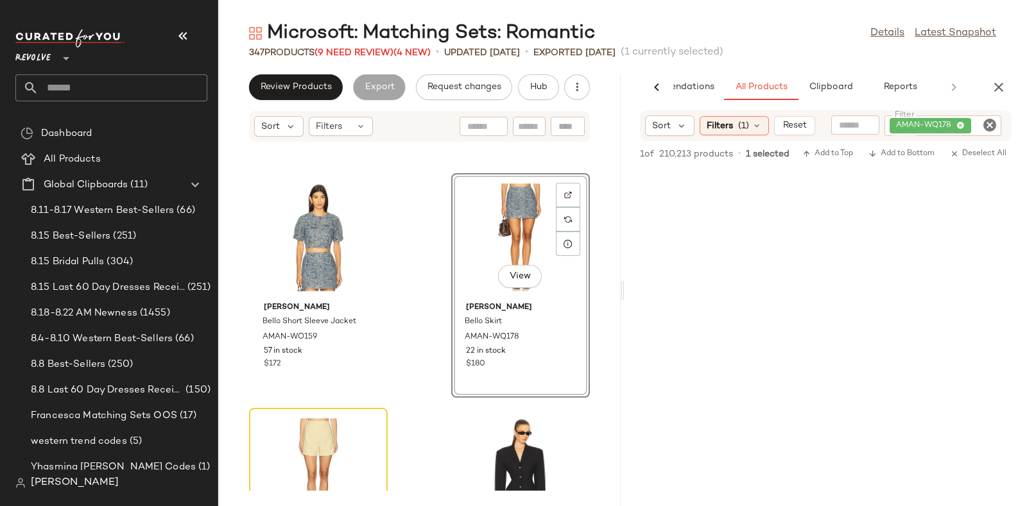
scroll to position [5295, 0]
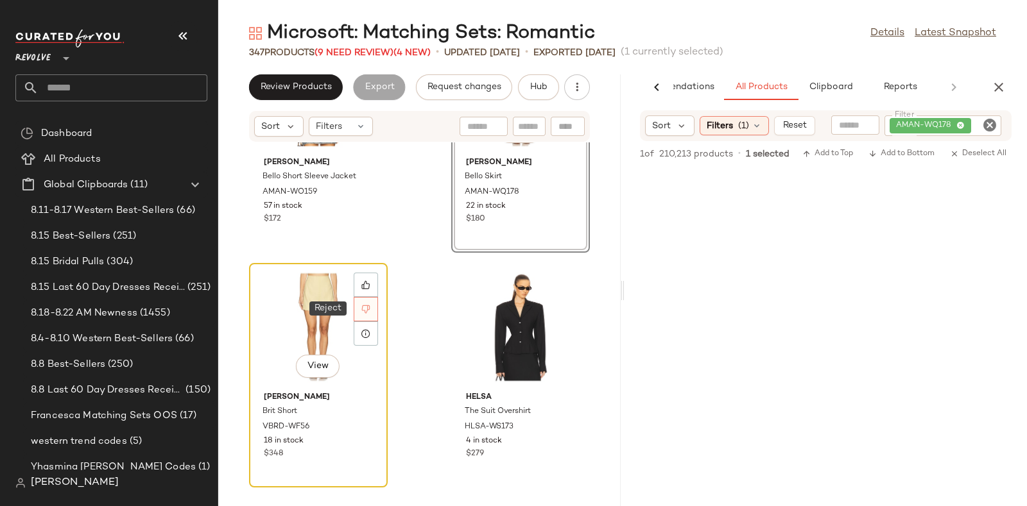
click at [368, 309] on icon at bounding box center [365, 309] width 9 height 9
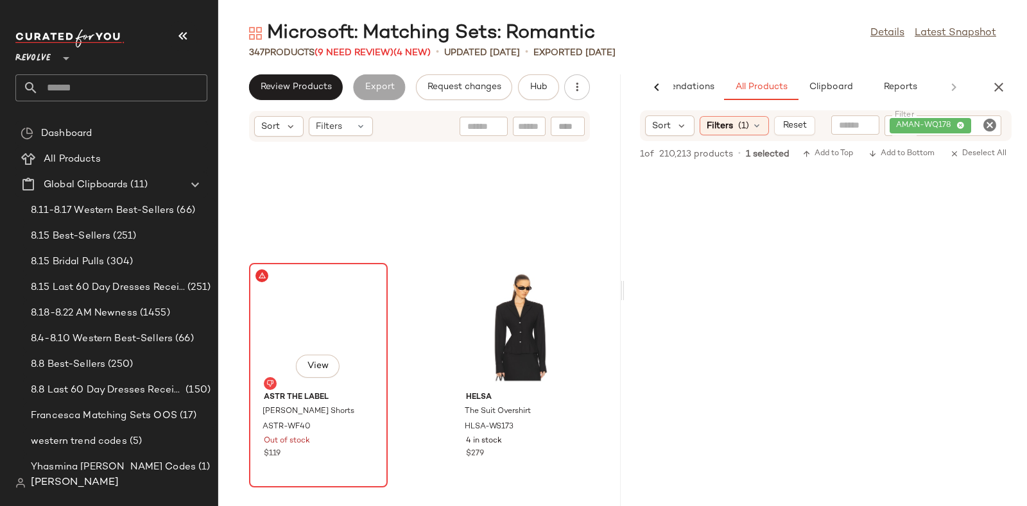
scroll to position [5403, 0]
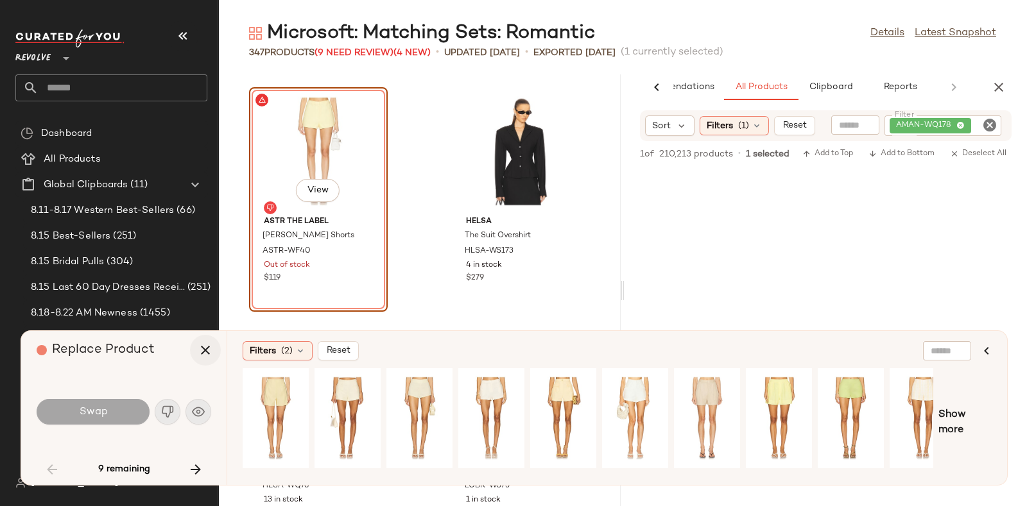
click at [202, 352] on icon "button" at bounding box center [205, 350] width 15 height 15
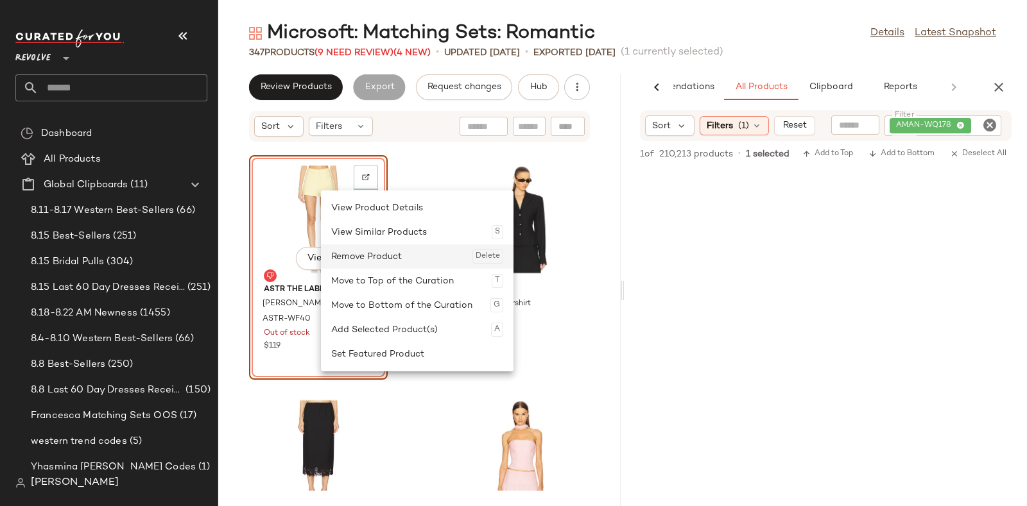
click at [351, 257] on div "Remove Product Delete" at bounding box center [417, 257] width 172 height 24
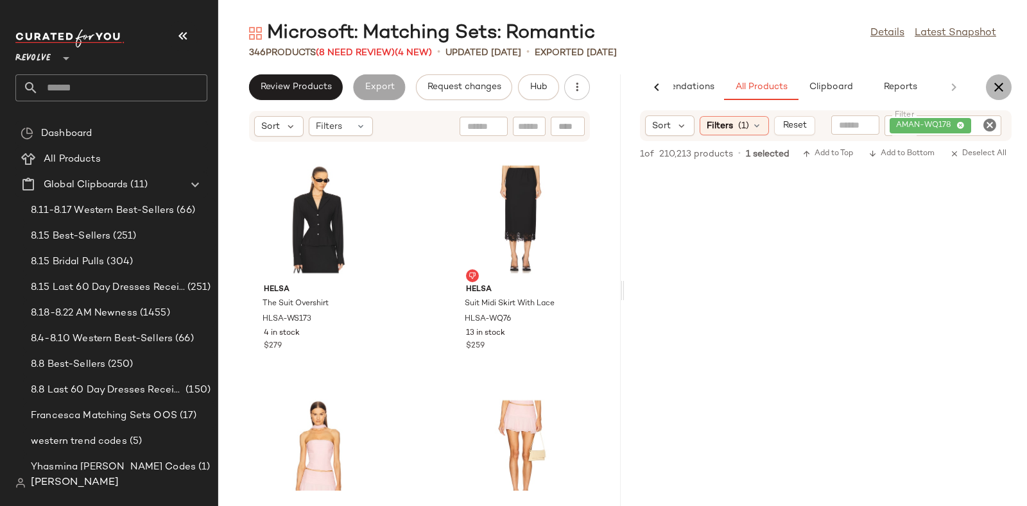
click at [1001, 83] on icon "button" at bounding box center [998, 87] width 15 height 15
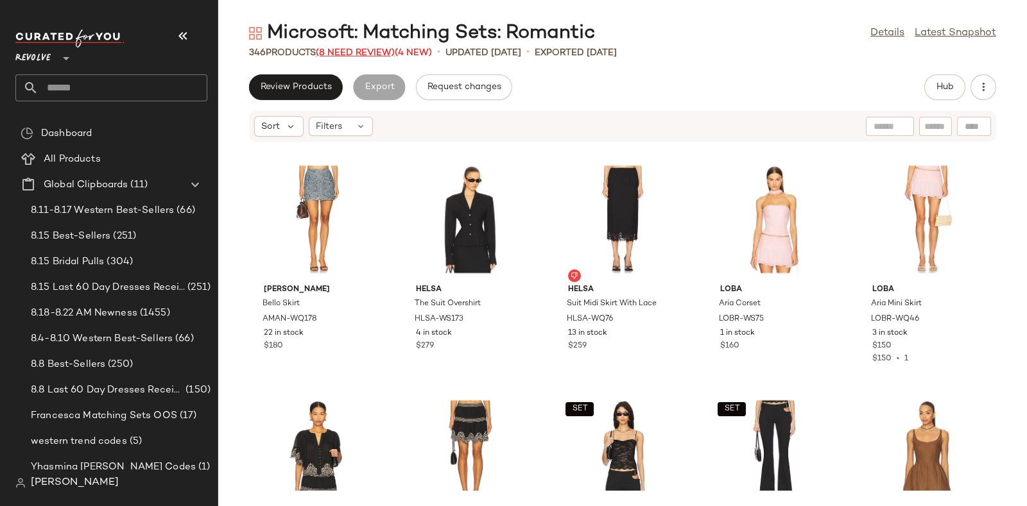
click at [352, 51] on span "(8 Need Review)" at bounding box center [355, 53] width 79 height 10
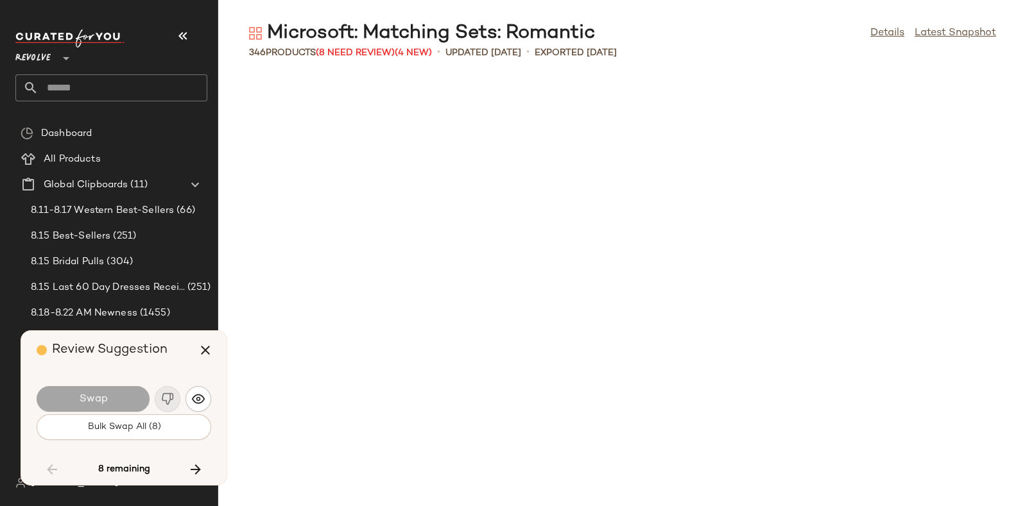
scroll to position [4464, 0]
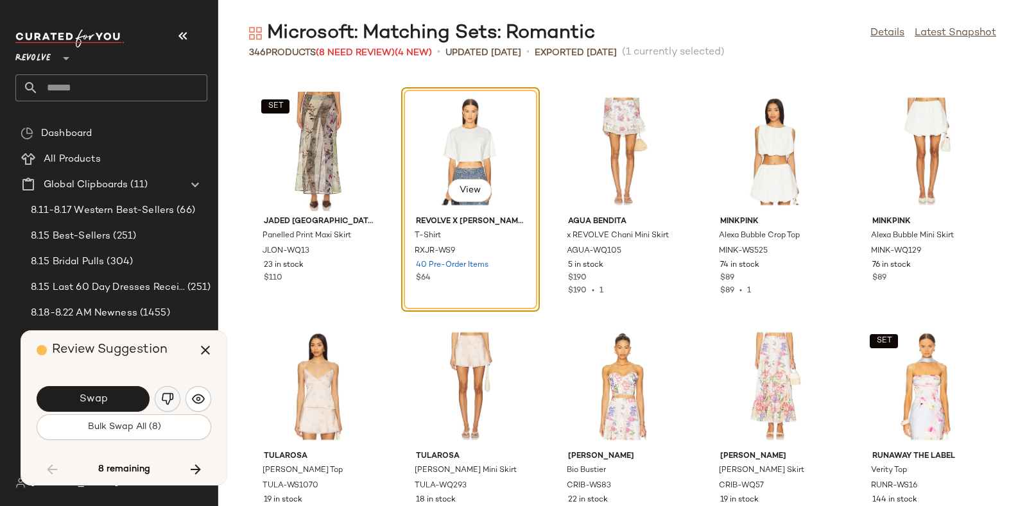
click at [173, 396] on img "button" at bounding box center [167, 399] width 13 height 13
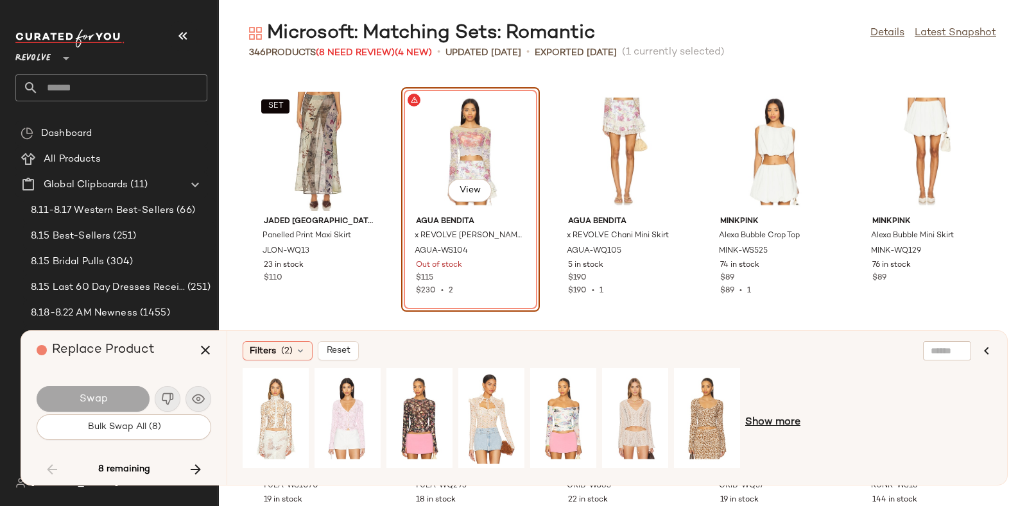
click at [770, 418] on span "Show more" at bounding box center [772, 422] width 55 height 15
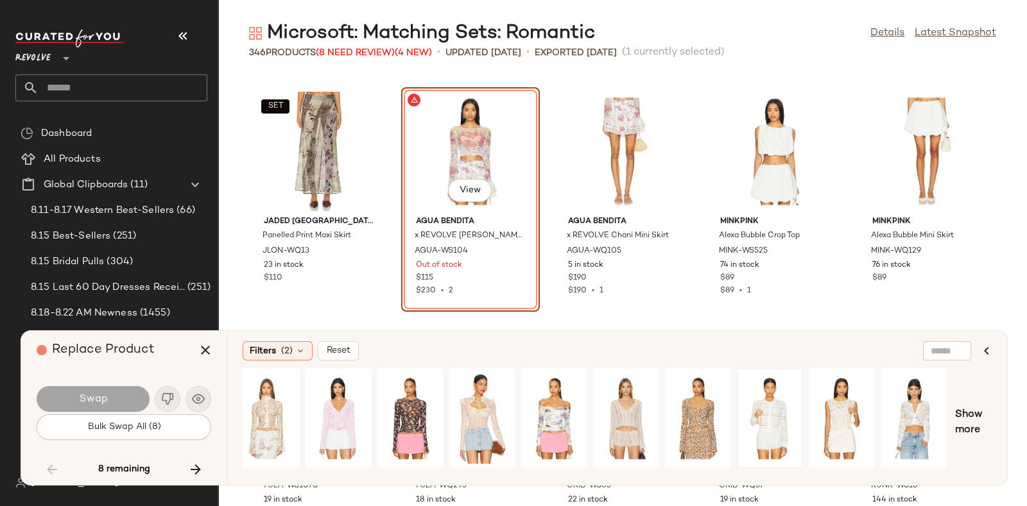
scroll to position [0, 0]
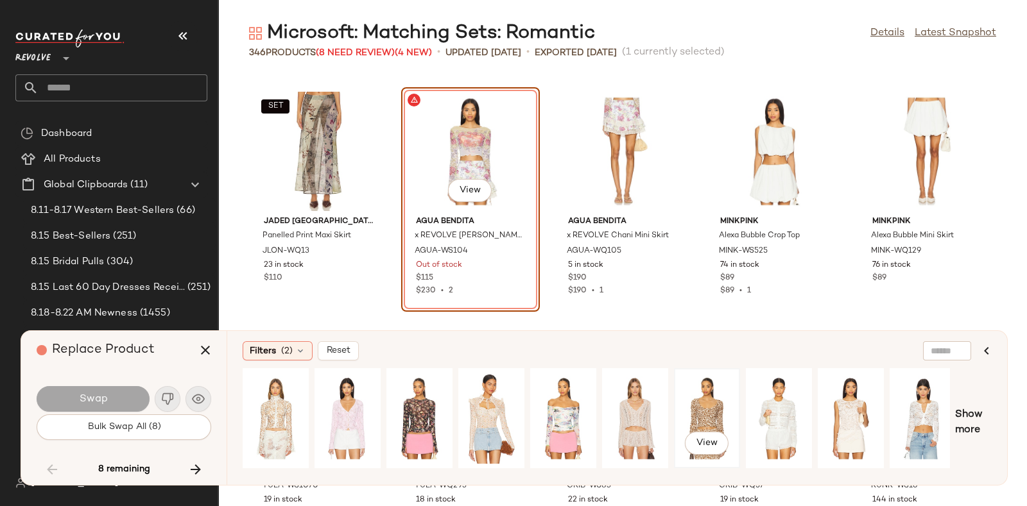
click at [691, 402] on div "View" at bounding box center [706, 418] width 57 height 91
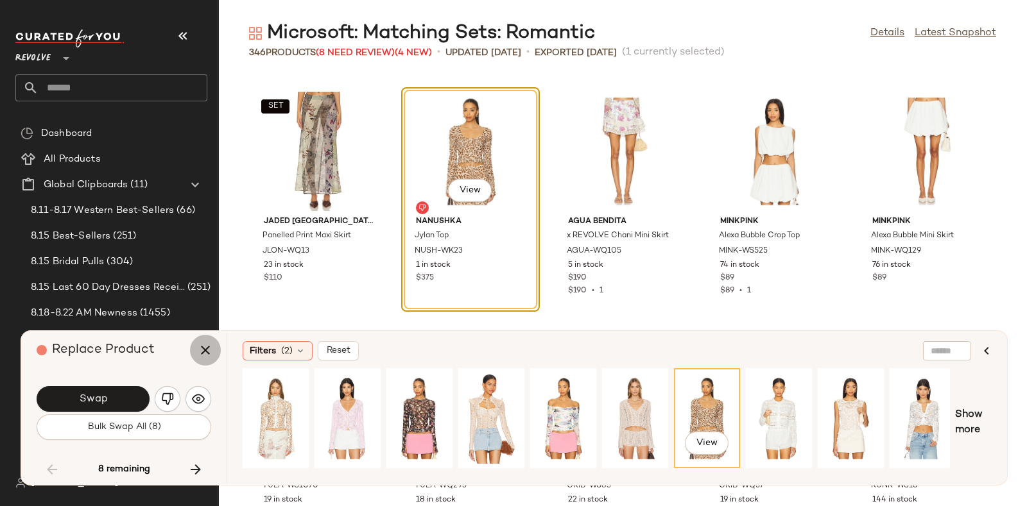
click at [202, 348] on icon "button" at bounding box center [205, 350] width 15 height 15
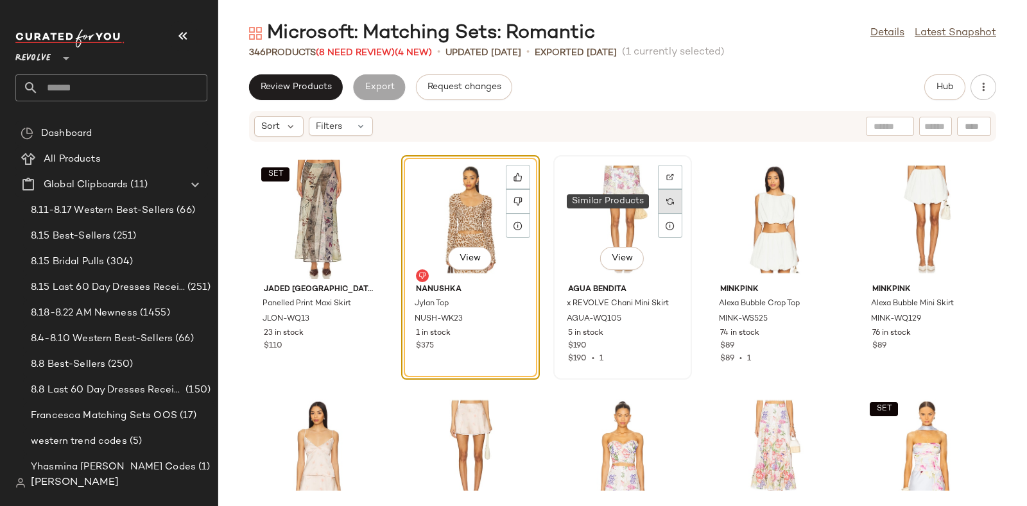
click at [668, 198] on img at bounding box center [670, 202] width 8 height 8
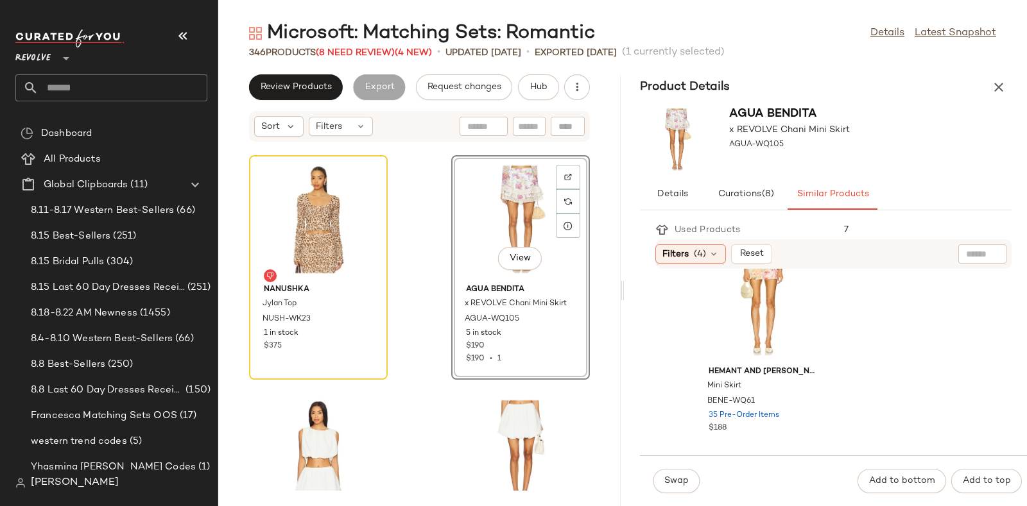
scroll to position [510, 0]
click at [773, 289] on div "View" at bounding box center [763, 303] width 130 height 119
click at [677, 473] on button "Swap" at bounding box center [676, 481] width 47 height 24
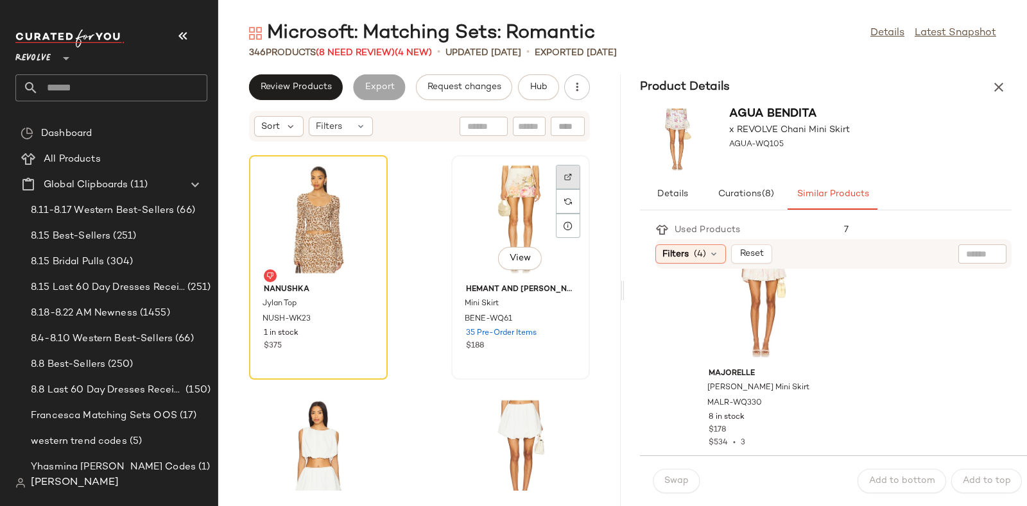
click at [564, 173] on img at bounding box center [568, 177] width 8 height 8
click at [538, 85] on span "Hub" at bounding box center [539, 87] width 18 height 10
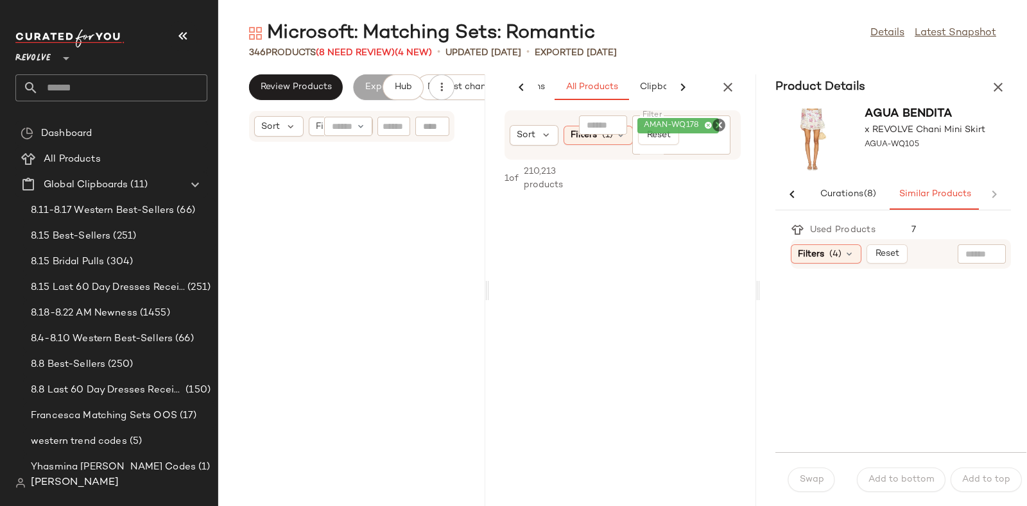
scroll to position [22552, 0]
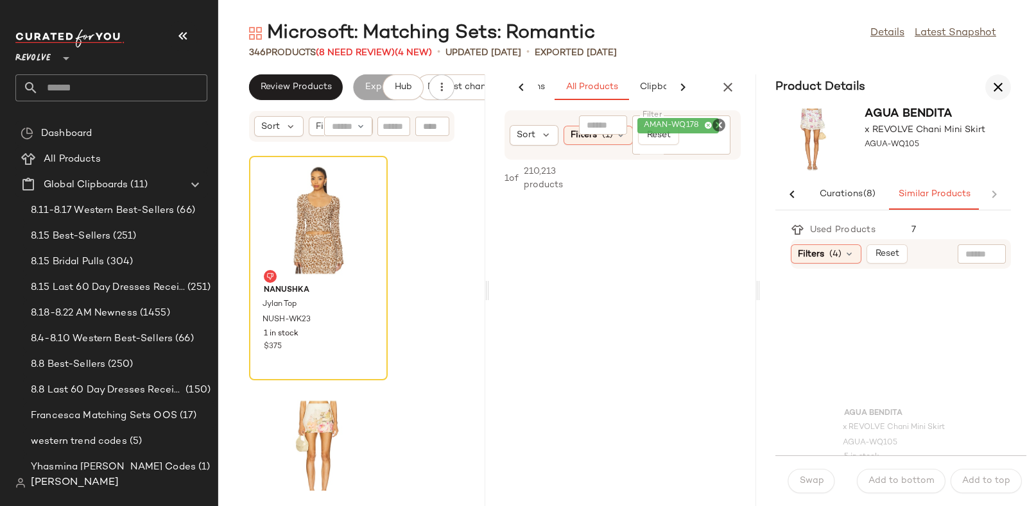
click at [992, 81] on icon "button" at bounding box center [997, 87] width 15 height 15
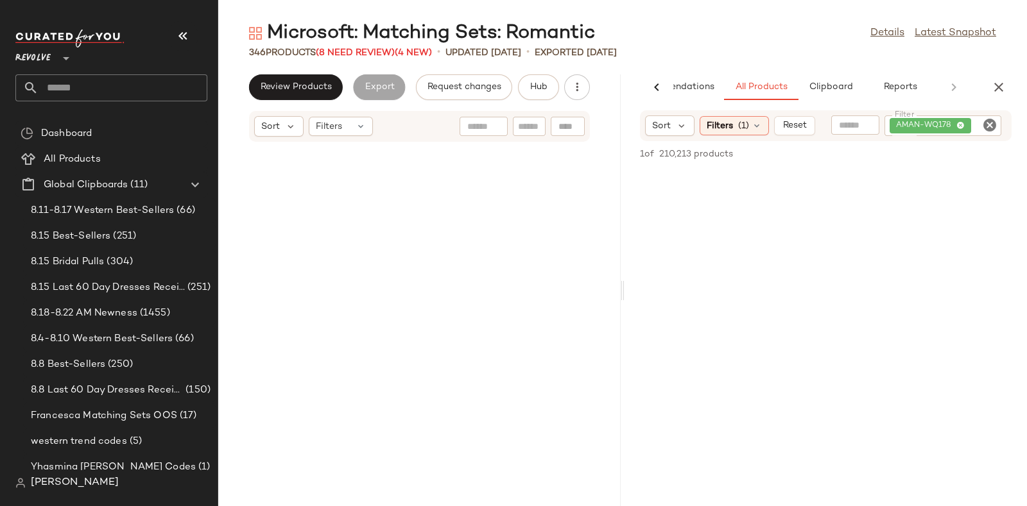
scroll to position [11276, 0]
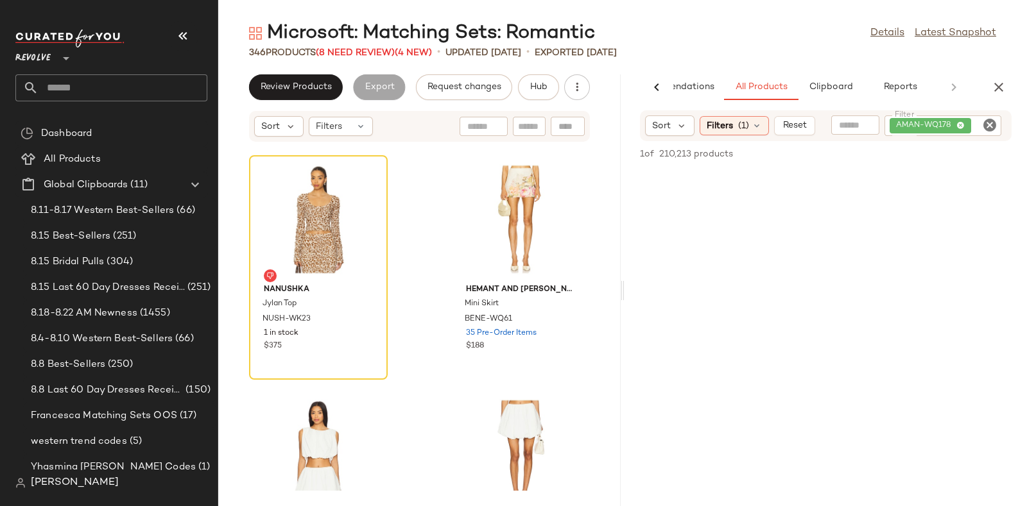
click at [990, 123] on icon "Clear Filter" at bounding box center [989, 124] width 15 height 15
paste input "**********"
type input "**********"
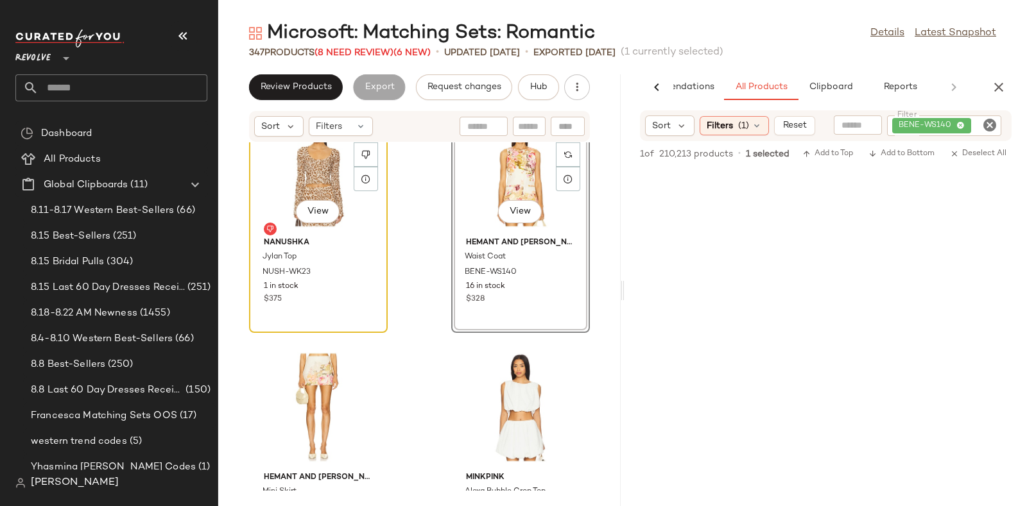
scroll to position [11278, 0]
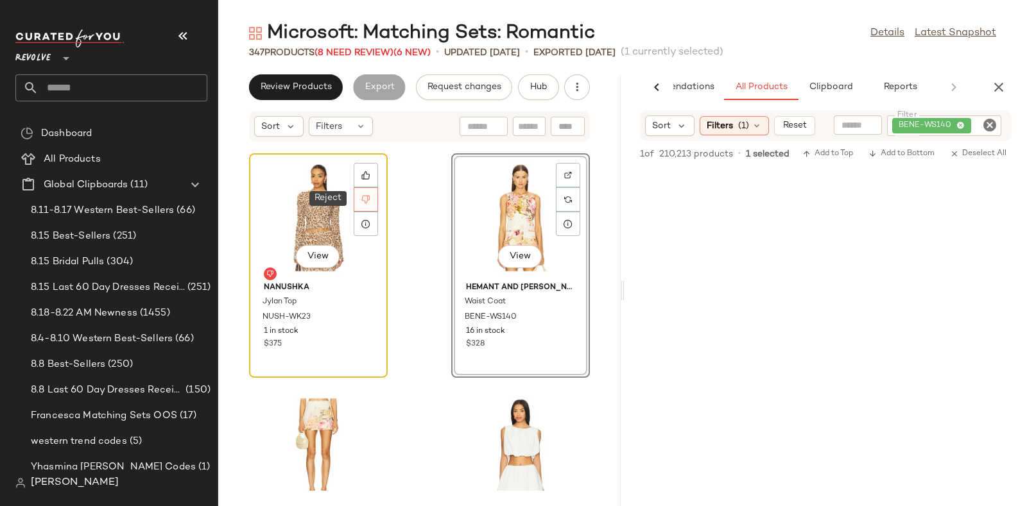
click at [368, 198] on icon at bounding box center [366, 200] width 8 height 8
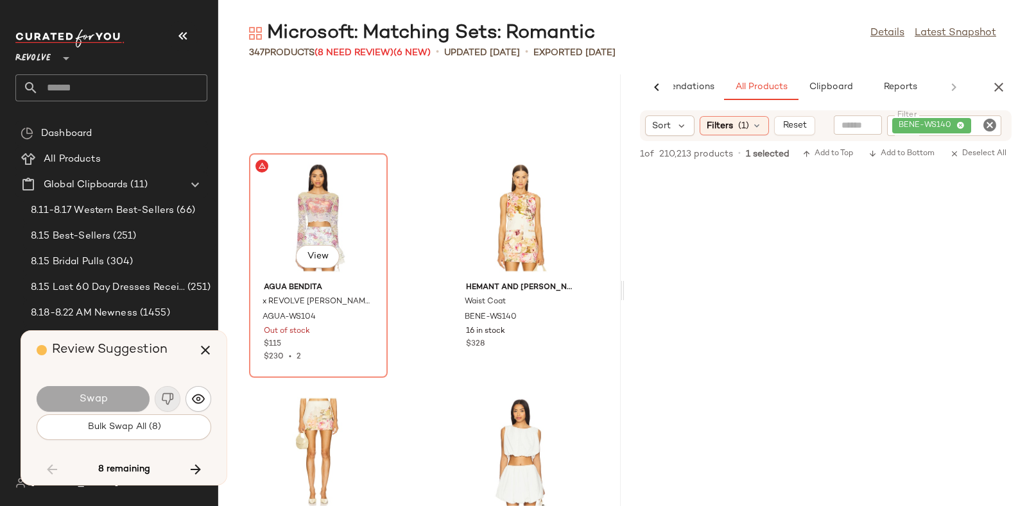
scroll to position [11276, 0]
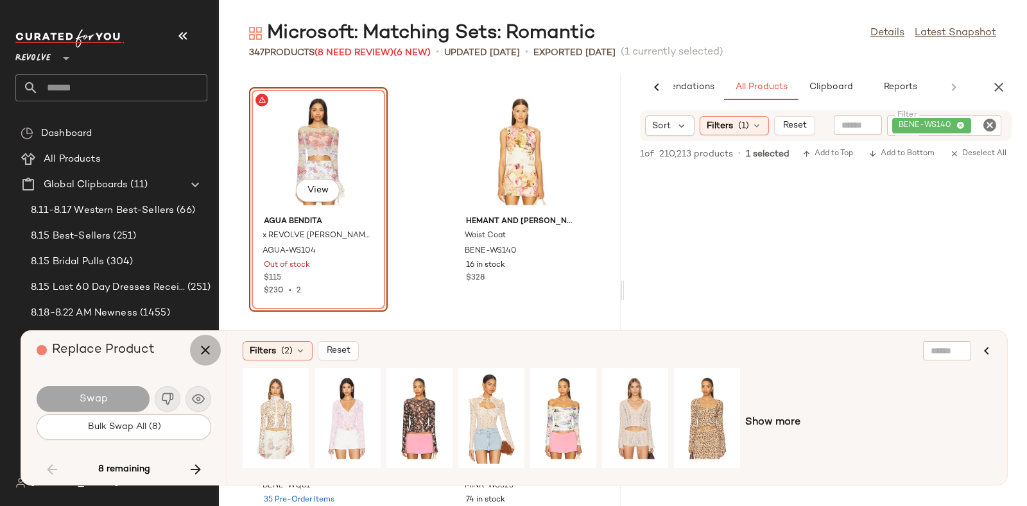
click at [205, 346] on icon "button" at bounding box center [205, 350] width 15 height 15
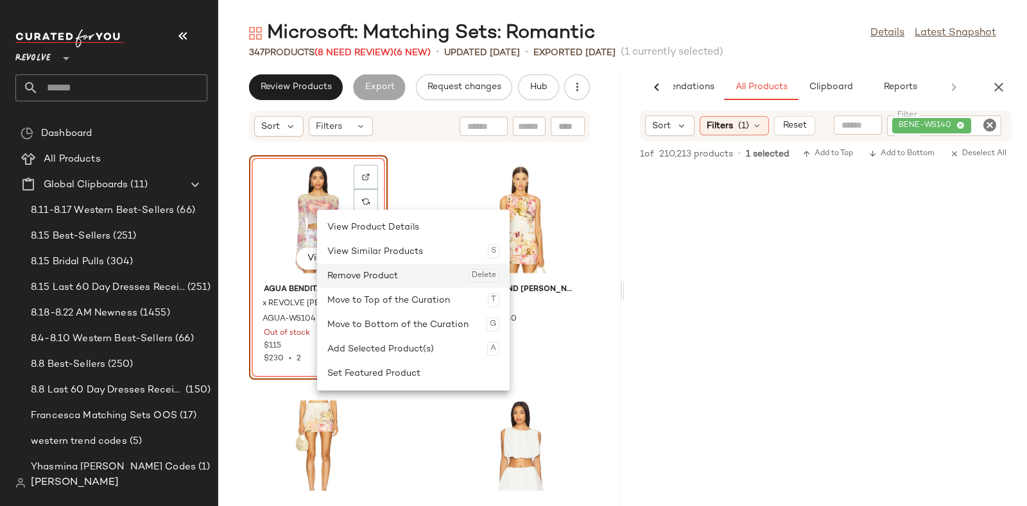
click at [346, 271] on div "Remove Product Delete" at bounding box center [413, 276] width 172 height 24
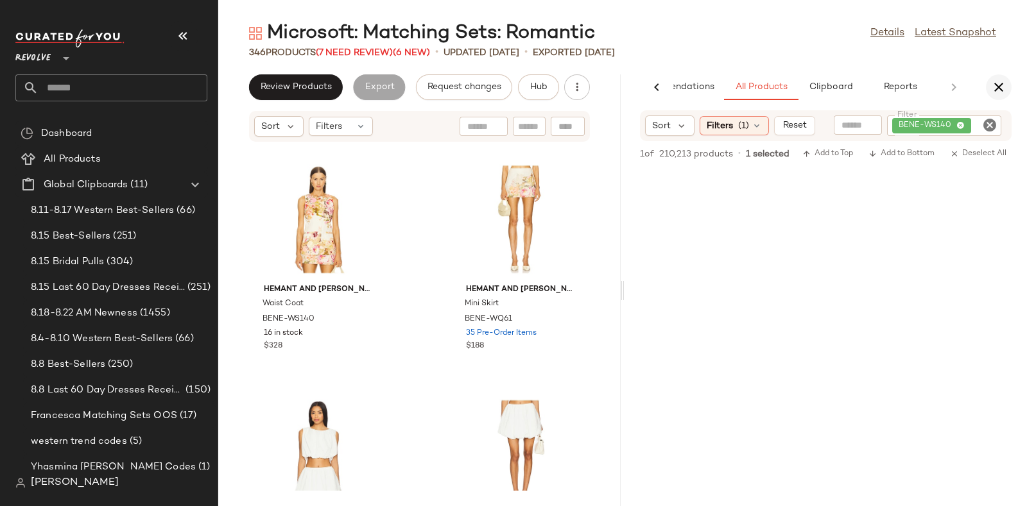
click at [1008, 83] on button "button" at bounding box center [999, 87] width 26 height 26
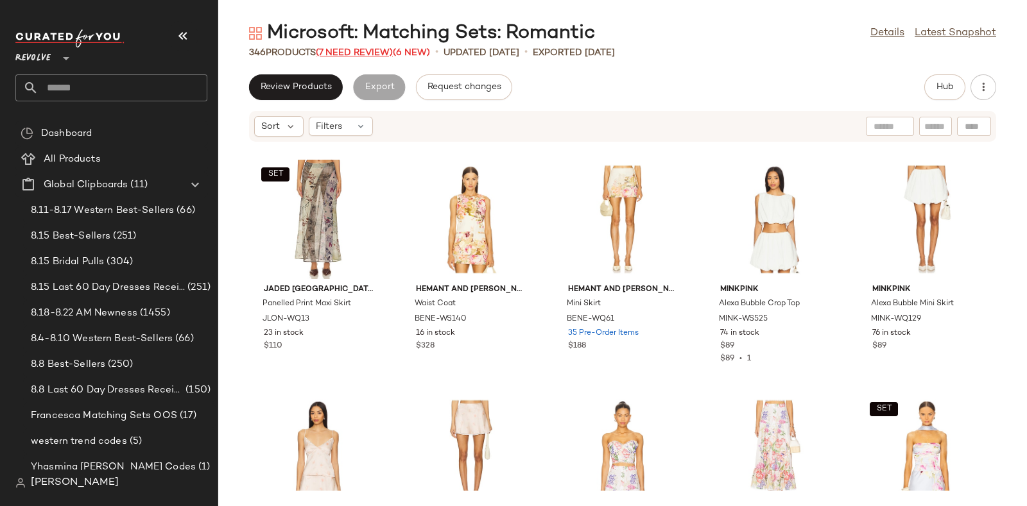
click at [343, 51] on span "(7 Need Review)" at bounding box center [354, 53] width 77 height 10
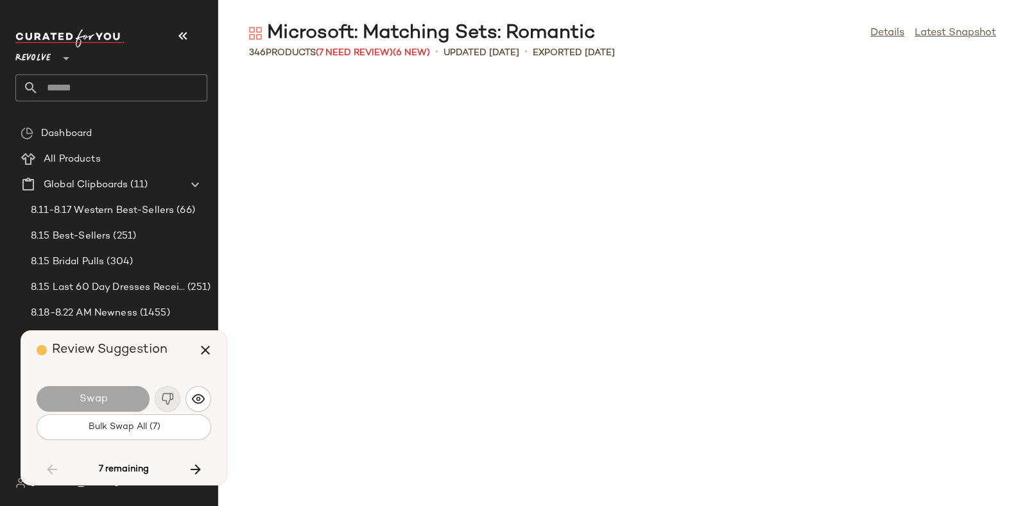
scroll to position [7752, 0]
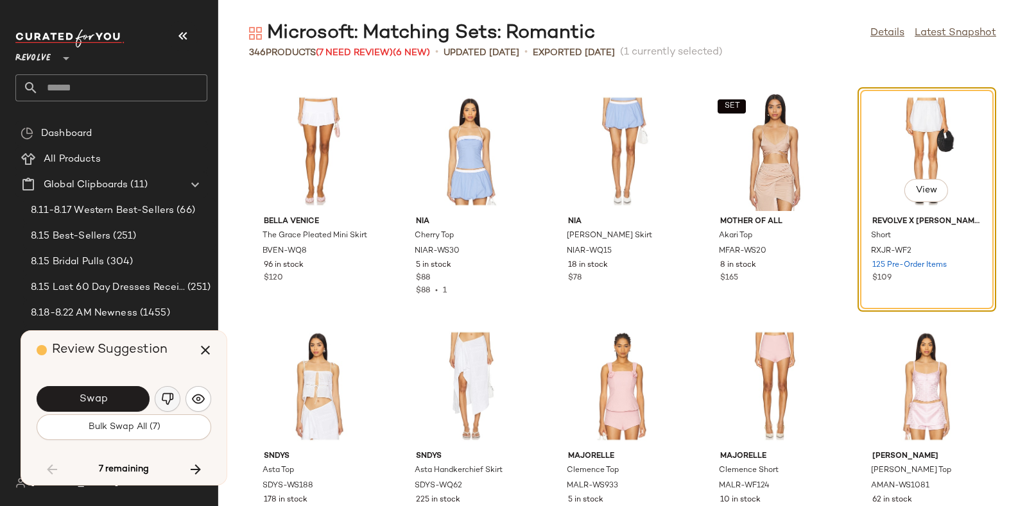
click at [164, 397] on img "button" at bounding box center [167, 399] width 13 height 13
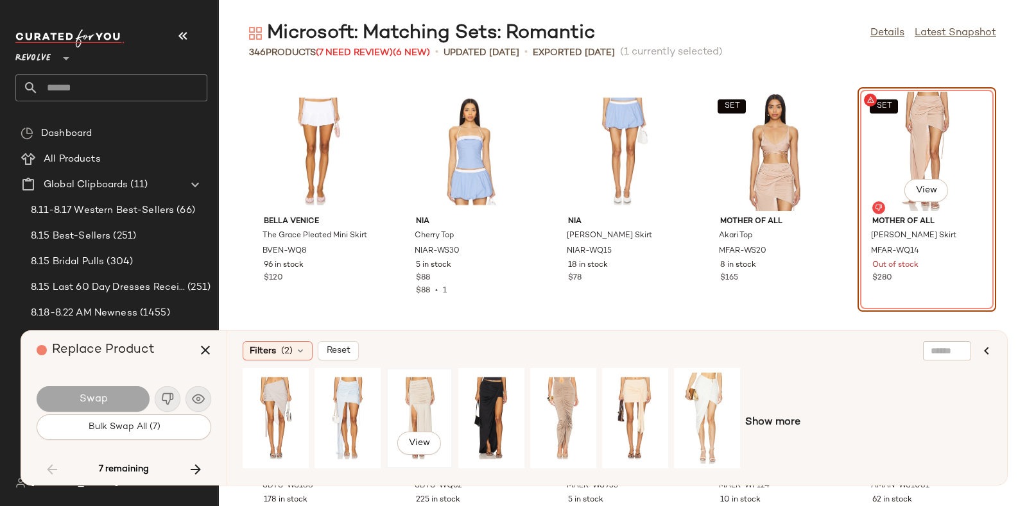
click at [408, 394] on div "View" at bounding box center [419, 418] width 57 height 91
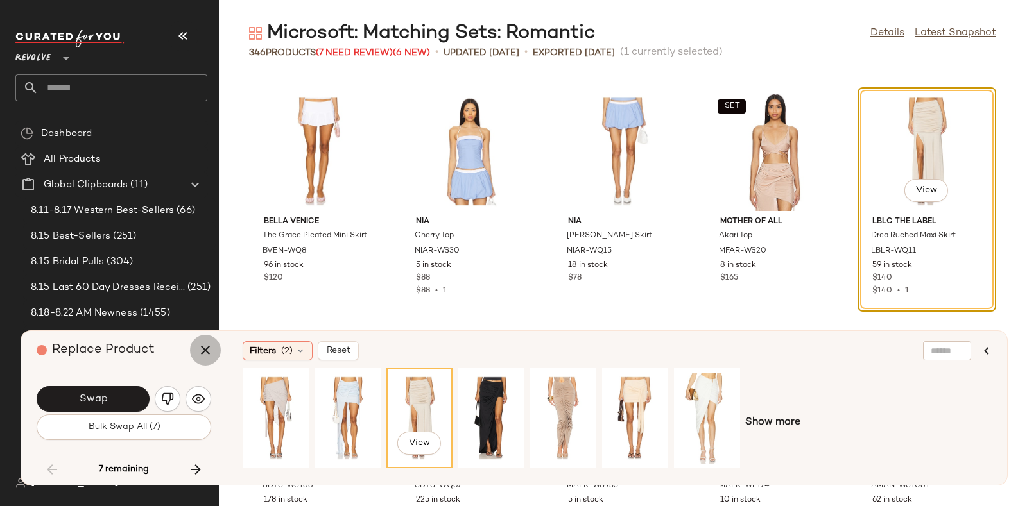
click at [209, 347] on icon "button" at bounding box center [205, 350] width 15 height 15
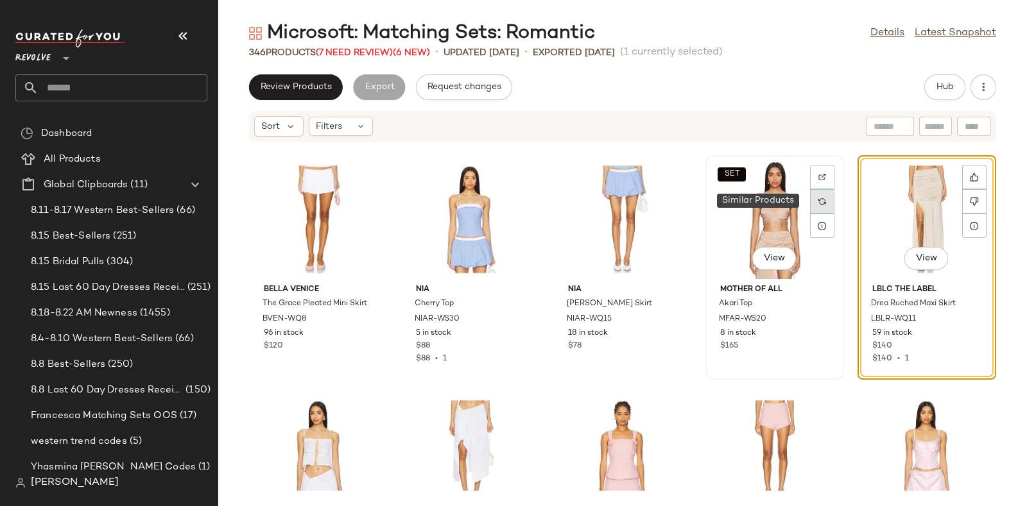
click at [825, 200] on div at bounding box center [822, 201] width 24 height 24
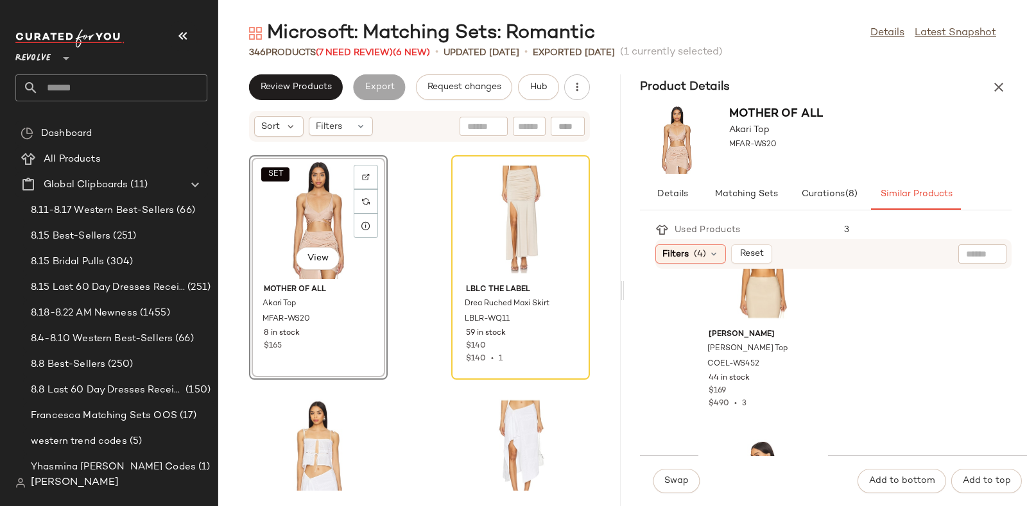
scroll to position [236, 0]
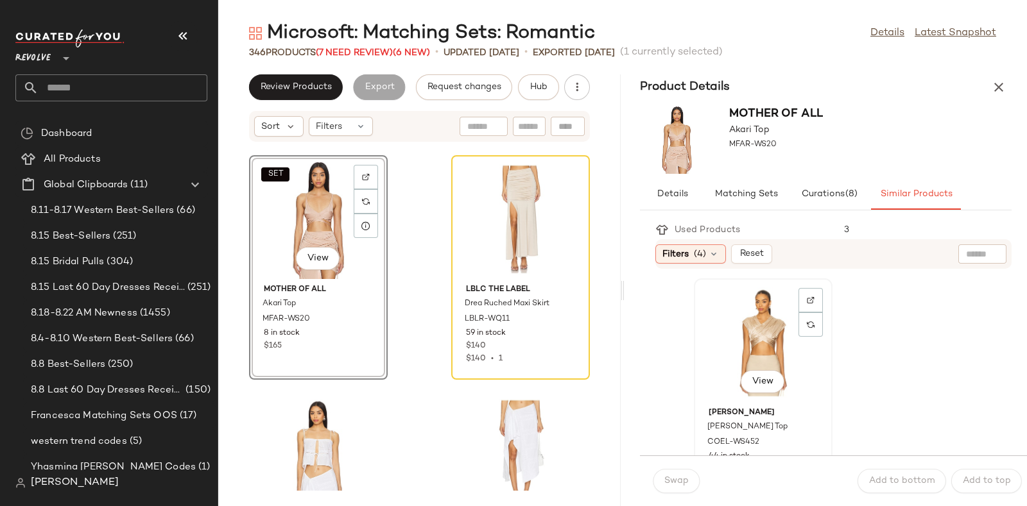
click at [751, 311] on div "View" at bounding box center [763, 342] width 130 height 119
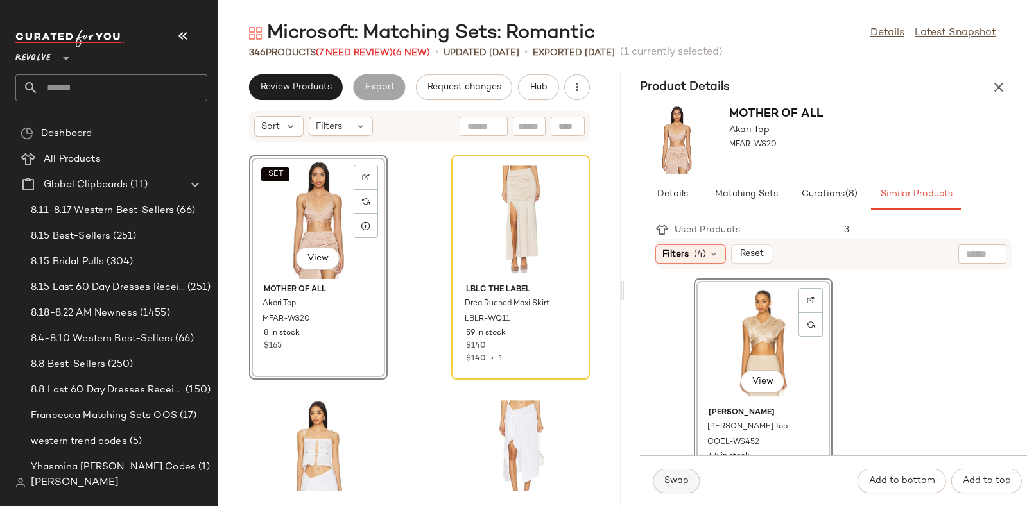
click at [674, 479] on span "Swap" at bounding box center [676, 481] width 25 height 10
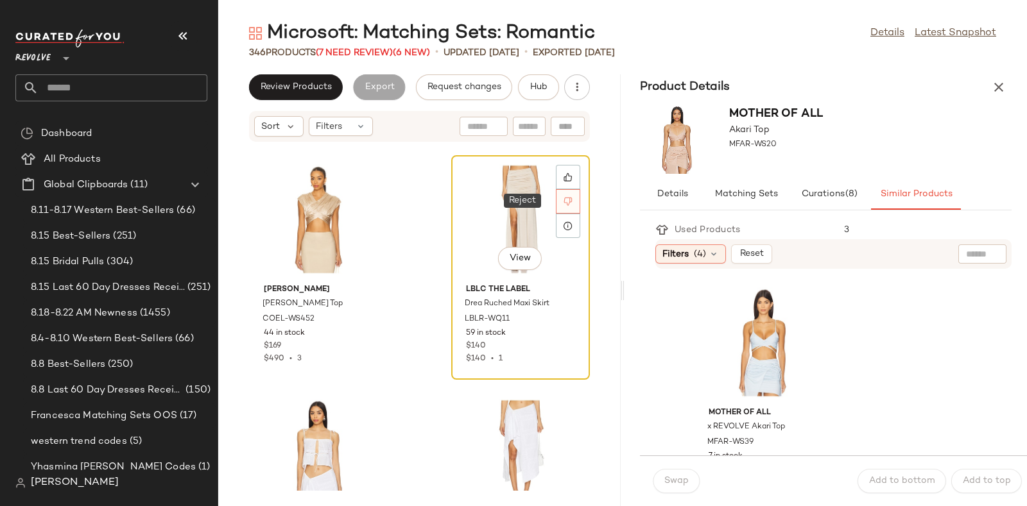
click at [564, 198] on icon at bounding box center [568, 202] width 8 height 8
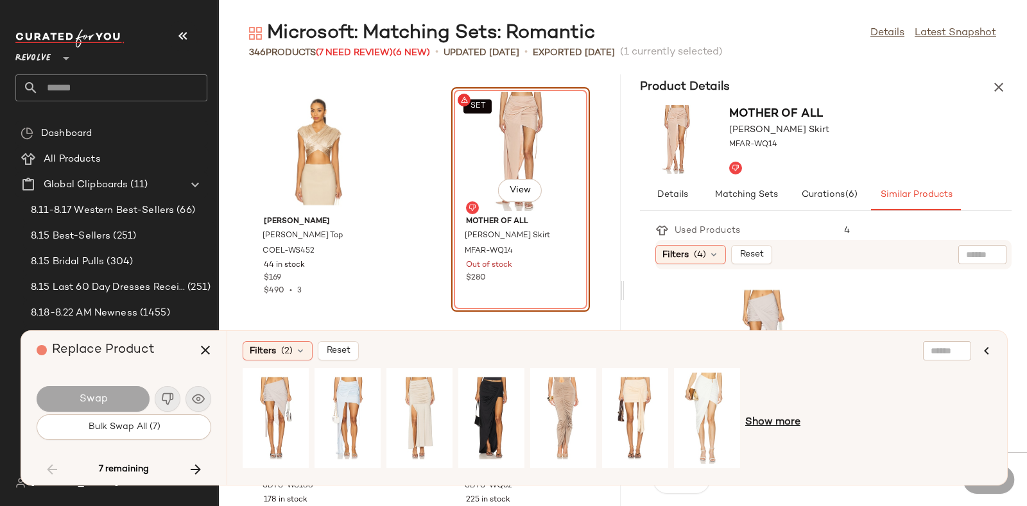
click at [775, 418] on span "Show more" at bounding box center [772, 422] width 55 height 15
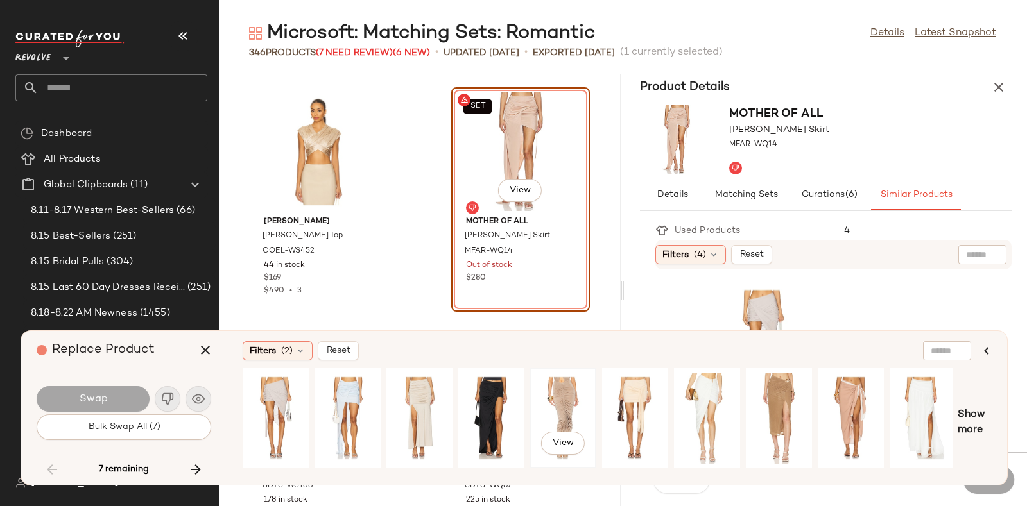
click at [562, 397] on div "View" at bounding box center [563, 418] width 57 height 91
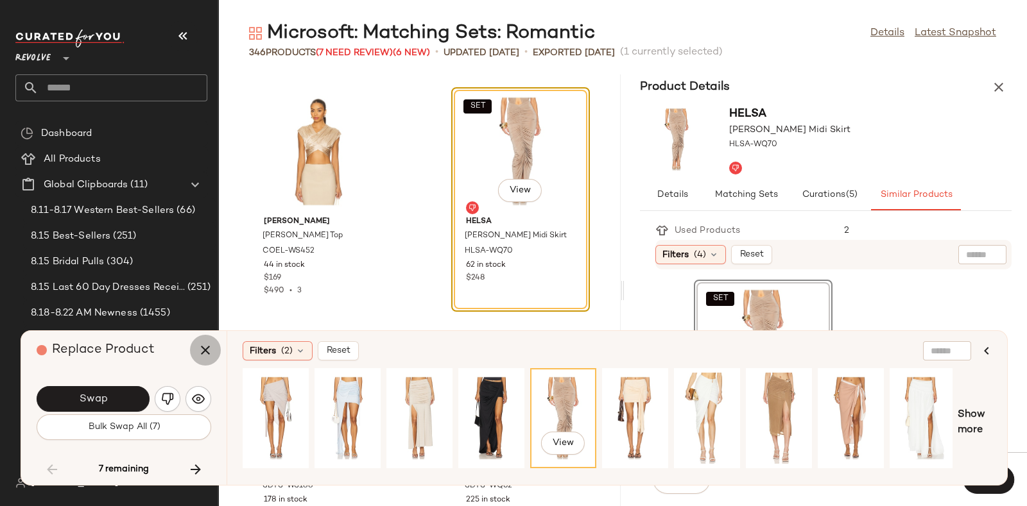
click at [196, 345] on button "button" at bounding box center [205, 350] width 31 height 31
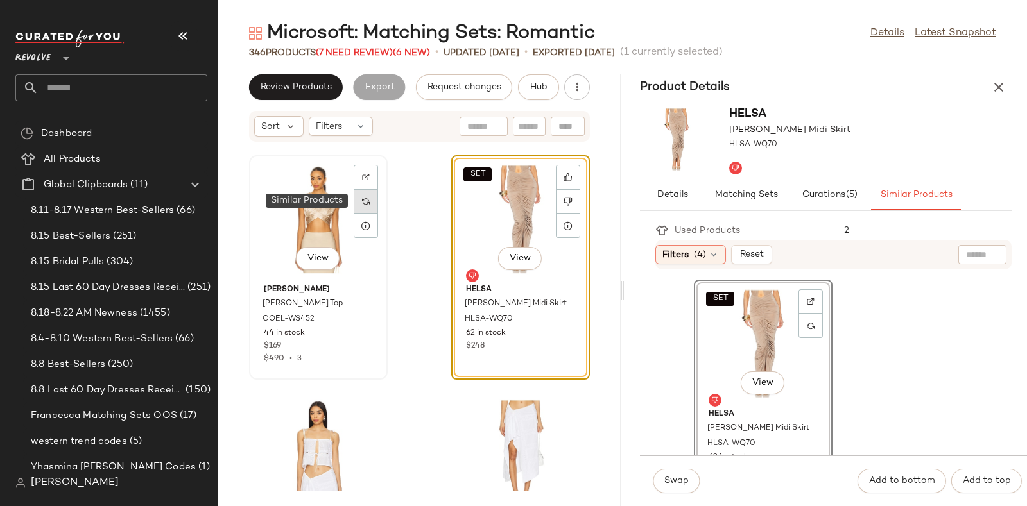
click at [370, 203] on div at bounding box center [366, 201] width 24 height 24
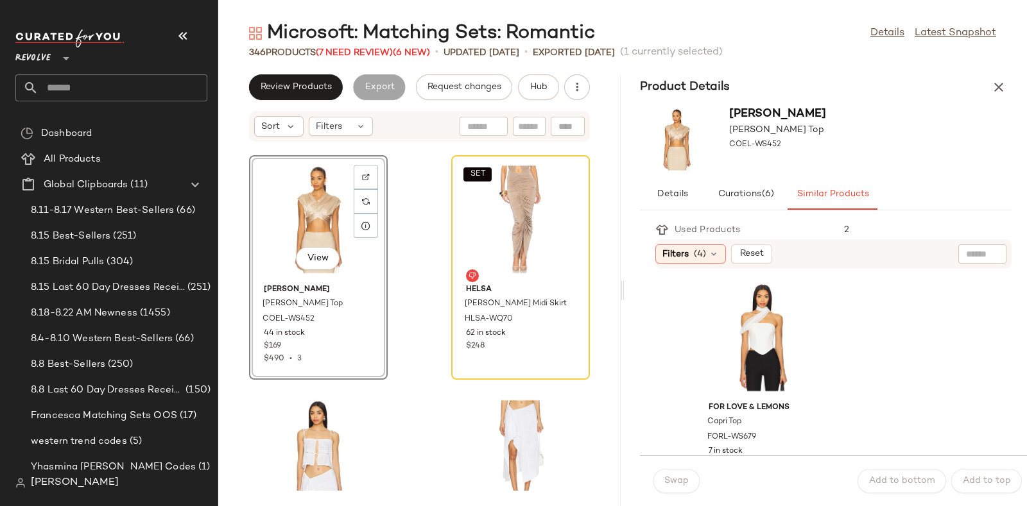
scroll to position [2356, 0]
click at [368, 189] on div at bounding box center [366, 201] width 24 height 24
click at [531, 85] on span "Hub" at bounding box center [539, 87] width 18 height 10
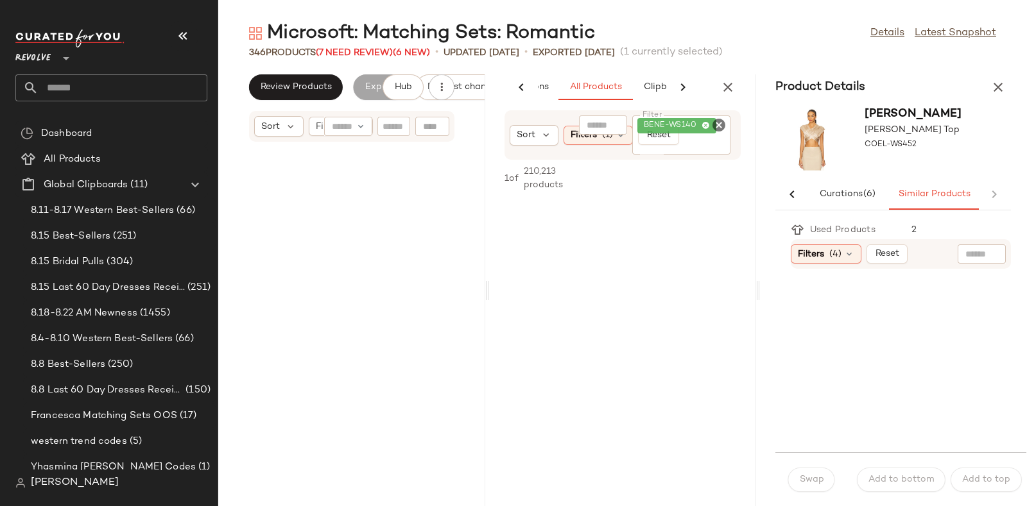
scroll to position [0, 67]
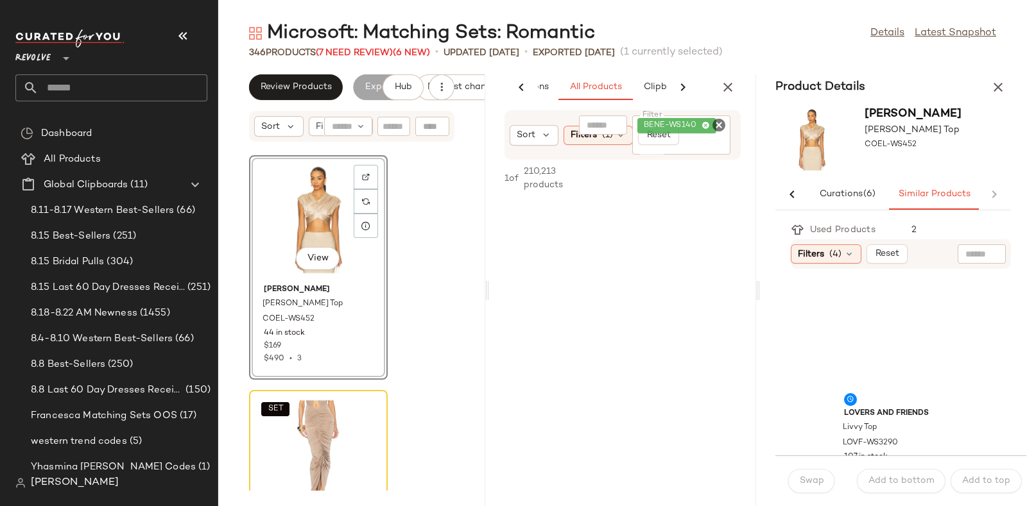
click at [715, 118] on icon "Clear Filter" at bounding box center [718, 124] width 15 height 15
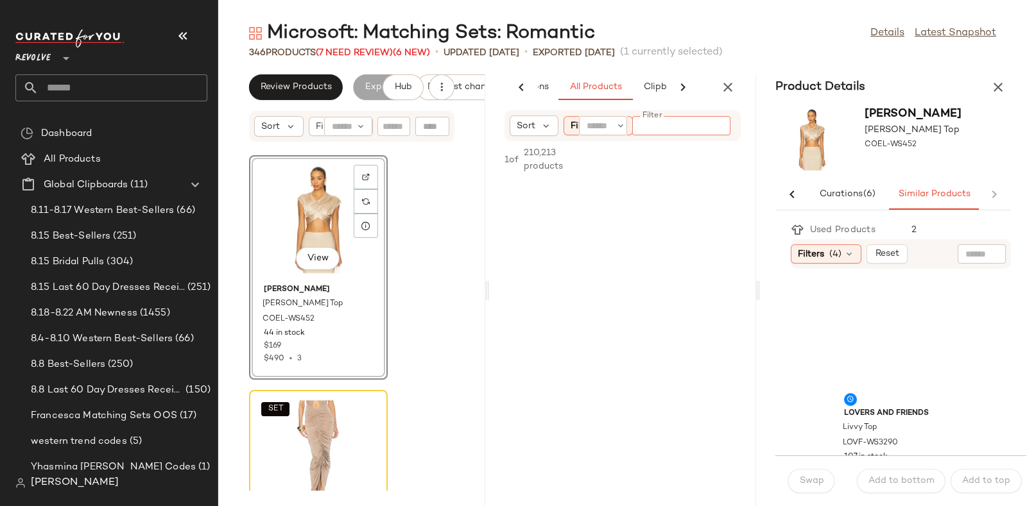
paste input "**********"
type input "**********"
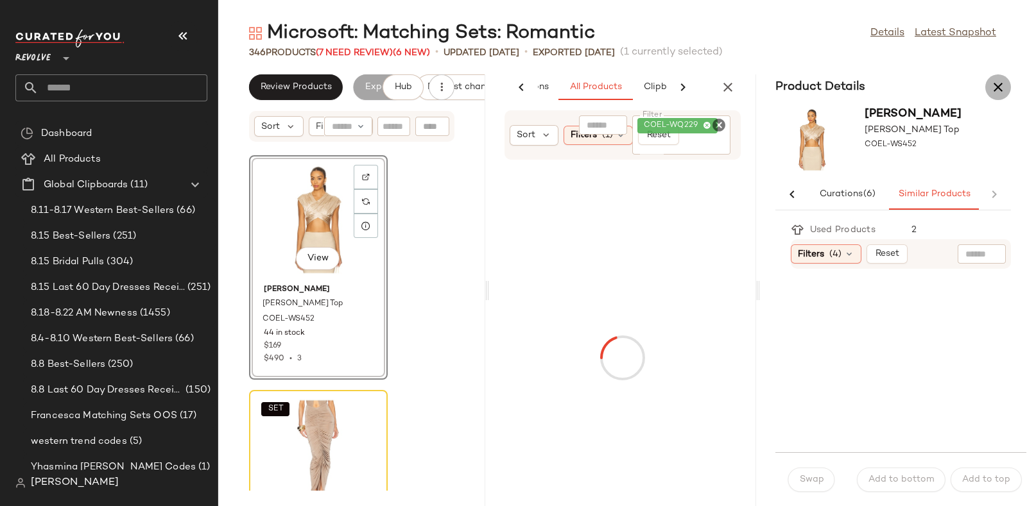
click at [1001, 74] on button "button" at bounding box center [998, 87] width 26 height 26
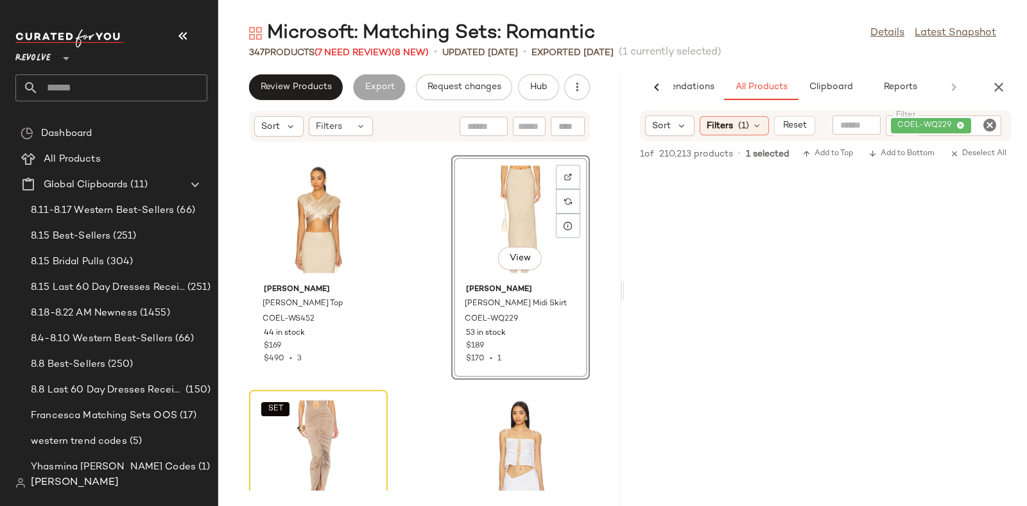
scroll to position [19891, 0]
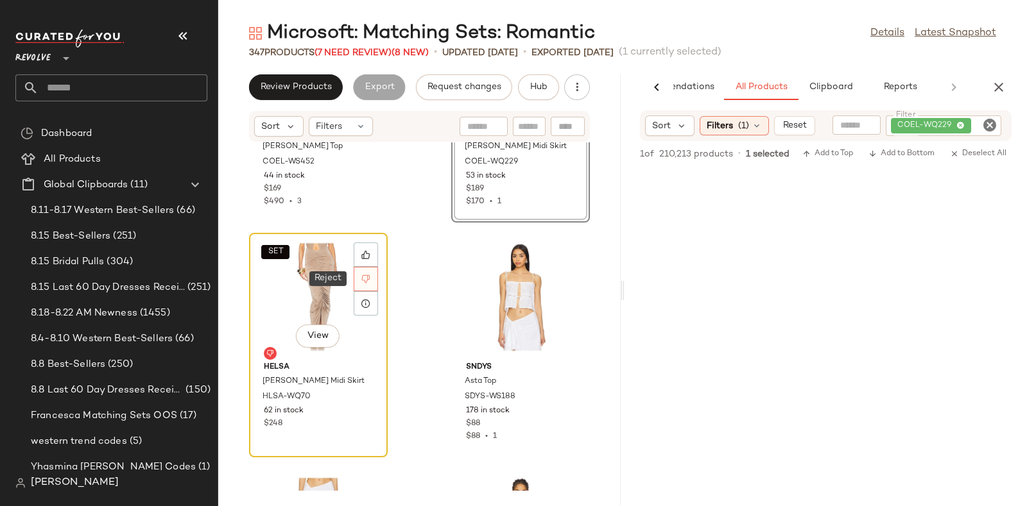
click at [374, 274] on div at bounding box center [366, 279] width 24 height 24
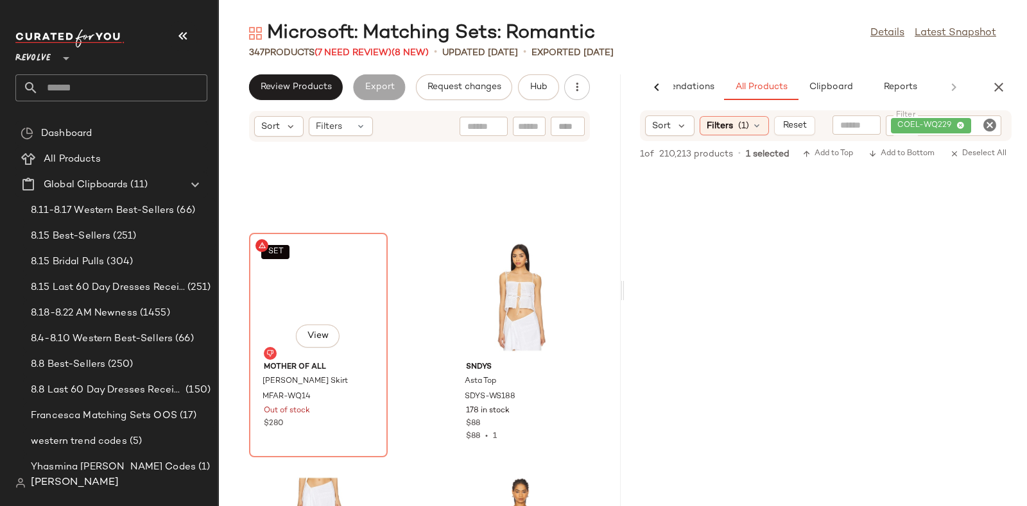
scroll to position [19968, 0]
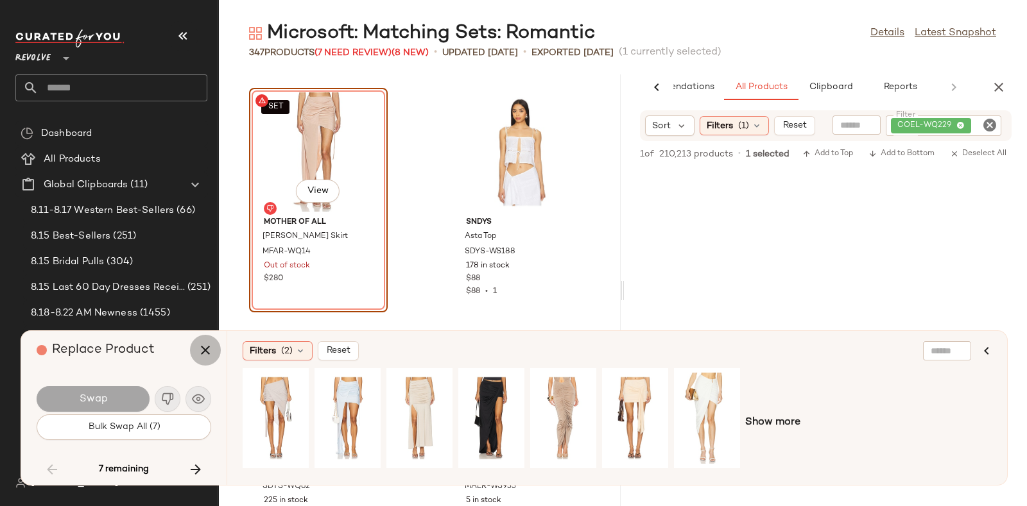
click at [198, 350] on icon "button" at bounding box center [205, 350] width 15 height 15
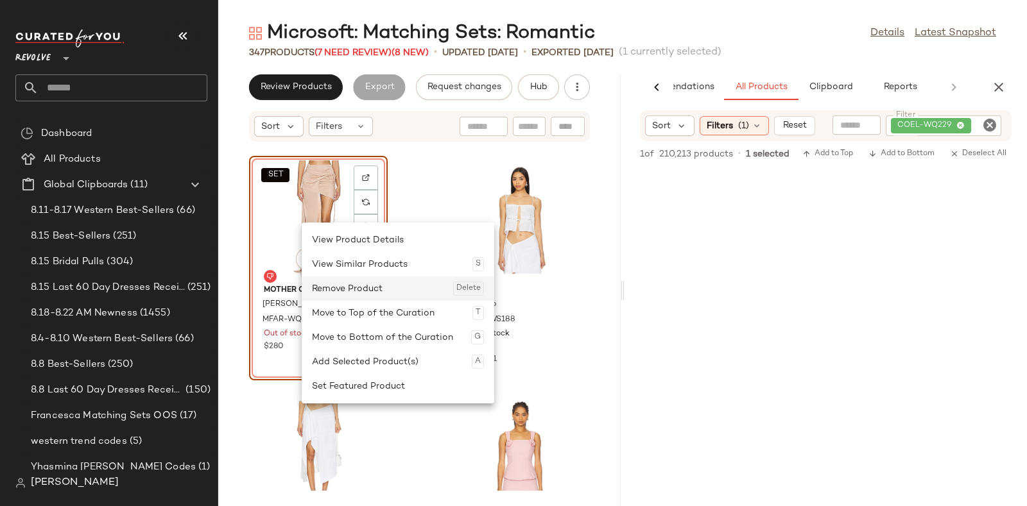
click at [343, 284] on div "Remove Product Delete" at bounding box center [398, 289] width 172 height 24
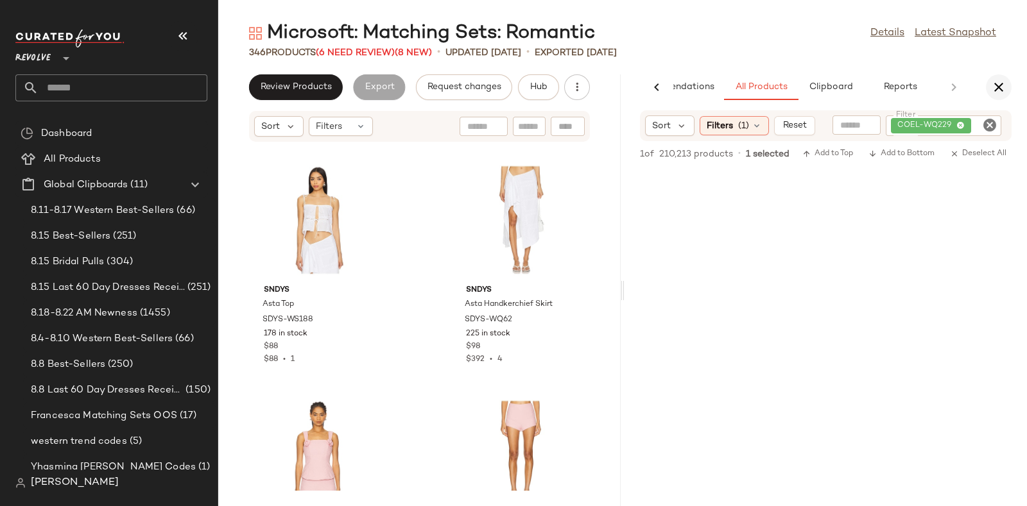
click at [997, 91] on icon "button" at bounding box center [998, 87] width 15 height 15
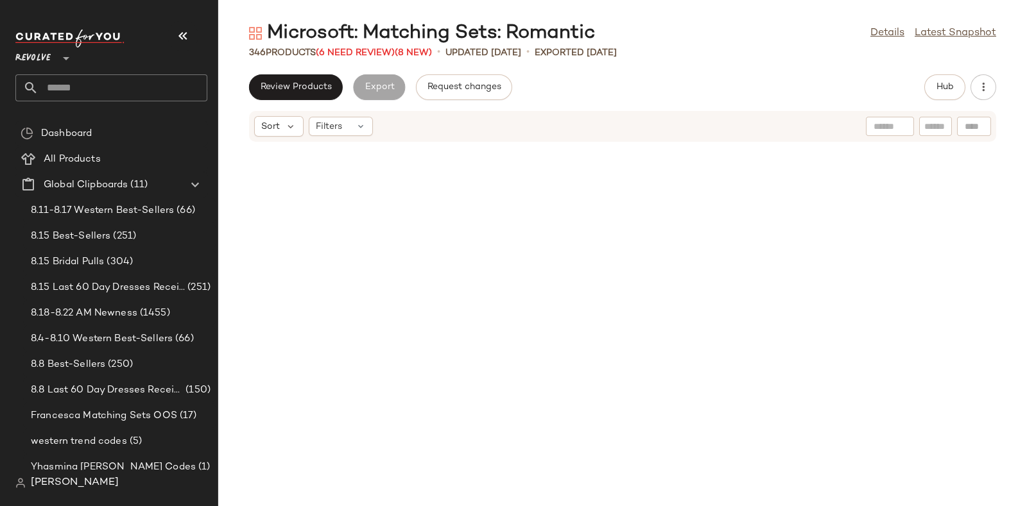
scroll to position [7987, 0]
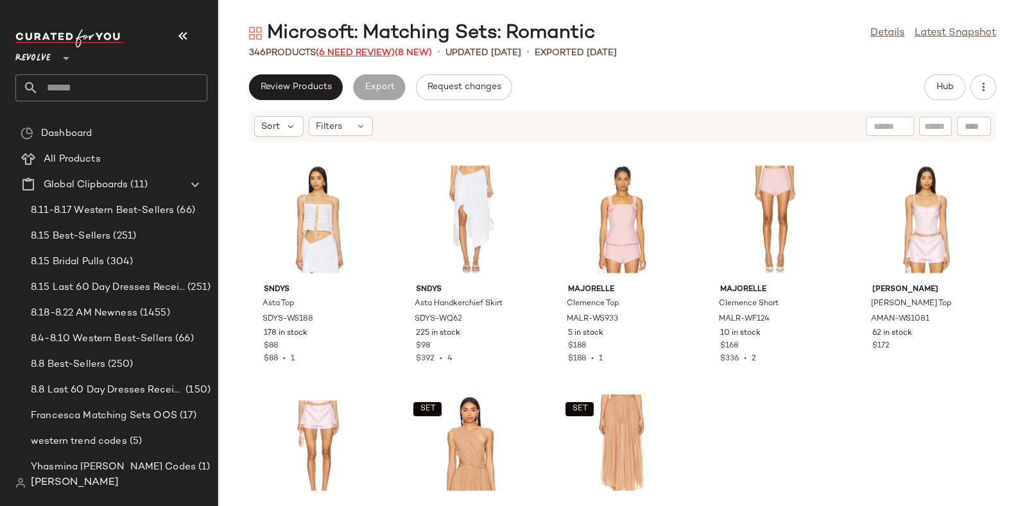
click at [352, 49] on span "(6 Need Review)" at bounding box center [355, 53] width 79 height 10
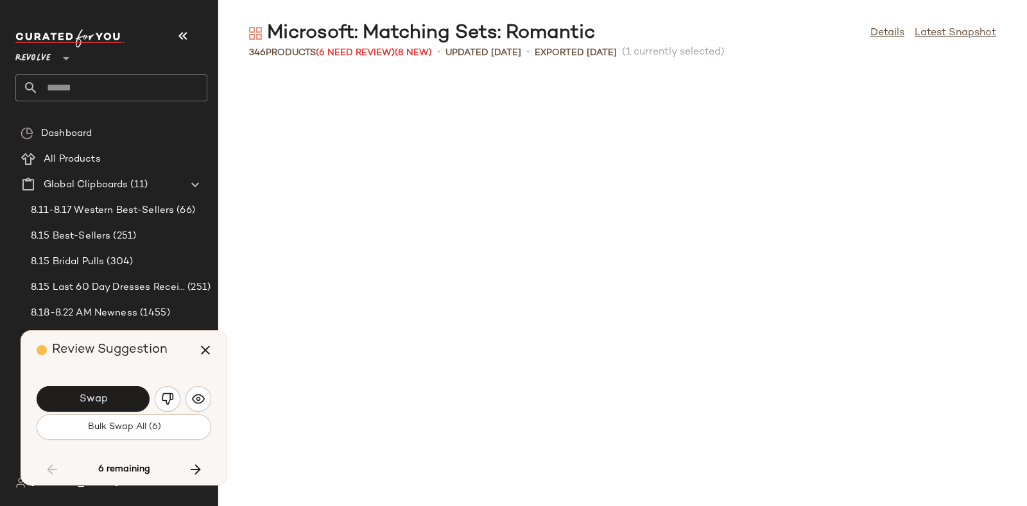
scroll to position [8691, 0]
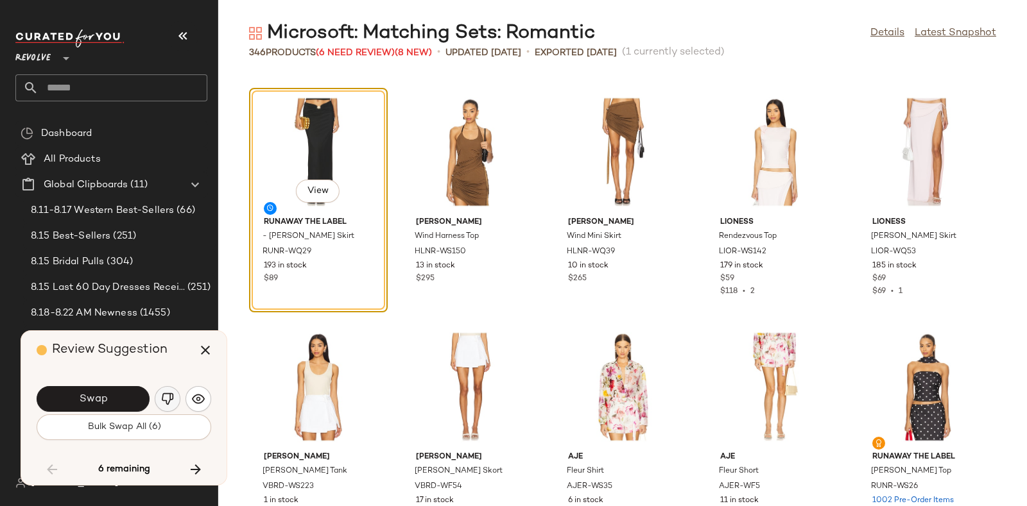
click at [162, 392] on button "button" at bounding box center [168, 399] width 26 height 26
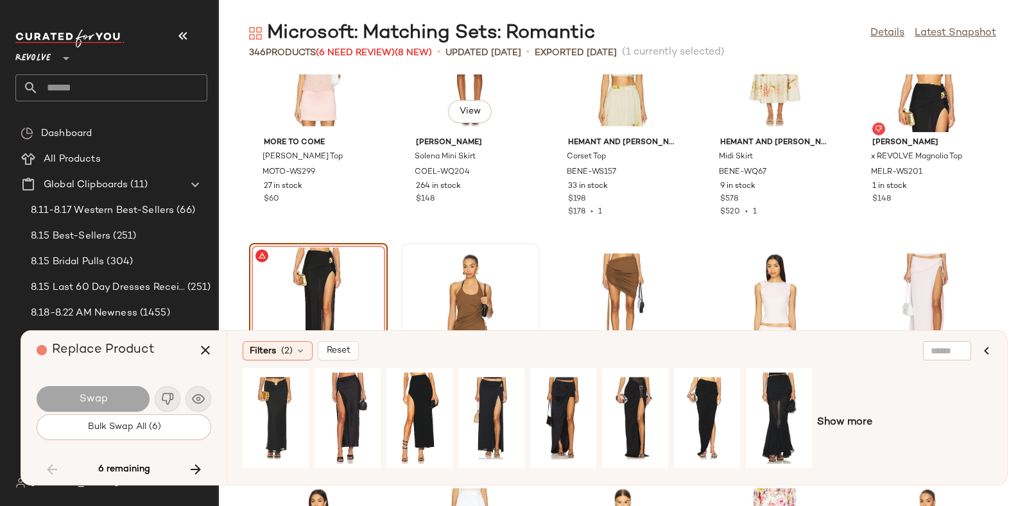
scroll to position [8537, 0]
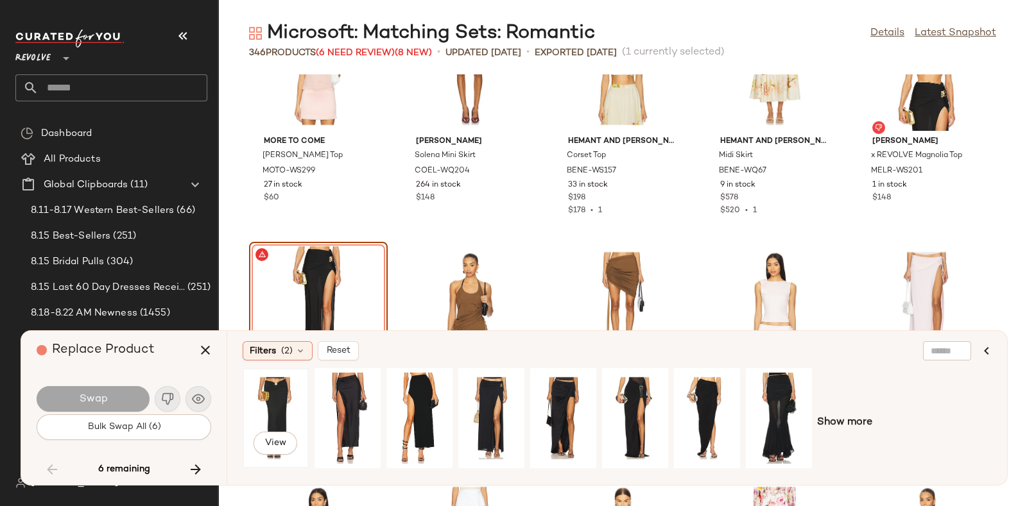
click at [277, 392] on div "View" at bounding box center [275, 418] width 57 height 91
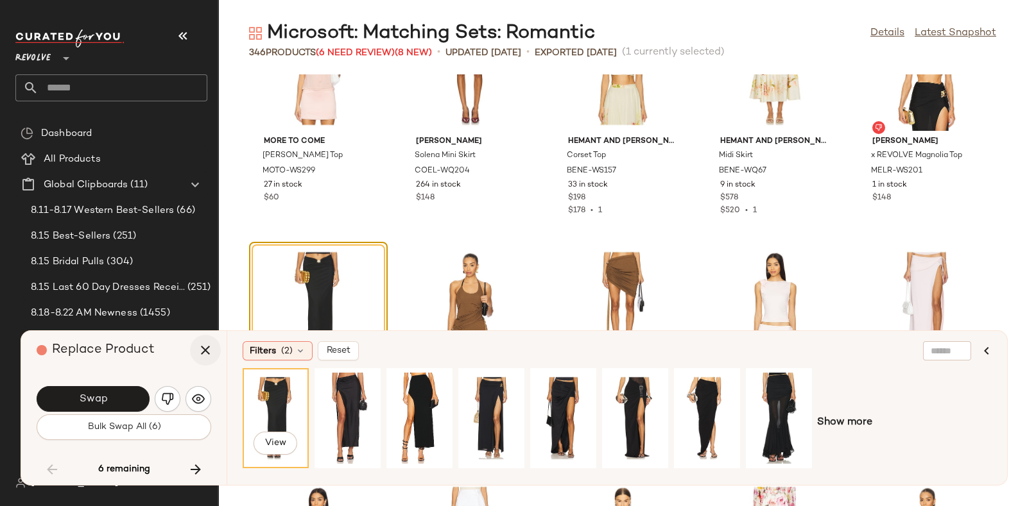
click at [196, 346] on button "button" at bounding box center [205, 350] width 31 height 31
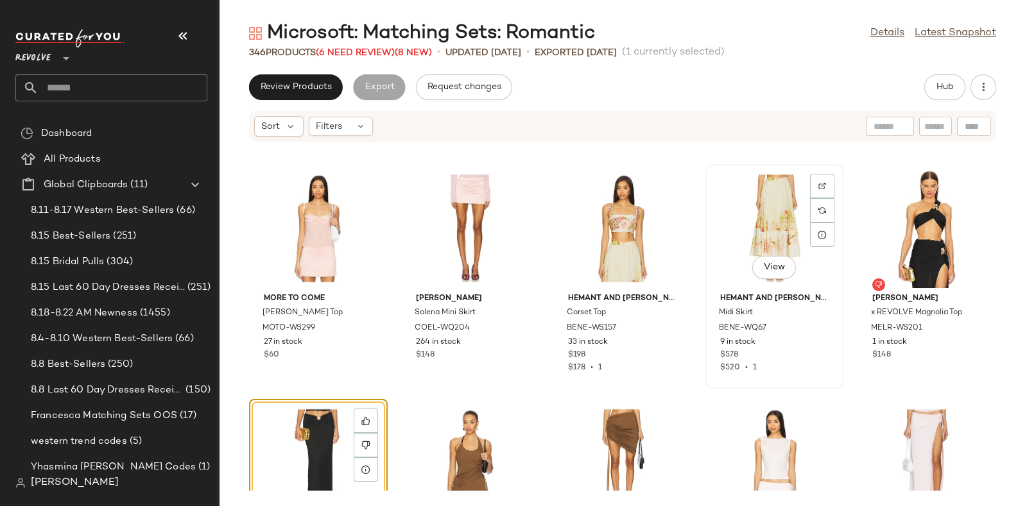
scroll to position [8448, 0]
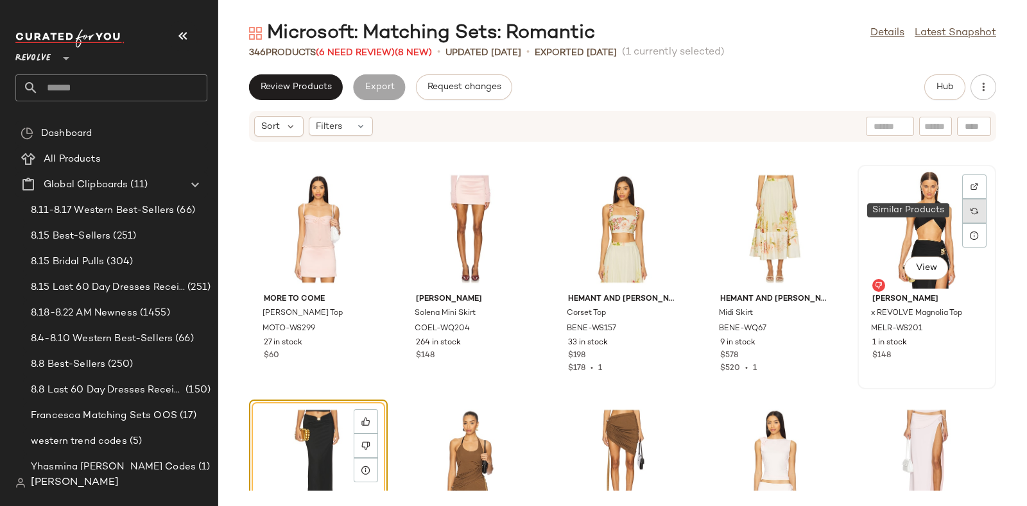
click at [967, 205] on div at bounding box center [974, 211] width 24 height 24
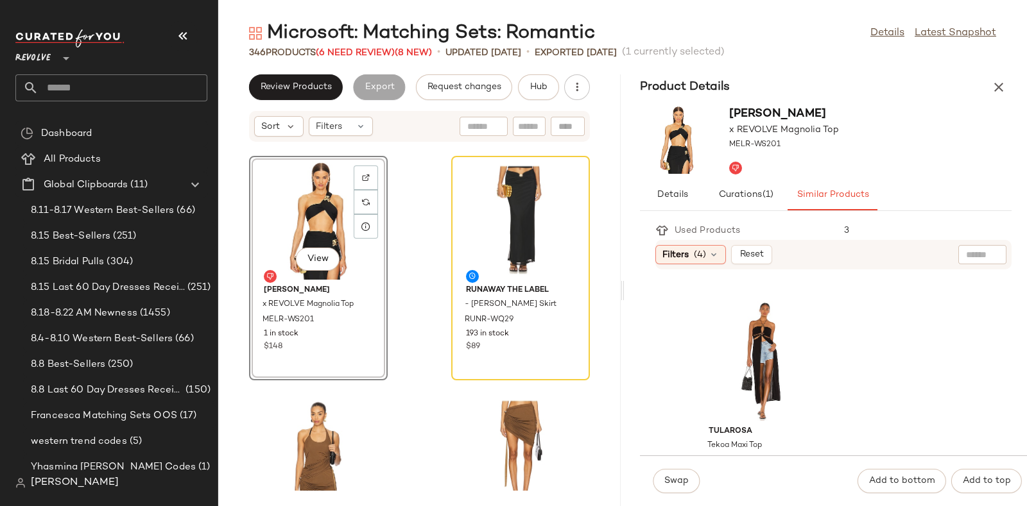
scroll to position [4981, 0]
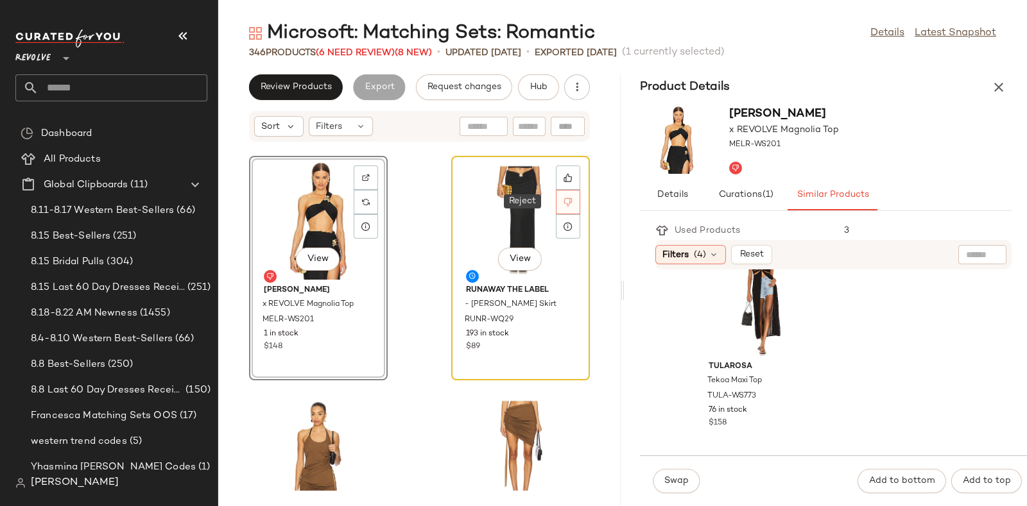
click at [565, 198] on div at bounding box center [568, 202] width 24 height 24
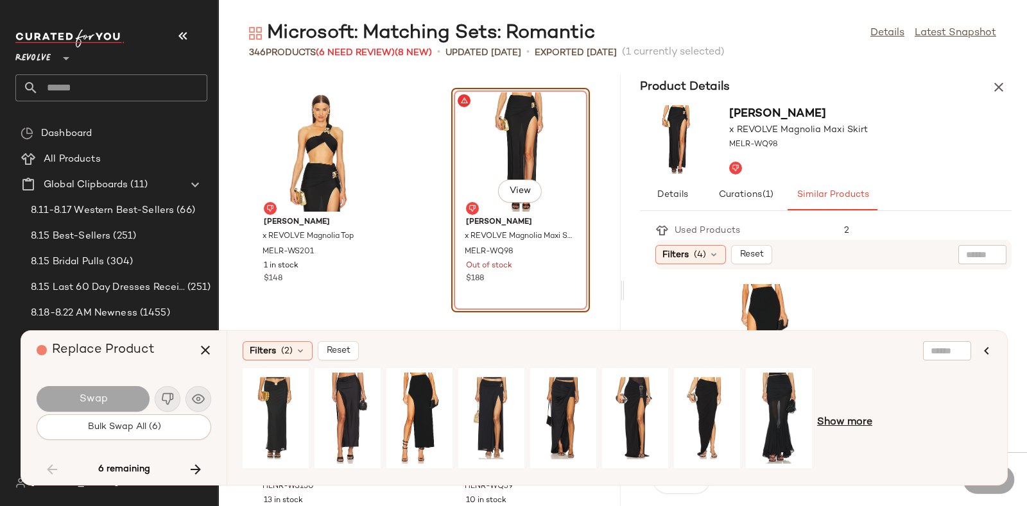
click at [851, 424] on span "Show more" at bounding box center [844, 422] width 55 height 15
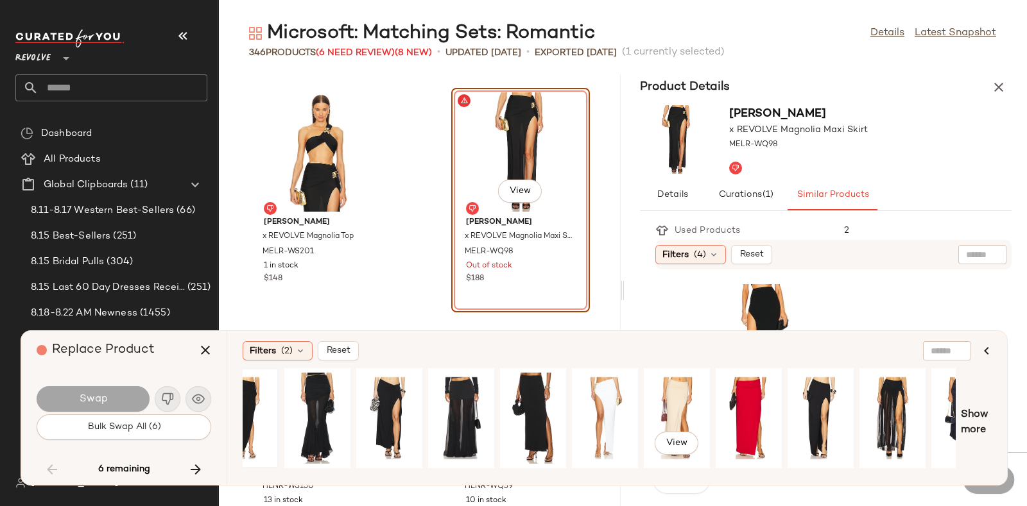
scroll to position [0, 462]
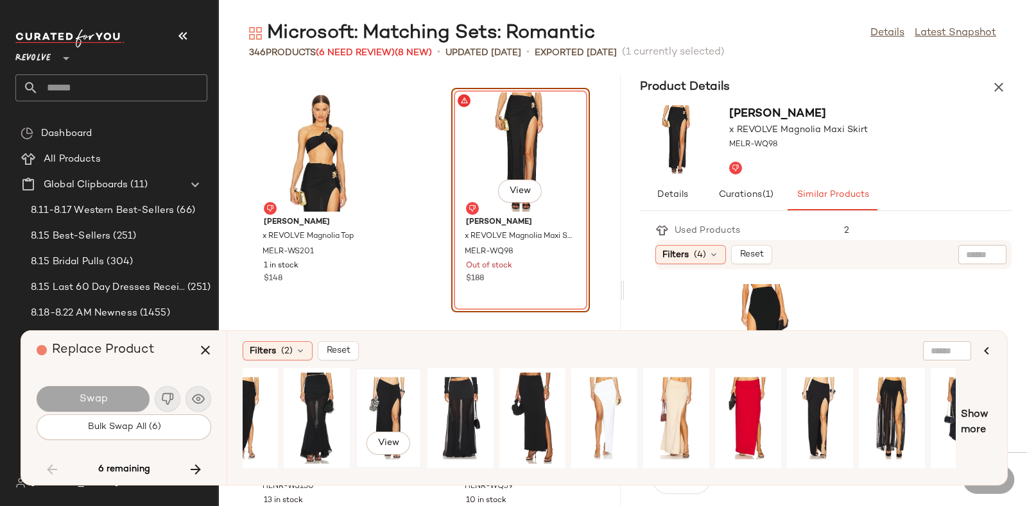
click at [390, 397] on div "View" at bounding box center [388, 418] width 57 height 91
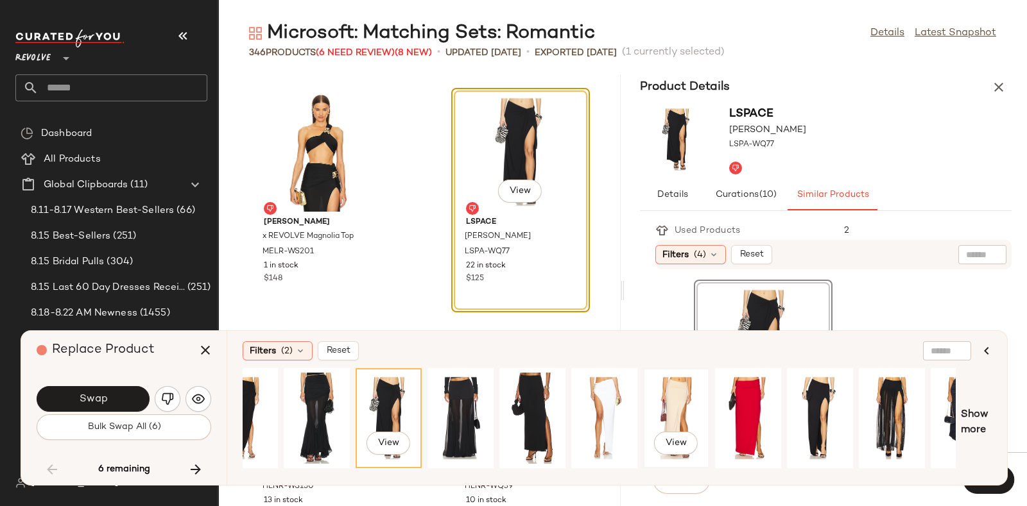
click at [683, 388] on div "View" at bounding box center [676, 418] width 57 height 91
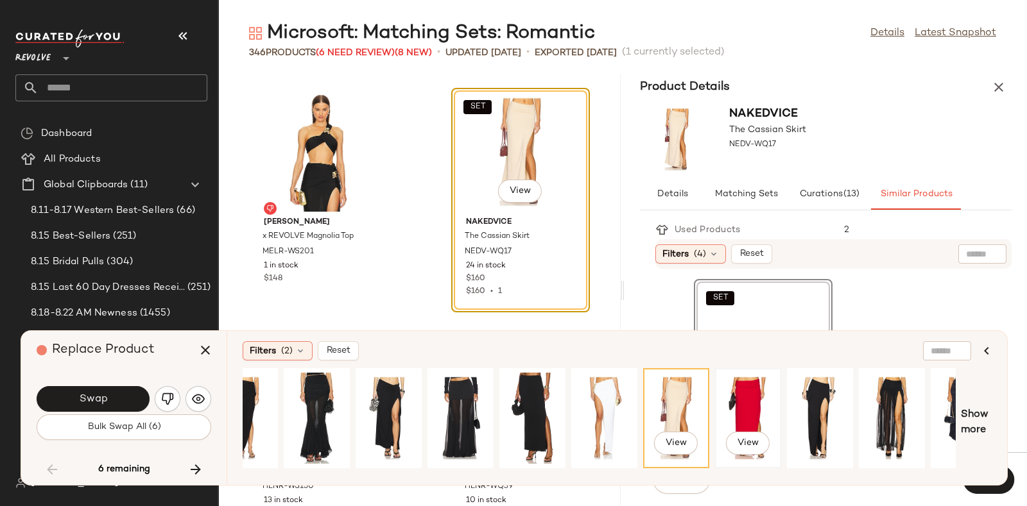
click at [761, 394] on div "View" at bounding box center [748, 418] width 57 height 91
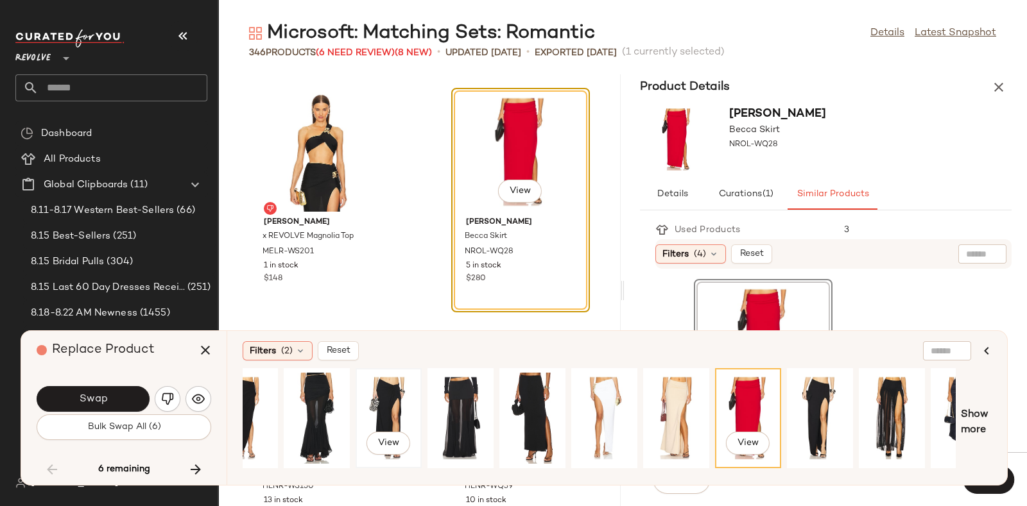
click at [392, 406] on div "View" at bounding box center [388, 418] width 57 height 91
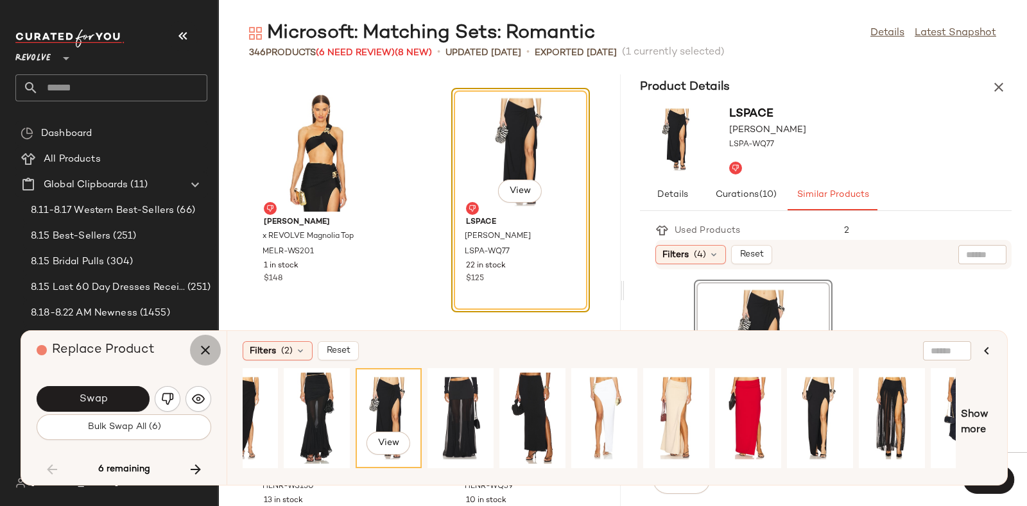
click at [212, 345] on icon "button" at bounding box center [205, 350] width 15 height 15
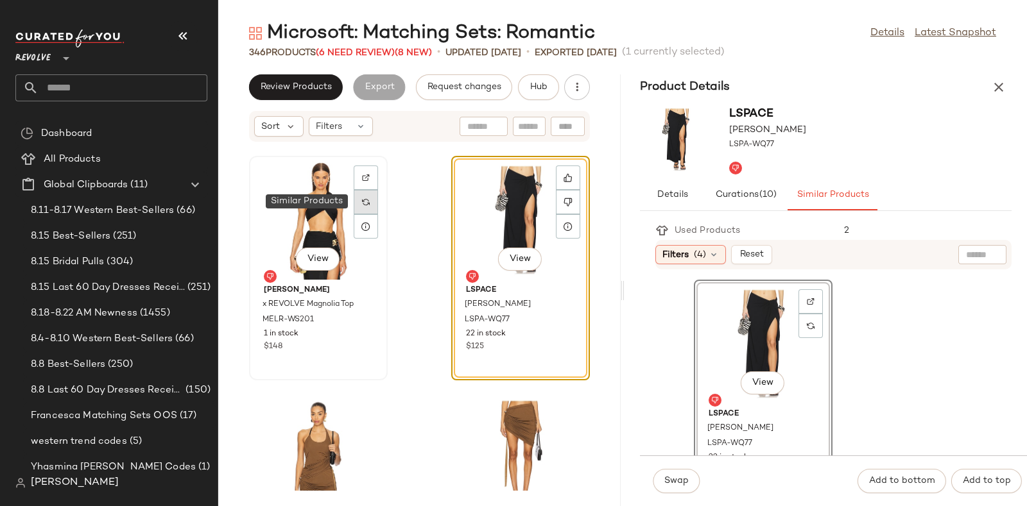
click at [365, 203] on img at bounding box center [366, 202] width 8 height 8
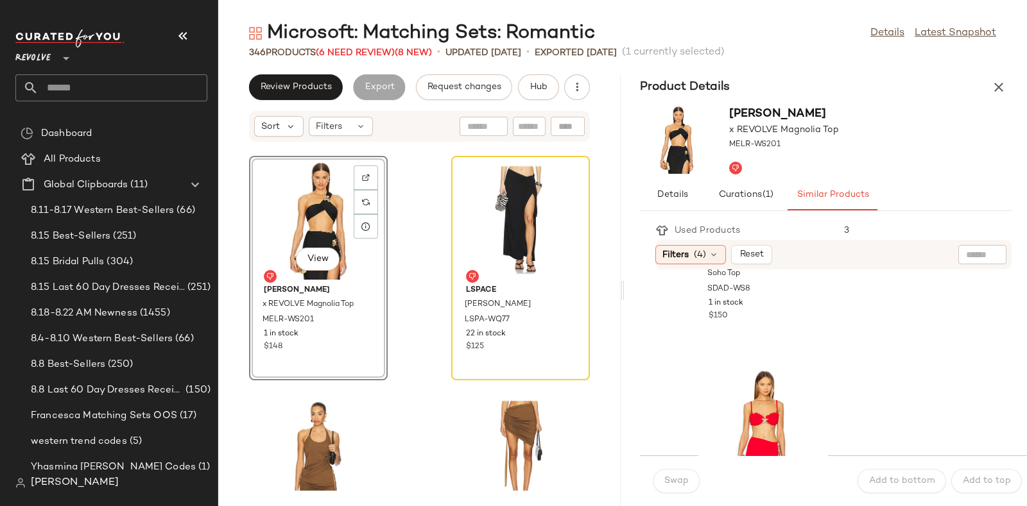
scroll to position [904, 0]
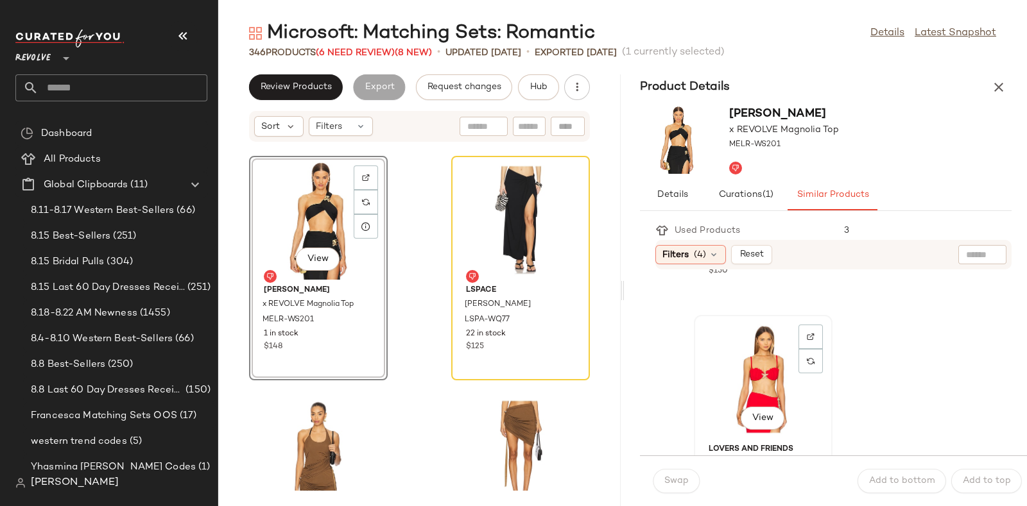
click at [770, 361] on div "View" at bounding box center [763, 379] width 130 height 119
click at [667, 476] on span "Swap" at bounding box center [676, 481] width 25 height 10
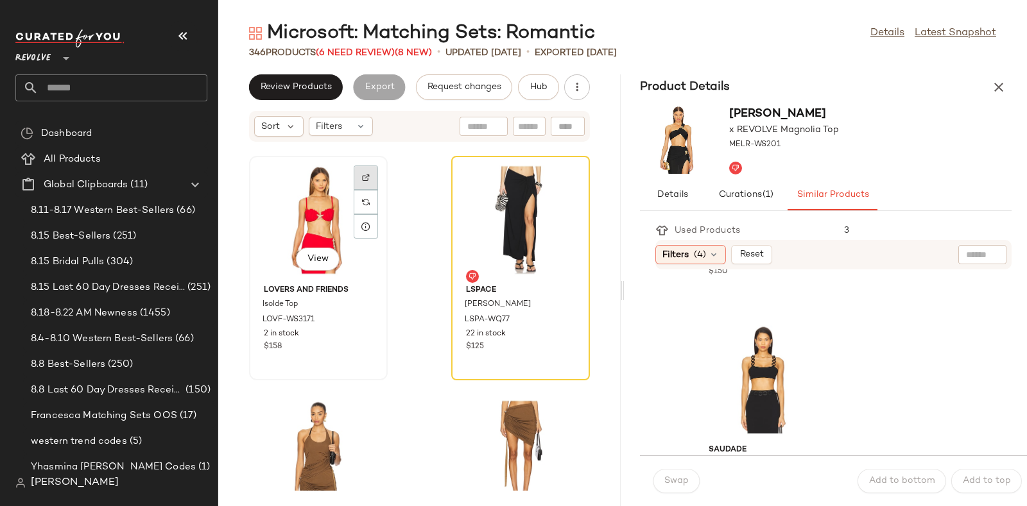
click at [364, 190] on div at bounding box center [366, 202] width 24 height 24
click at [544, 94] on button "Hub" at bounding box center [538, 87] width 41 height 26
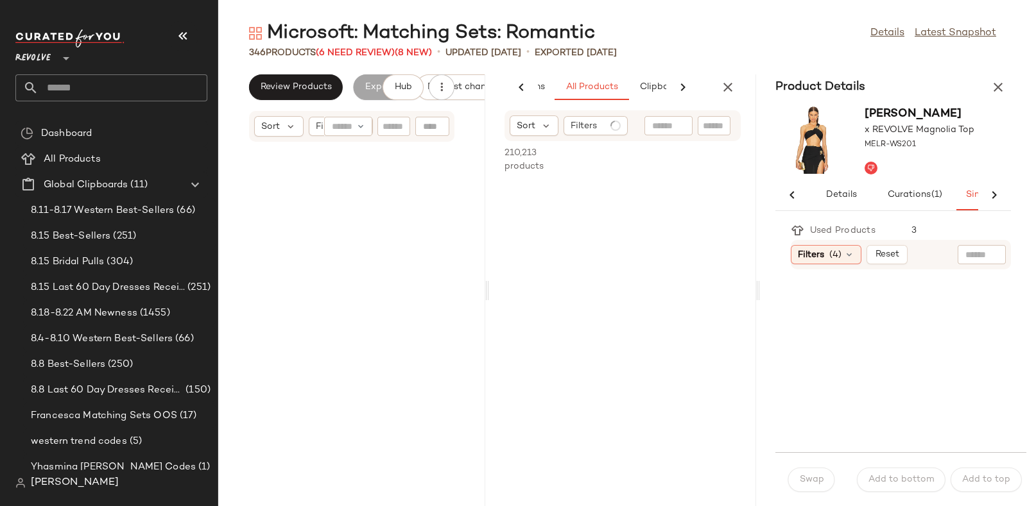
scroll to position [0, 67]
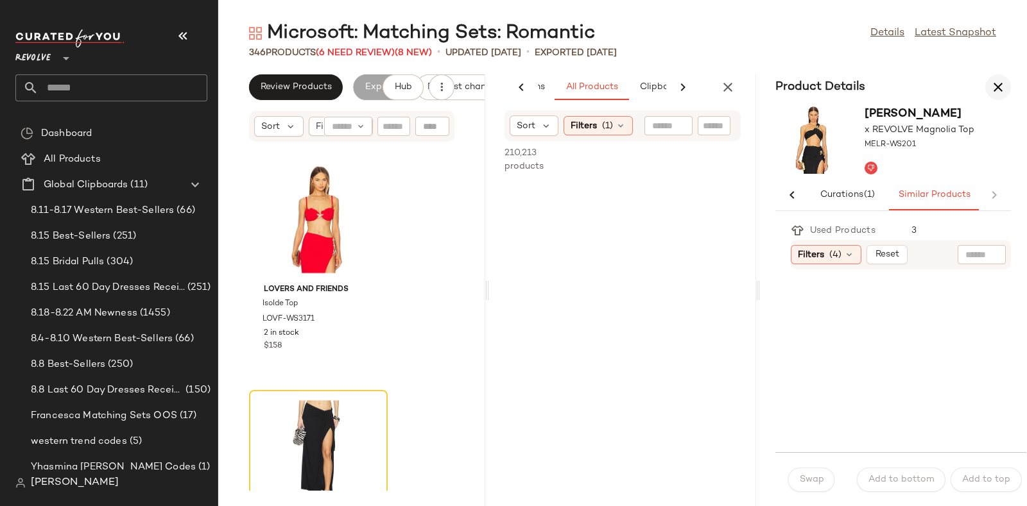
click at [1001, 85] on icon "button" at bounding box center [997, 87] width 15 height 15
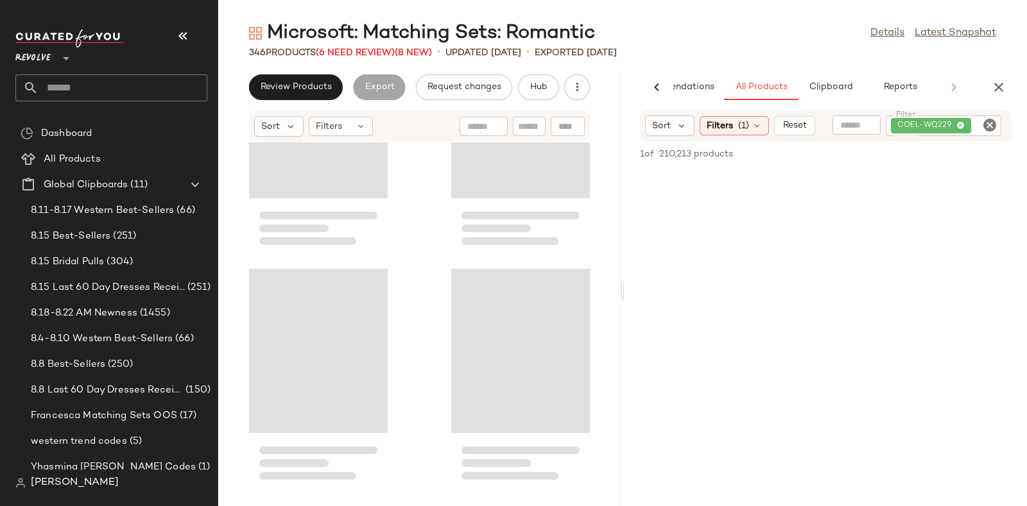
scroll to position [21612, 0]
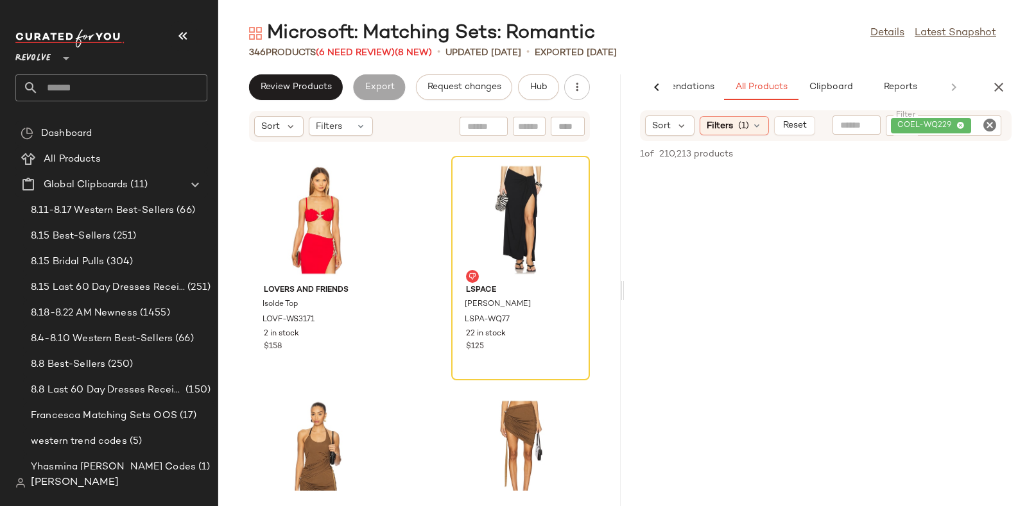
click at [989, 121] on icon "Clear Filter" at bounding box center [989, 124] width 15 height 15
paste input "**********"
type input "**********"
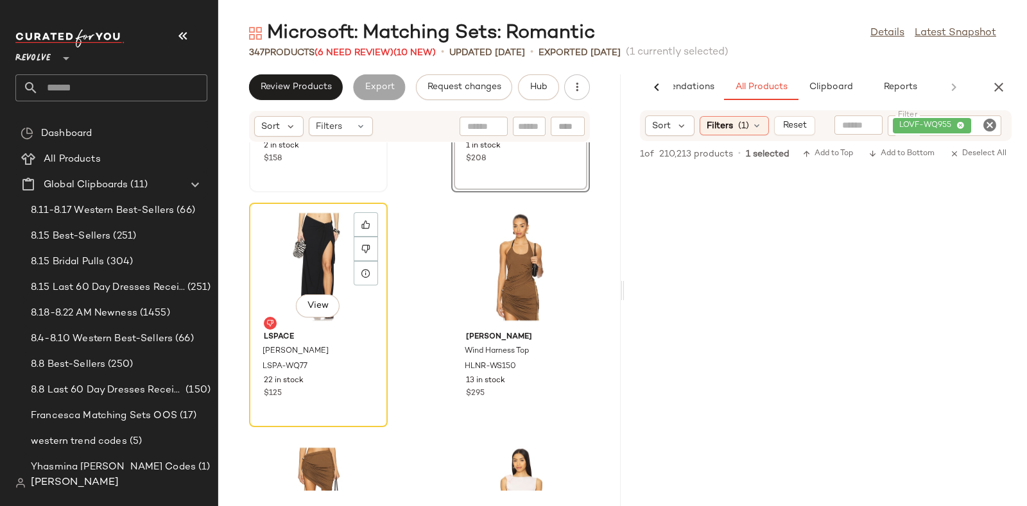
scroll to position [21803, 0]
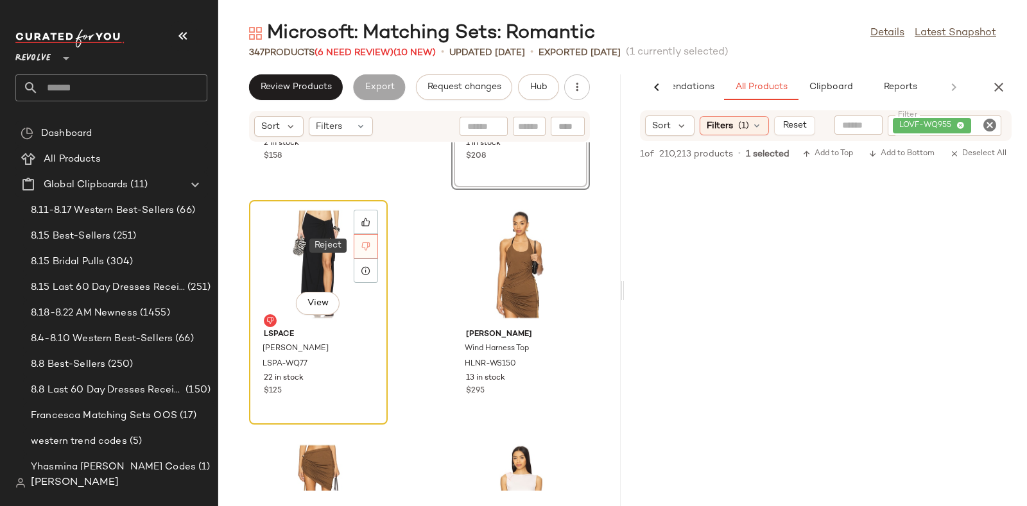
click at [365, 250] on icon at bounding box center [365, 246] width 9 height 9
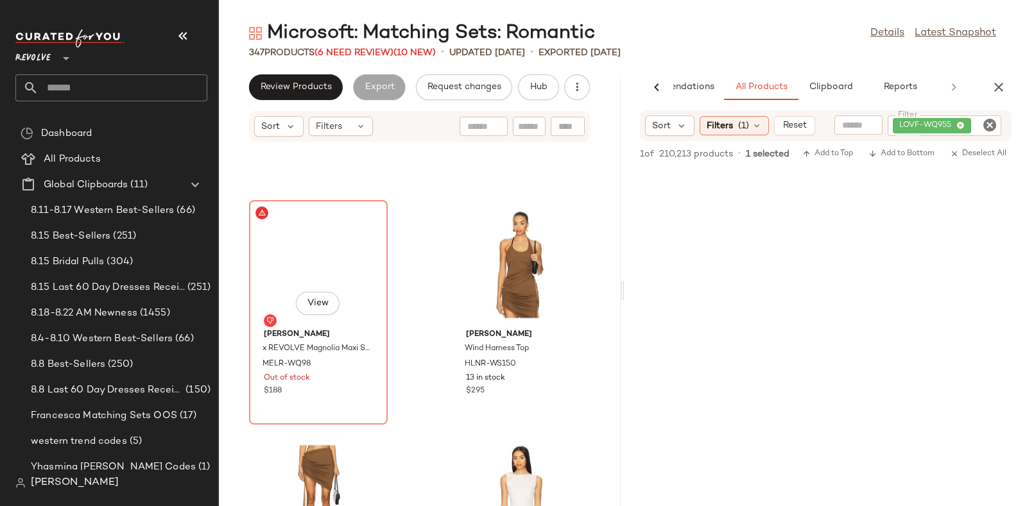
scroll to position [21848, 0]
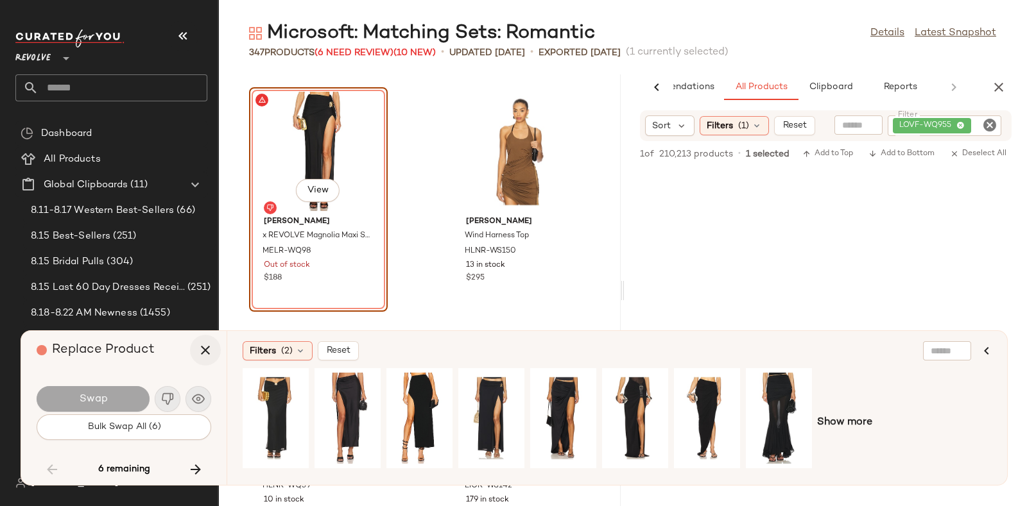
click at [203, 348] on icon "button" at bounding box center [205, 350] width 15 height 15
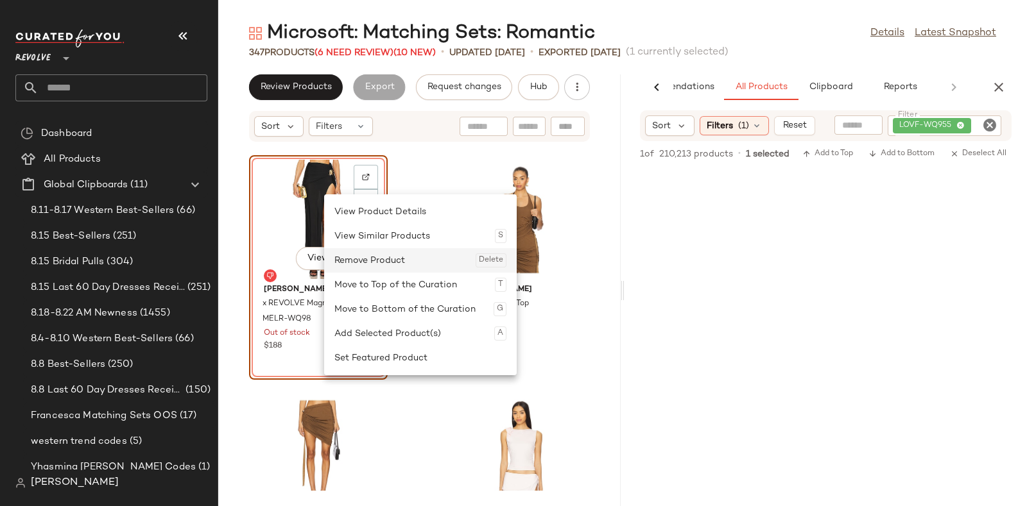
click at [347, 258] on div "Remove Product Delete" at bounding box center [420, 260] width 172 height 24
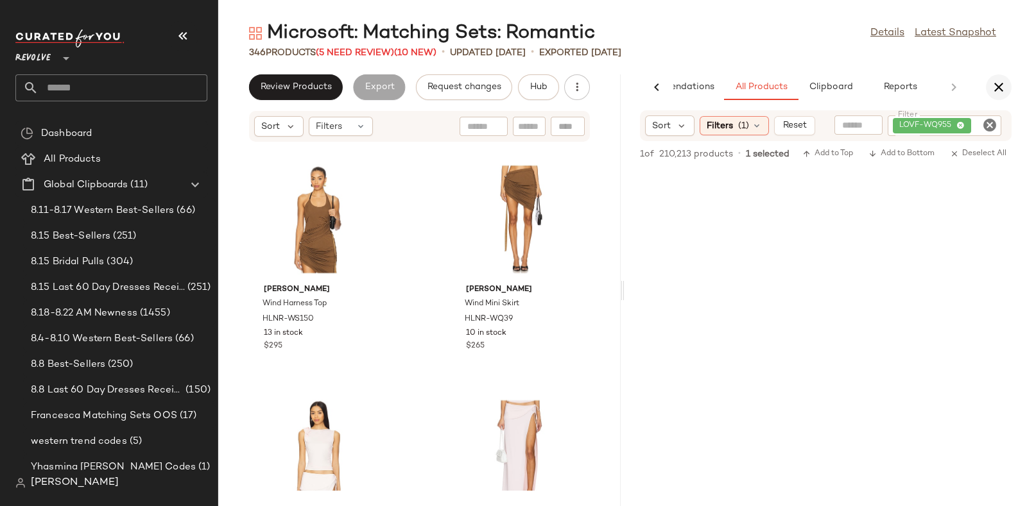
click at [1003, 84] on icon "button" at bounding box center [998, 87] width 15 height 15
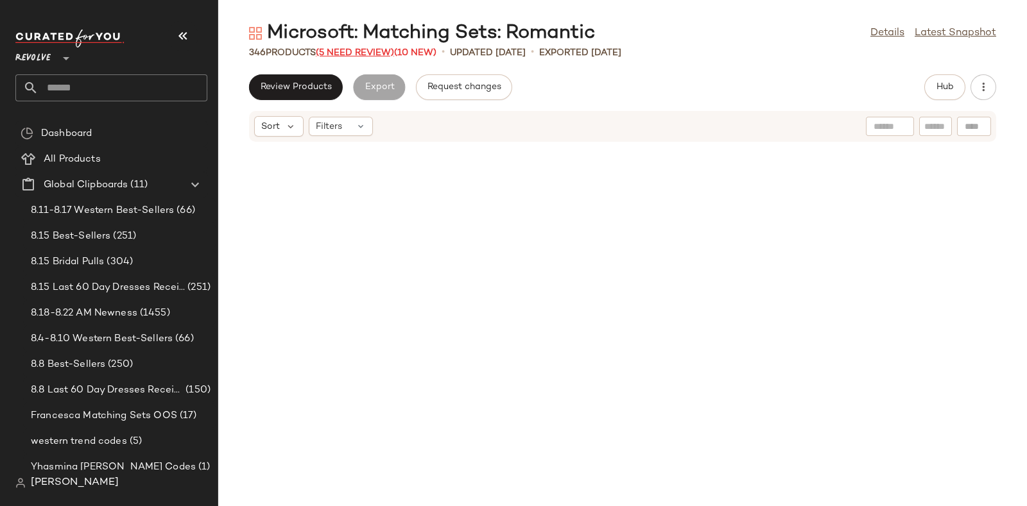
scroll to position [8691, 0]
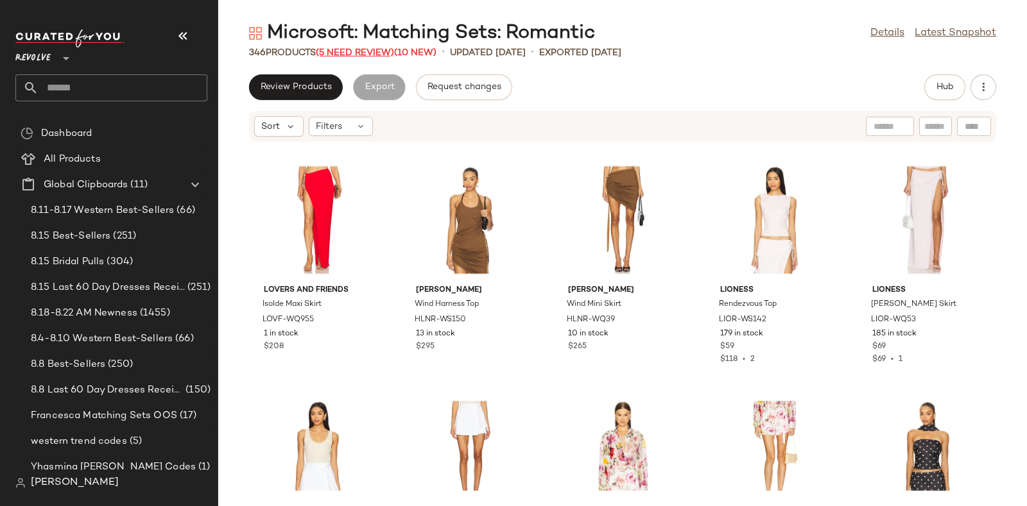
click at [349, 52] on span "(5 Need Review)" at bounding box center [355, 53] width 78 height 10
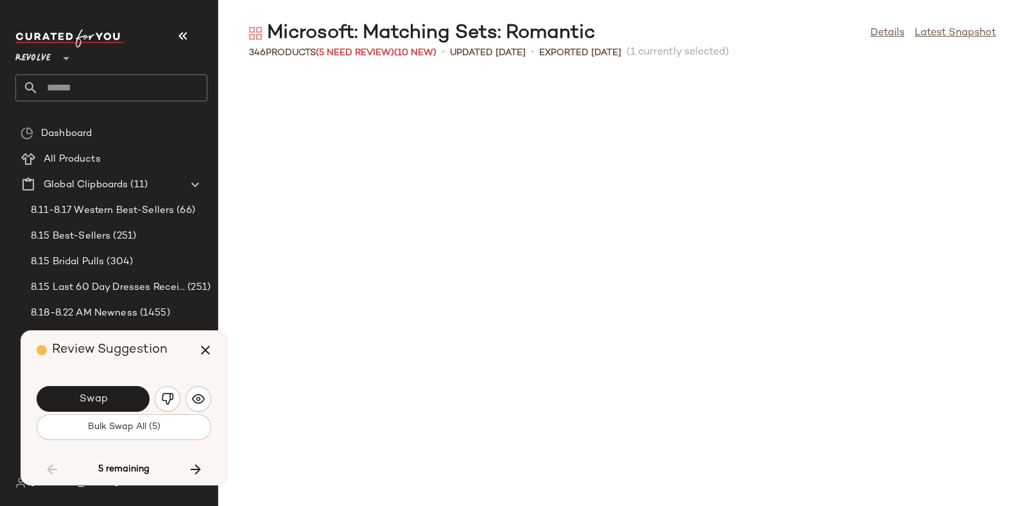
scroll to position [11746, 0]
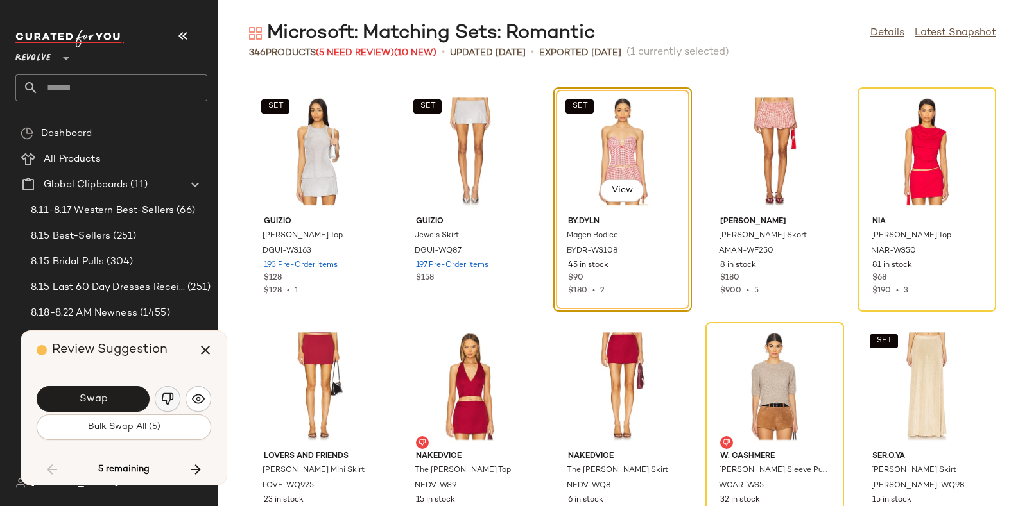
click at [163, 399] on img "button" at bounding box center [167, 399] width 13 height 13
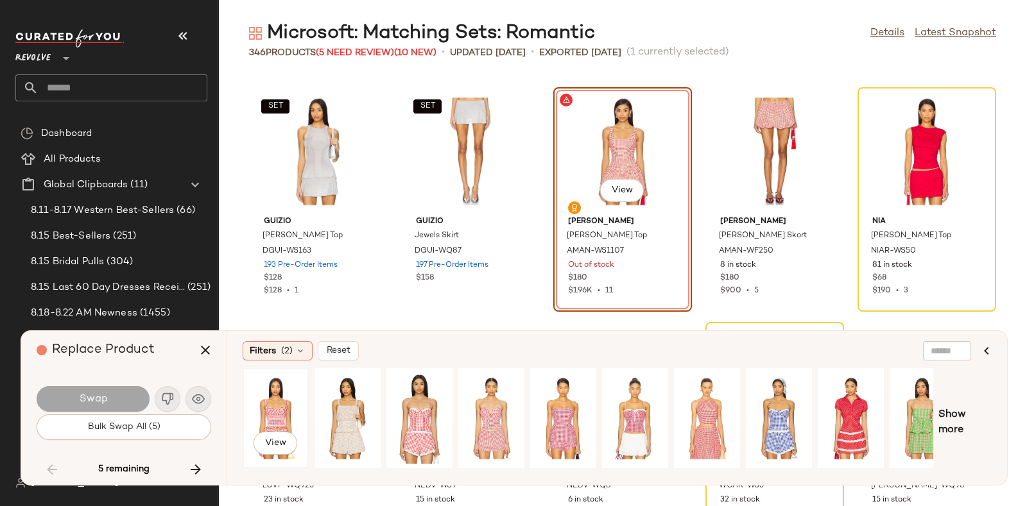
click at [285, 409] on div "View" at bounding box center [275, 418] width 57 height 91
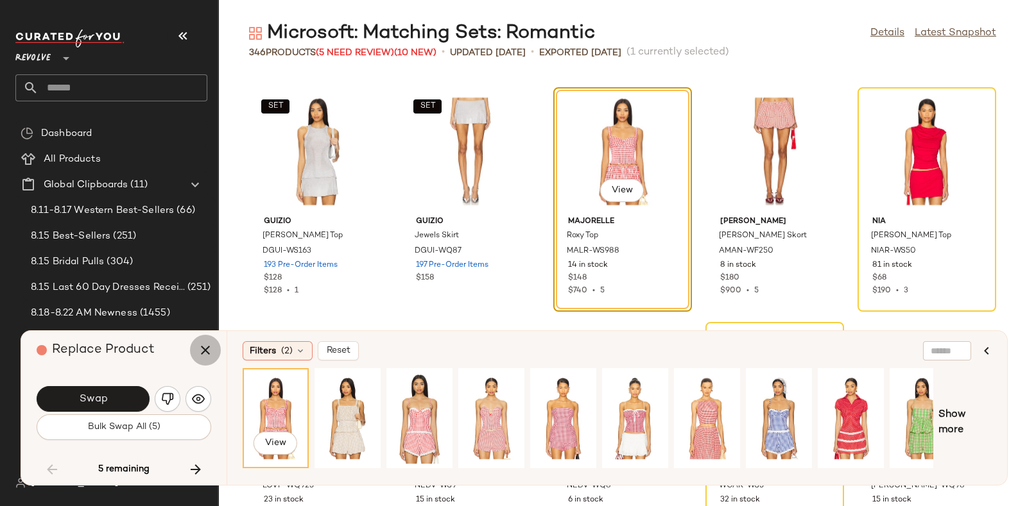
click at [202, 354] on icon "button" at bounding box center [205, 350] width 15 height 15
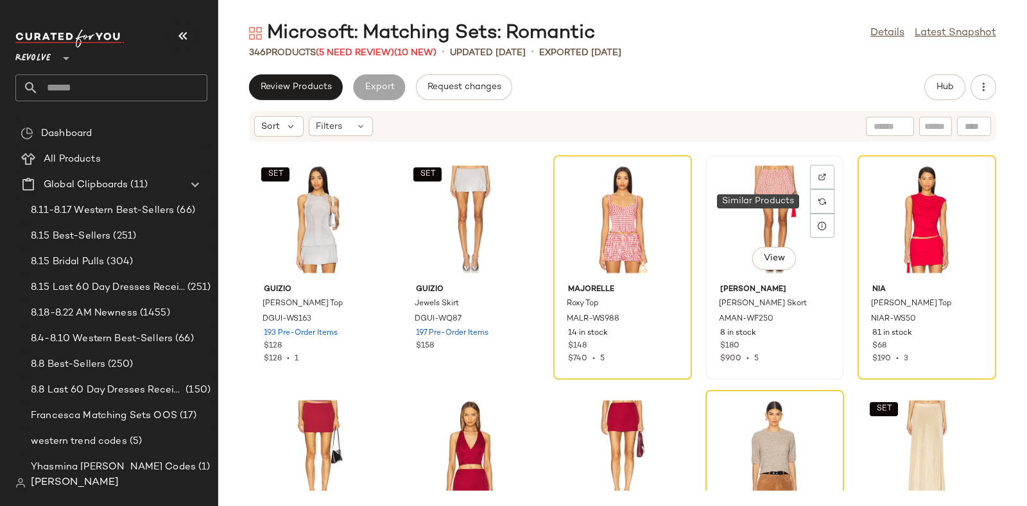
click at [820, 198] on img at bounding box center [822, 202] width 8 height 8
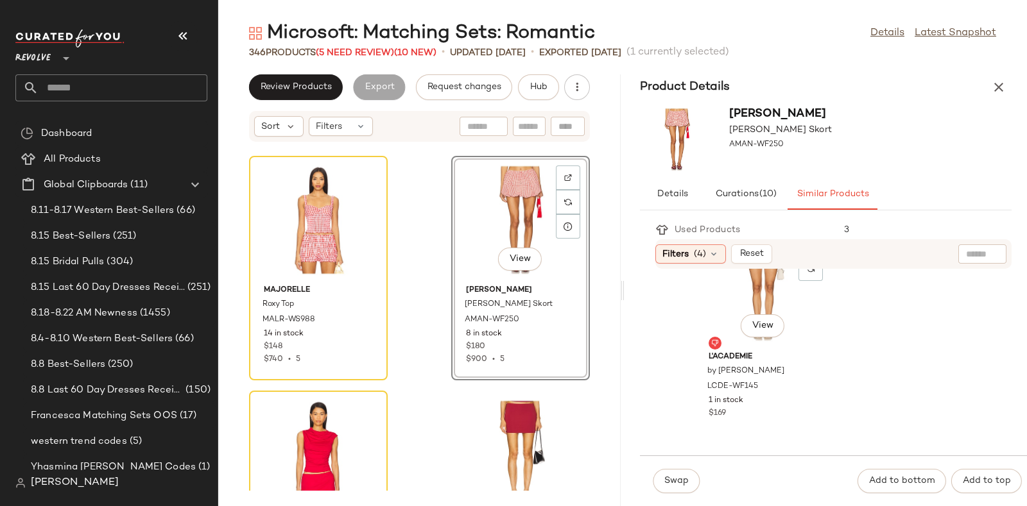
scroll to position [293, 0]
click at [368, 199] on icon at bounding box center [365, 202] width 9 height 9
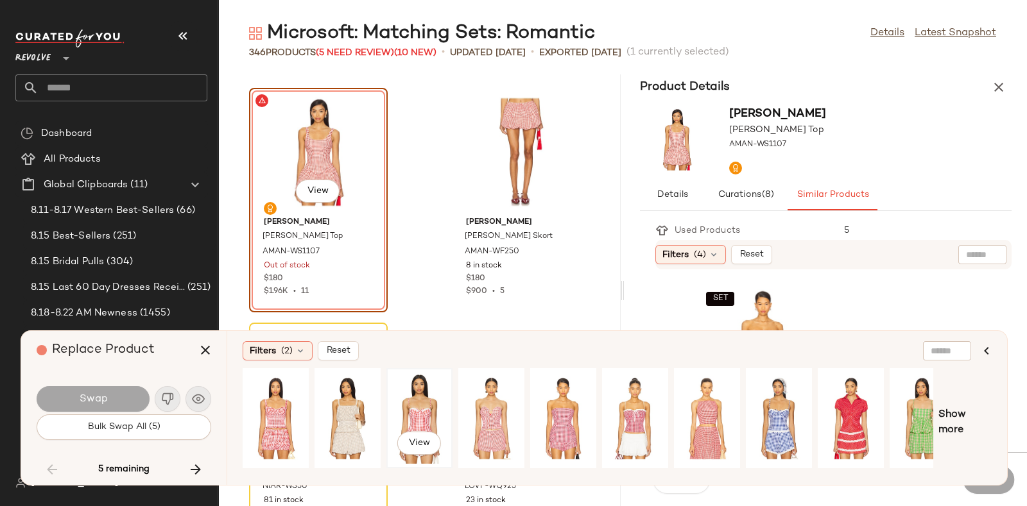
click at [422, 406] on div "View" at bounding box center [419, 418] width 57 height 91
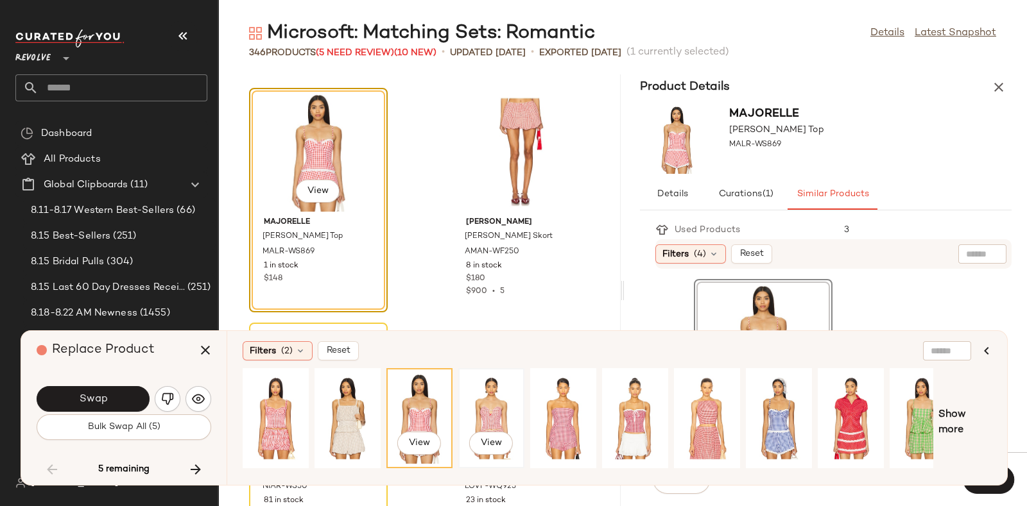
click at [507, 409] on div "View" at bounding box center [491, 418] width 57 height 91
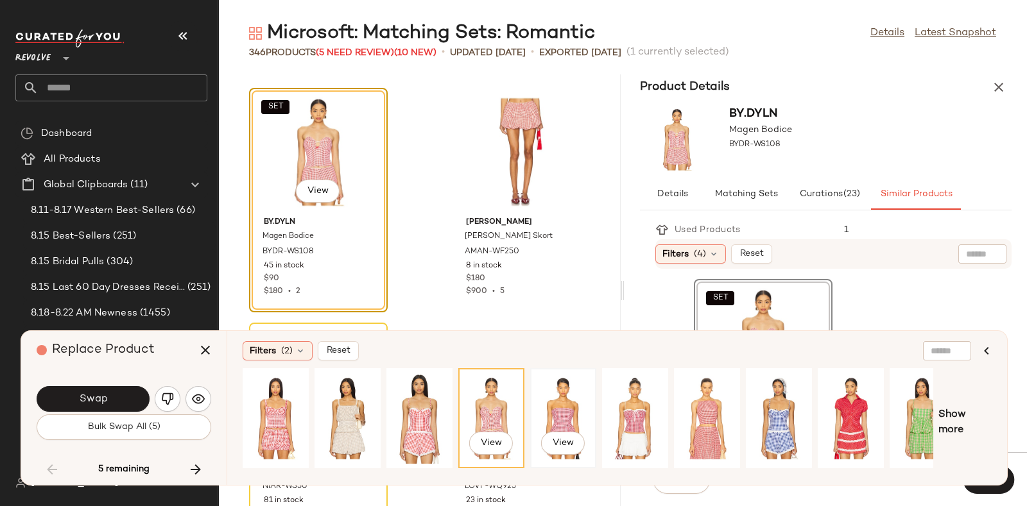
click at [571, 413] on div "View" at bounding box center [563, 418] width 57 height 91
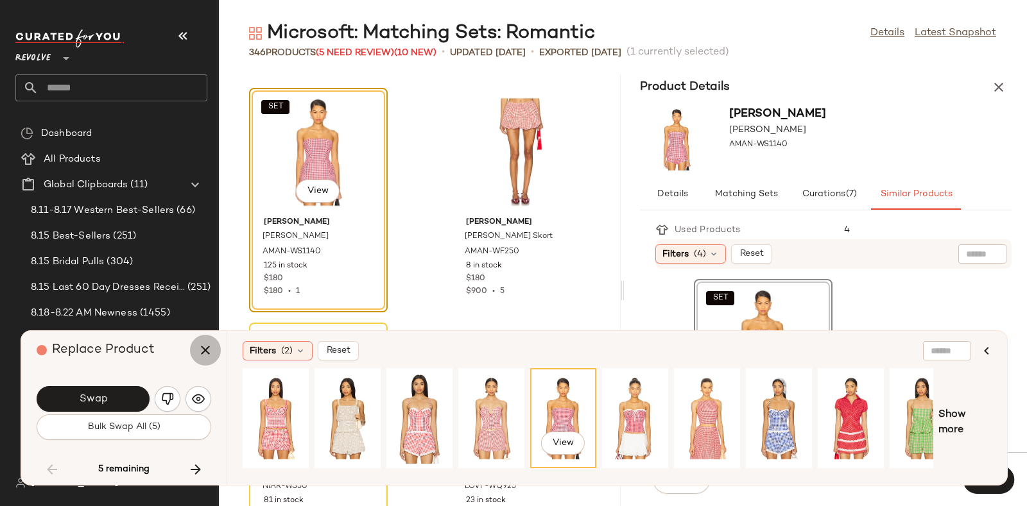
click at [198, 350] on icon "button" at bounding box center [205, 350] width 15 height 15
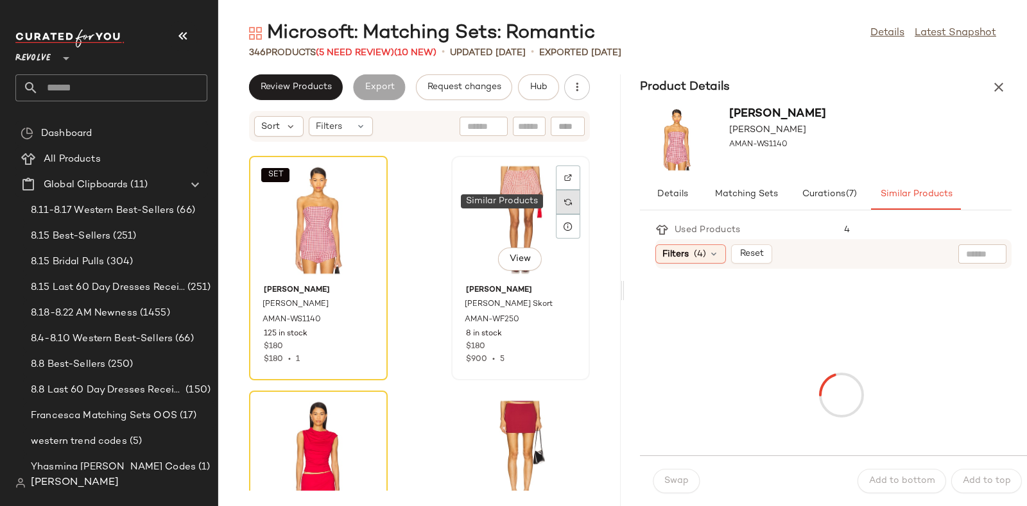
click at [564, 198] on img at bounding box center [568, 202] width 8 height 8
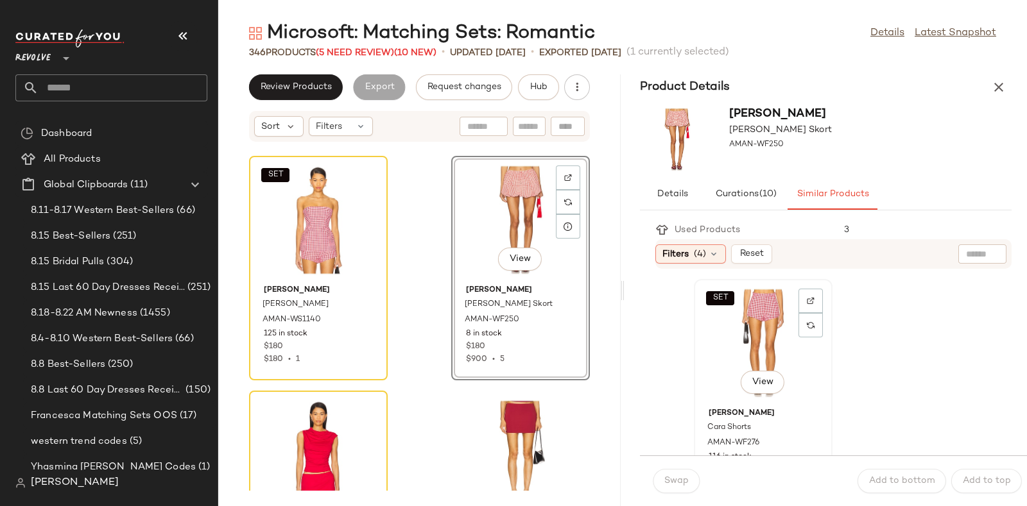
click at [759, 321] on div "SET View" at bounding box center [763, 343] width 130 height 119
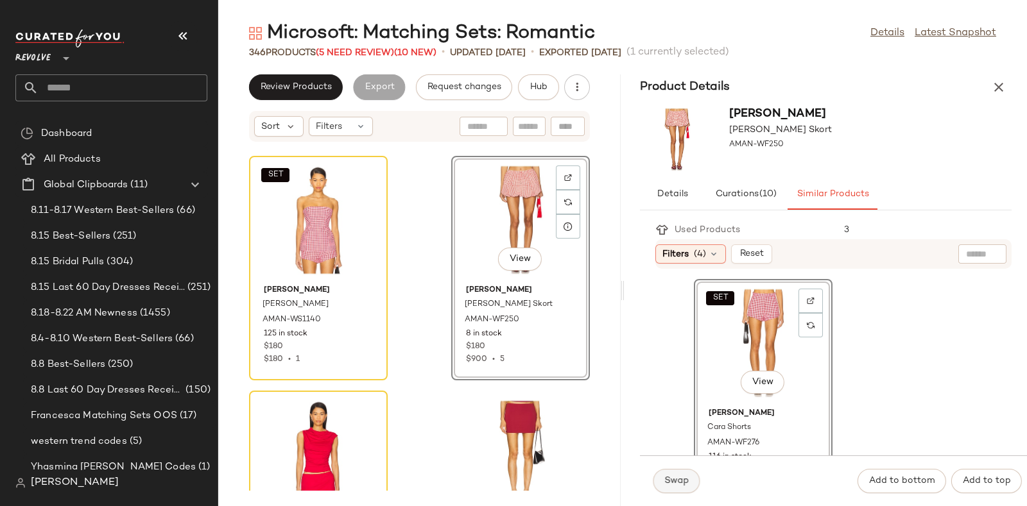
click at [677, 475] on button "Swap" at bounding box center [676, 481] width 47 height 24
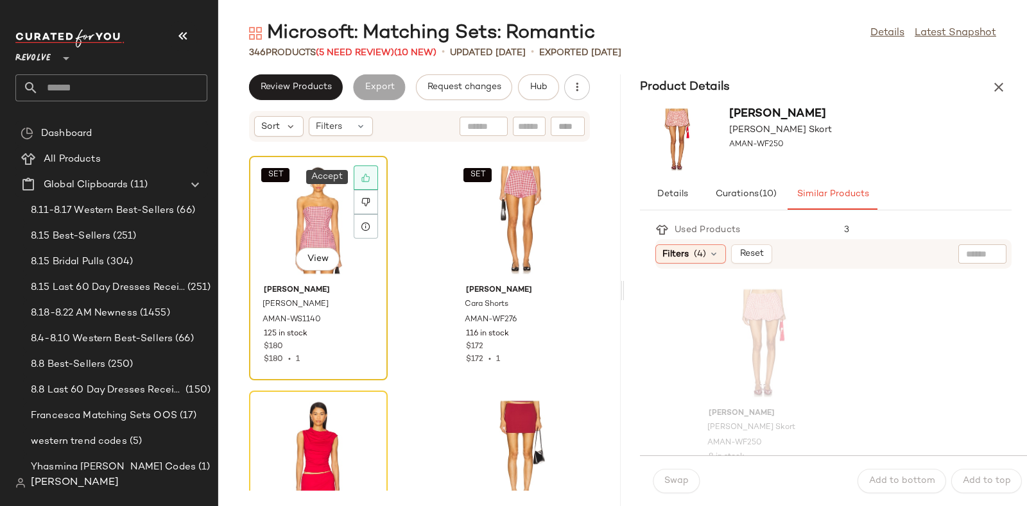
click at [363, 175] on icon at bounding box center [365, 177] width 9 height 9
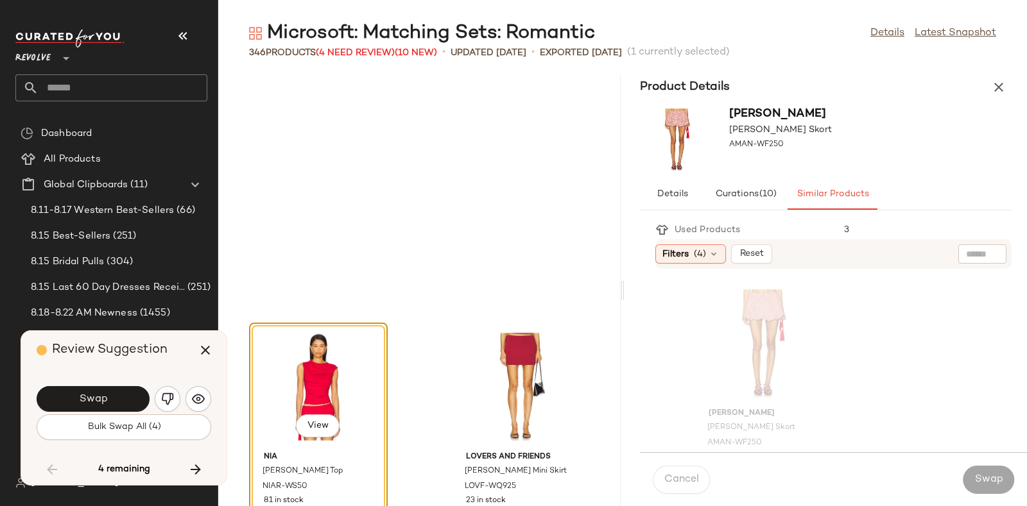
scroll to position [29834, 0]
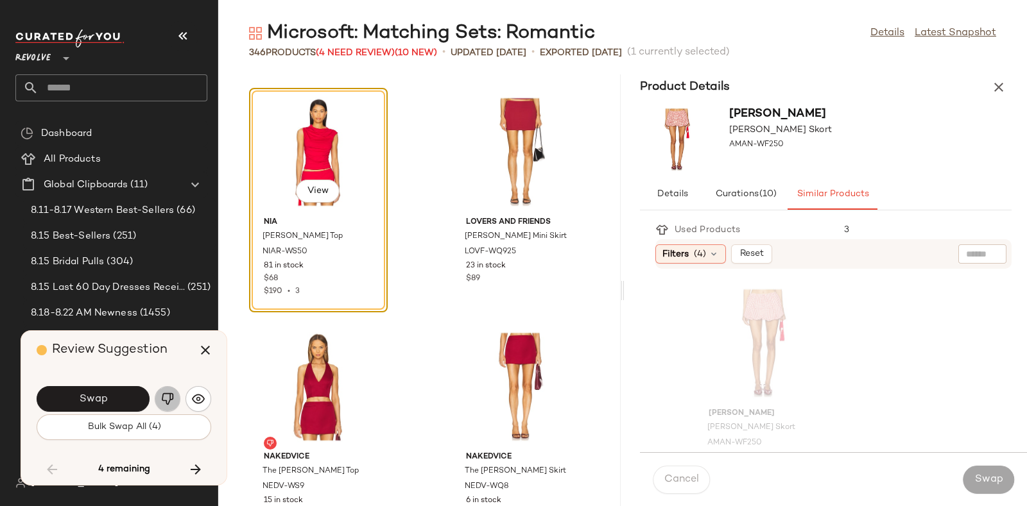
click at [162, 393] on img "button" at bounding box center [167, 399] width 13 height 13
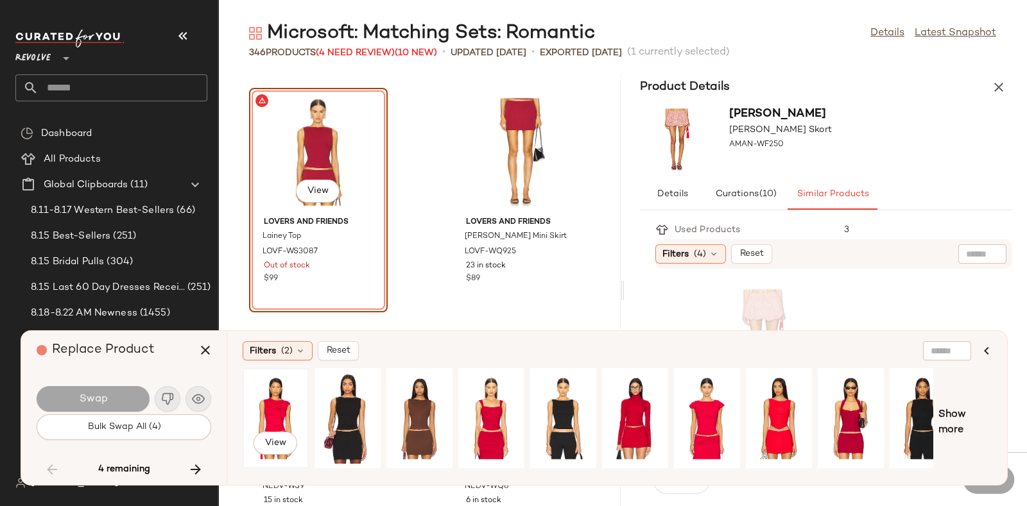
click at [270, 406] on div "View" at bounding box center [275, 418] width 57 height 91
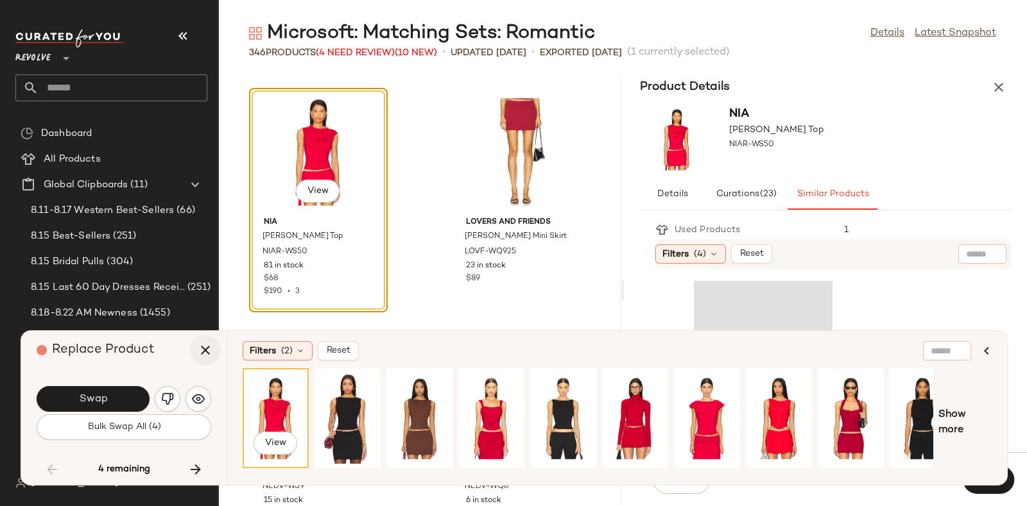
click at [205, 347] on icon "button" at bounding box center [205, 350] width 15 height 15
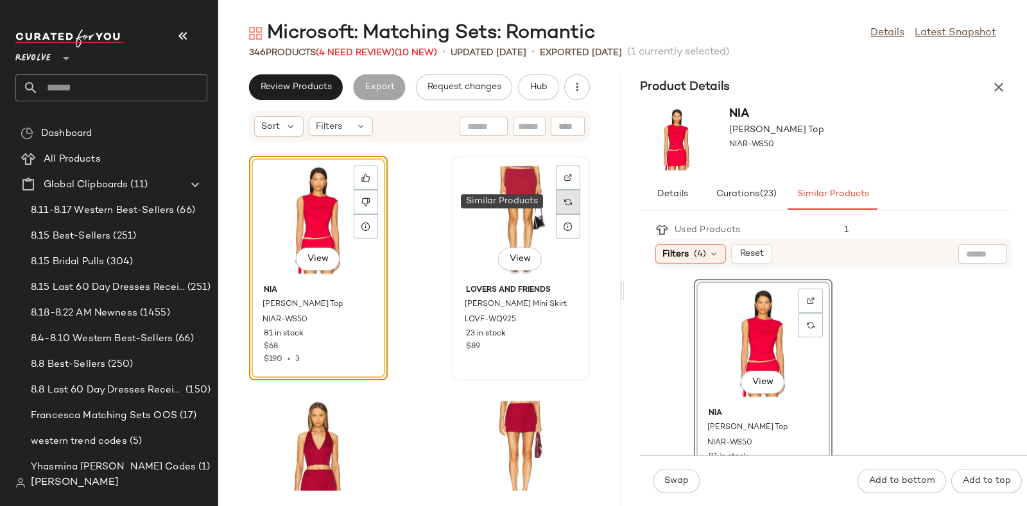
click at [565, 197] on div at bounding box center [568, 202] width 24 height 24
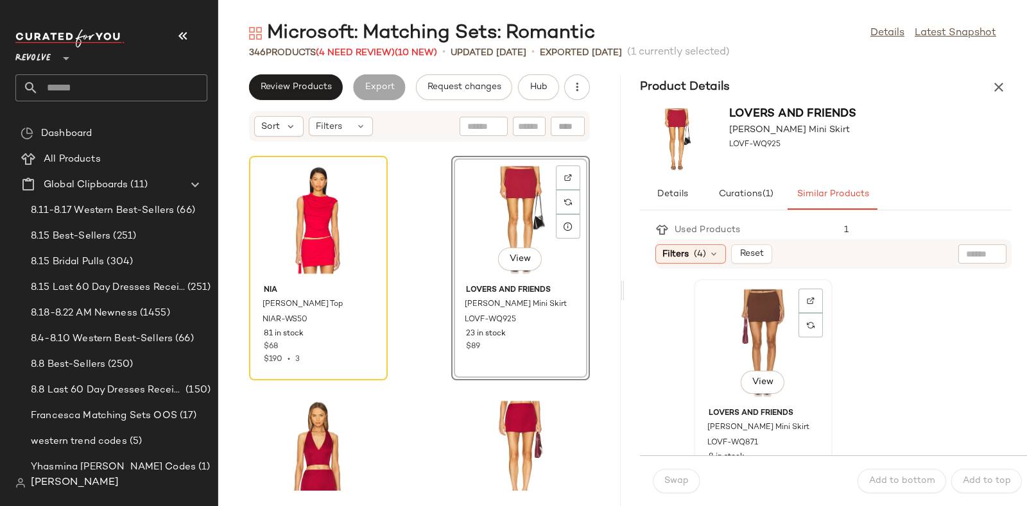
click at [780, 316] on div "View" at bounding box center [763, 343] width 130 height 119
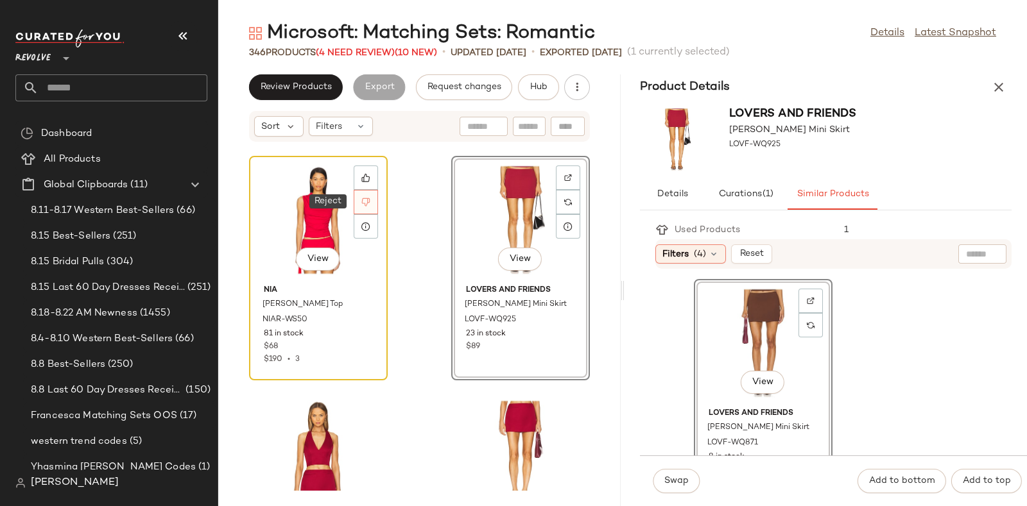
click at [366, 199] on icon at bounding box center [365, 202] width 9 height 9
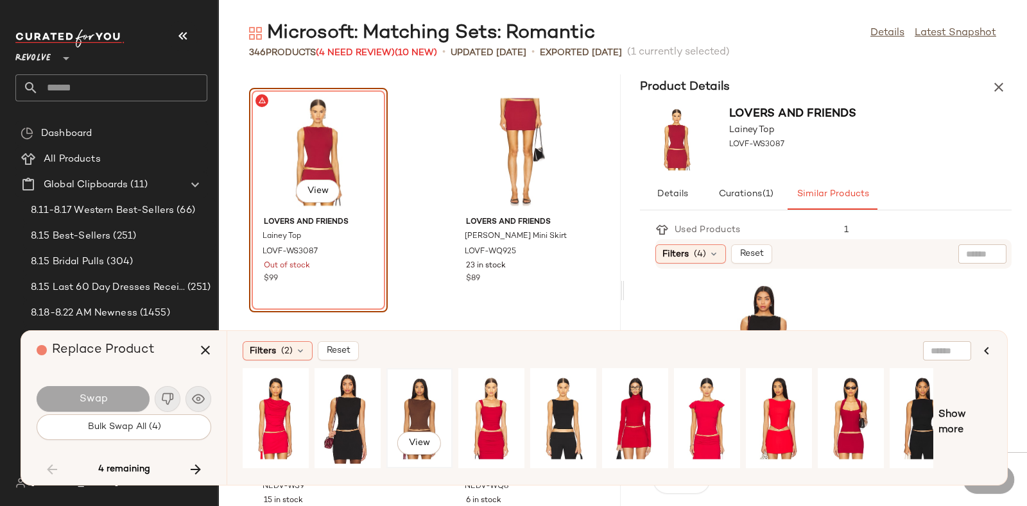
click at [424, 391] on div "View" at bounding box center [419, 418] width 57 height 91
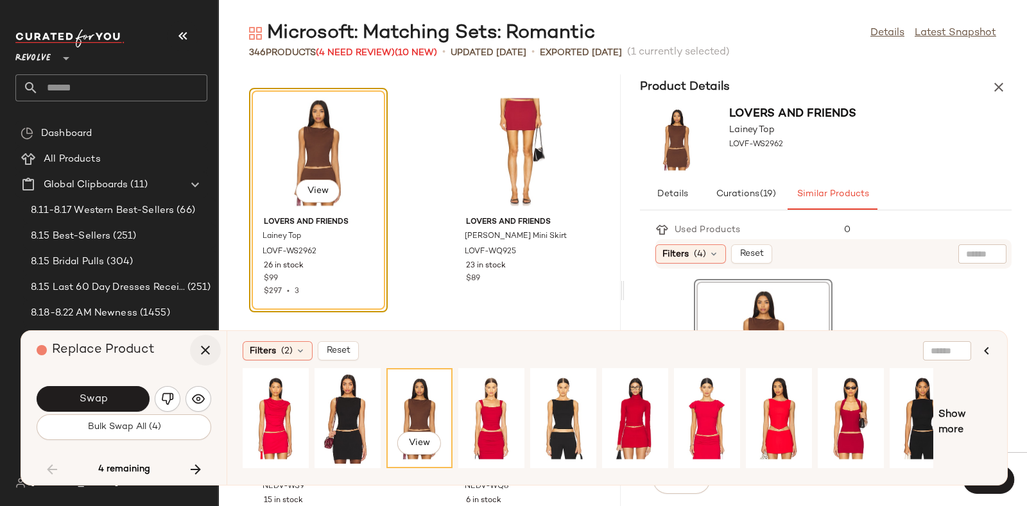
click at [212, 343] on icon "button" at bounding box center [205, 350] width 15 height 15
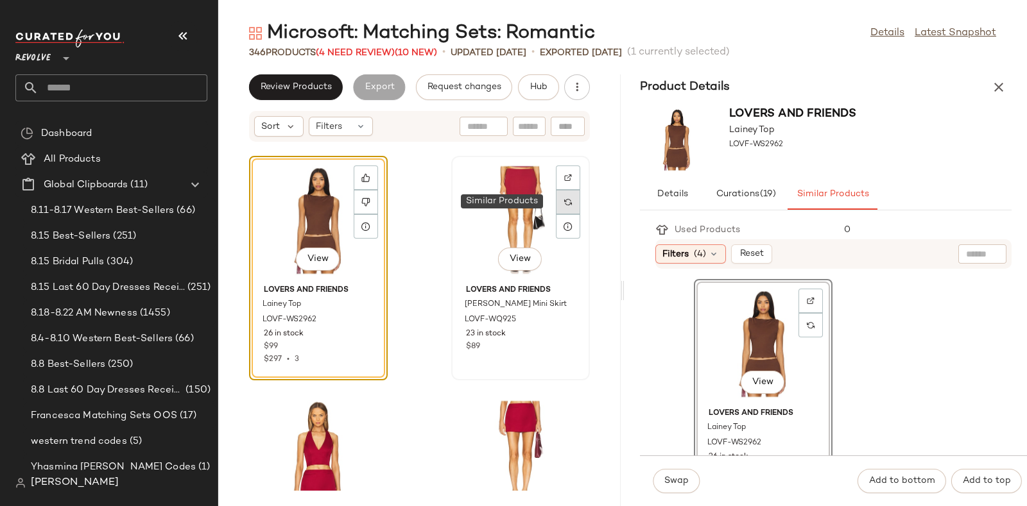
click at [565, 199] on div at bounding box center [568, 202] width 24 height 24
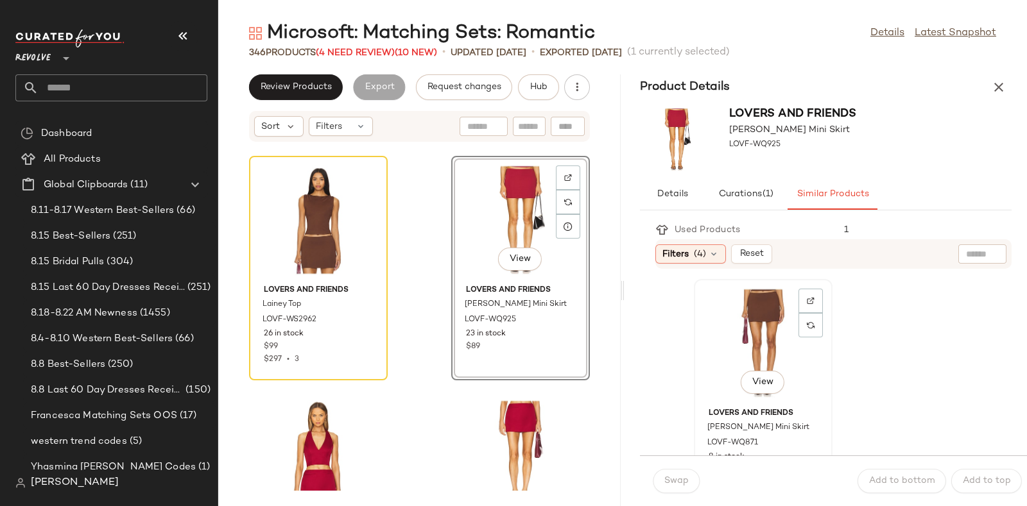
click at [738, 321] on div "View" at bounding box center [763, 343] width 130 height 119
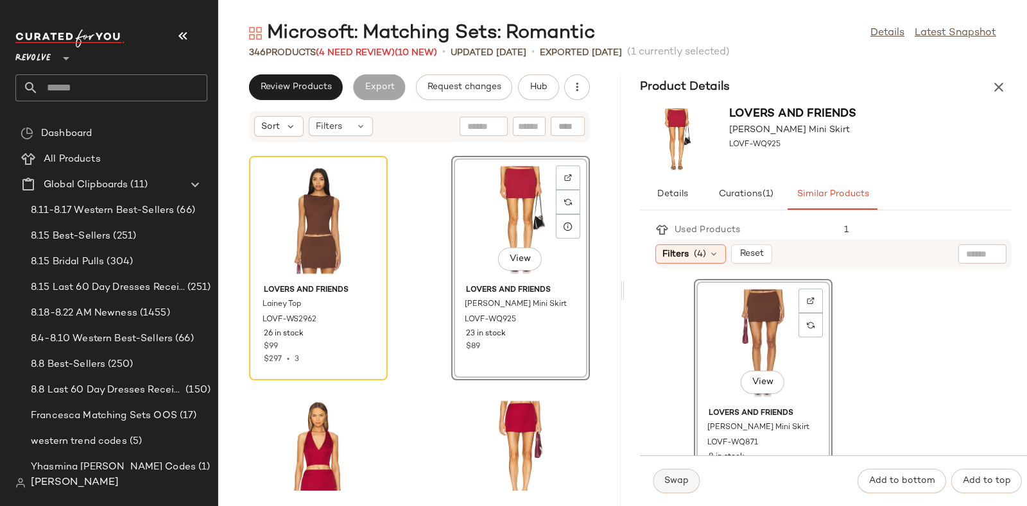
click at [676, 483] on span "Swap" at bounding box center [676, 481] width 25 height 10
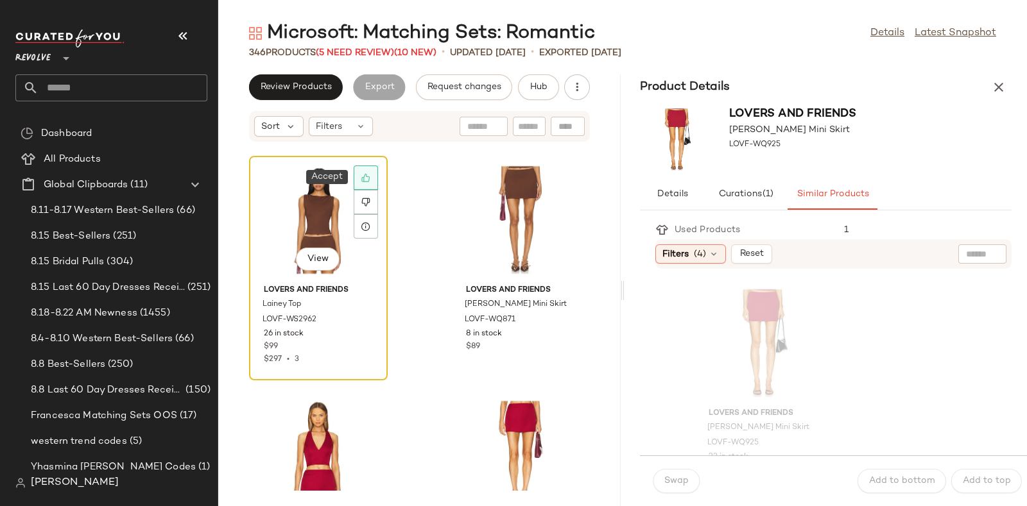
click at [372, 177] on div at bounding box center [366, 178] width 24 height 24
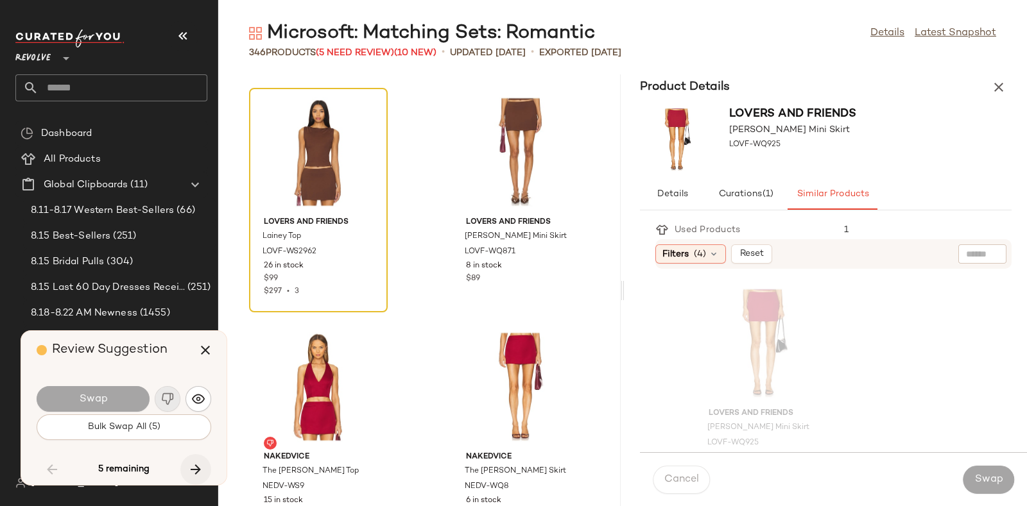
click at [189, 467] on icon "button" at bounding box center [195, 469] width 15 height 15
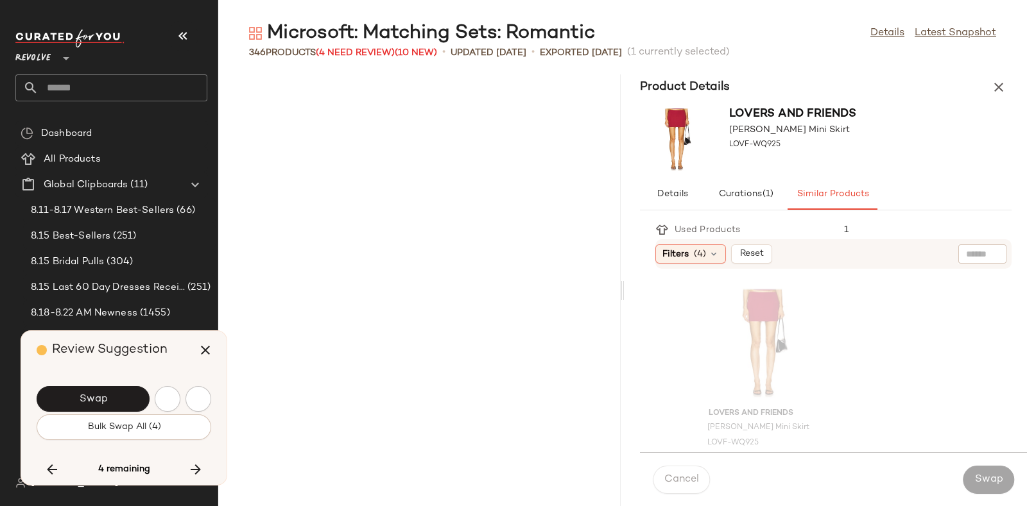
scroll to position [30305, 0]
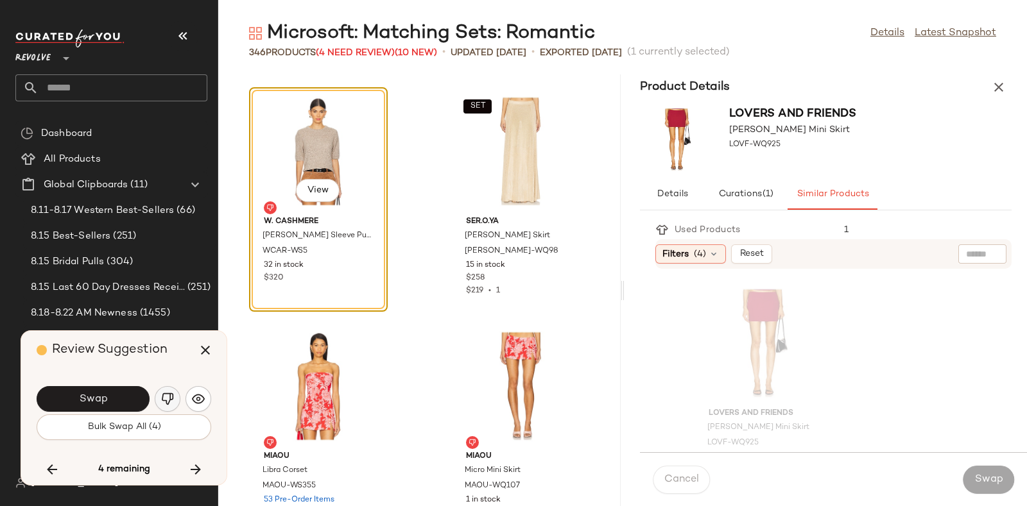
click at [167, 392] on button "button" at bounding box center [168, 399] width 26 height 26
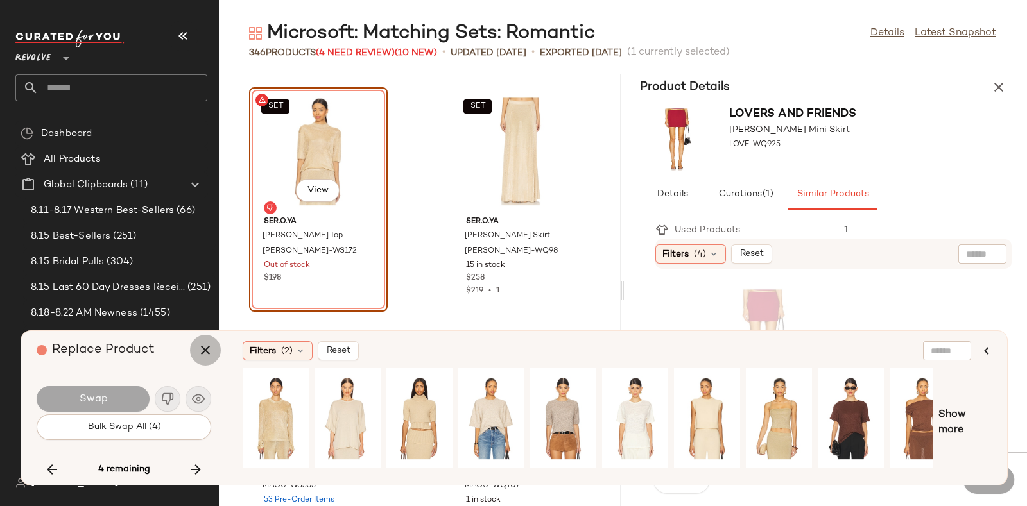
click at [205, 350] on icon "button" at bounding box center [205, 350] width 15 height 15
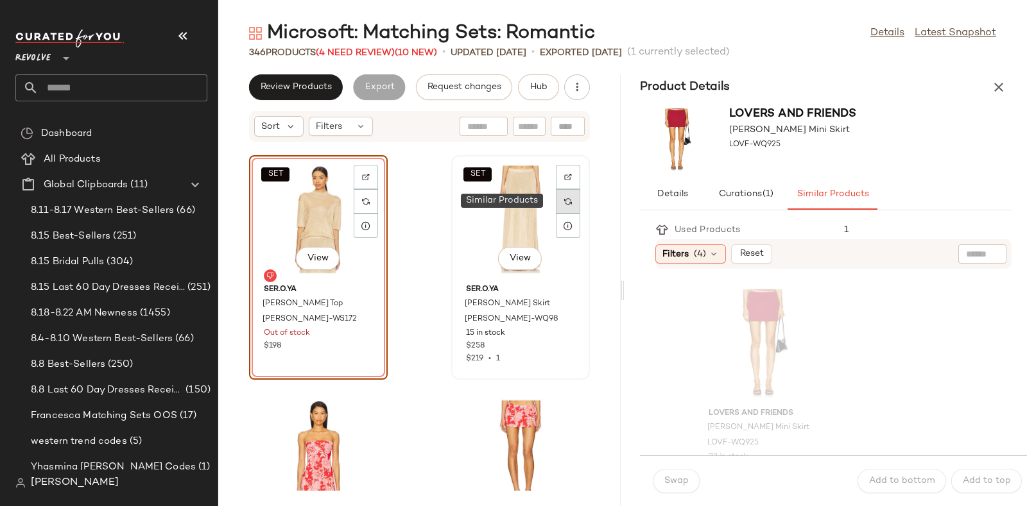
click at [568, 200] on div at bounding box center [568, 201] width 24 height 24
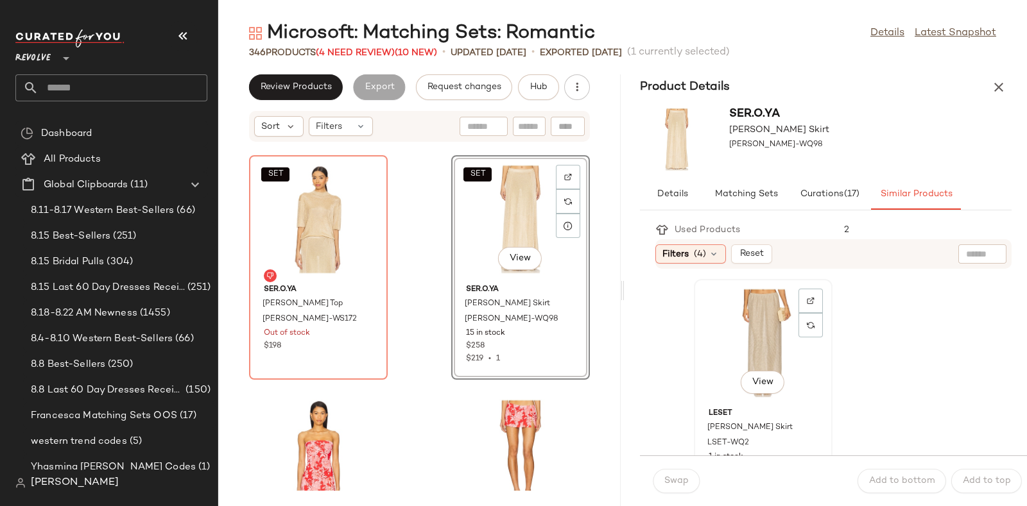
click at [773, 325] on div "View" at bounding box center [763, 343] width 130 height 119
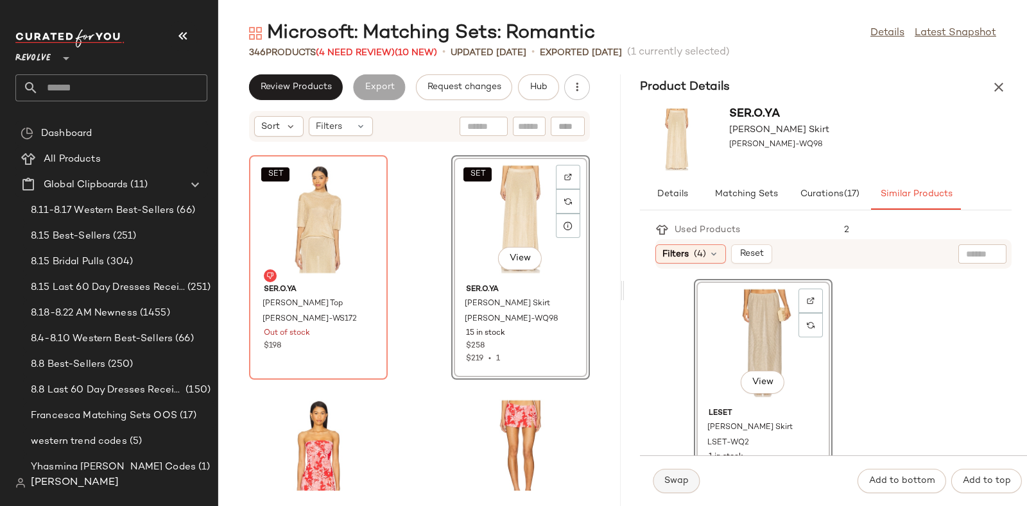
click at [664, 483] on span "Swap" at bounding box center [676, 481] width 25 height 10
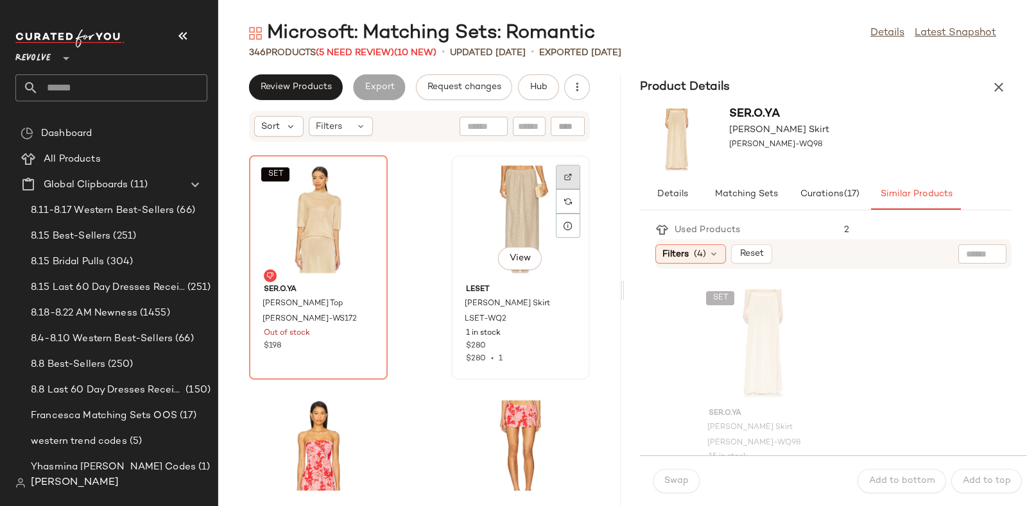
click at [564, 177] on img at bounding box center [568, 177] width 8 height 8
click at [544, 83] on span "Hub" at bounding box center [539, 87] width 18 height 10
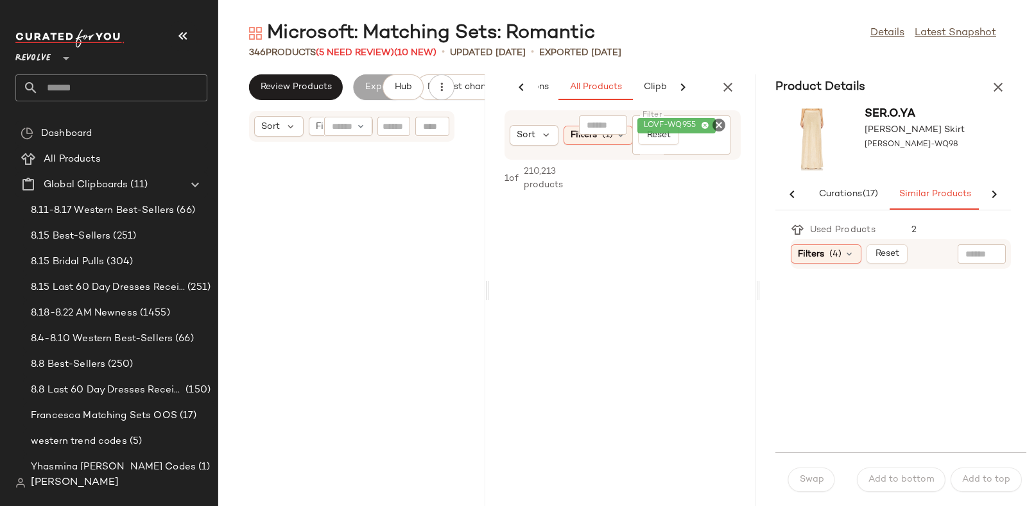
scroll to position [0, 151]
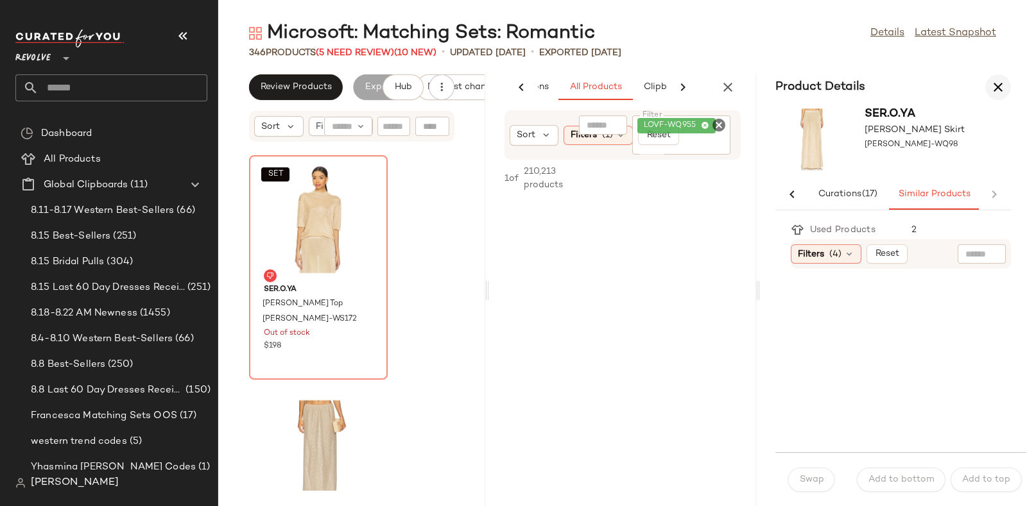
click at [1004, 87] on icon "button" at bounding box center [997, 87] width 15 height 15
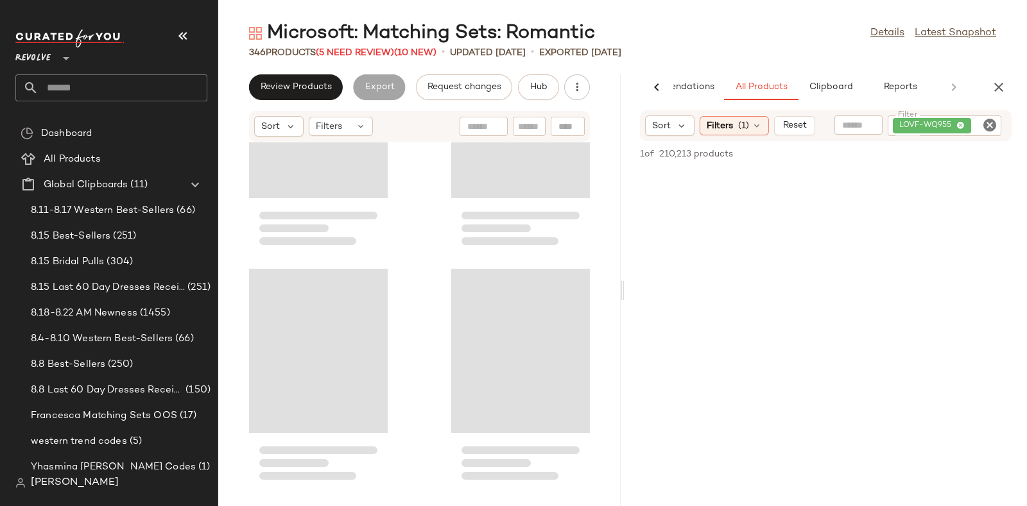
scroll to position [30305, 0]
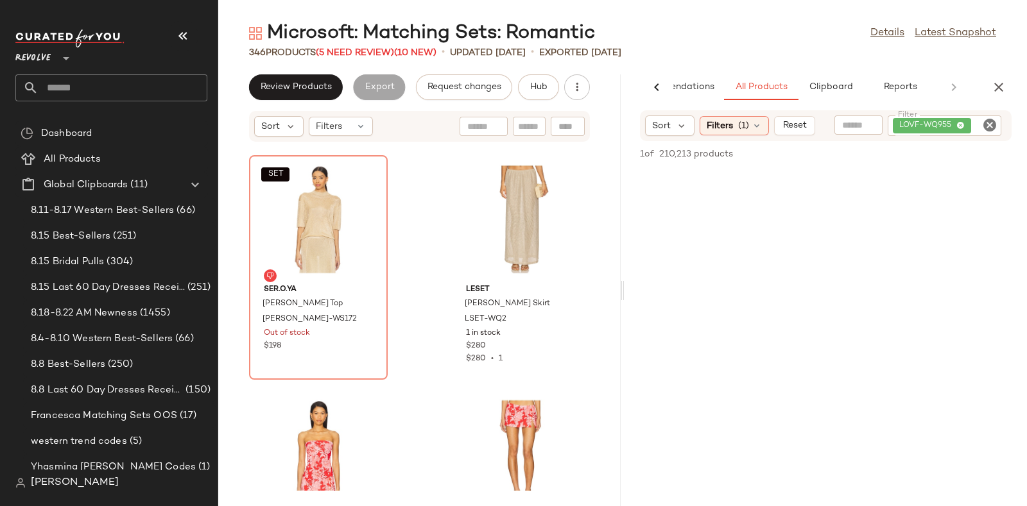
click at [990, 123] on icon "Clear Filter" at bounding box center [989, 124] width 15 height 15
paste input "*********"
type input "*********"
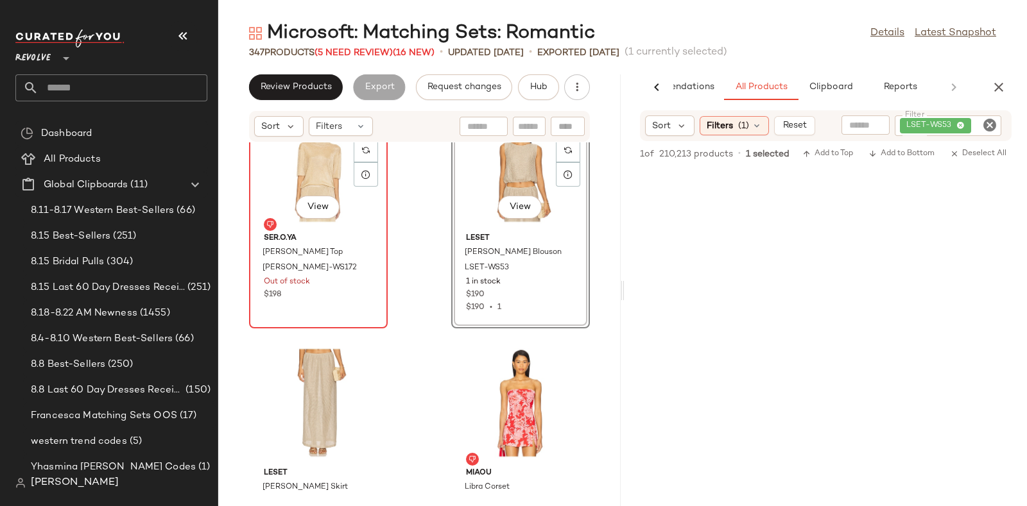
scroll to position [30300, 0]
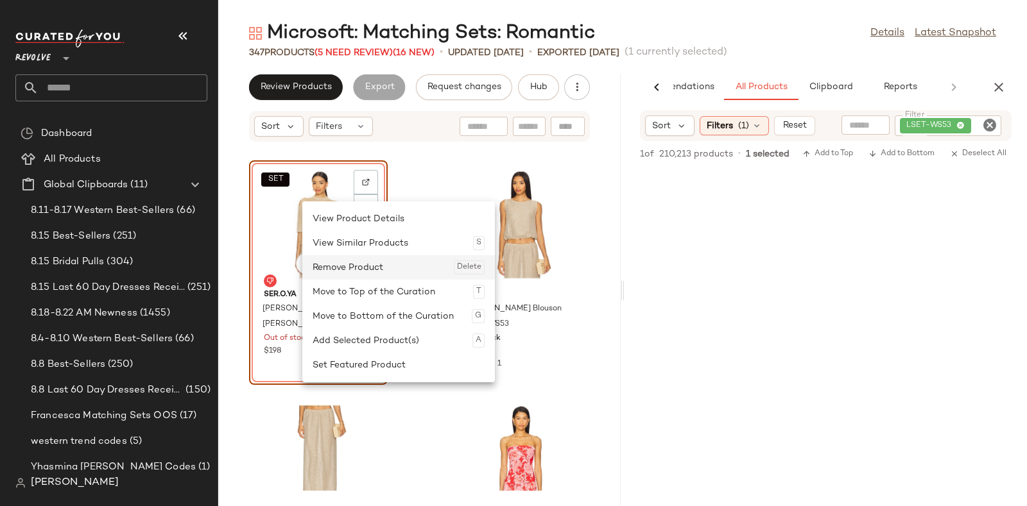
click at [334, 265] on div "Remove Product Delete" at bounding box center [399, 267] width 172 height 24
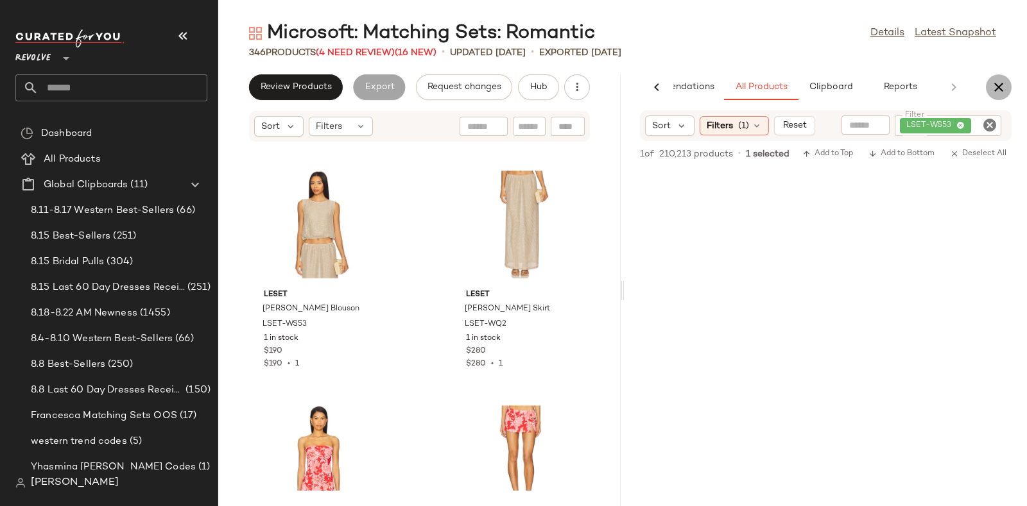
click at [1004, 82] on icon "button" at bounding box center [998, 87] width 15 height 15
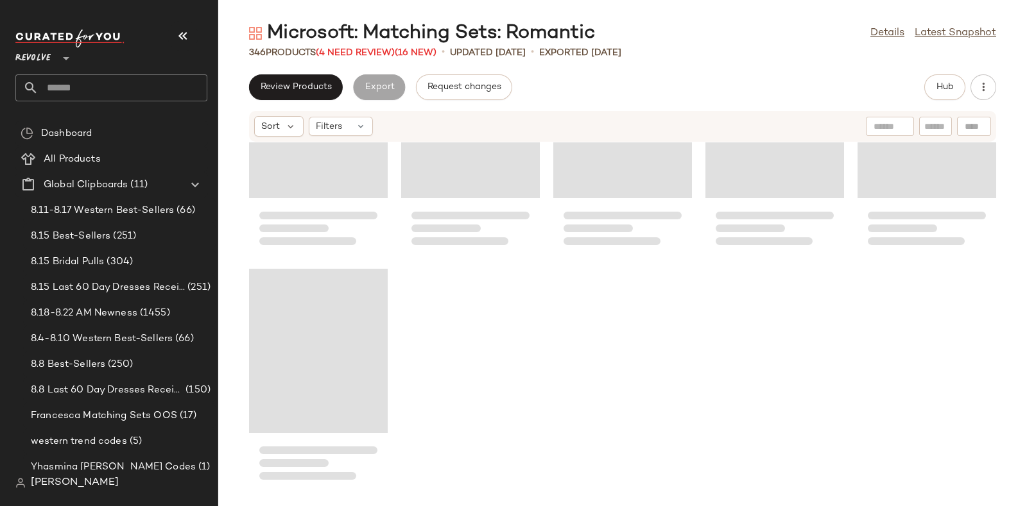
scroll to position [16098, 0]
click at [350, 42] on div "Microsoft: Matching Sets: Romantic" at bounding box center [422, 34] width 346 height 26
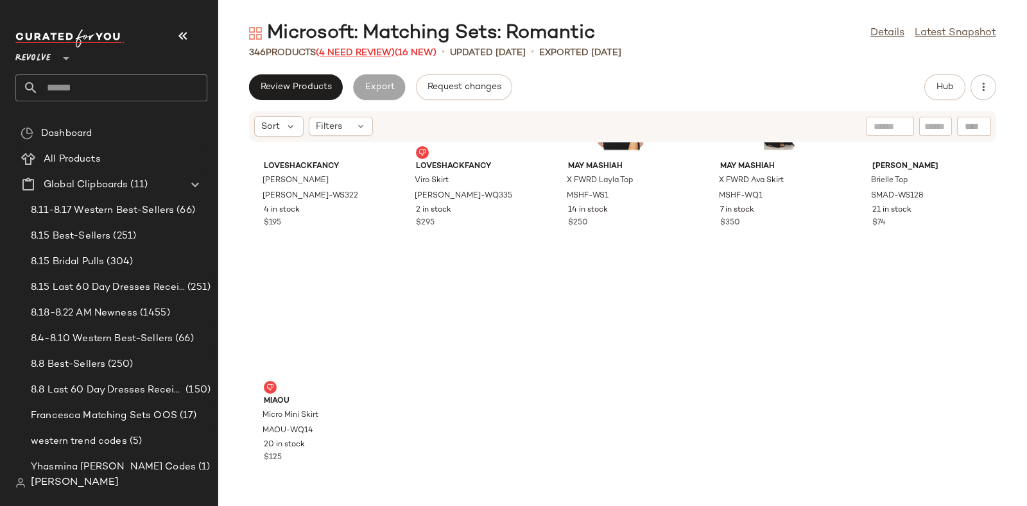
click at [356, 51] on span "(4 Need Review)" at bounding box center [355, 53] width 79 height 10
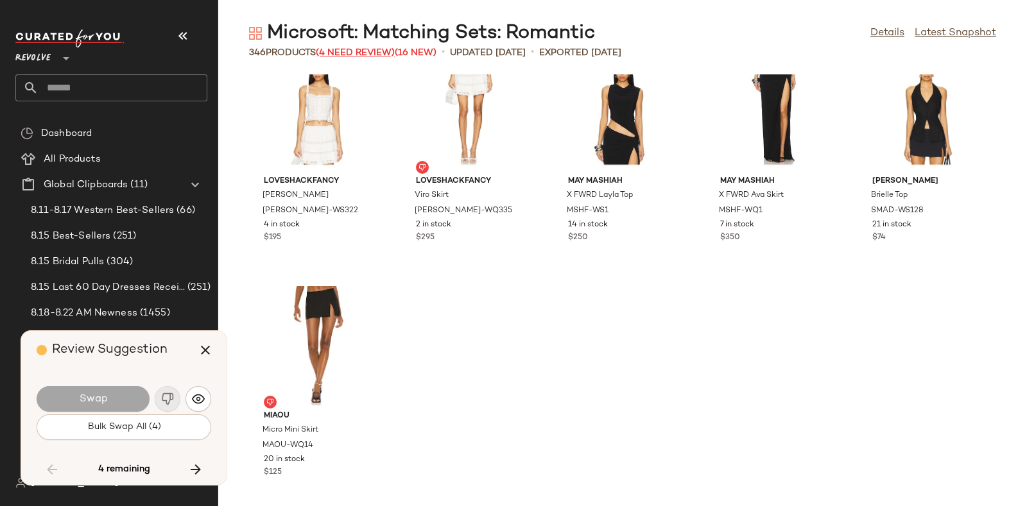
scroll to position [16014, 0]
click at [184, 458] on div "4 remaining" at bounding box center [124, 469] width 175 height 31
click at [195, 466] on icon "button" at bounding box center [195, 469] width 15 height 15
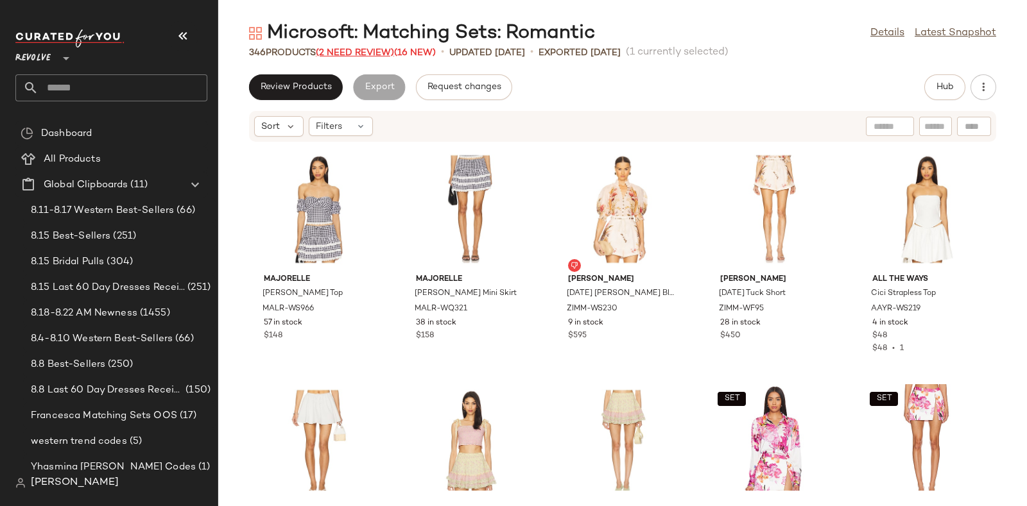
click at [349, 50] on span "(2 Need Review)" at bounding box center [355, 53] width 78 height 10
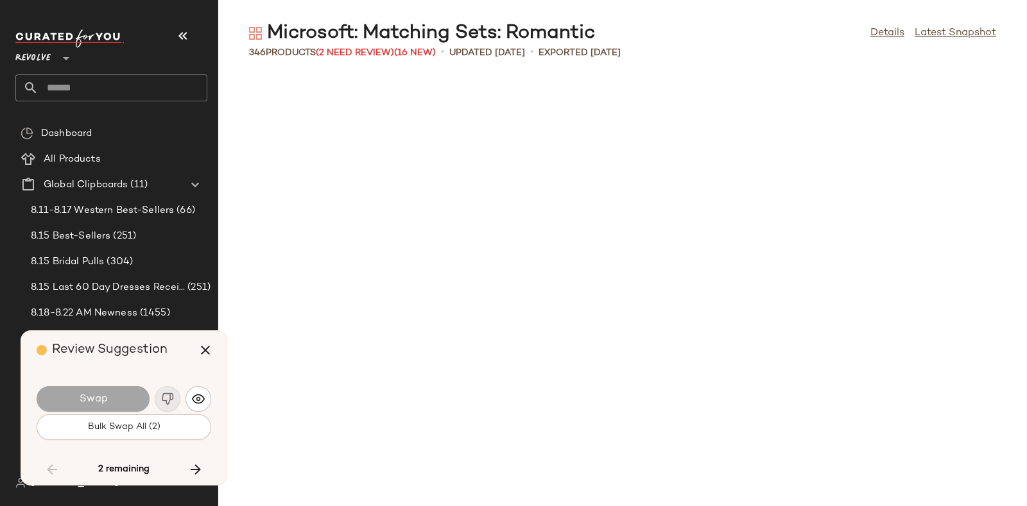
scroll to position [12451, 0]
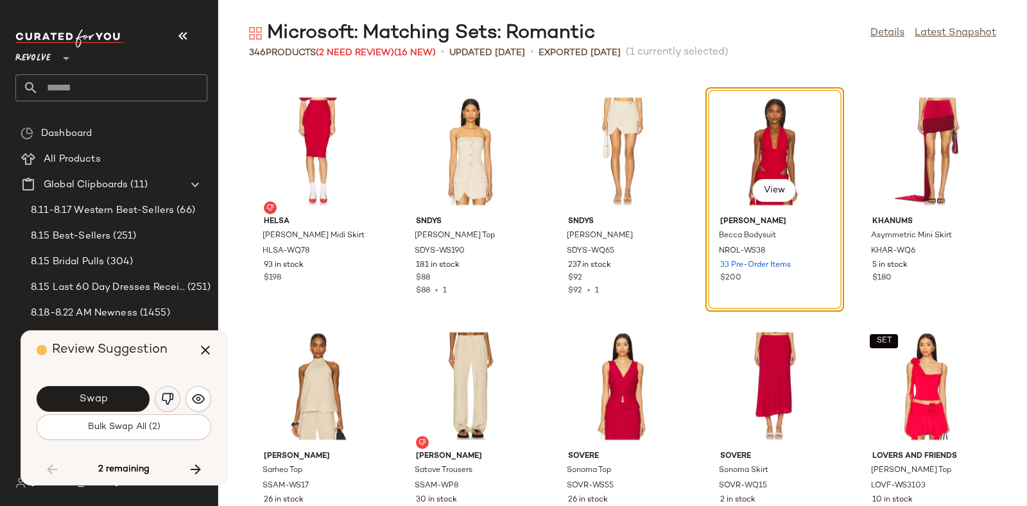
click at [164, 396] on img "button" at bounding box center [167, 399] width 13 height 13
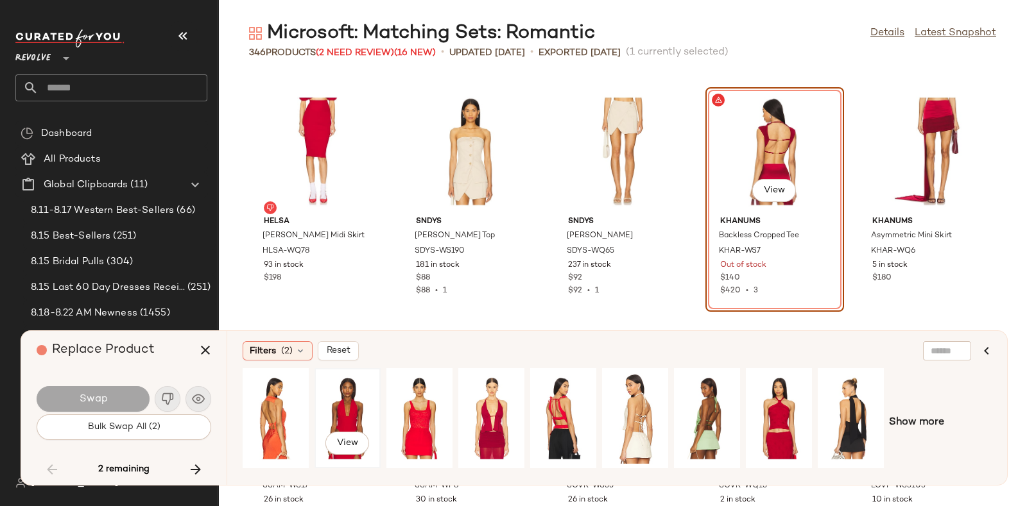
click at [347, 391] on div "View" at bounding box center [347, 418] width 57 height 91
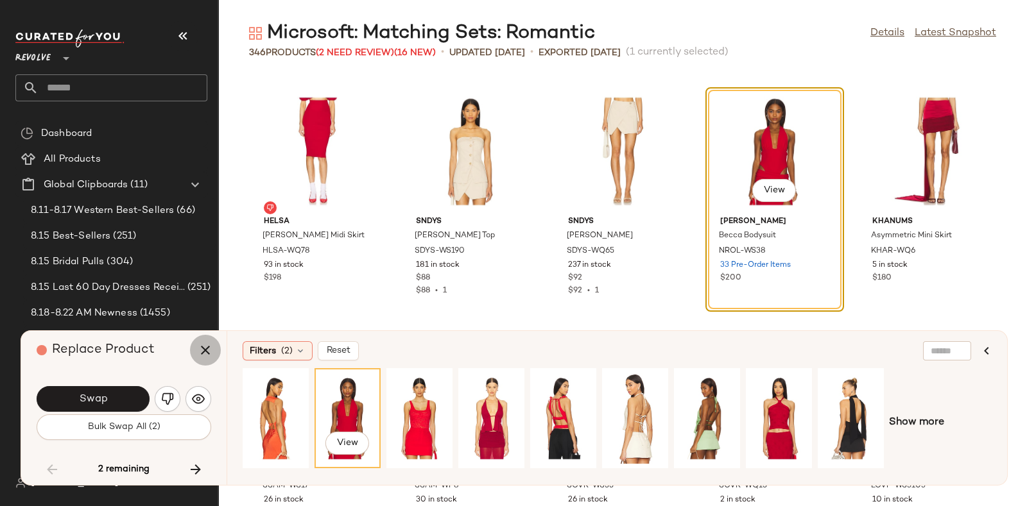
click at [199, 340] on button "button" at bounding box center [205, 350] width 31 height 31
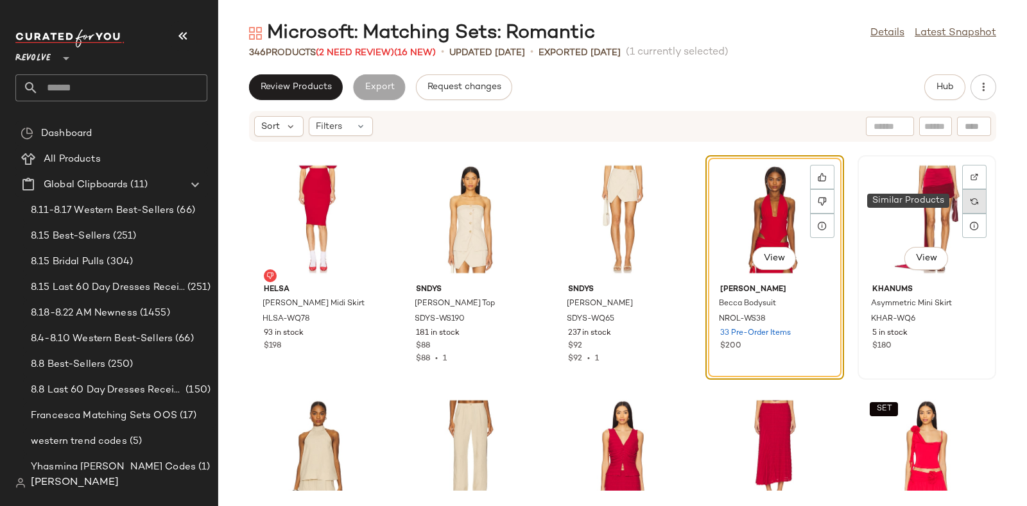
click at [970, 203] on img at bounding box center [974, 202] width 8 height 8
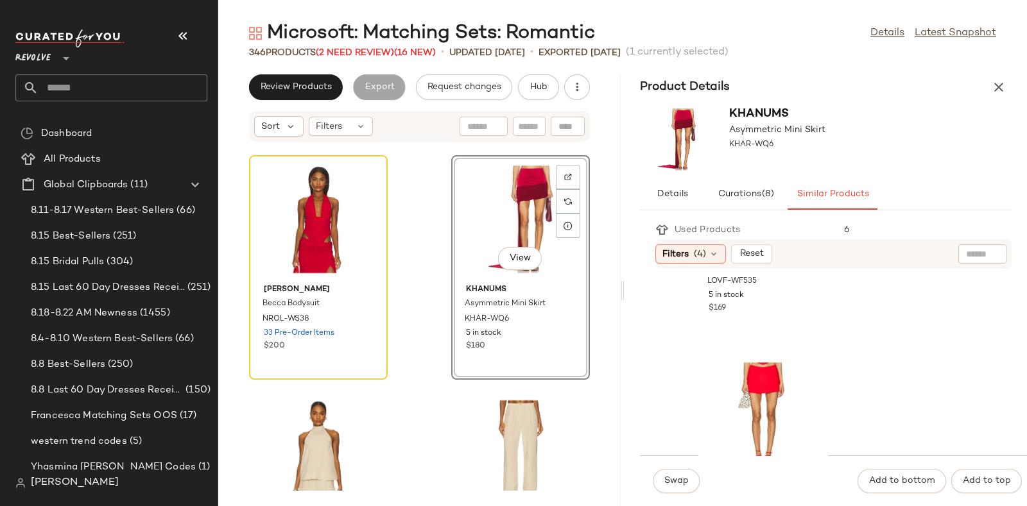
scroll to position [99, 0]
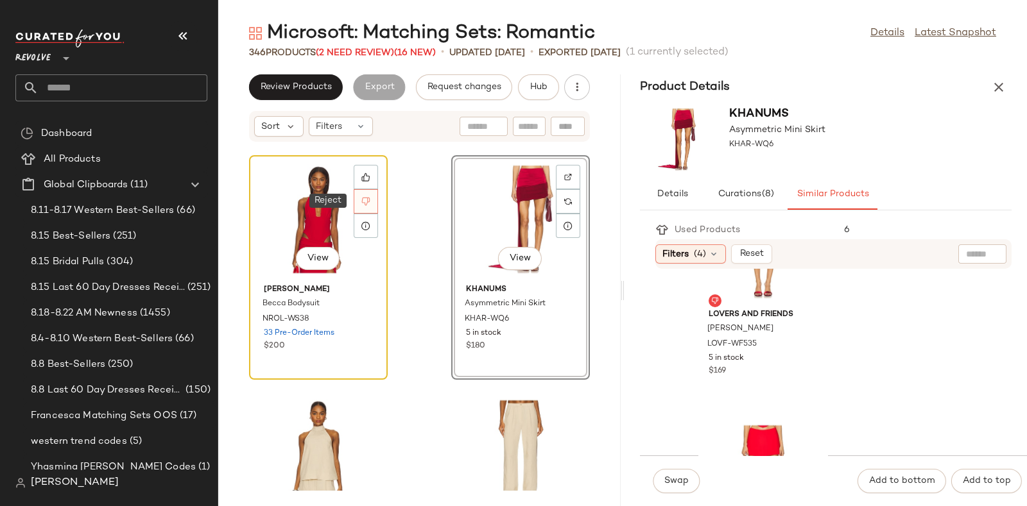
click at [362, 200] on icon at bounding box center [366, 202] width 8 height 8
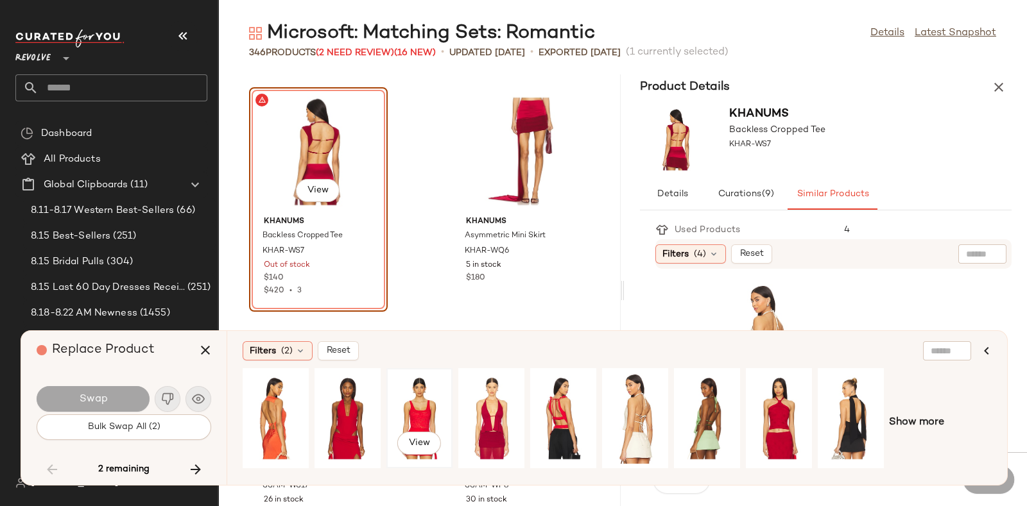
click at [417, 388] on div "View" at bounding box center [419, 418] width 57 height 91
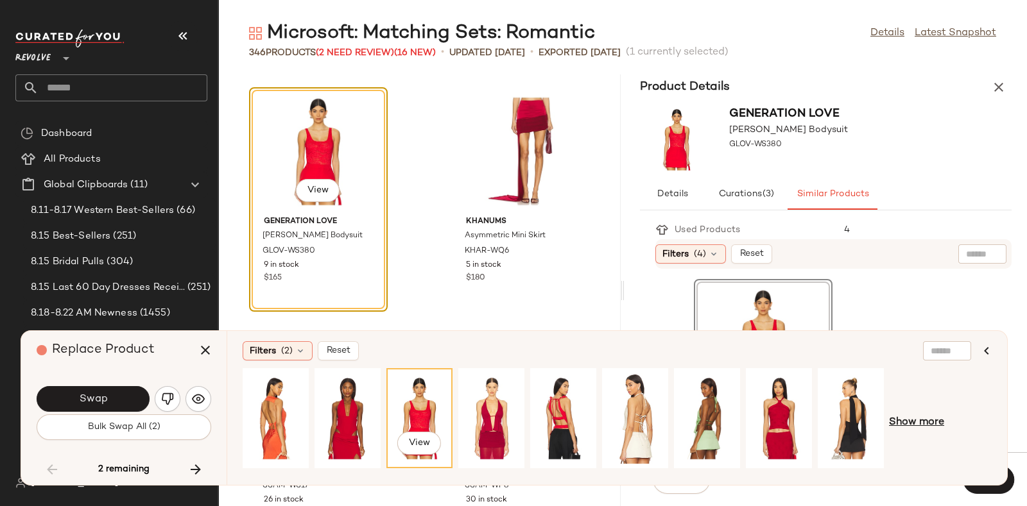
click at [911, 420] on span "Show more" at bounding box center [916, 422] width 55 height 15
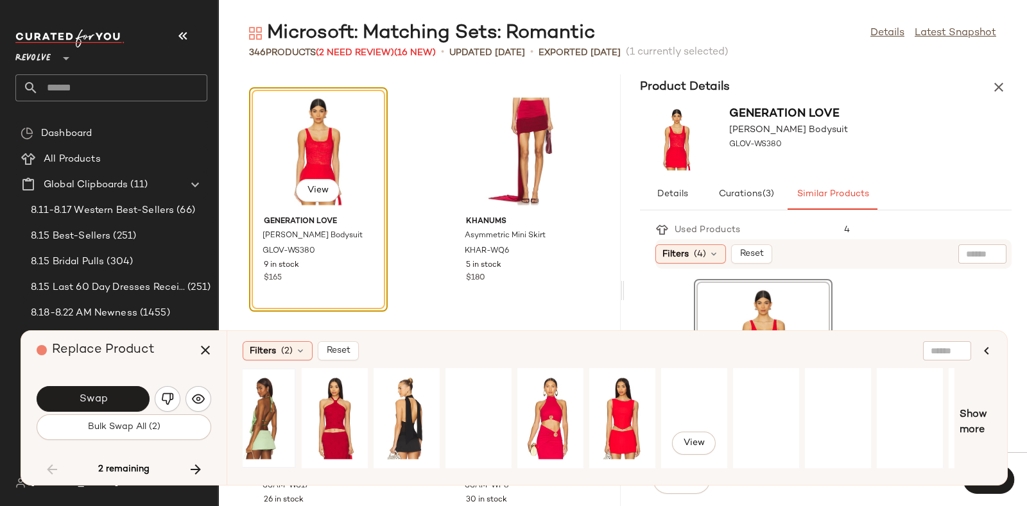
scroll to position [0, 503]
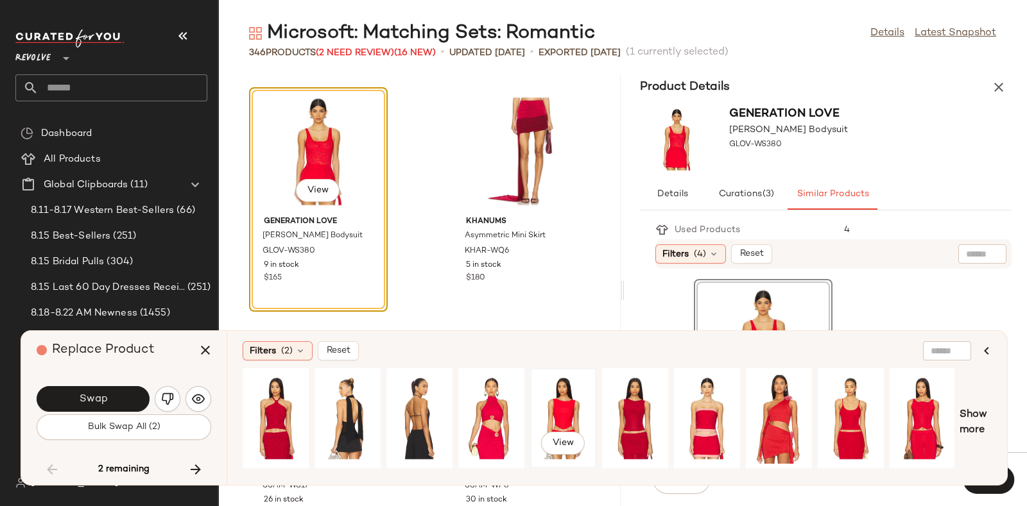
click at [578, 410] on div "View" at bounding box center [563, 418] width 57 height 91
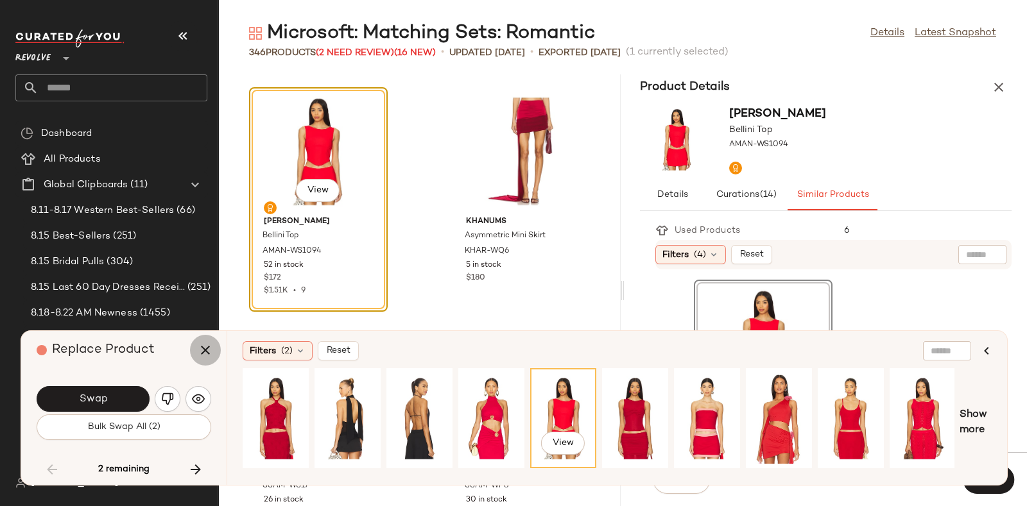
click at [194, 350] on button "button" at bounding box center [205, 350] width 31 height 31
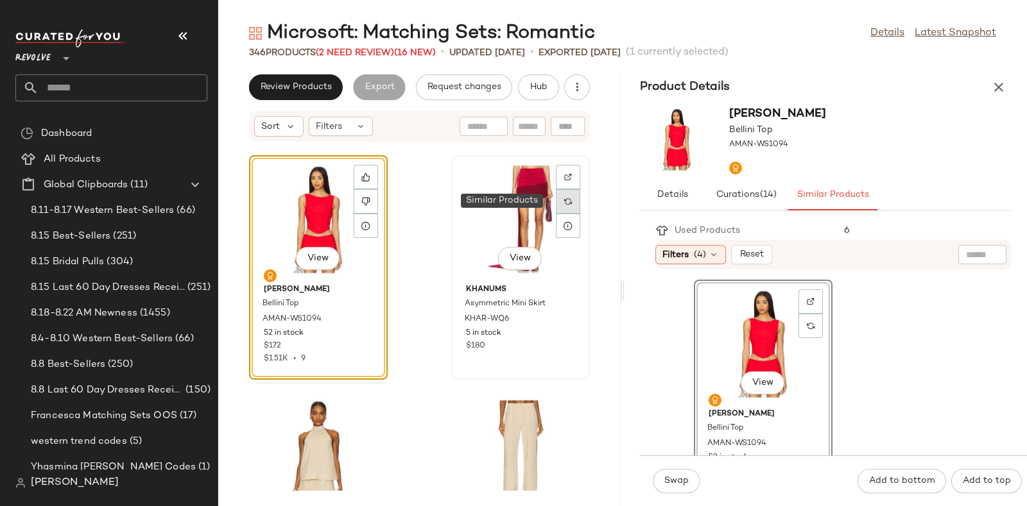
click at [556, 196] on div at bounding box center [568, 201] width 24 height 24
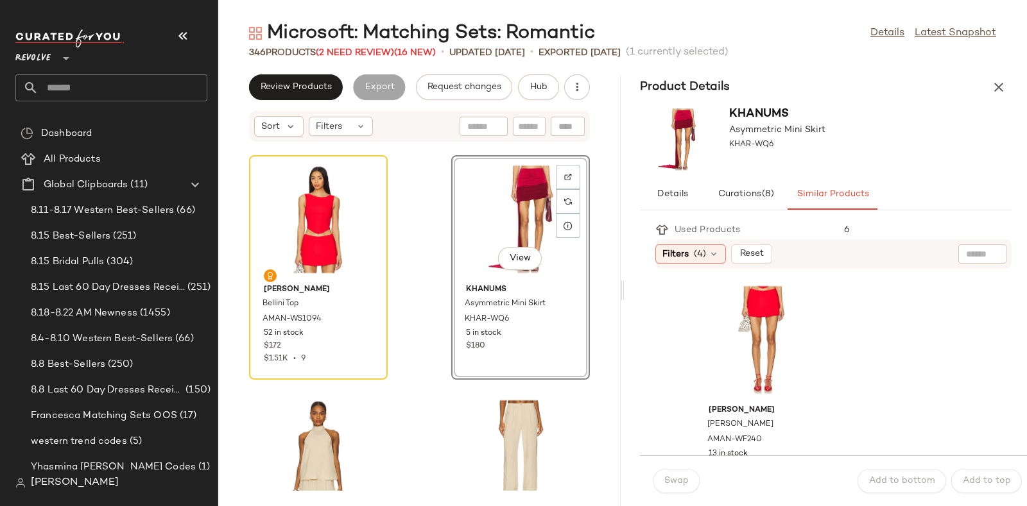
scroll to position [240, 0]
click at [768, 323] on div "View" at bounding box center [763, 338] width 130 height 119
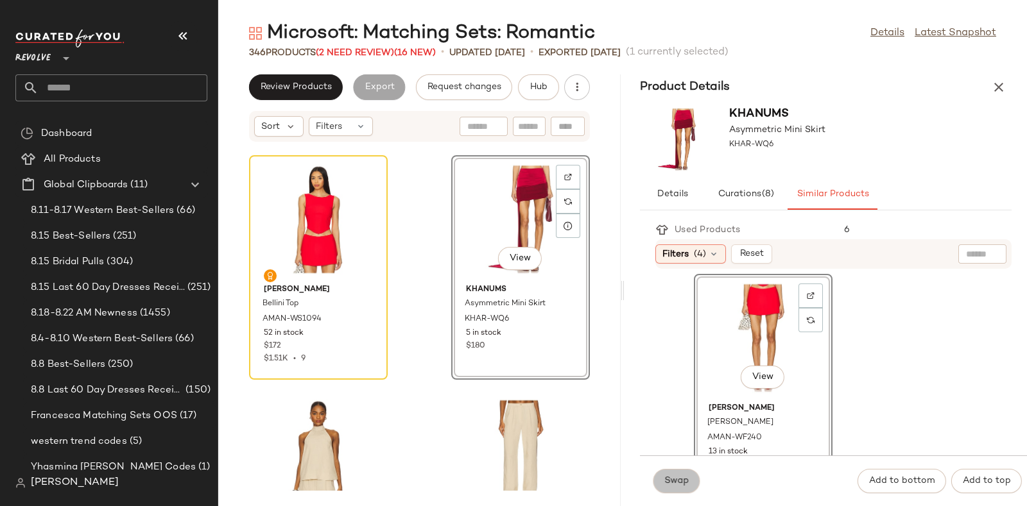
click at [668, 483] on span "Swap" at bounding box center [676, 481] width 25 height 10
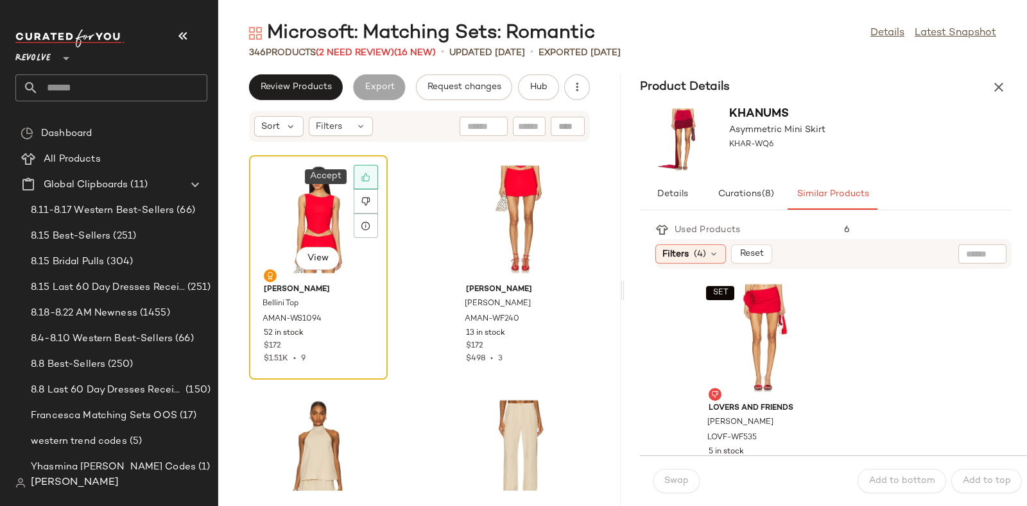
click at [363, 173] on icon at bounding box center [365, 177] width 9 height 9
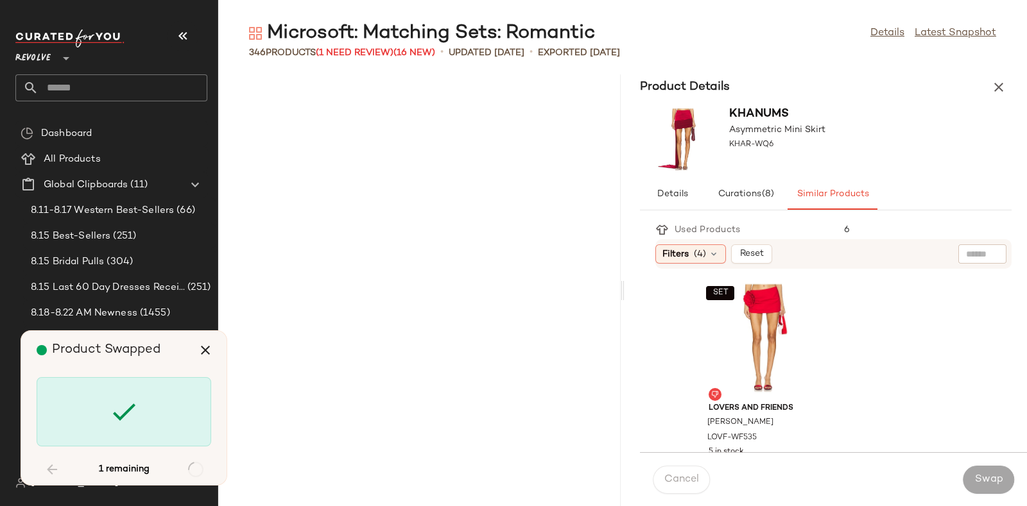
scroll to position [34063, 0]
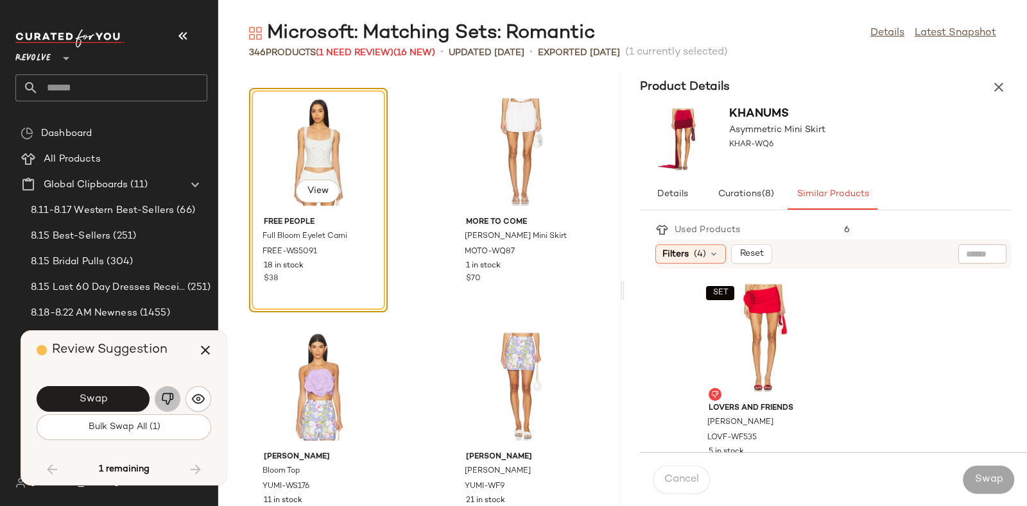
click at [168, 389] on button "button" at bounding box center [168, 399] width 26 height 26
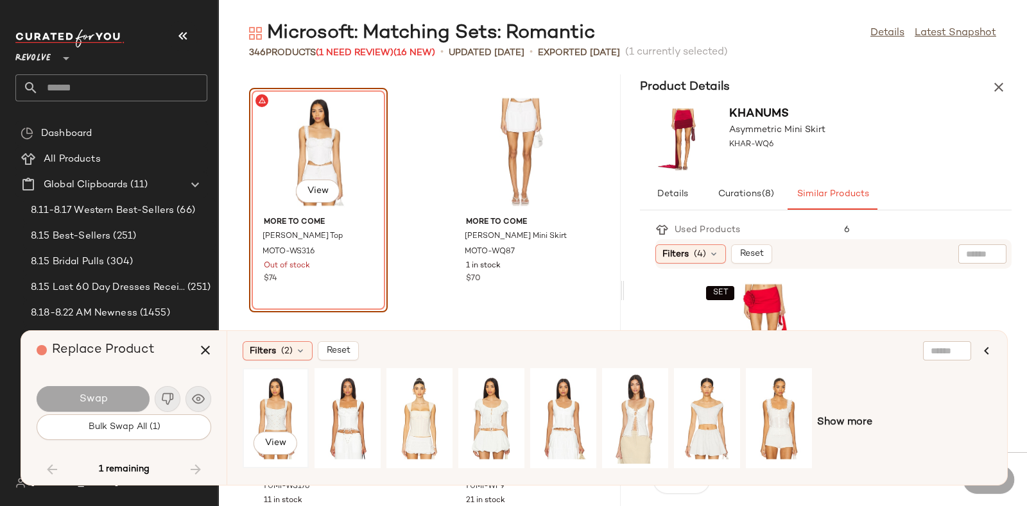
click at [268, 402] on div "View" at bounding box center [275, 418] width 57 height 91
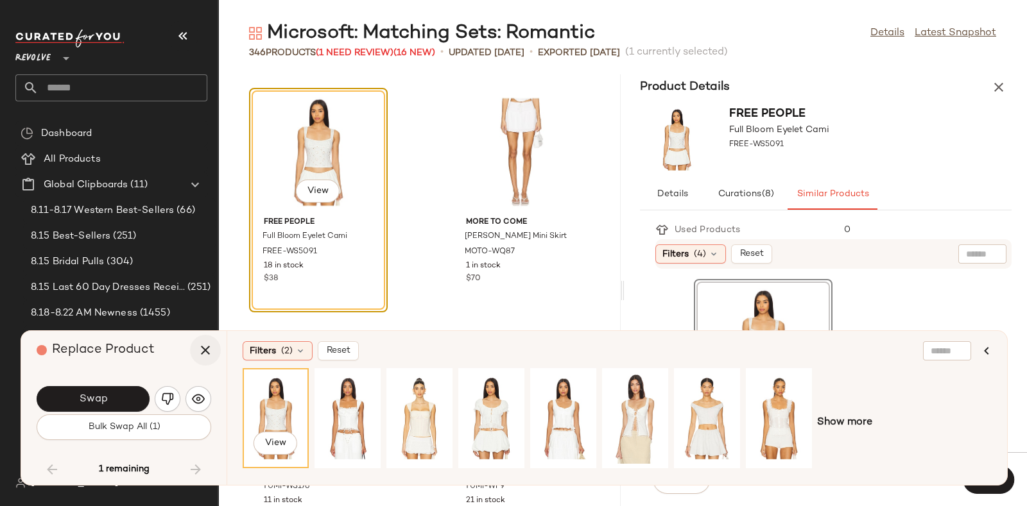
click at [213, 345] on button "button" at bounding box center [205, 350] width 31 height 31
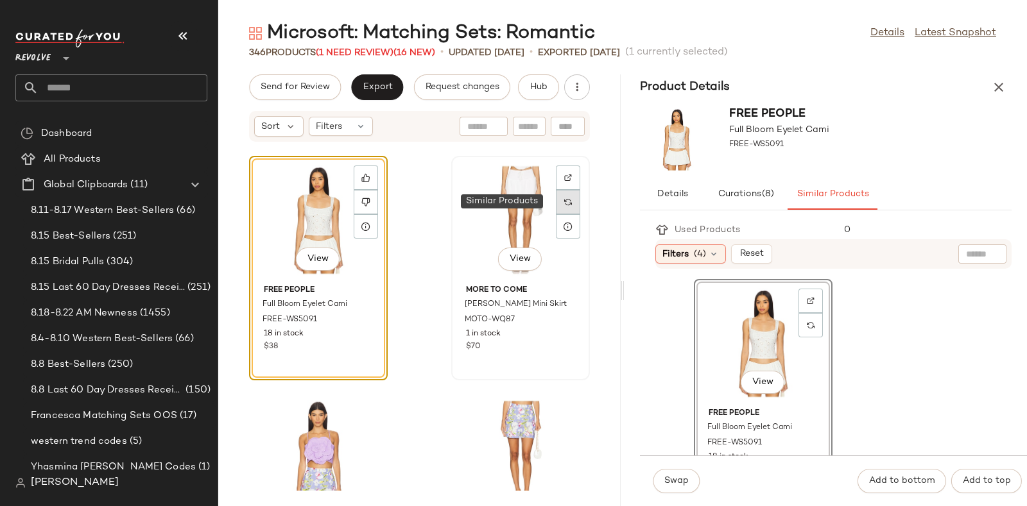
click at [564, 198] on img at bounding box center [568, 202] width 8 height 8
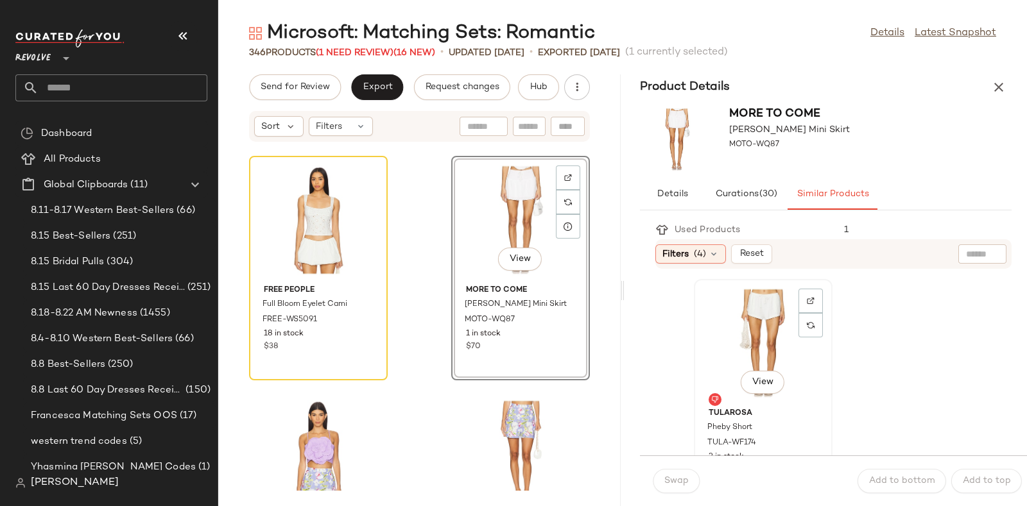
click at [745, 299] on div "View" at bounding box center [763, 343] width 130 height 119
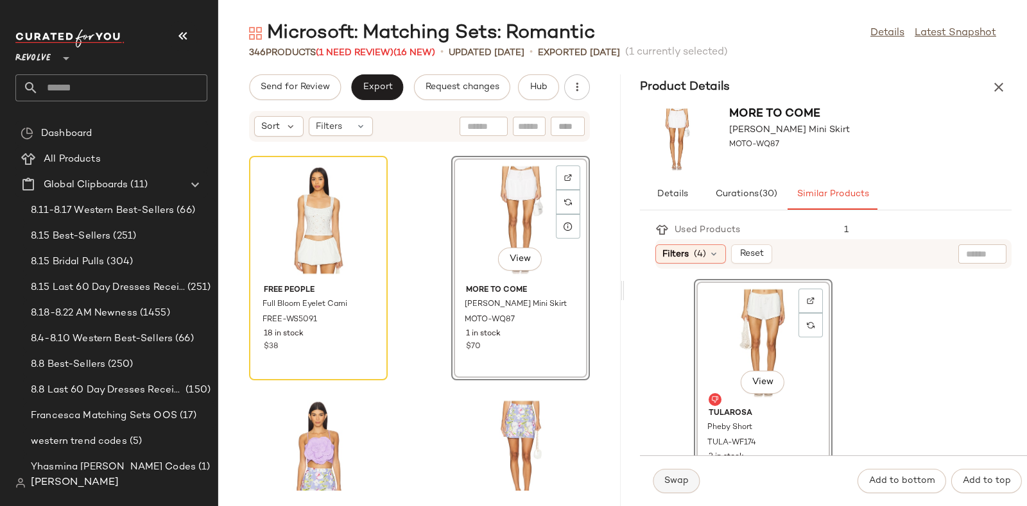
click at [668, 478] on span "Swap" at bounding box center [676, 481] width 25 height 10
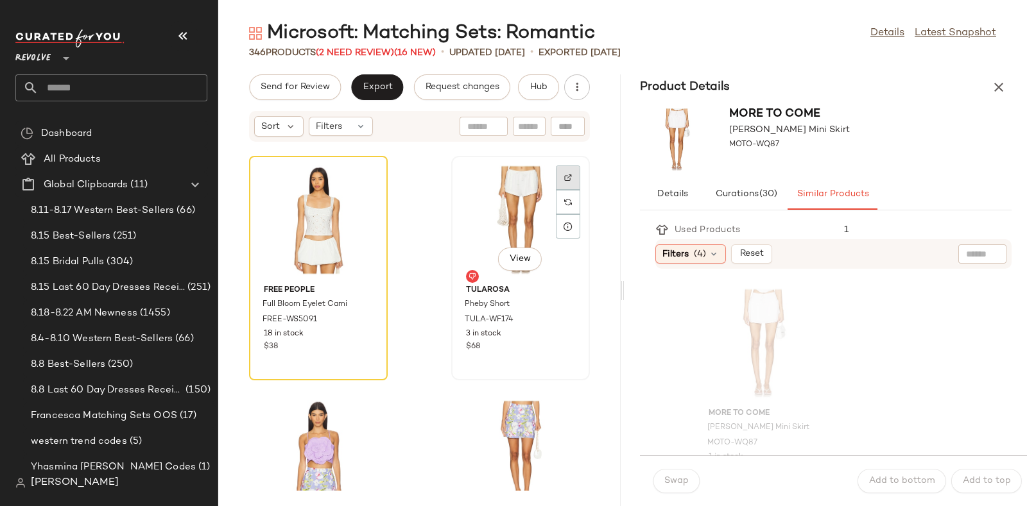
click at [556, 190] on div at bounding box center [568, 202] width 24 height 24
click at [526, 237] on div "View" at bounding box center [521, 219] width 130 height 119
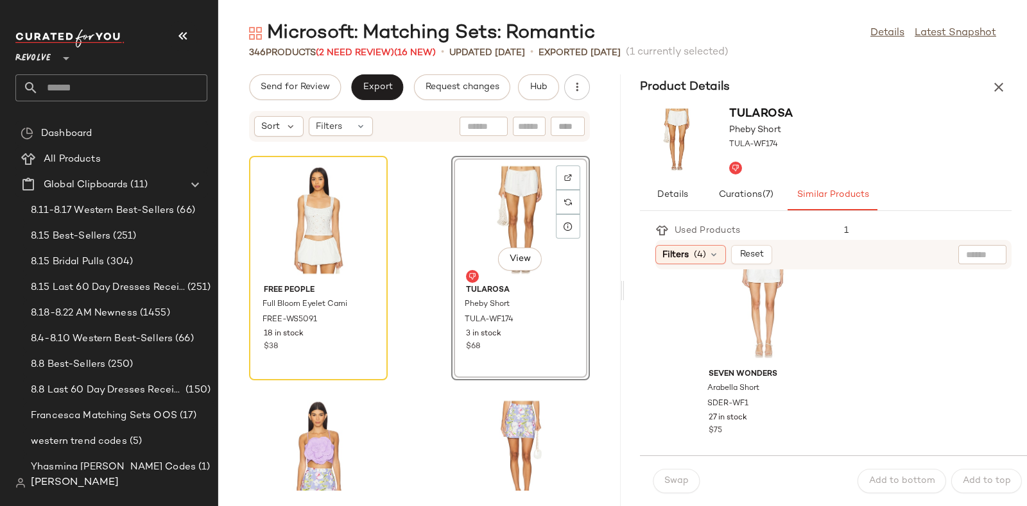
scroll to position [510, 0]
click at [764, 316] on div "SET View" at bounding box center [763, 304] width 130 height 119
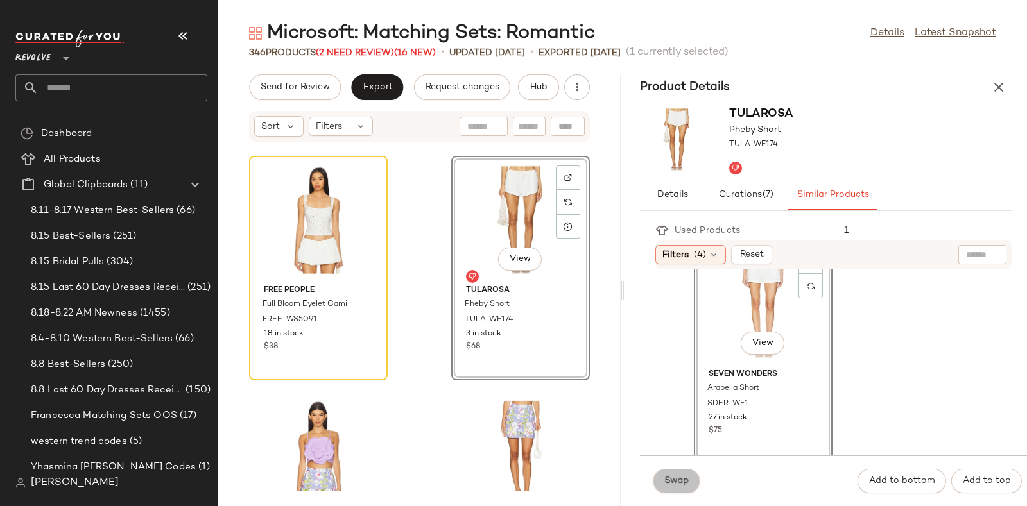
click at [671, 486] on span "Swap" at bounding box center [676, 481] width 25 height 10
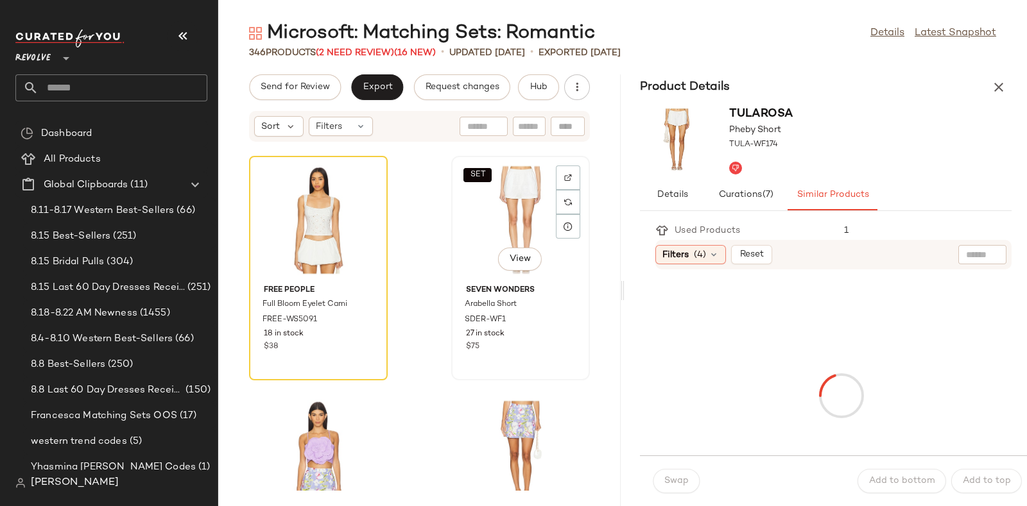
click at [503, 202] on div "SET View" at bounding box center [521, 219] width 130 height 119
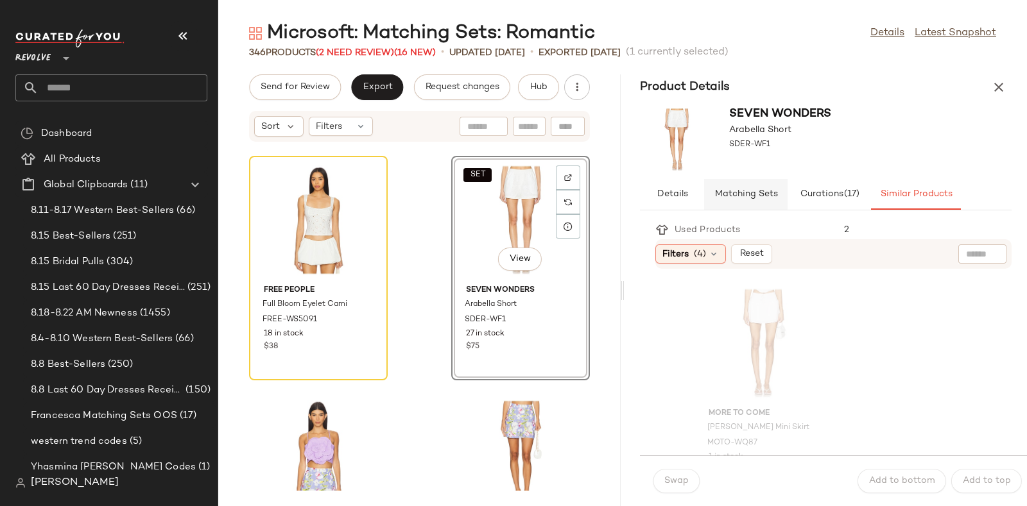
click at [750, 194] on span "Matching Sets" at bounding box center [746, 194] width 64 height 10
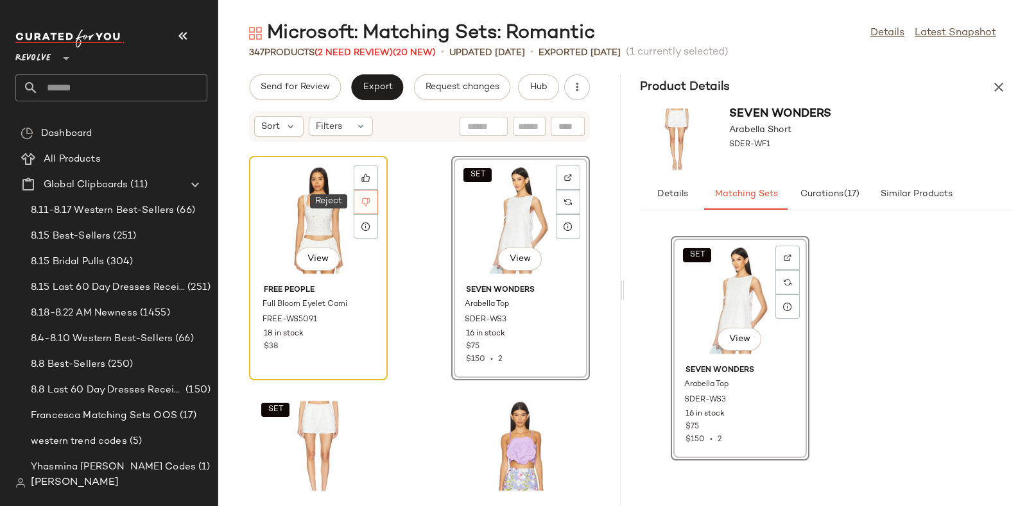
click at [363, 202] on icon at bounding box center [366, 202] width 8 height 8
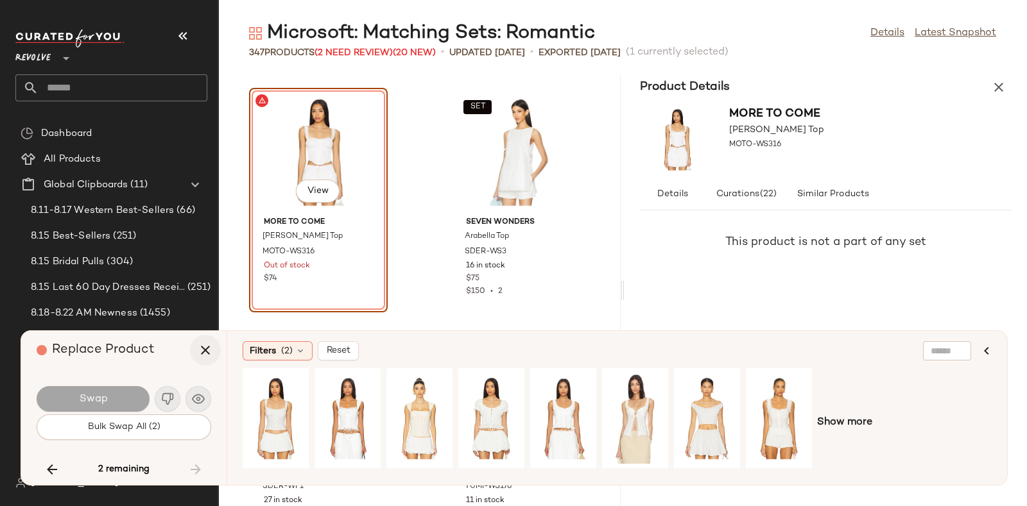
click at [207, 350] on icon "button" at bounding box center [205, 350] width 15 height 15
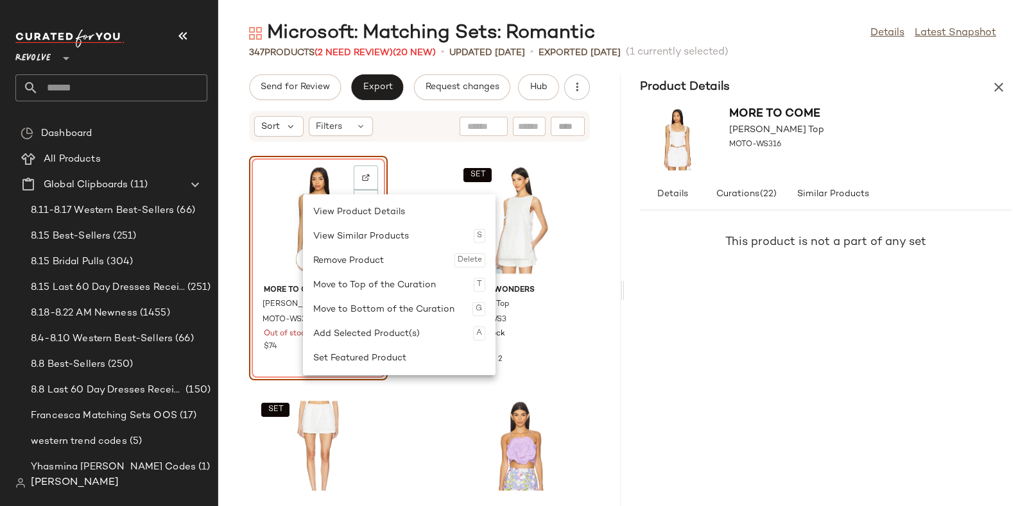
click at [303, 194] on div "View Product Details View Similar Products S Remove Product Delete Move to Top …" at bounding box center [399, 284] width 193 height 181
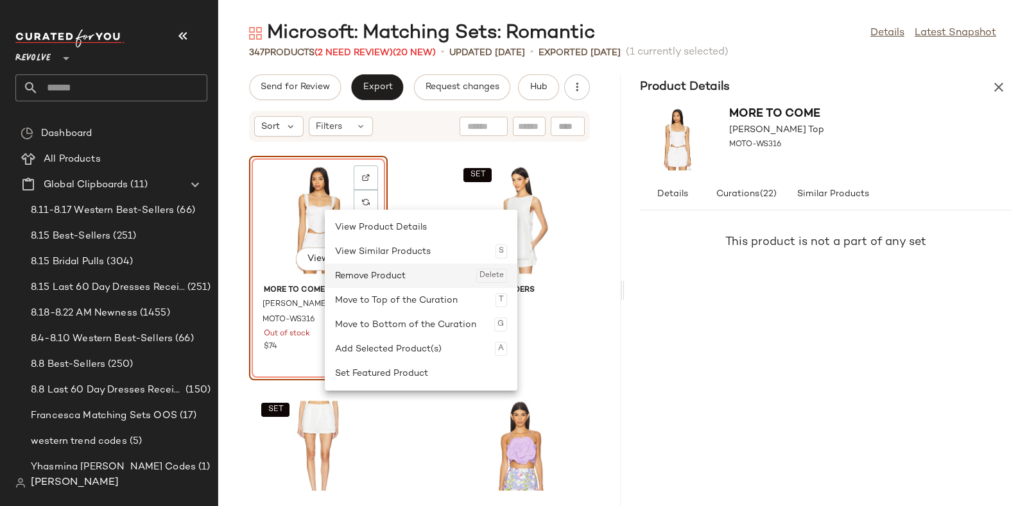
click at [366, 273] on div "Remove Product Delete" at bounding box center [421, 276] width 172 height 24
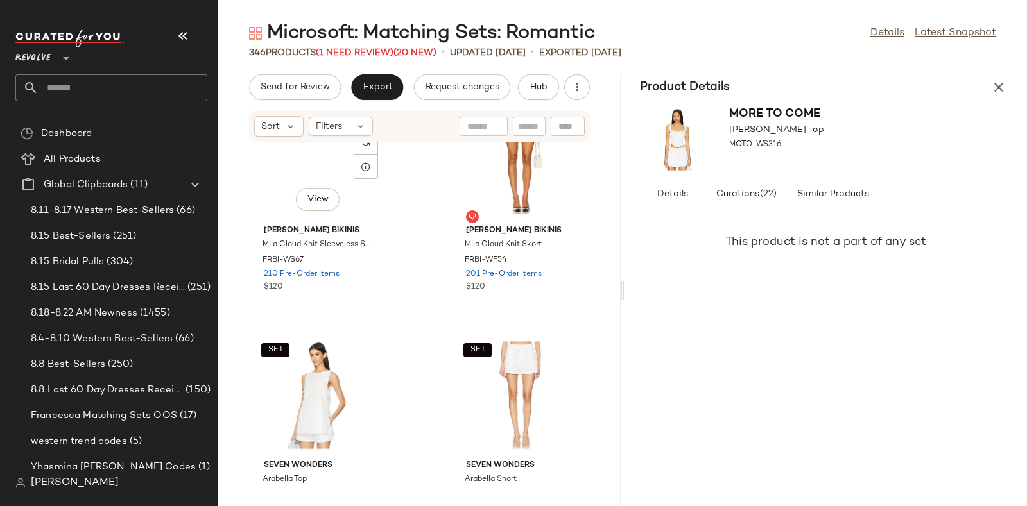
scroll to position [33797, 0]
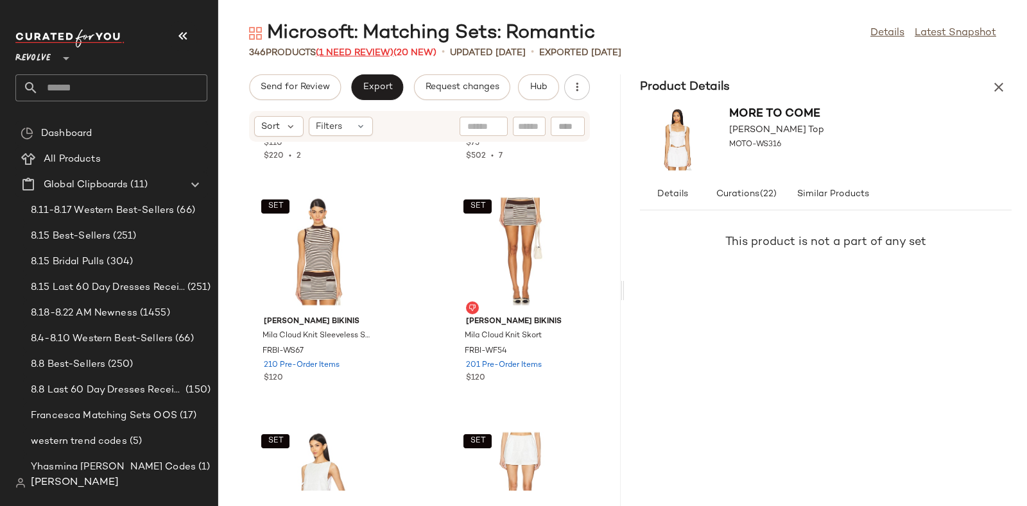
click at [372, 52] on span "(1 Need Review)" at bounding box center [355, 53] width 78 height 10
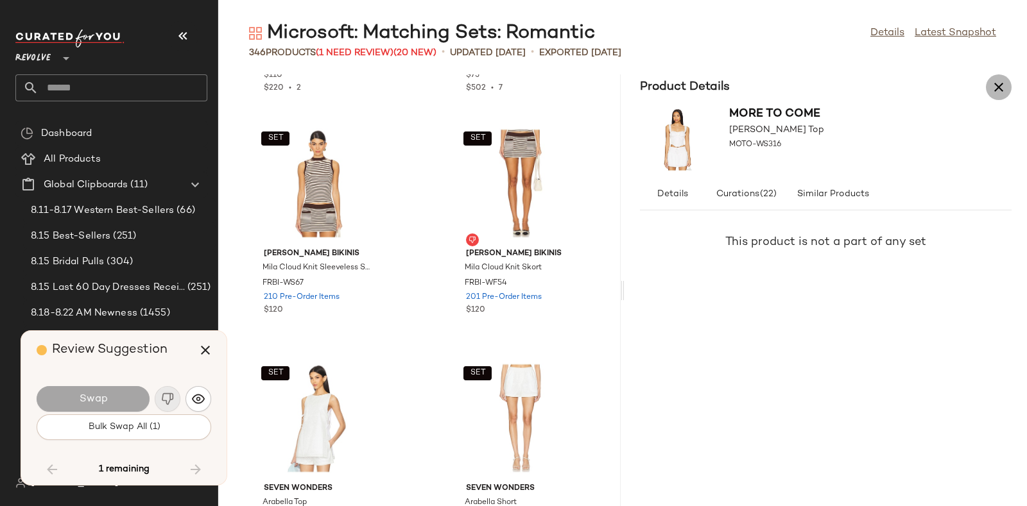
click at [996, 85] on icon "button" at bounding box center [998, 87] width 15 height 15
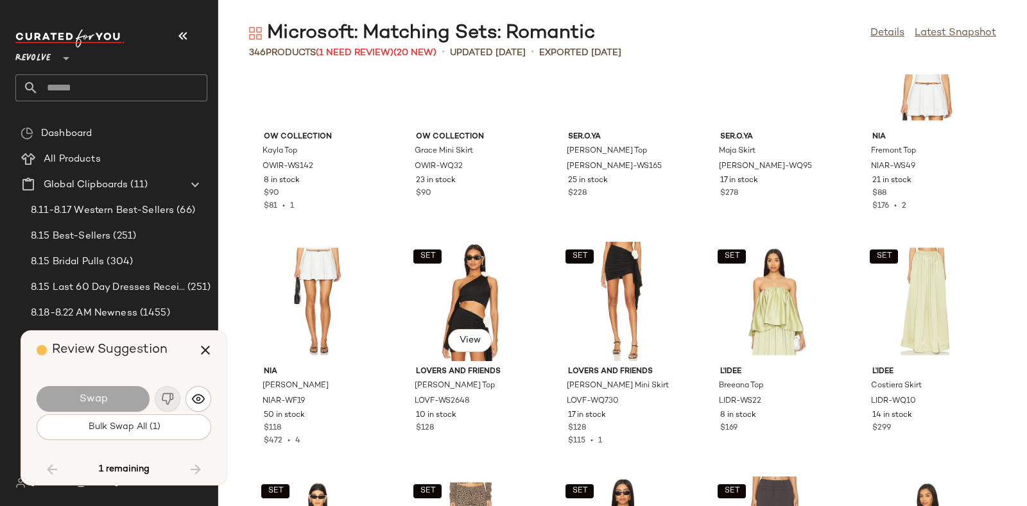
scroll to position [15115, 0]
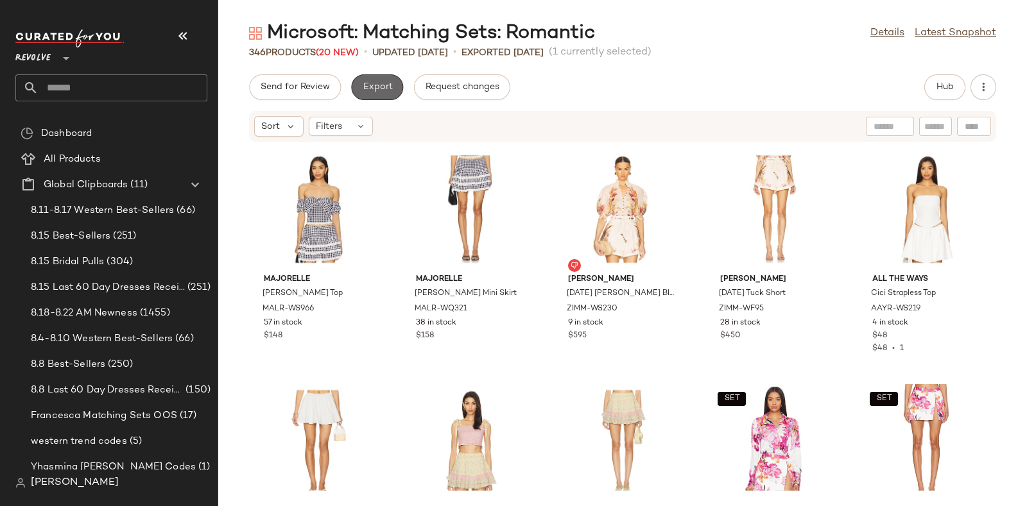
click at [369, 90] on span "Export" at bounding box center [377, 87] width 30 height 10
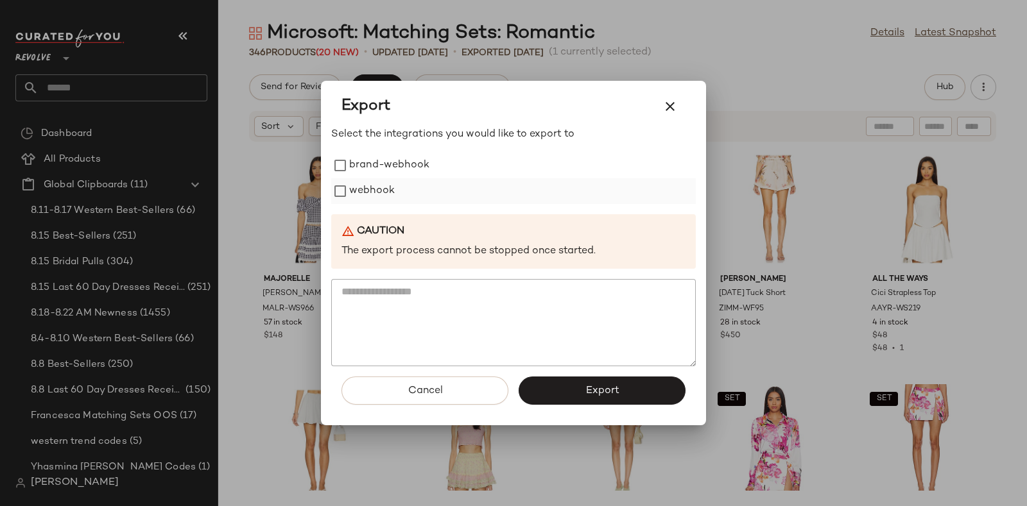
click at [379, 191] on label "webhook" at bounding box center [372, 191] width 46 height 26
click at [590, 393] on span "Export" at bounding box center [602, 391] width 34 height 12
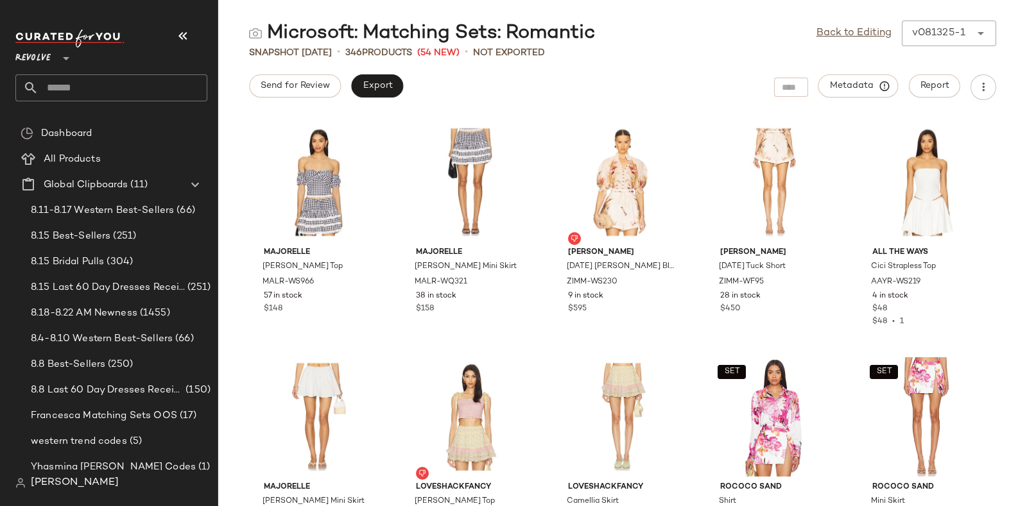
click at [149, 82] on input "text" at bounding box center [123, 87] width 169 height 27
paste input "*********"
type input "*"
click at [151, 76] on input "*********" at bounding box center [111, 87] width 192 height 27
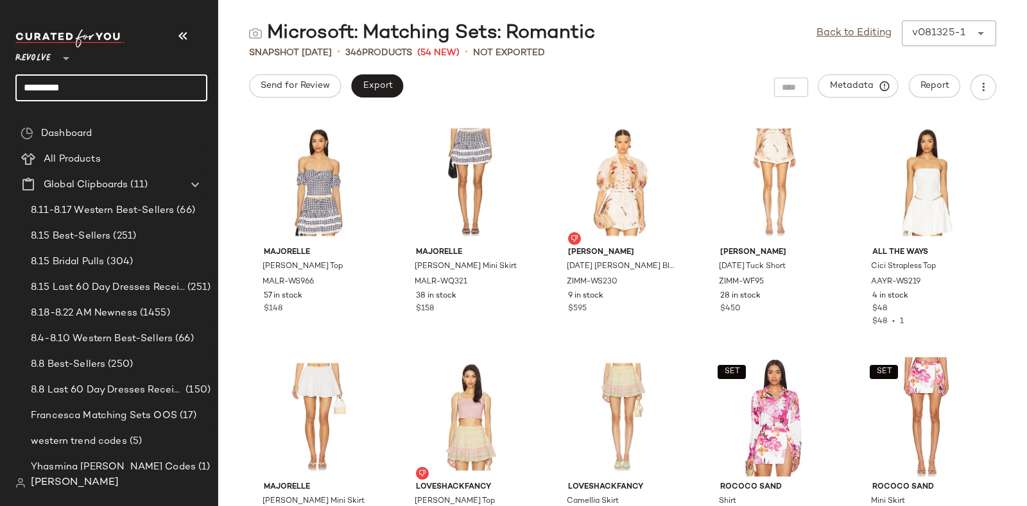
click at [151, 76] on input "*********" at bounding box center [111, 87] width 192 height 27
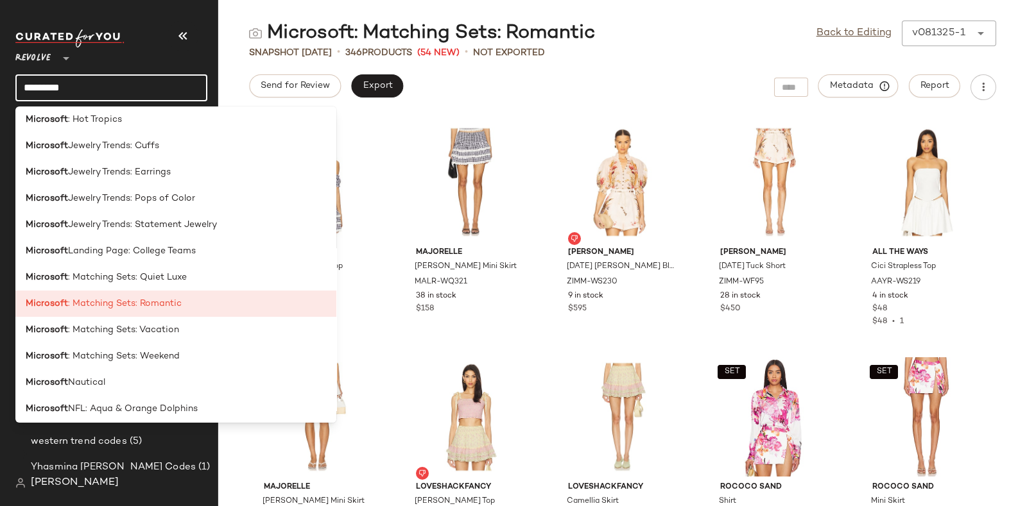
scroll to position [1195, 0]
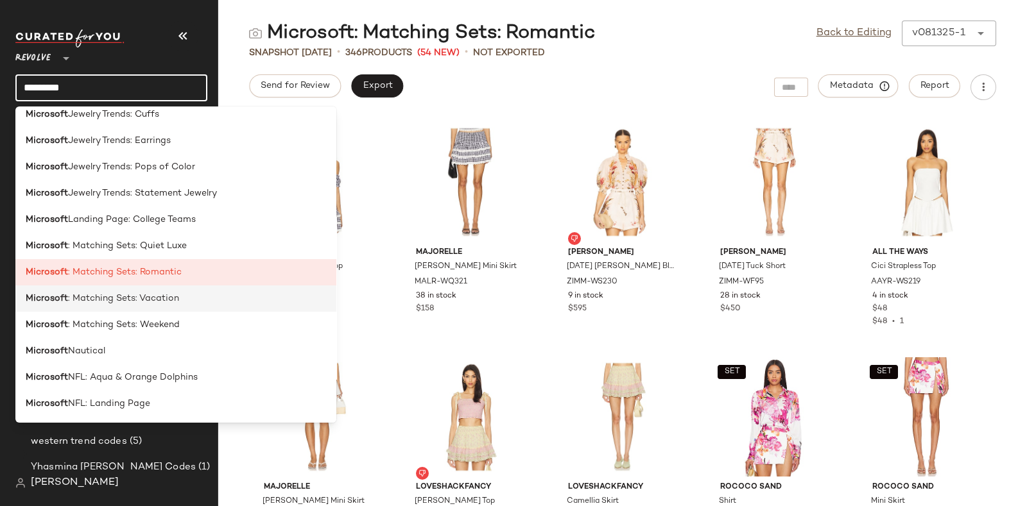
type input "*********"
click at [173, 299] on span ": Matching Sets: Vacation" at bounding box center [123, 298] width 111 height 13
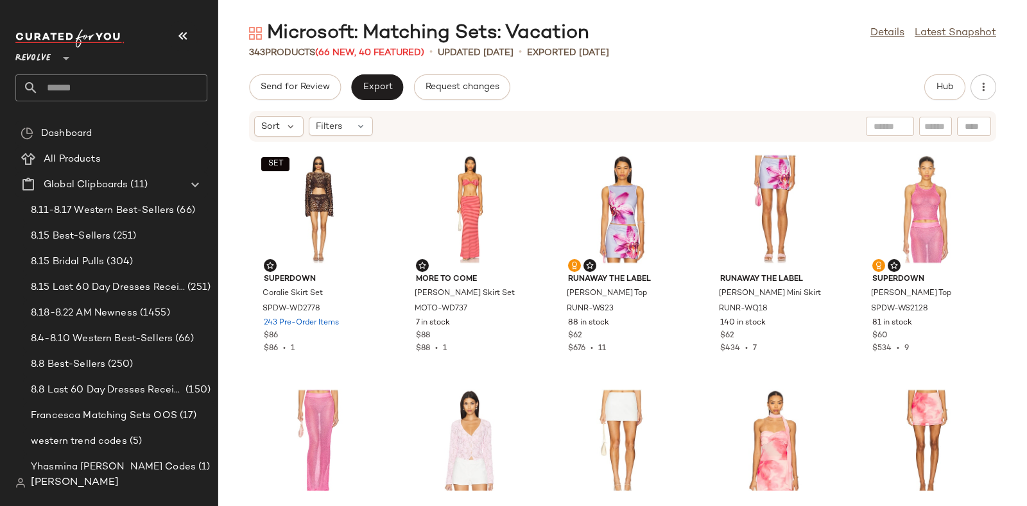
click at [177, 79] on input "text" at bounding box center [123, 87] width 169 height 27
paste input "*********"
click at [144, 80] on input "*********" at bounding box center [111, 87] width 192 height 27
click at [157, 81] on input "*********" at bounding box center [111, 87] width 192 height 27
type input "*********"
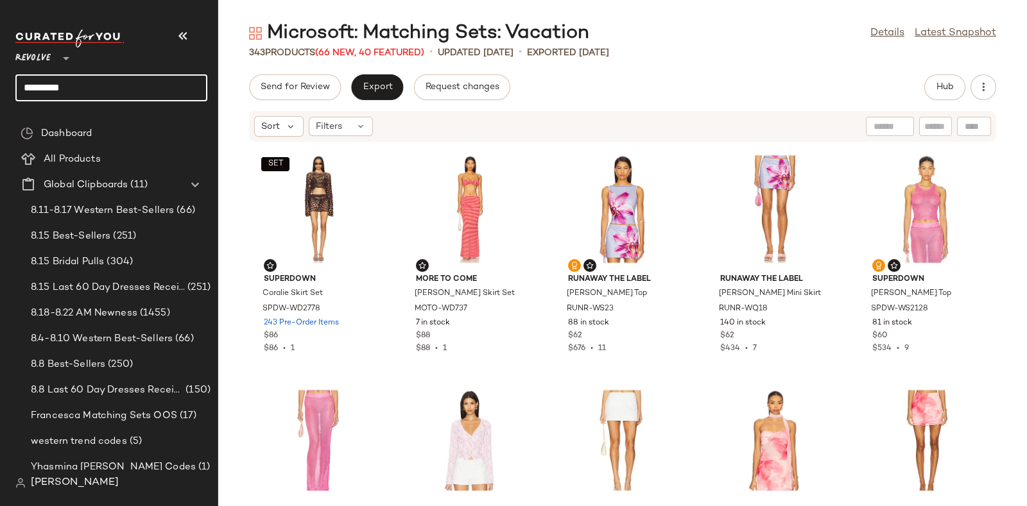
click at [153, 81] on input "*********" at bounding box center [111, 87] width 192 height 27
drag, startPoint x: 153, startPoint y: 82, endPoint x: 132, endPoint y: 87, distance: 21.8
click at [132, 87] on input "*********" at bounding box center [111, 87] width 192 height 27
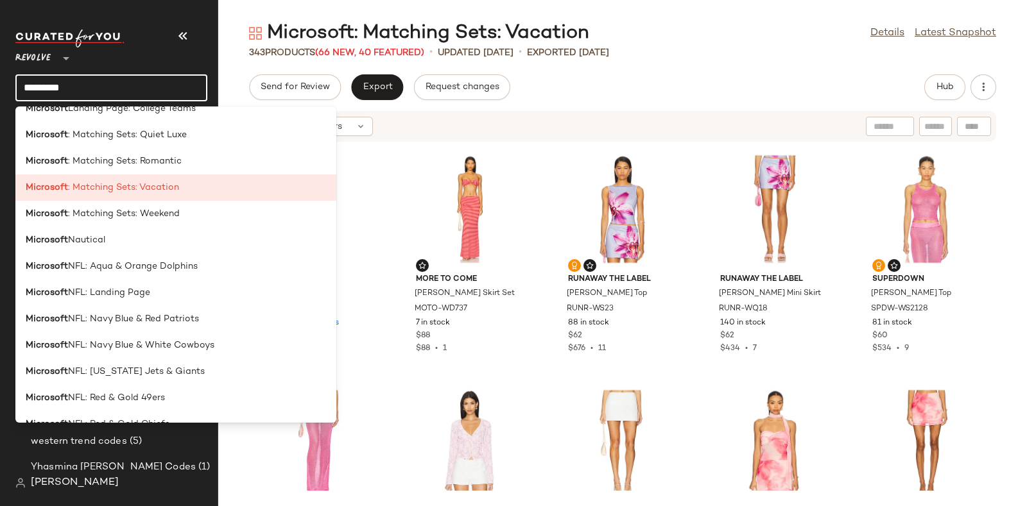
scroll to position [1307, 0]
type input "*********"
click at [154, 213] on span ": Matching Sets: Weekend" at bounding box center [124, 212] width 112 height 13
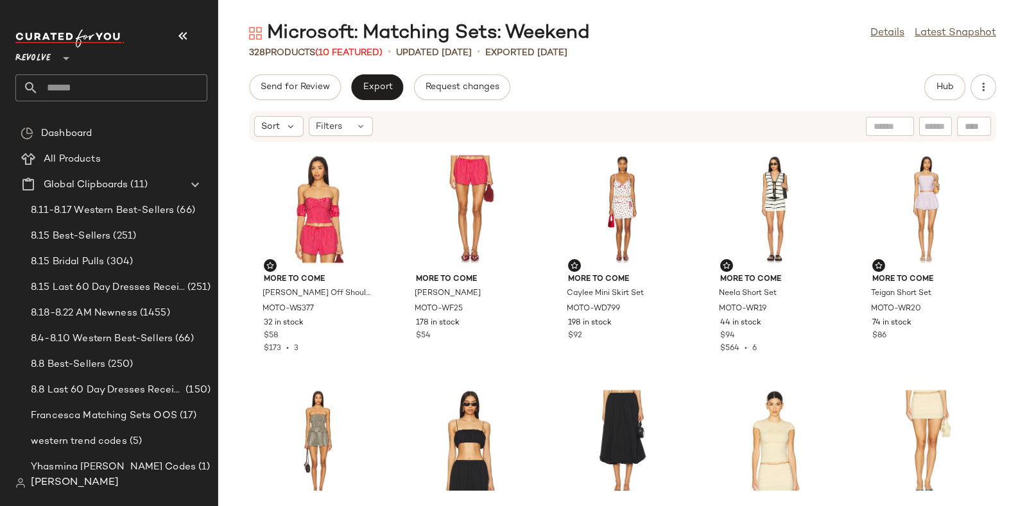
click at [142, 87] on input "text" at bounding box center [123, 87] width 169 height 27
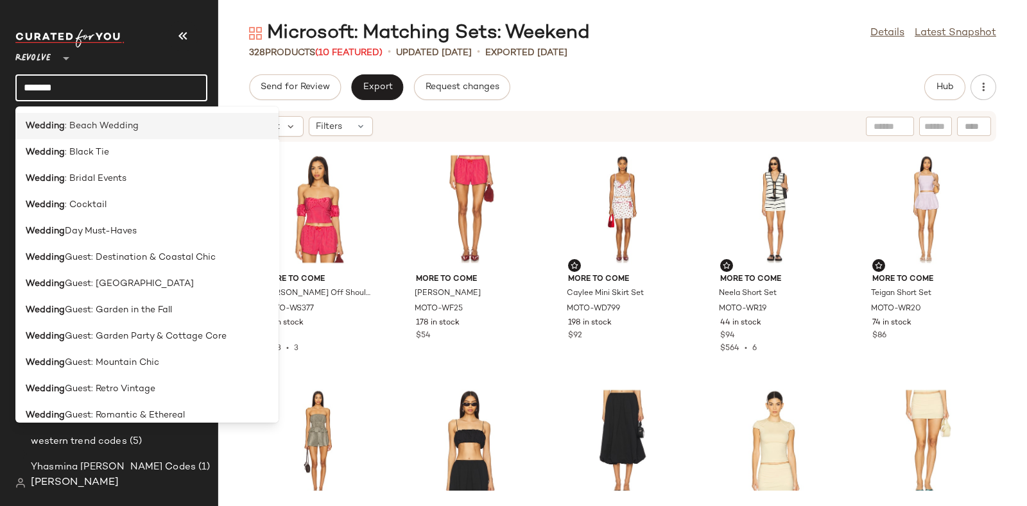
scroll to position [129, 0]
type input "*******"
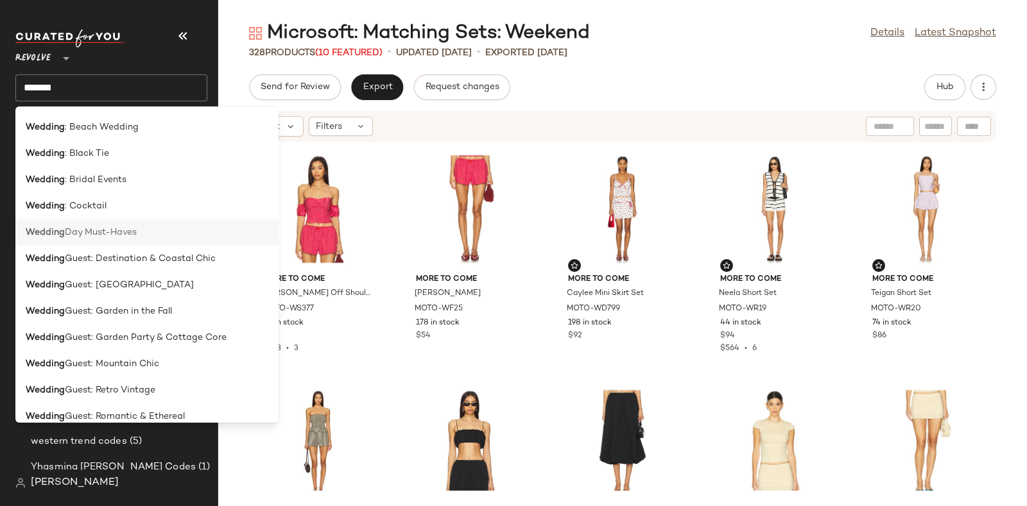
click at [142, 231] on div "Wedding Day Must-Haves" at bounding box center [147, 232] width 243 height 13
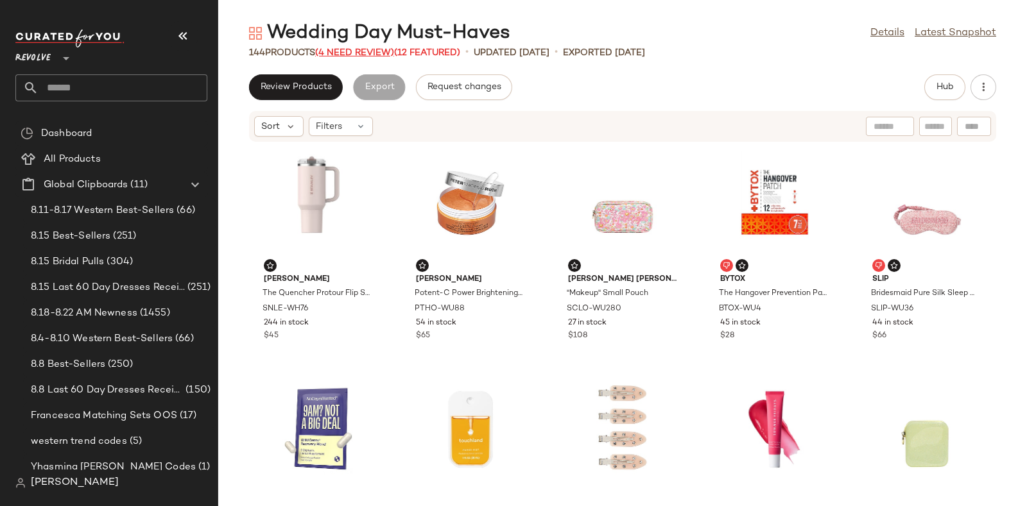
click at [366, 49] on span "(4 Need Review)" at bounding box center [354, 53] width 79 height 10
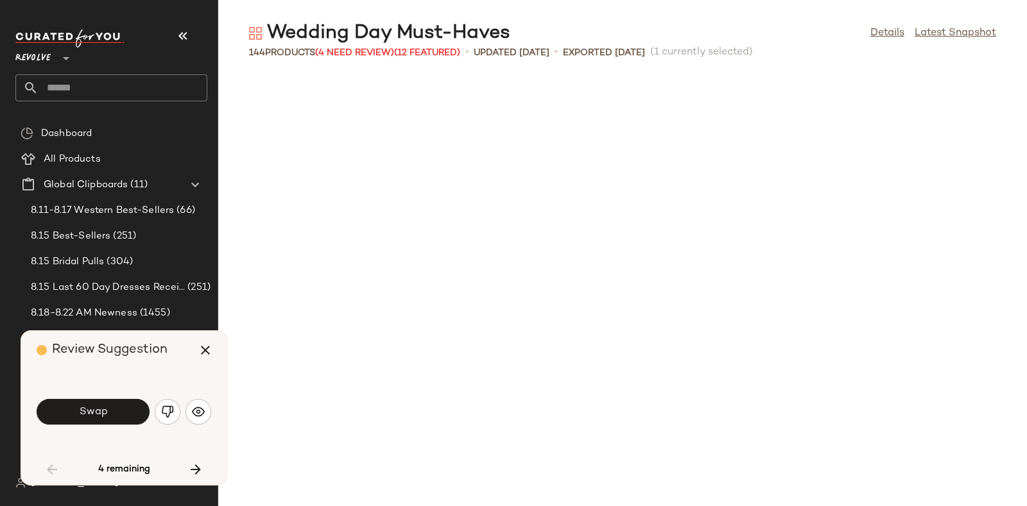
scroll to position [479, 0]
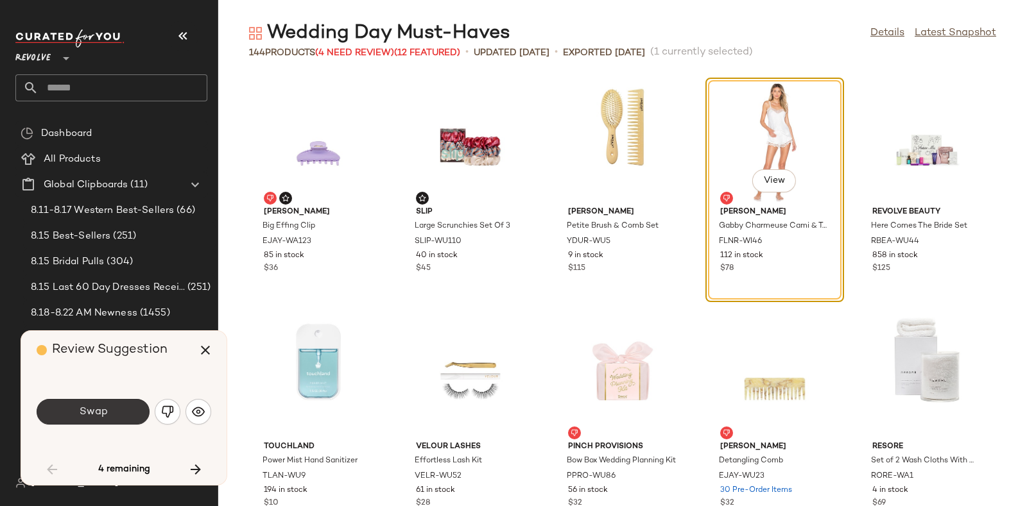
click at [111, 412] on button "Swap" at bounding box center [93, 412] width 113 height 26
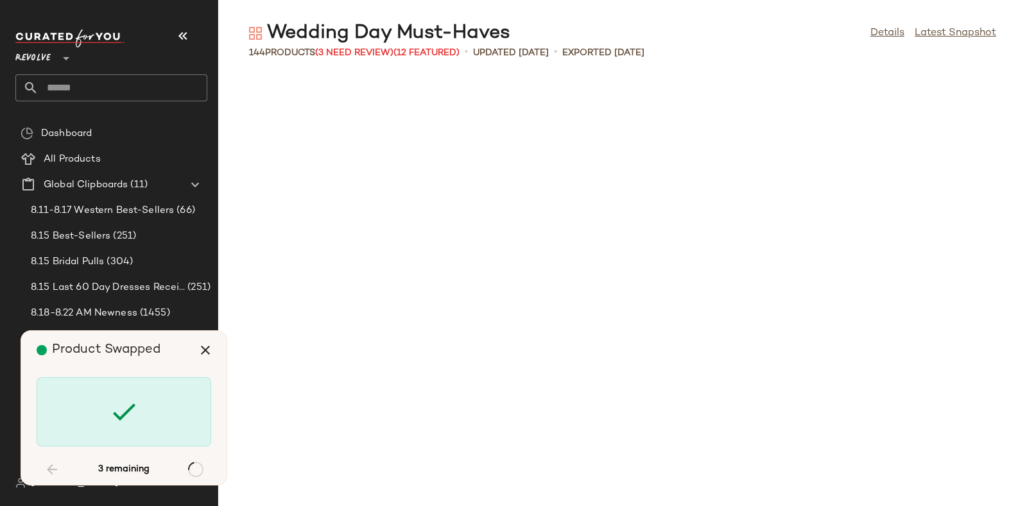
scroll to position [3289, 0]
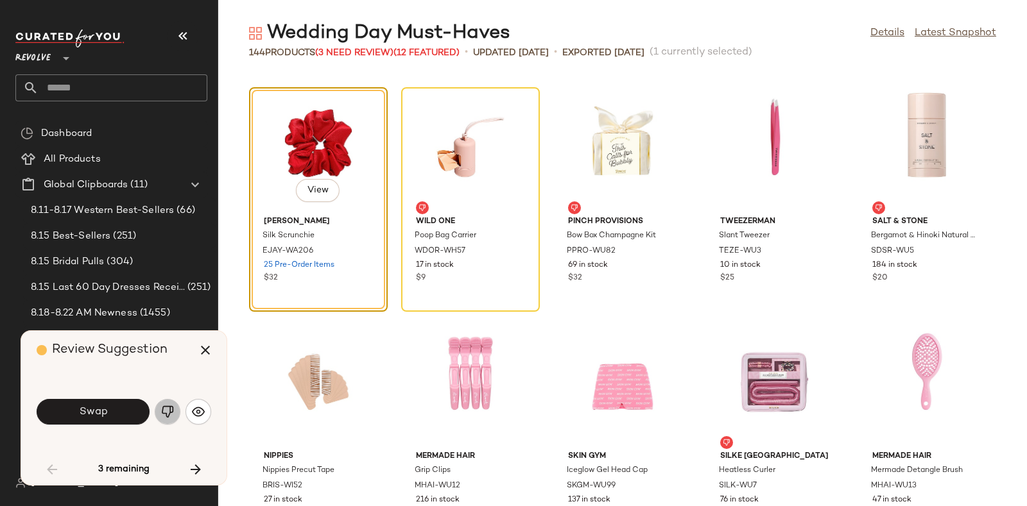
click at [159, 410] on button "button" at bounding box center [168, 412] width 26 height 26
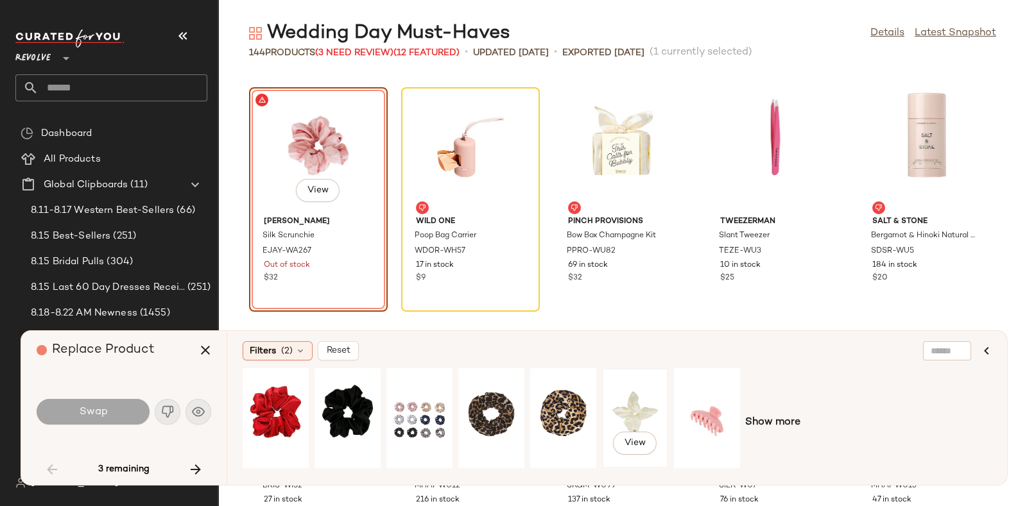
click at [633, 402] on div "View" at bounding box center [635, 418] width 57 height 91
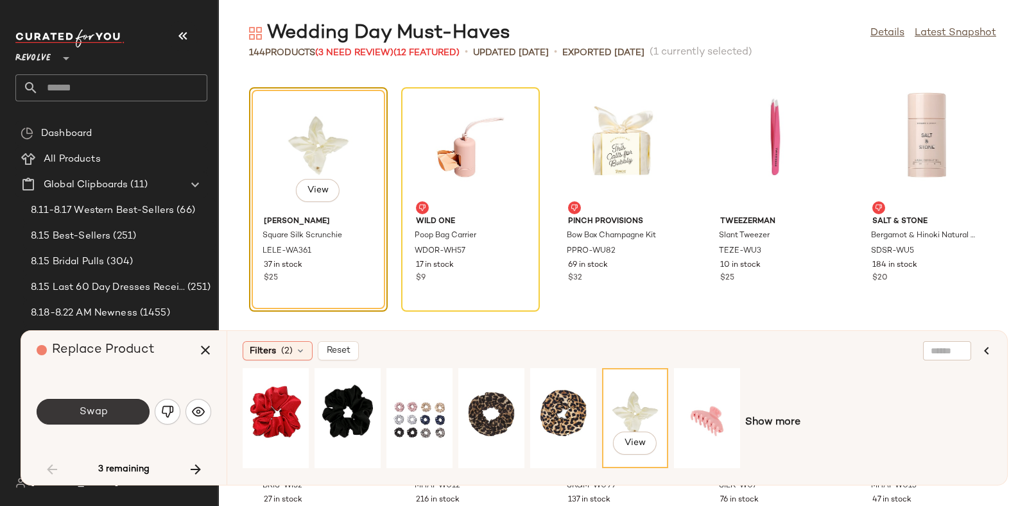
click at [120, 407] on button "Swap" at bounding box center [93, 412] width 113 height 26
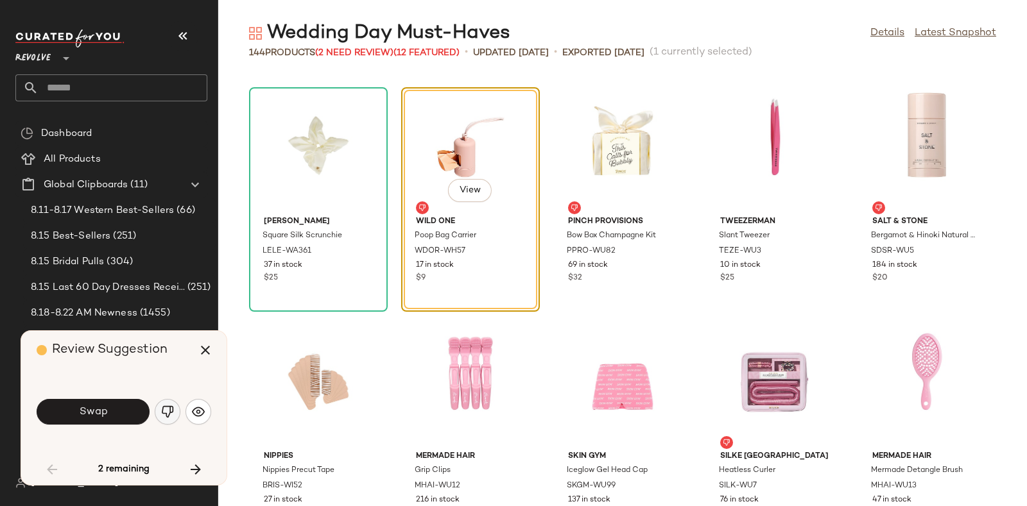
click at [161, 408] on img "button" at bounding box center [167, 412] width 13 height 13
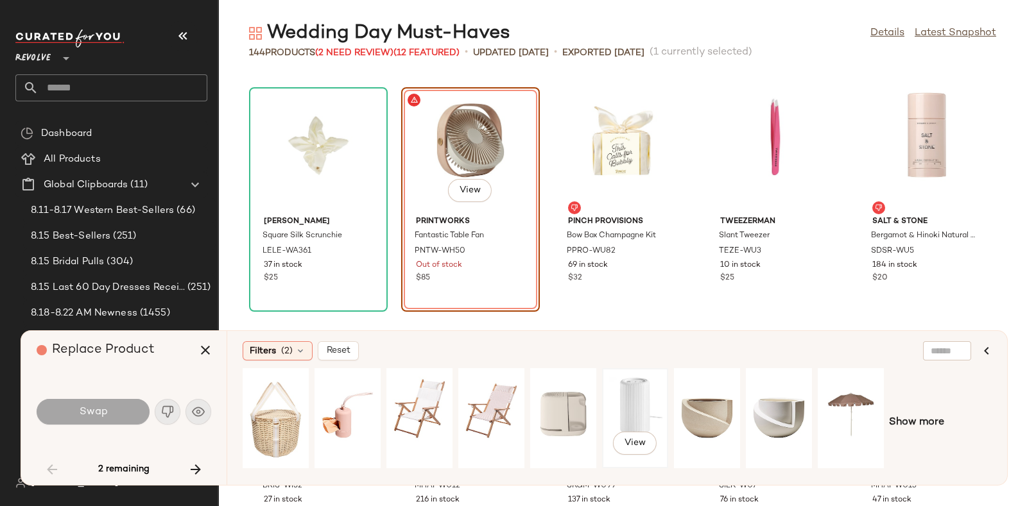
click at [639, 397] on div "View" at bounding box center [635, 418] width 57 height 91
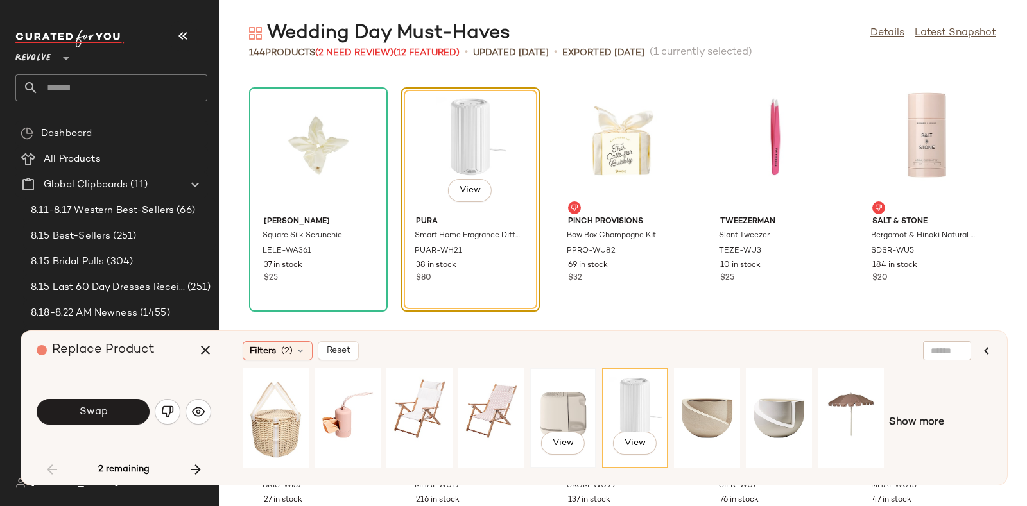
click at [577, 402] on div "View" at bounding box center [563, 418] width 57 height 91
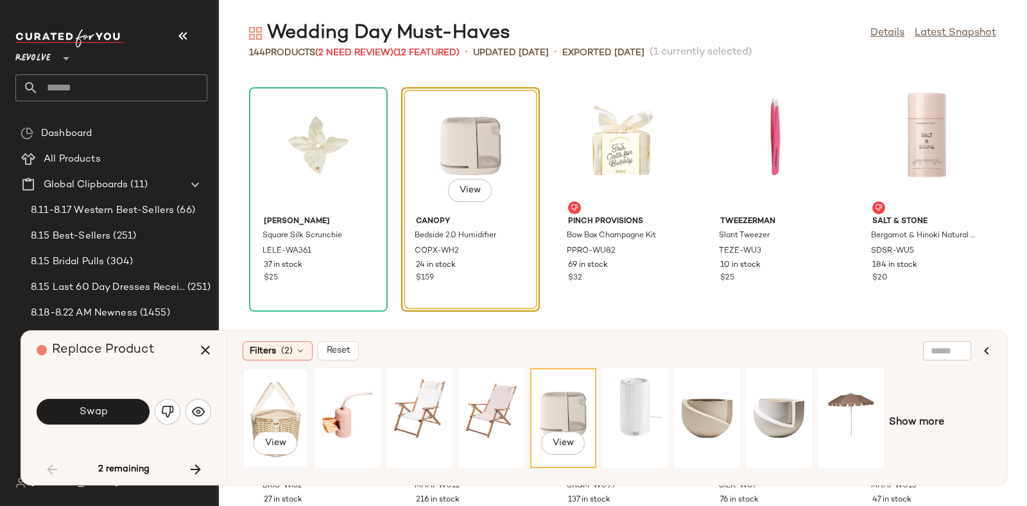
click at [284, 401] on div "View" at bounding box center [275, 418] width 57 height 91
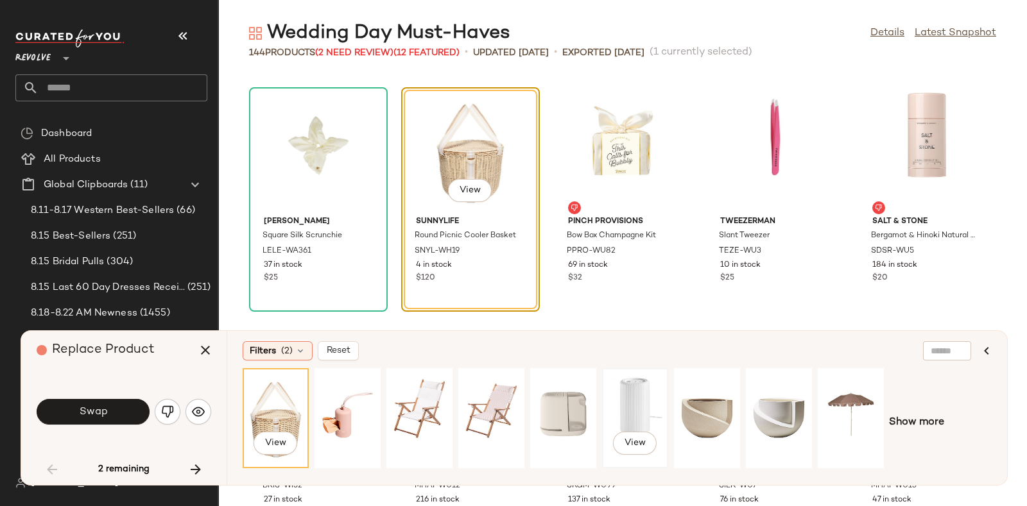
click at [637, 390] on div "View" at bounding box center [635, 418] width 57 height 91
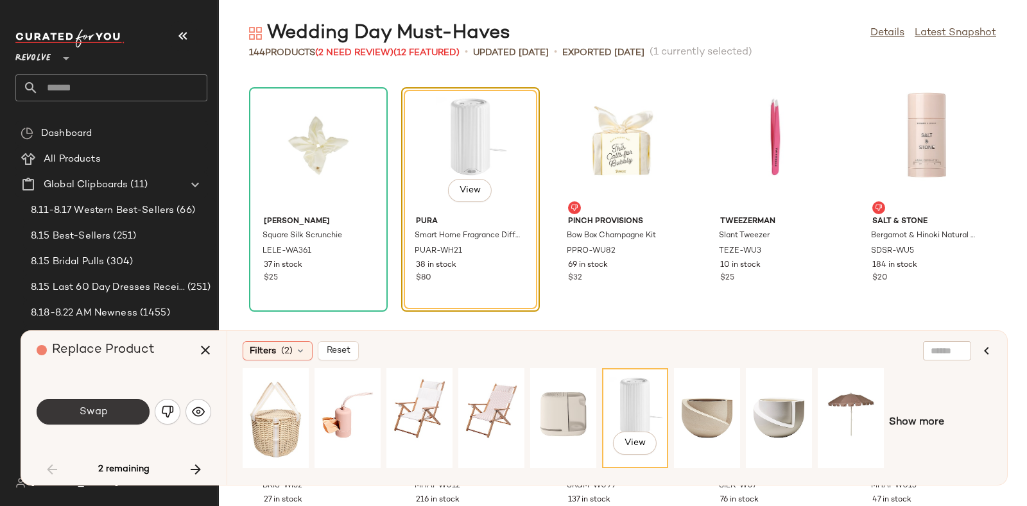
click at [114, 406] on button "Swap" at bounding box center [93, 412] width 113 height 26
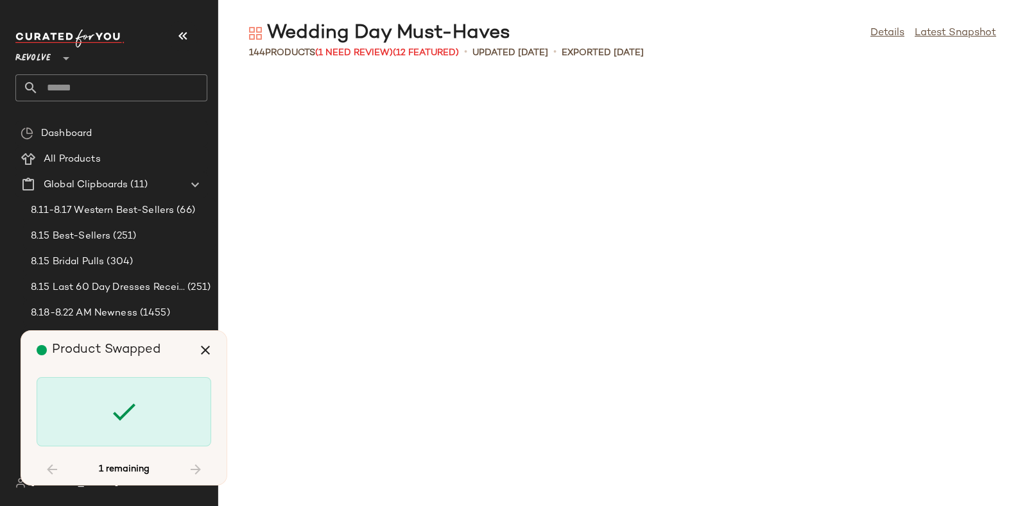
scroll to position [5403, 0]
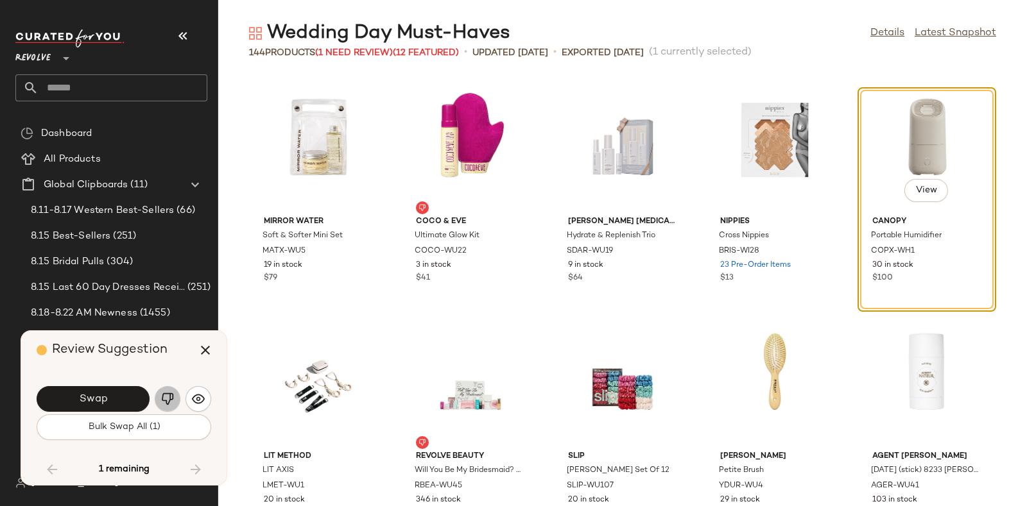
click at [161, 393] on img "button" at bounding box center [167, 399] width 13 height 13
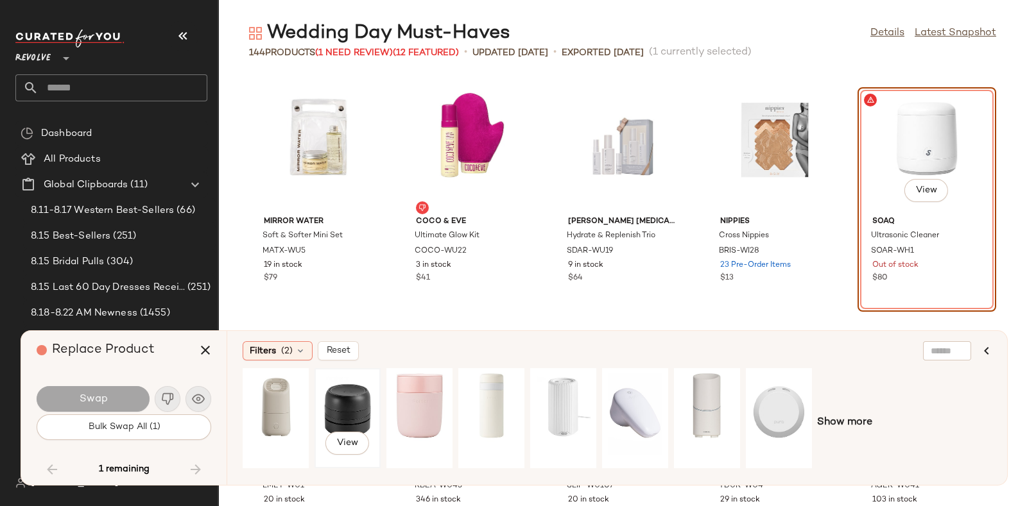
click at [345, 397] on div "View" at bounding box center [347, 418] width 57 height 91
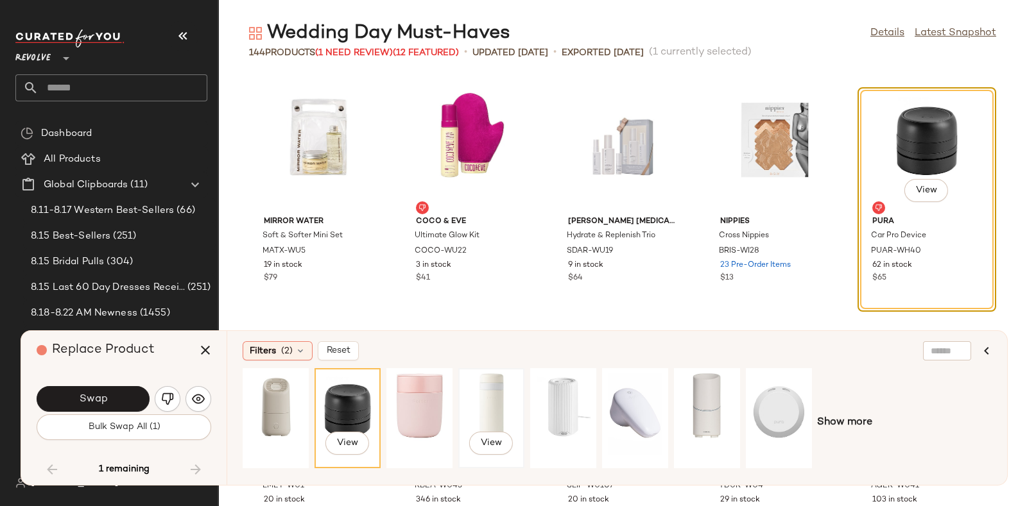
click at [471, 395] on div "View" at bounding box center [491, 418] width 57 height 91
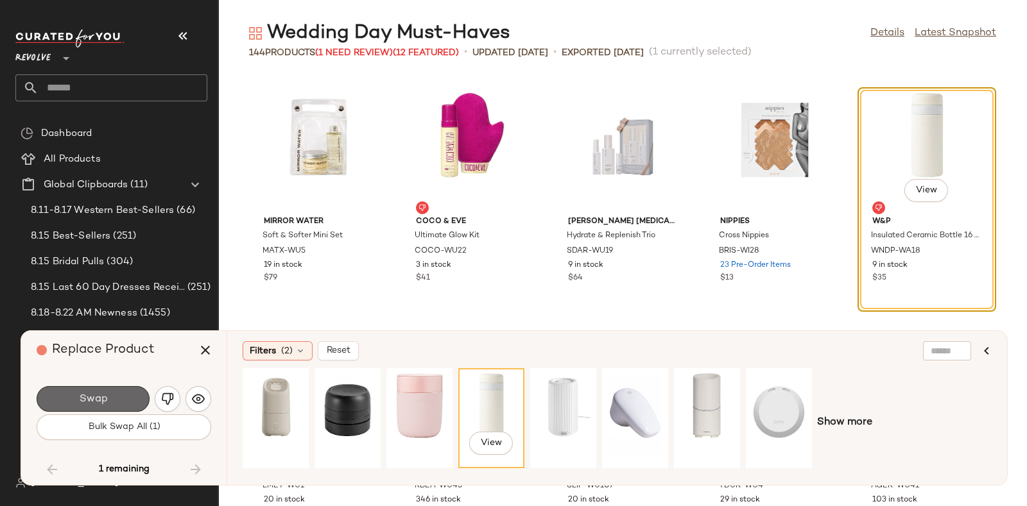
click at [122, 393] on button "Swap" at bounding box center [93, 399] width 113 height 26
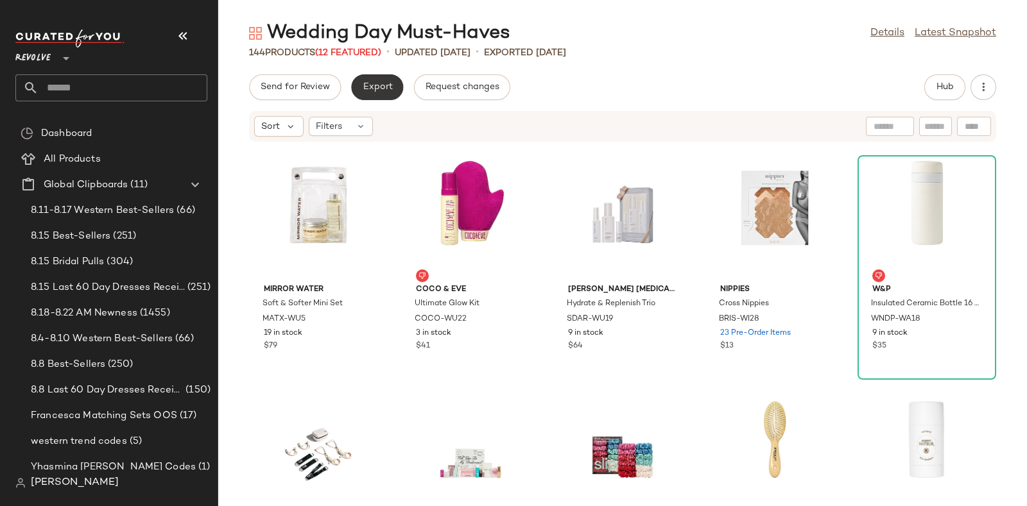
click at [362, 85] on span "Export" at bounding box center [377, 87] width 30 height 10
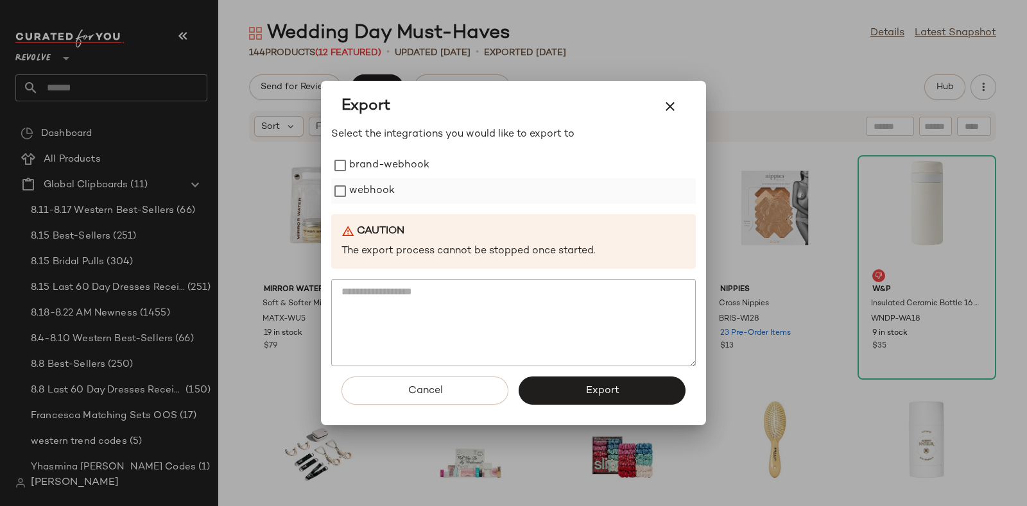
click at [375, 191] on label "webhook" at bounding box center [372, 191] width 46 height 26
click at [599, 392] on span "Export" at bounding box center [602, 391] width 34 height 12
